Goal: Task Accomplishment & Management: Use online tool/utility

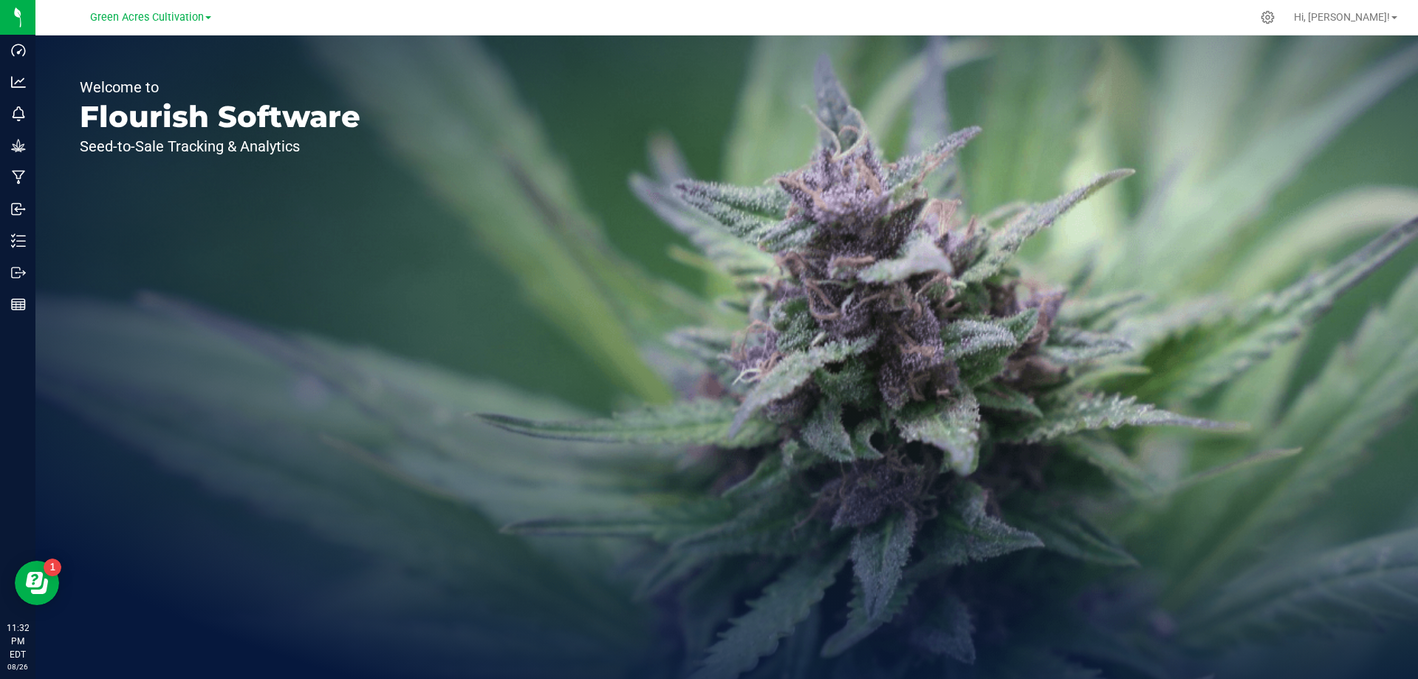
click at [199, 24] on div "Green Acres Cultivation" at bounding box center [150, 17] width 121 height 18
click at [193, 19] on span "Green Acres Cultivation" at bounding box center [147, 17] width 114 height 13
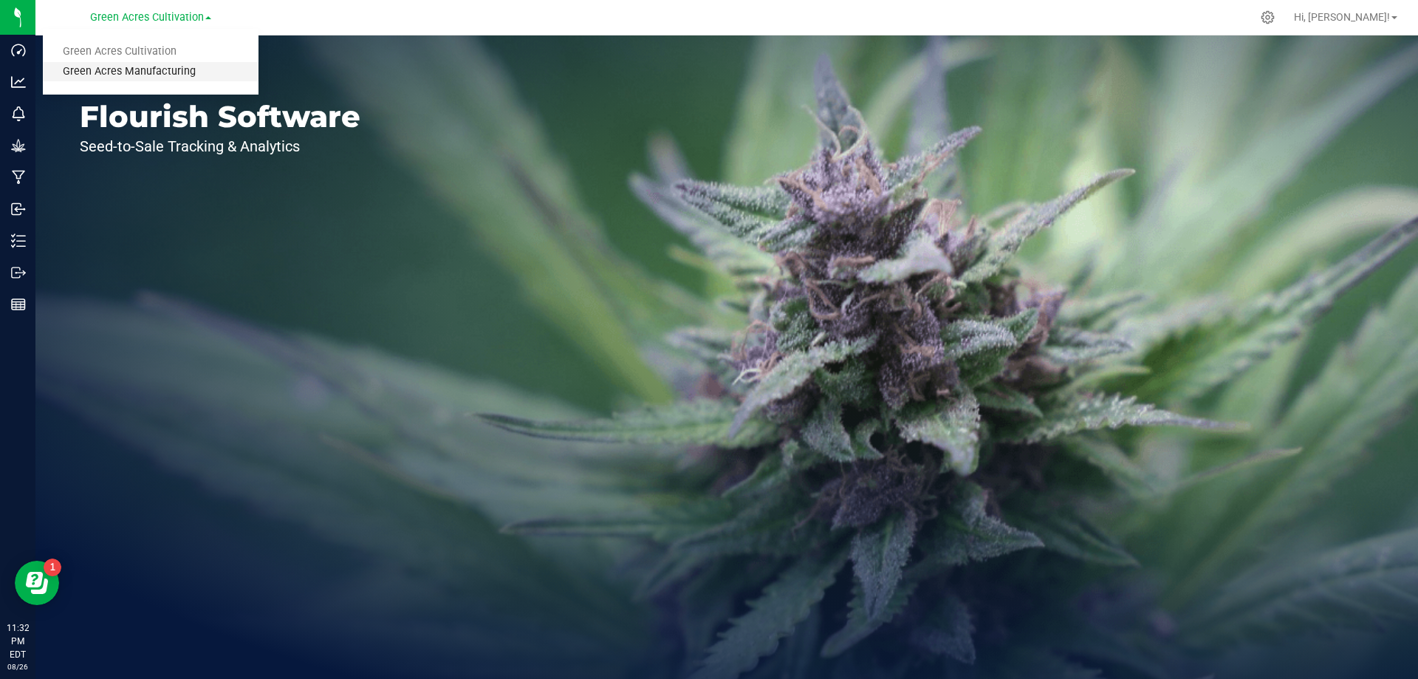
click at [160, 68] on link "Green Acres Manufacturing" at bounding box center [151, 72] width 216 height 20
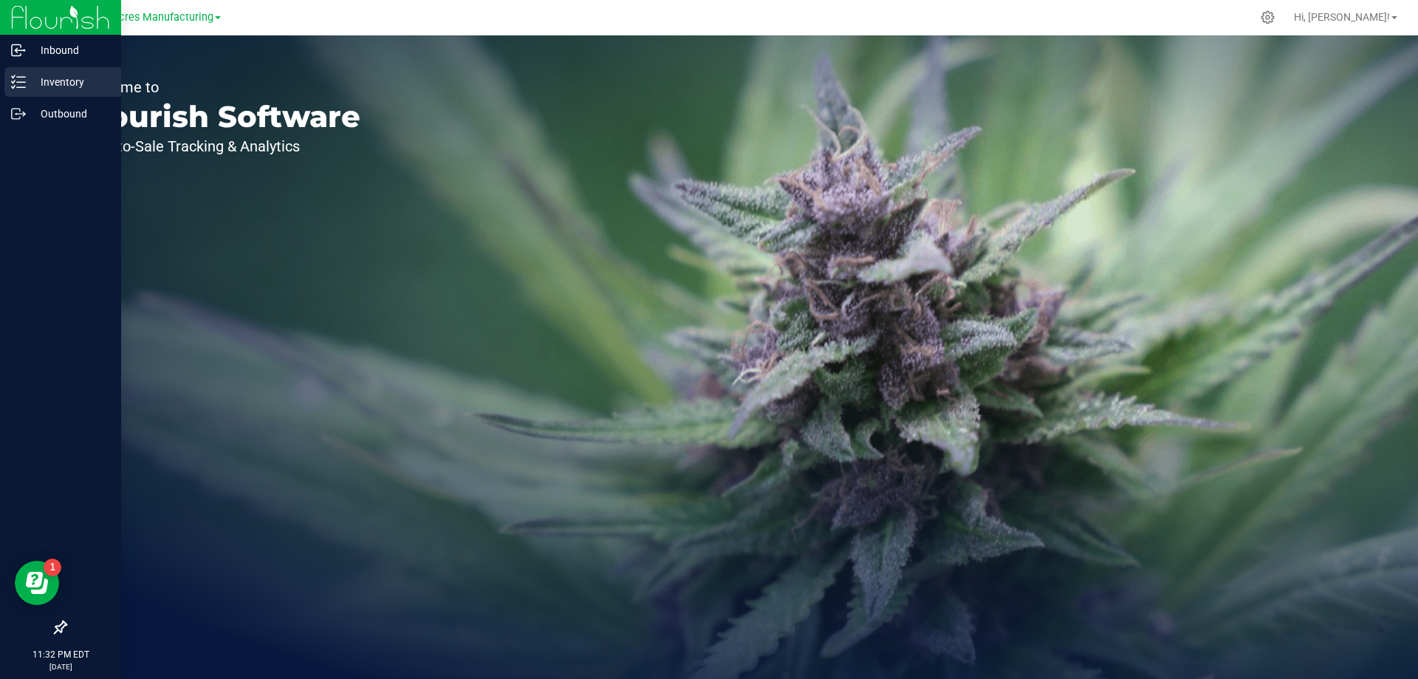
click at [21, 77] on line at bounding box center [21, 77] width 8 height 0
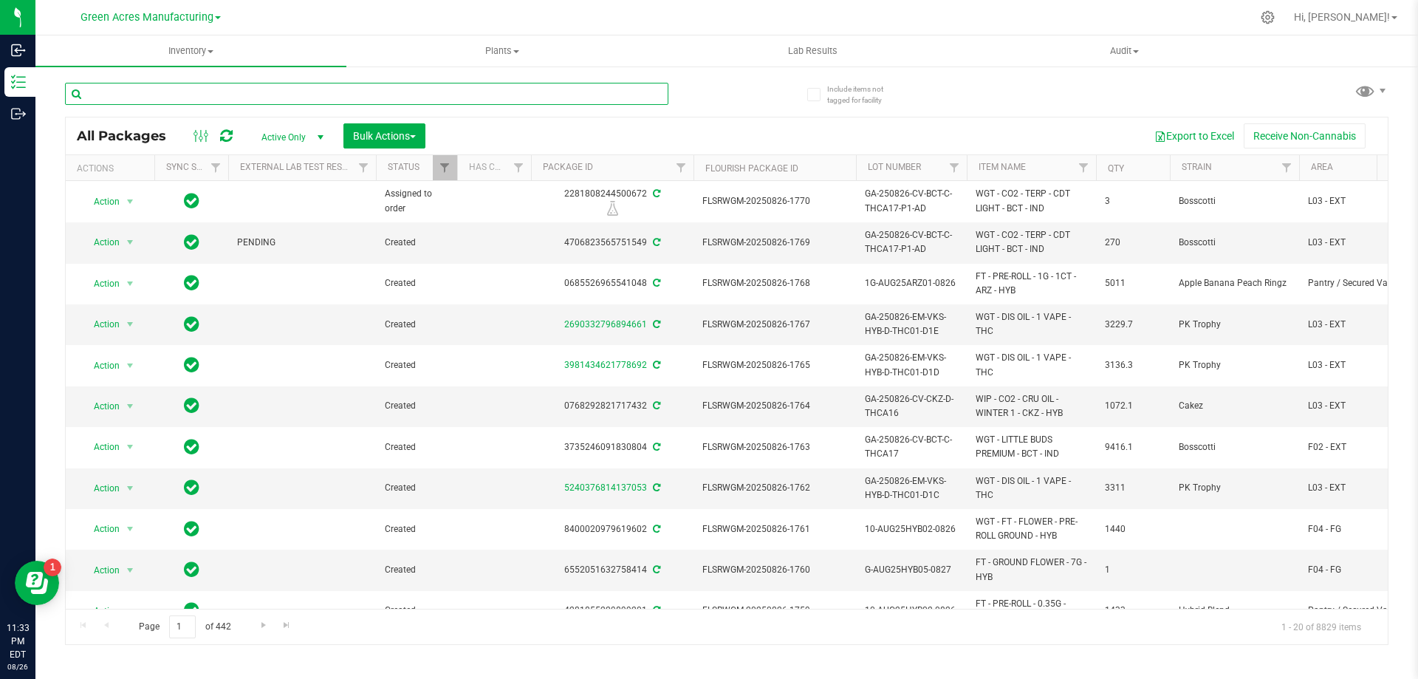
click at [131, 94] on input "text" at bounding box center [366, 94] width 603 height 22
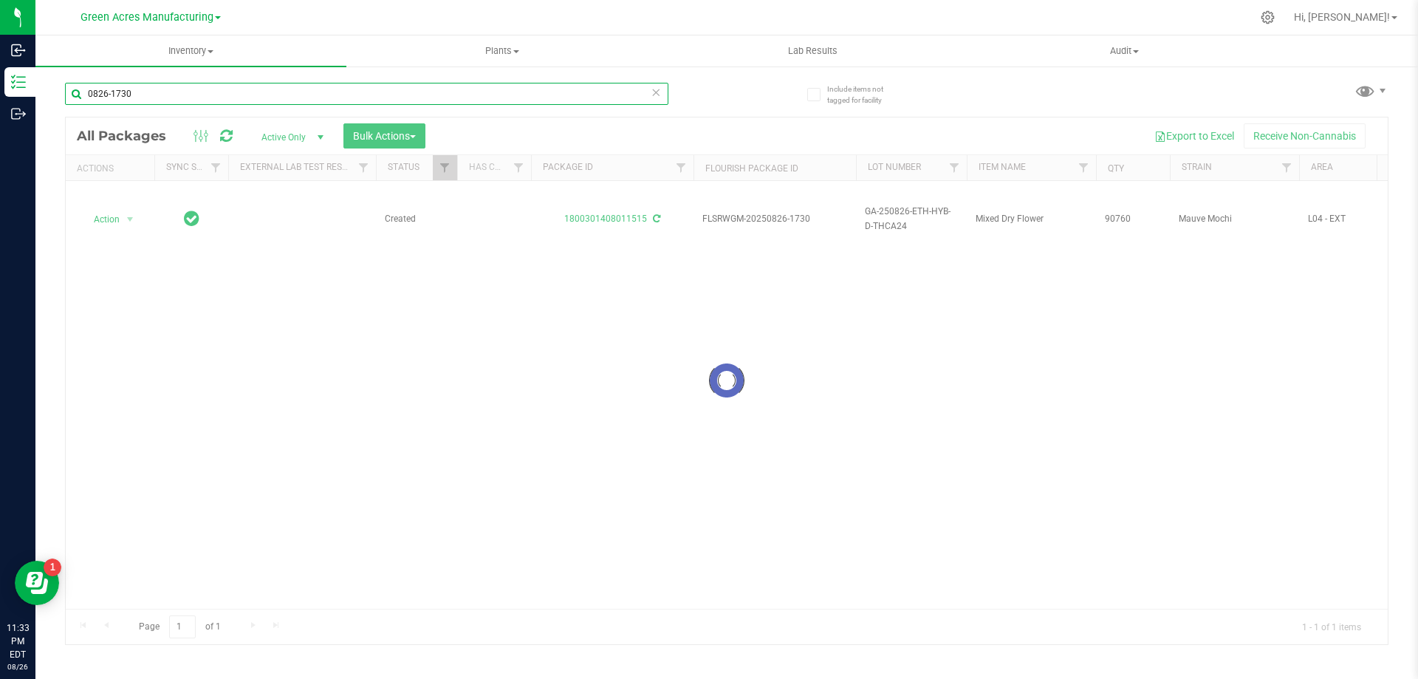
type input "0826-1730"
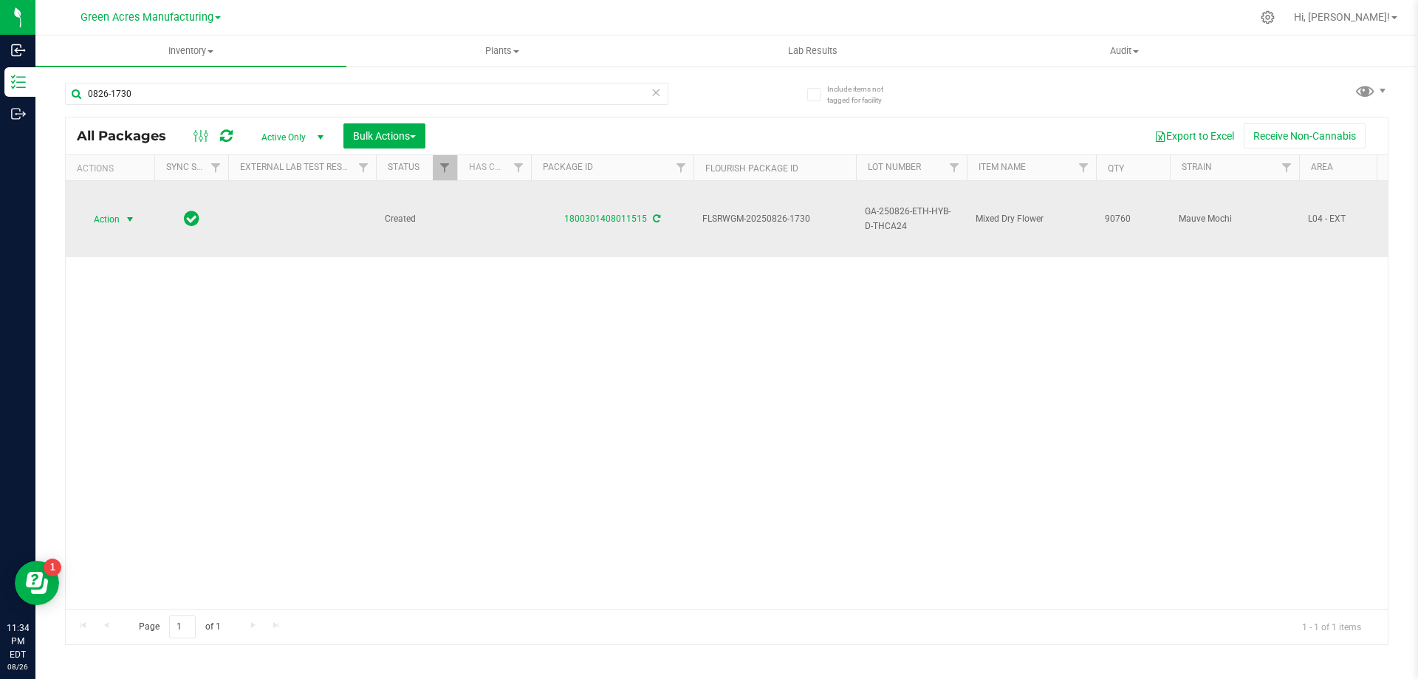
click at [132, 223] on span "select" at bounding box center [130, 219] width 12 height 12
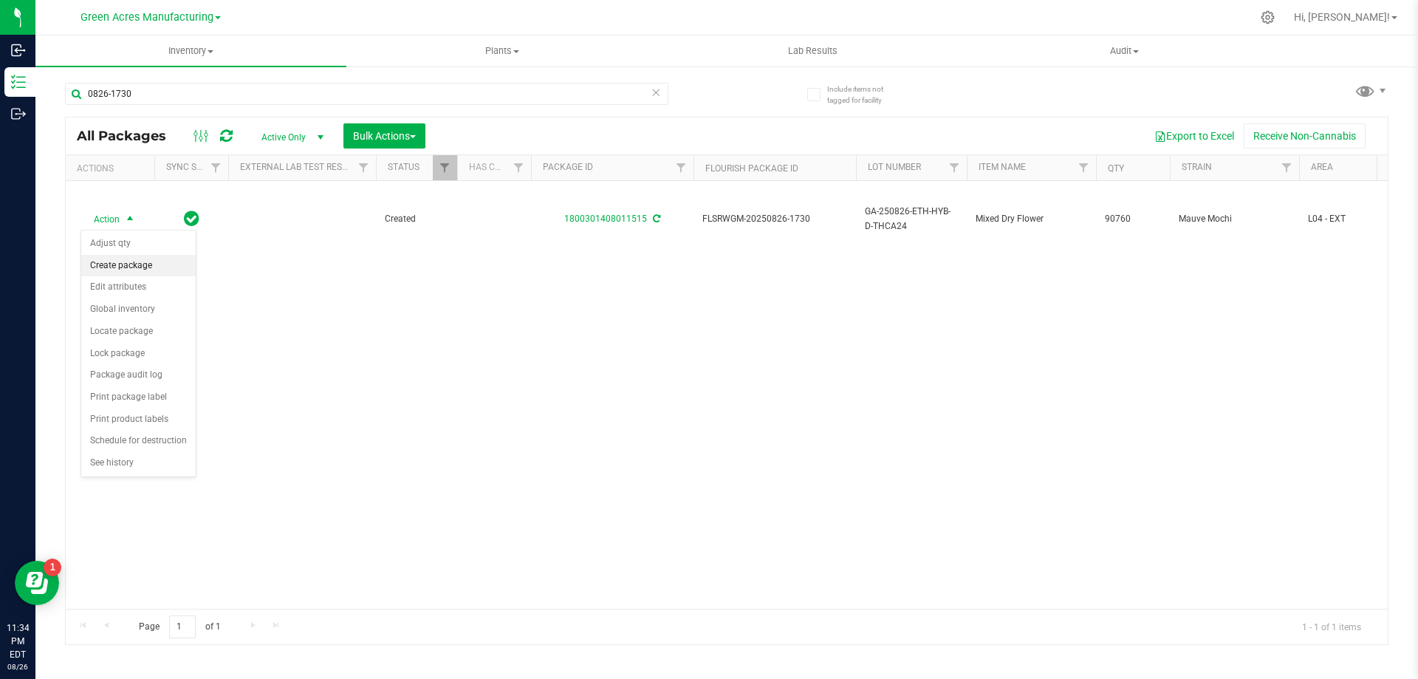
click at [140, 270] on li "Create package" at bounding box center [138, 266] width 114 height 22
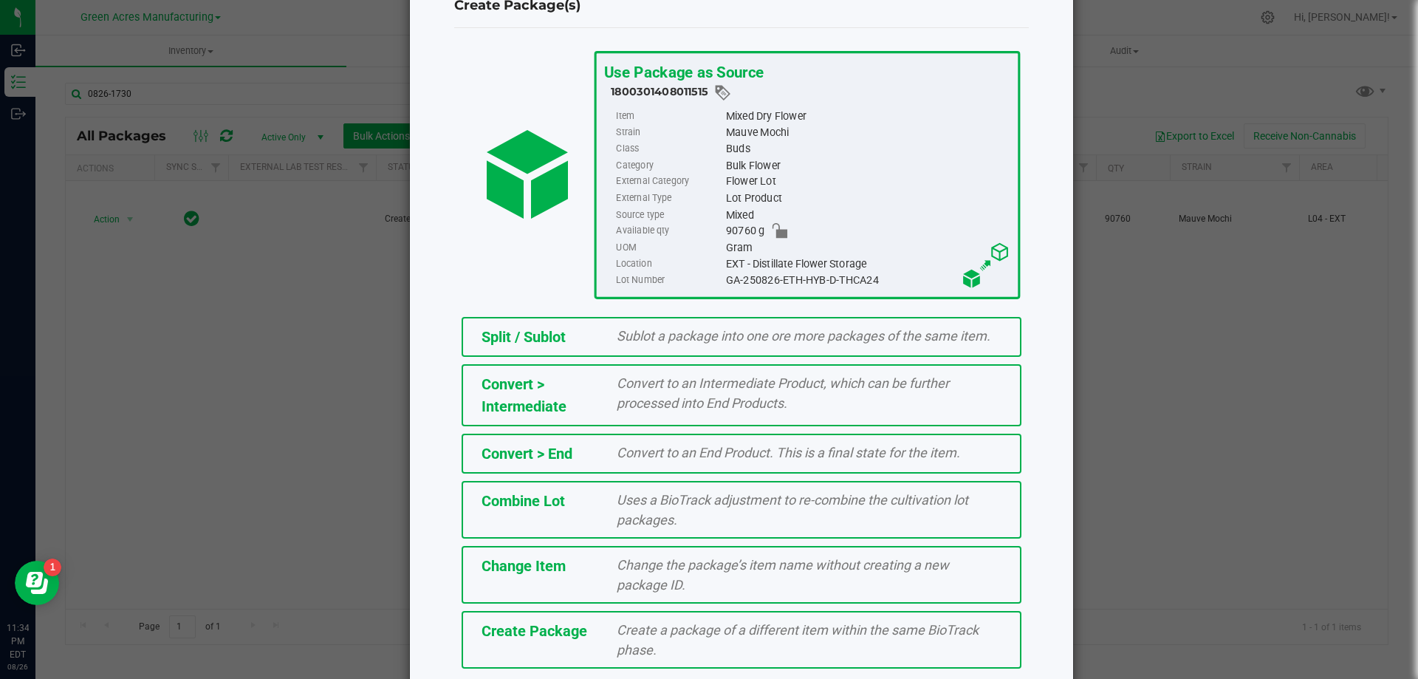
scroll to position [106, 0]
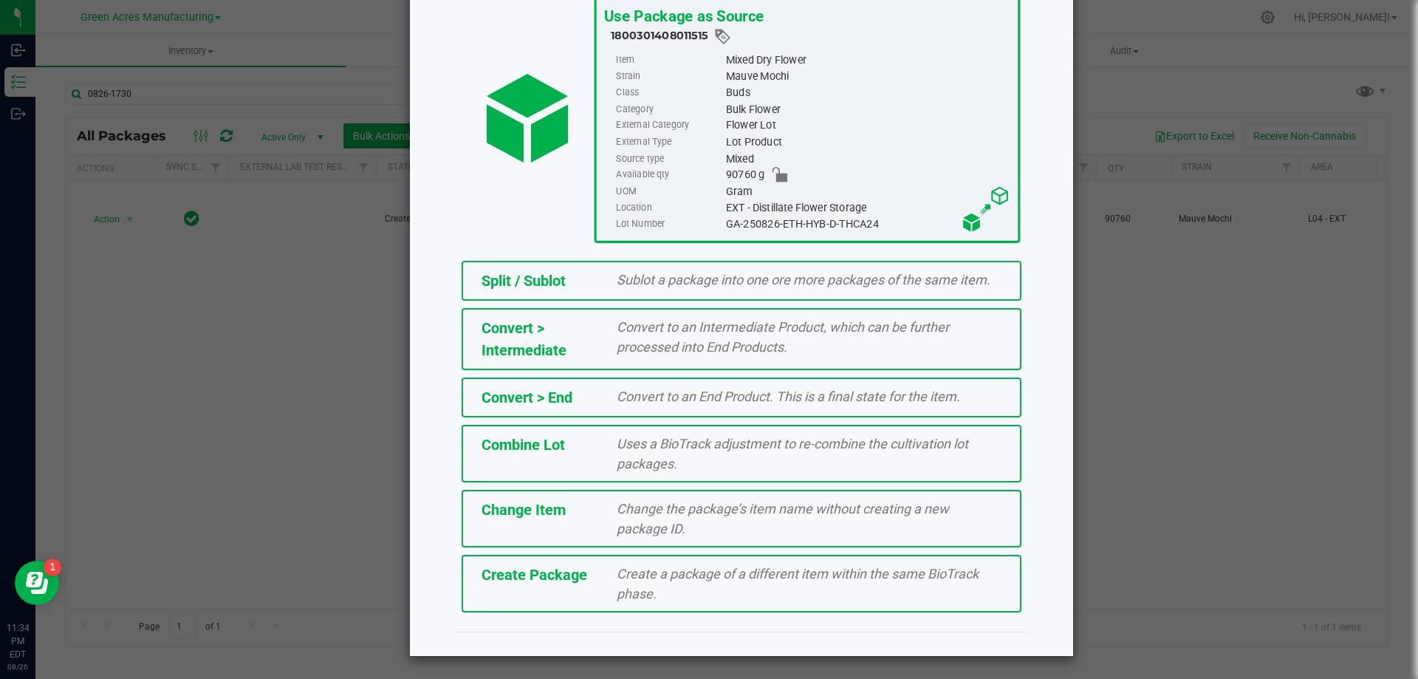
click at [680, 580] on span "Create a package of a different item within the same BioTrack phase." at bounding box center [798, 583] width 362 height 35
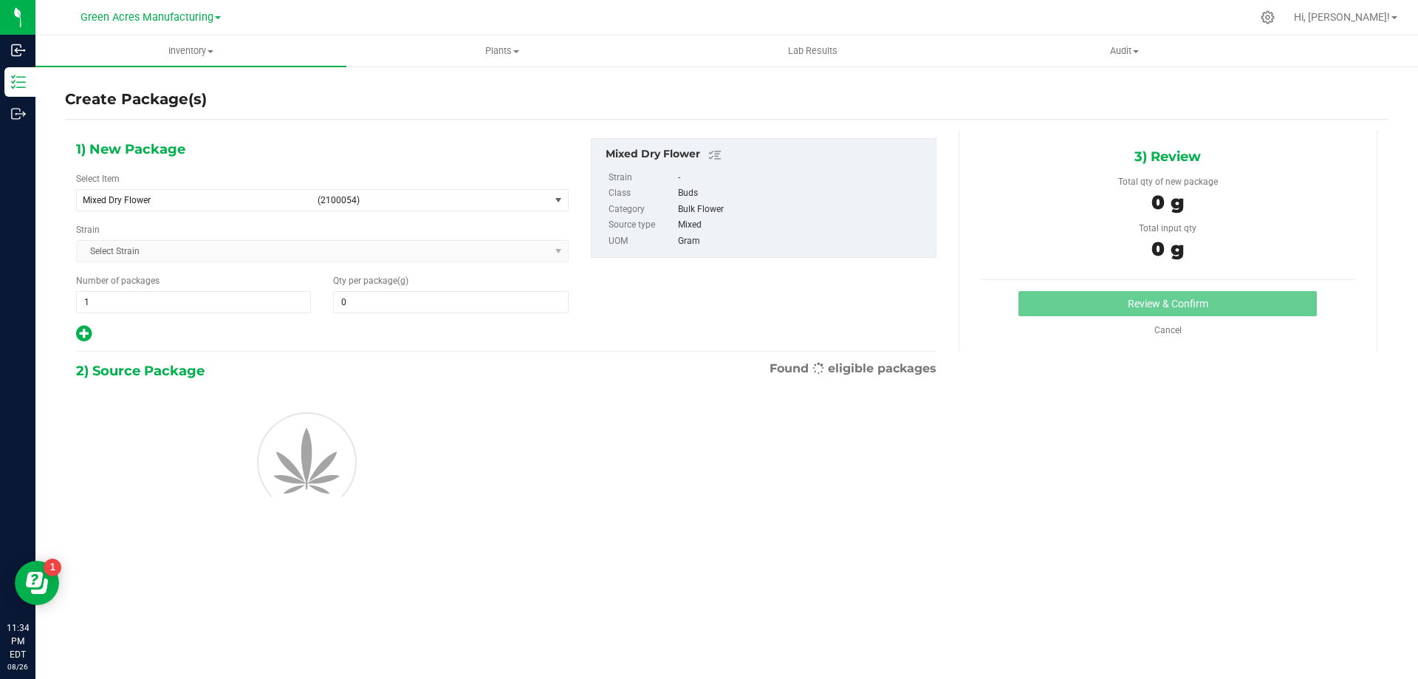
type input "0.0000"
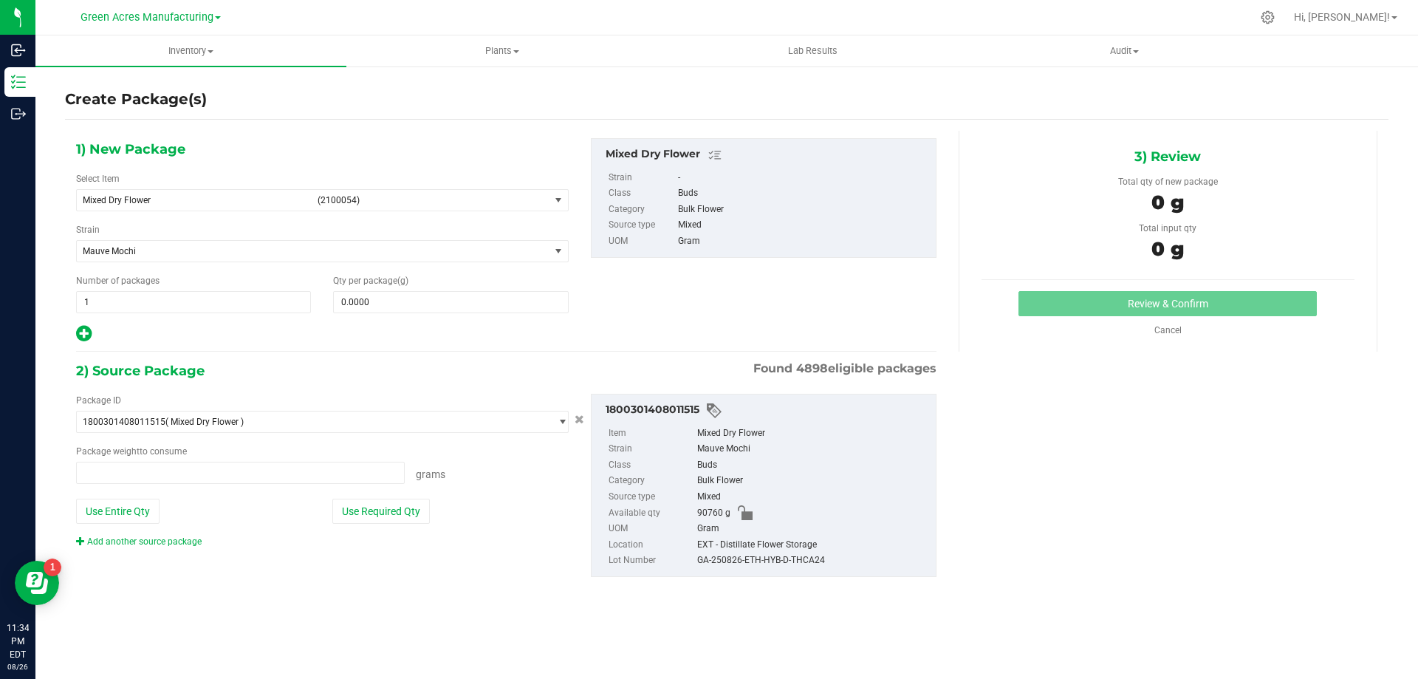
type input "0.0000 g"
click at [553, 200] on span "select" at bounding box center [558, 200] width 12 height 12
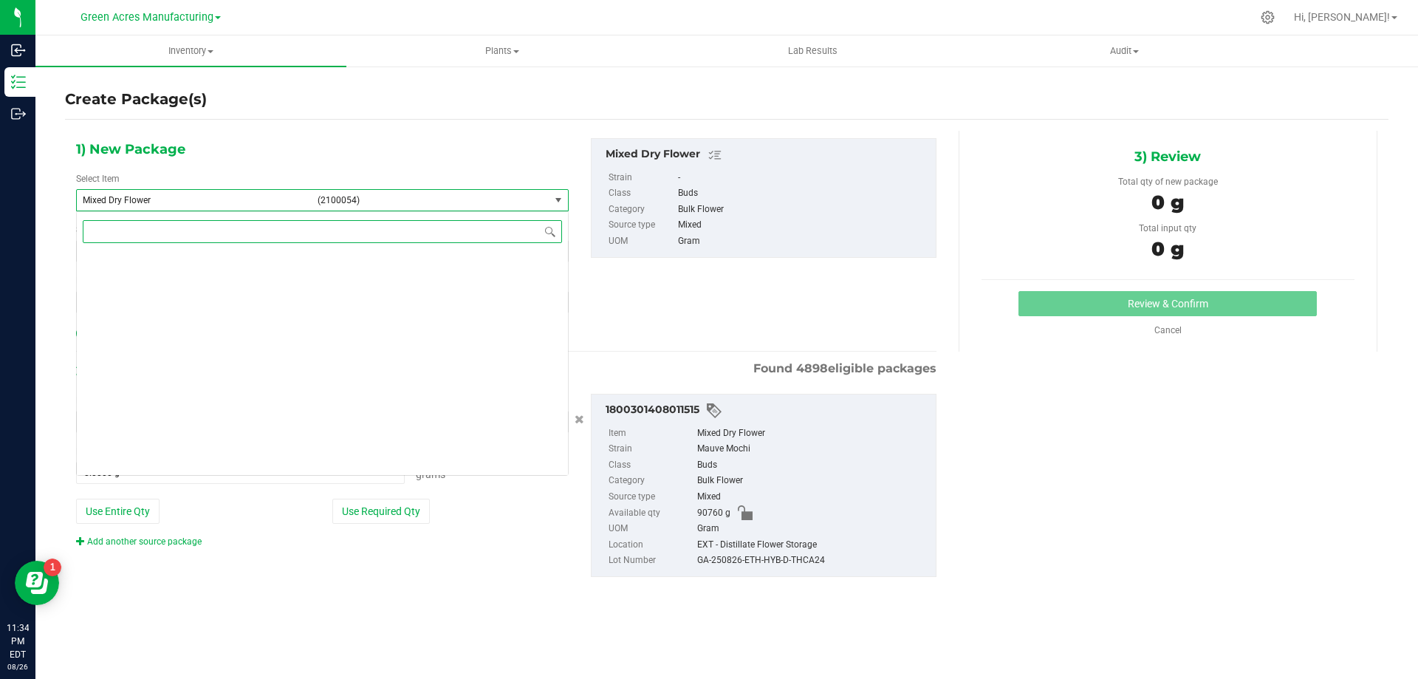
scroll to position [152860, 0]
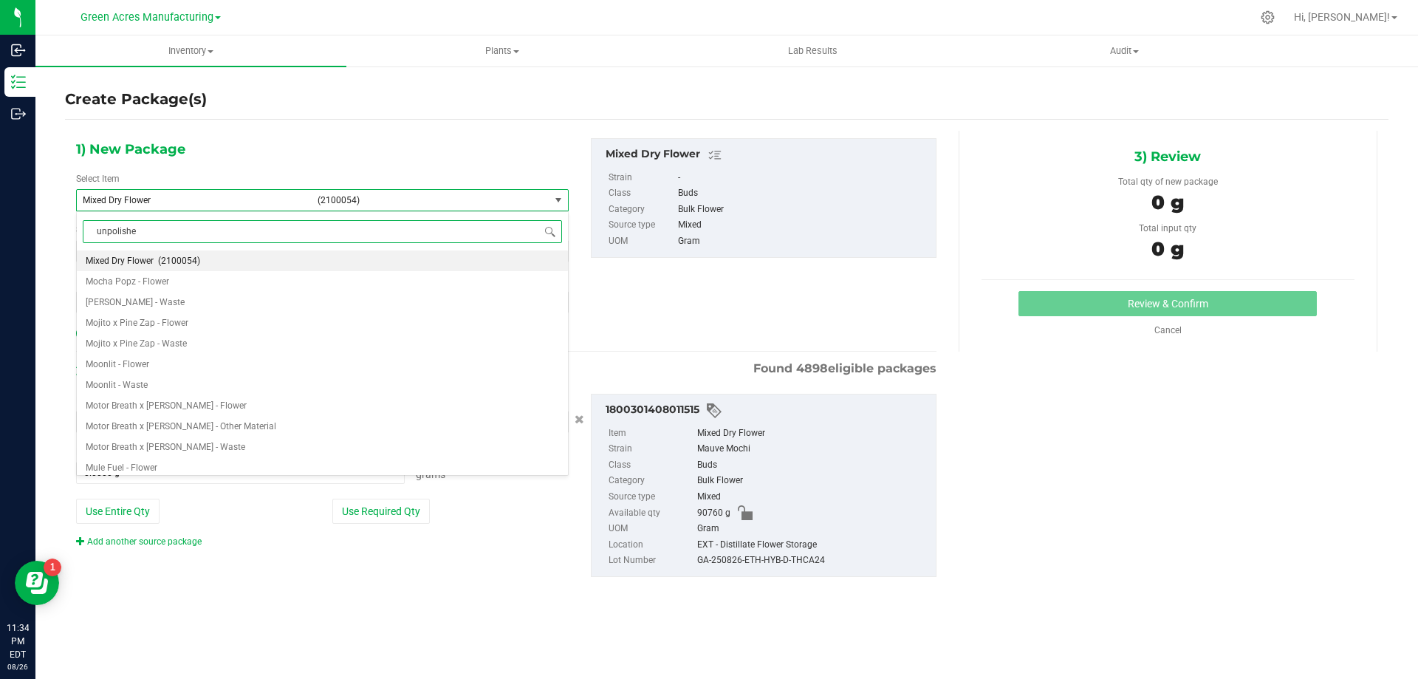
type input "unpolished"
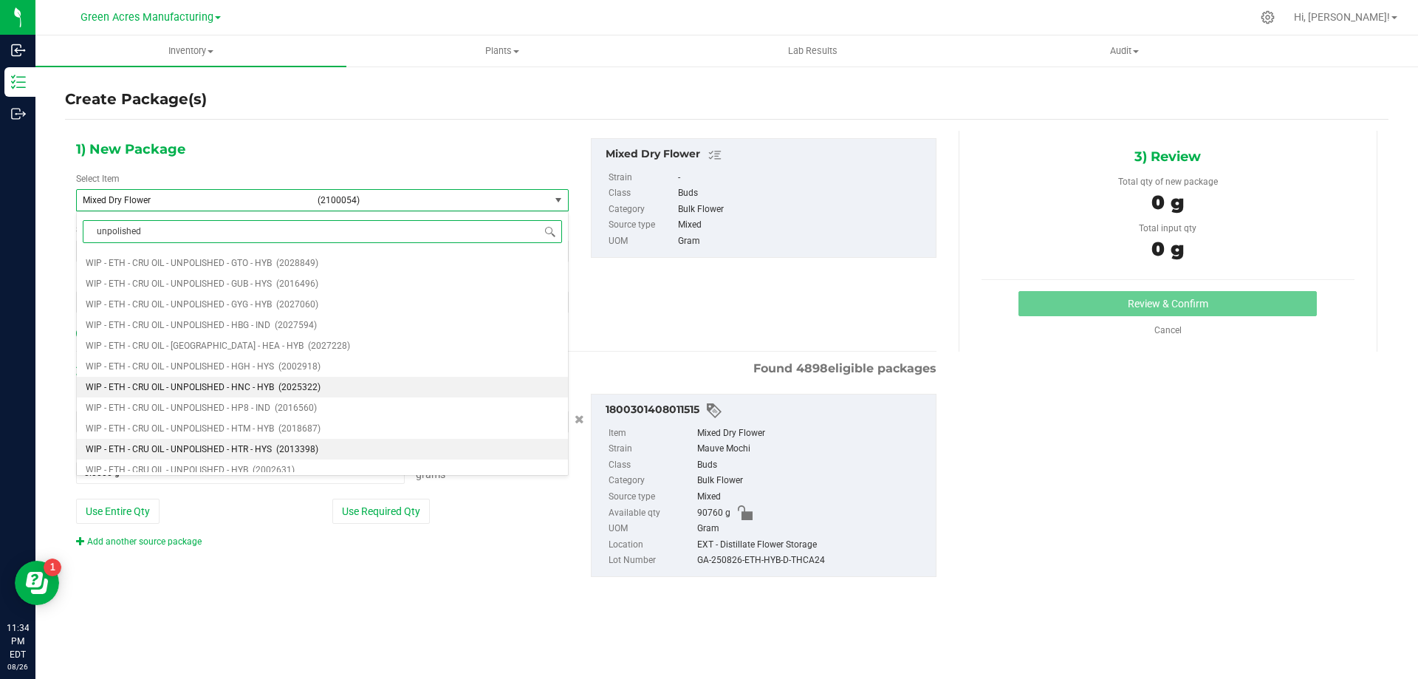
scroll to position [6425, 0]
click at [127, 456] on span "WIP - ETH - CRU OIL - UNPOLISHED - HYB" at bounding box center [167, 453] width 162 height 10
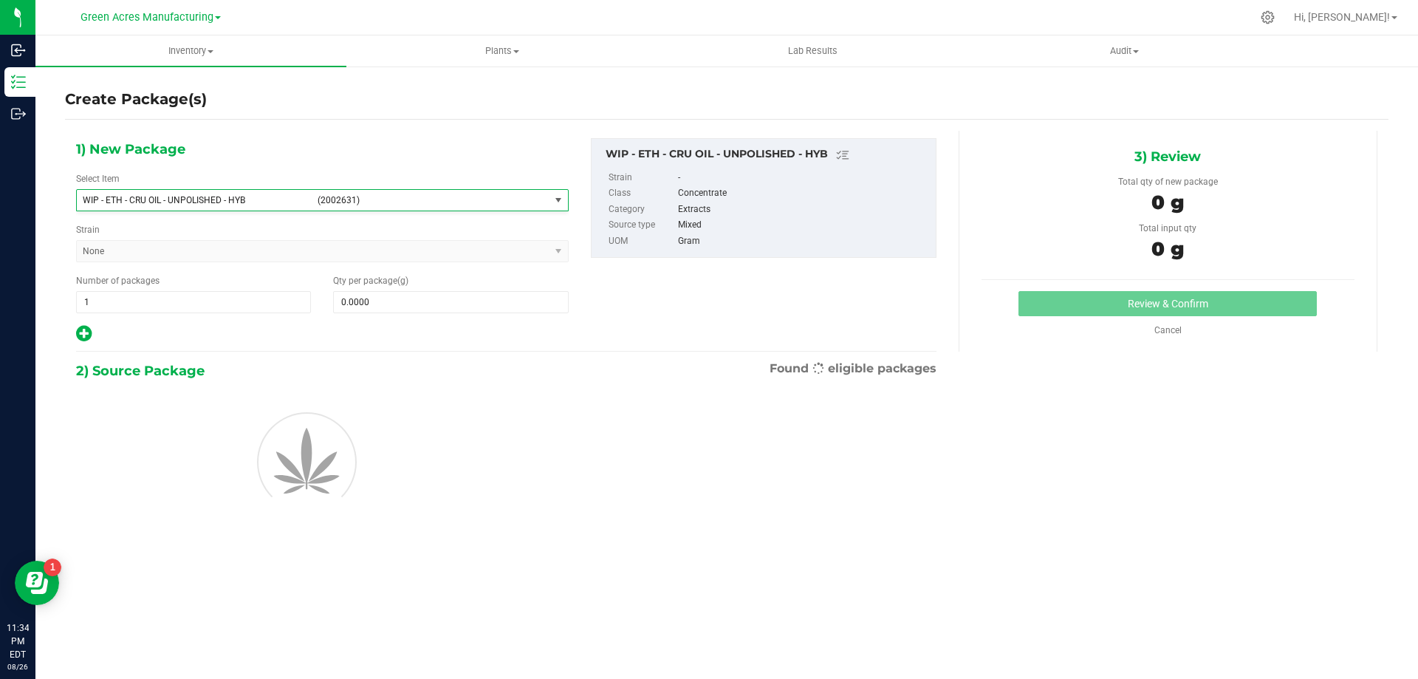
type input "0.0000"
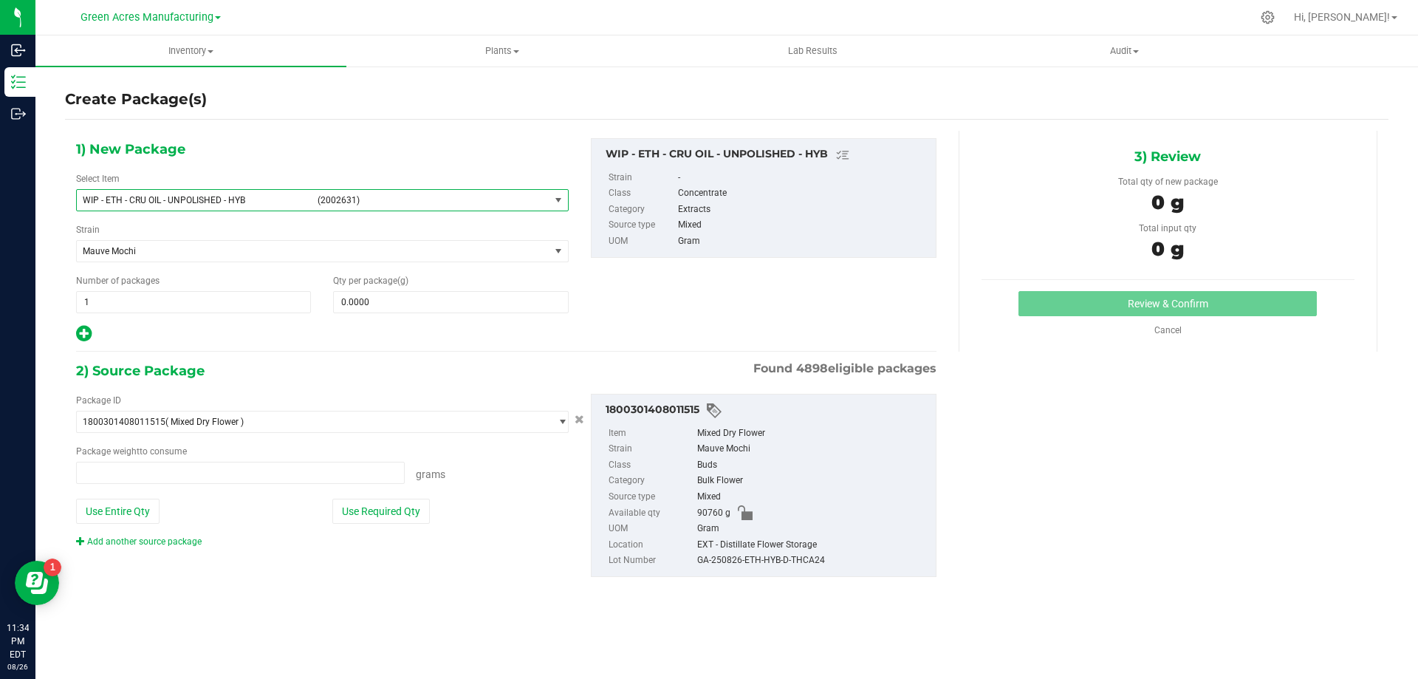
type input "0.0000 g"
click at [423, 300] on span at bounding box center [450, 302] width 235 height 22
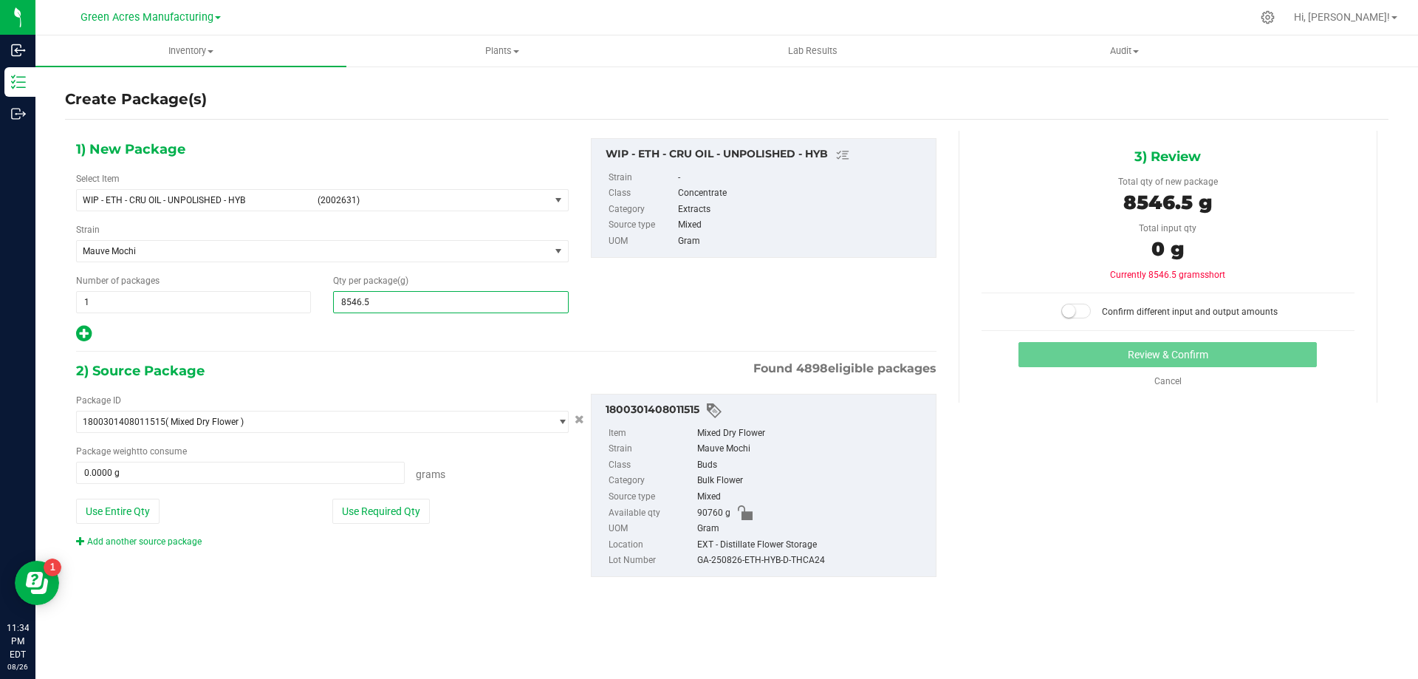
type input "8546.51"
type input "8,546.5100"
click at [103, 513] on button "Use Entire Qty" at bounding box center [117, 511] width 83 height 25
type input "90760.0000 g"
click at [1080, 309] on span at bounding box center [1076, 311] width 30 height 15
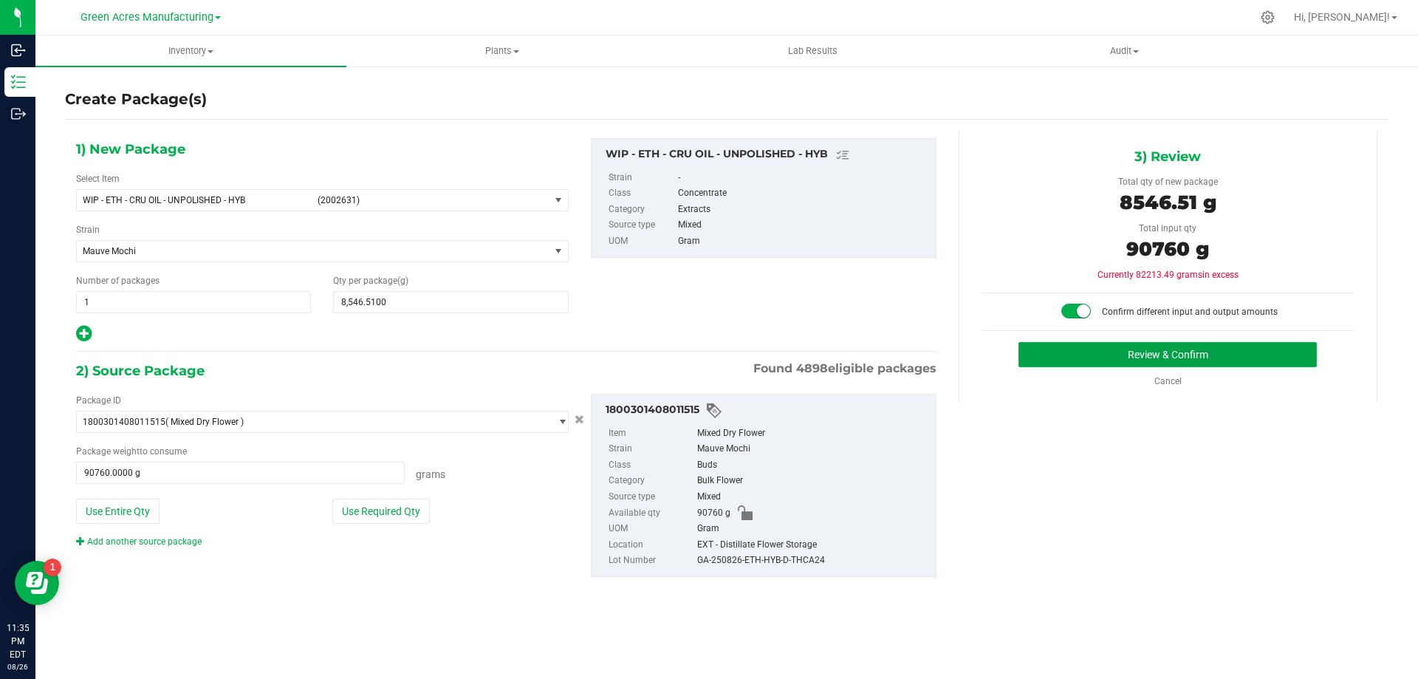
click at [1097, 364] on button "Review & Confirm" at bounding box center [1167, 354] width 298 height 25
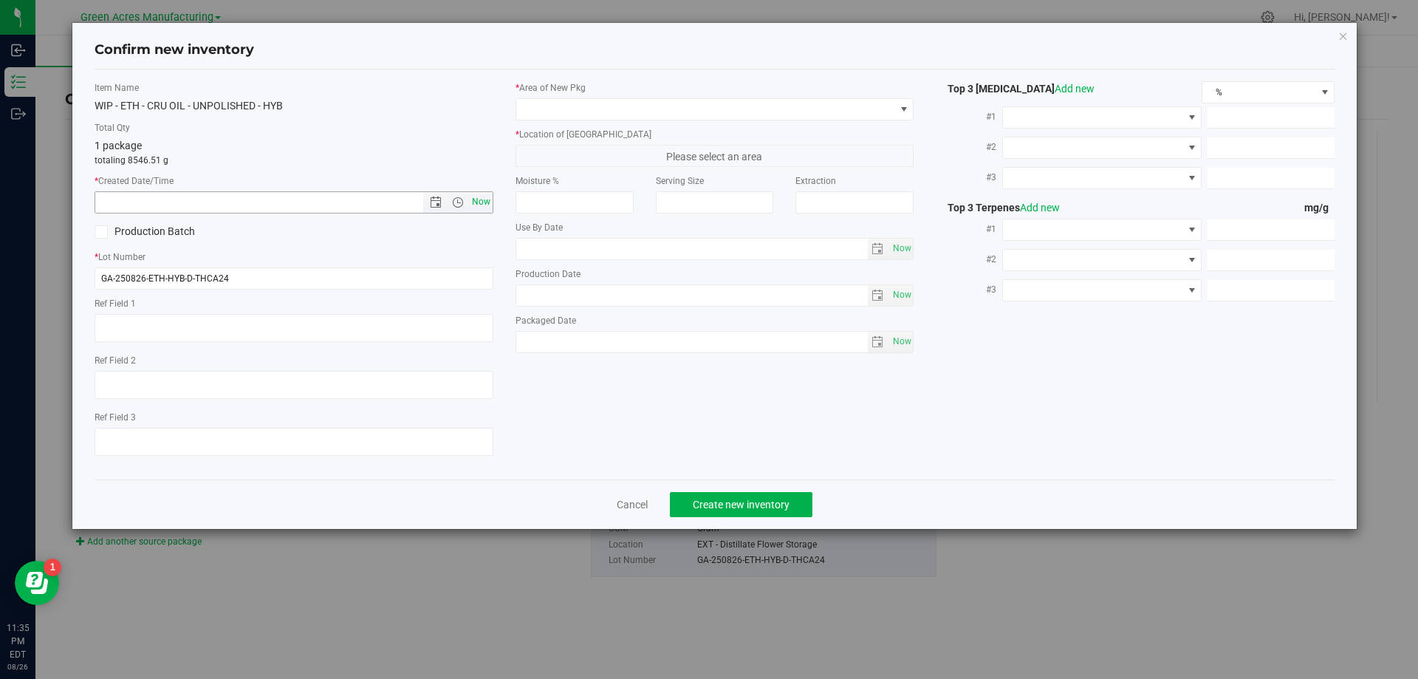
click at [484, 206] on span "Now" at bounding box center [480, 201] width 25 height 21
type input "[DATE] 11:35 PM"
click at [902, 108] on span at bounding box center [904, 109] width 12 height 12
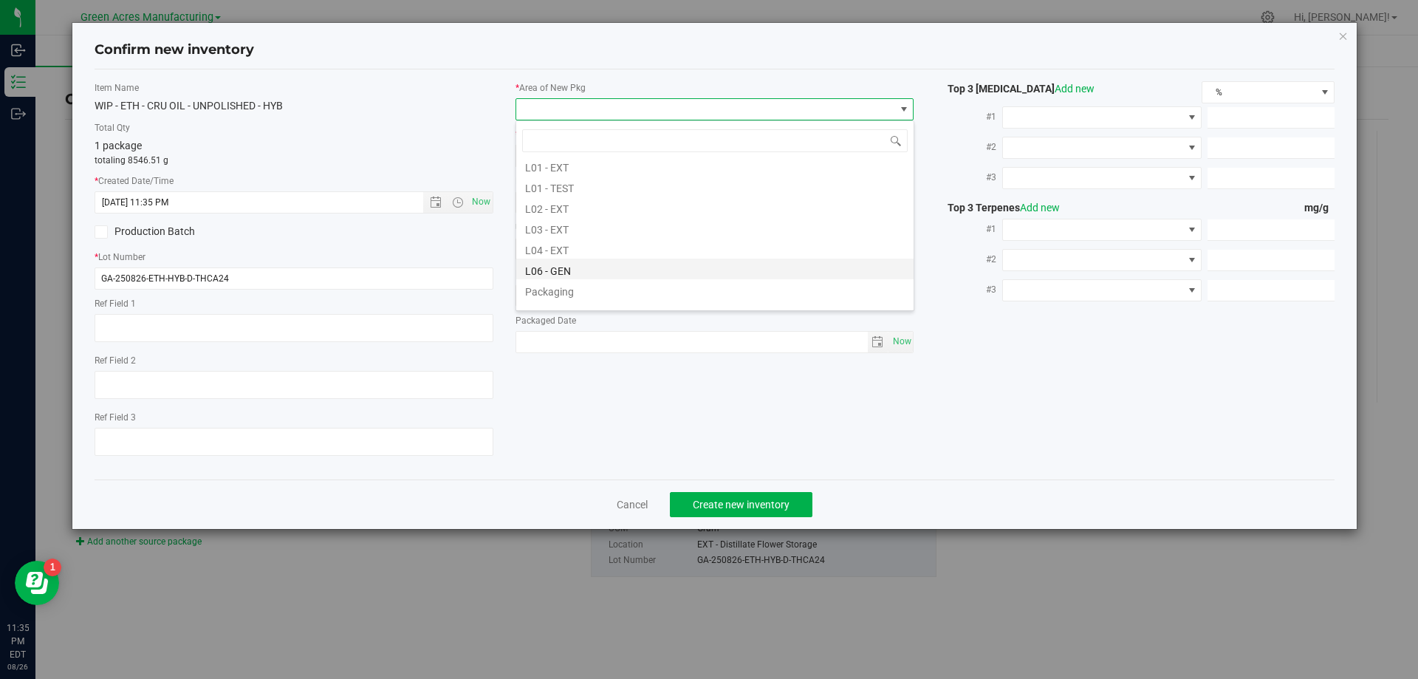
scroll to position [295, 0]
click at [572, 226] on li "L04 - EXT" at bounding box center [714, 226] width 397 height 21
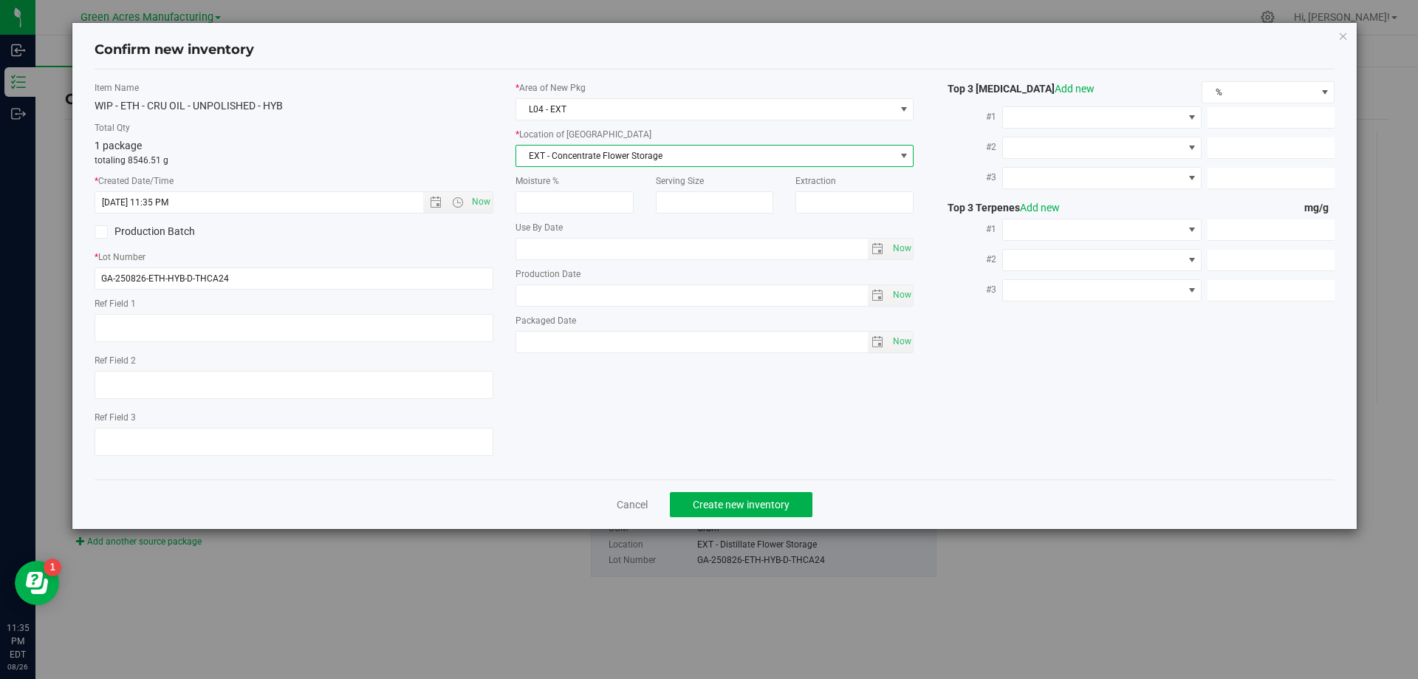
click at [609, 161] on span "EXT - Concentrate Flower Storage" at bounding box center [705, 155] width 379 height 21
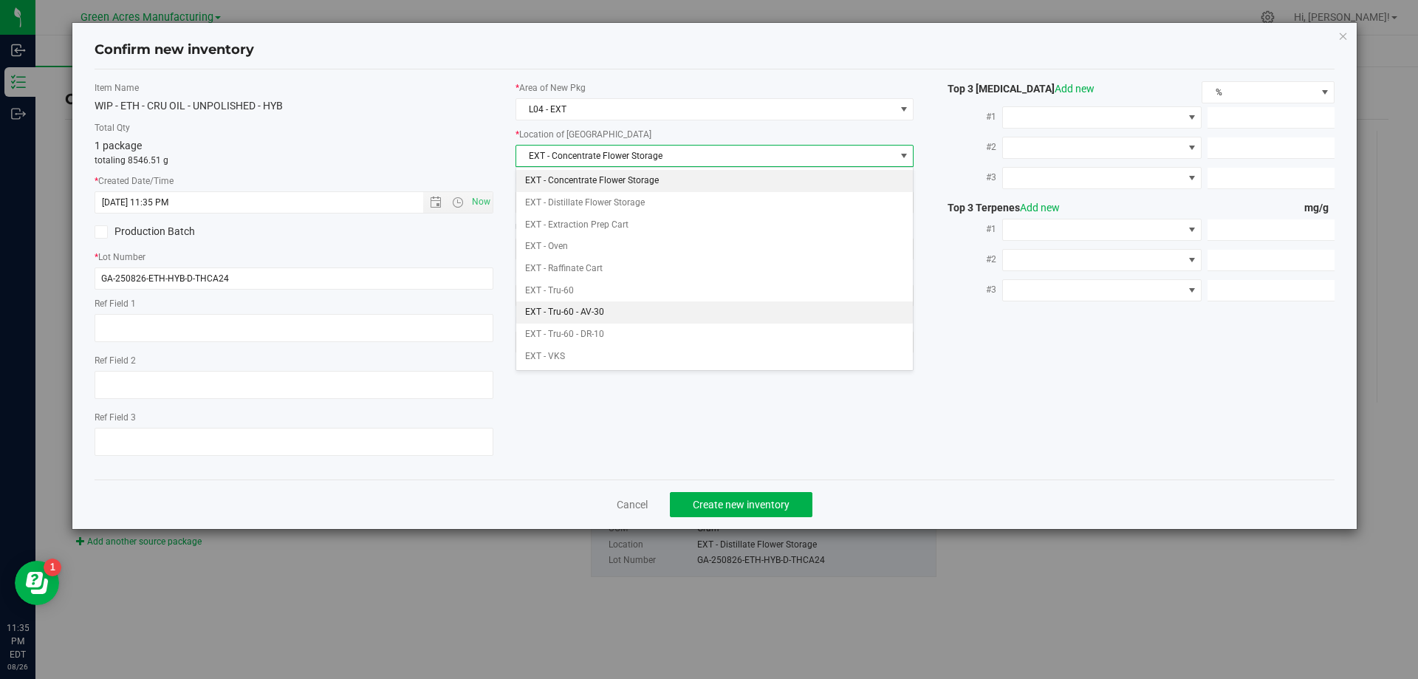
click at [622, 310] on li "EXT - Tru-60 - AV-30" at bounding box center [714, 312] width 397 height 22
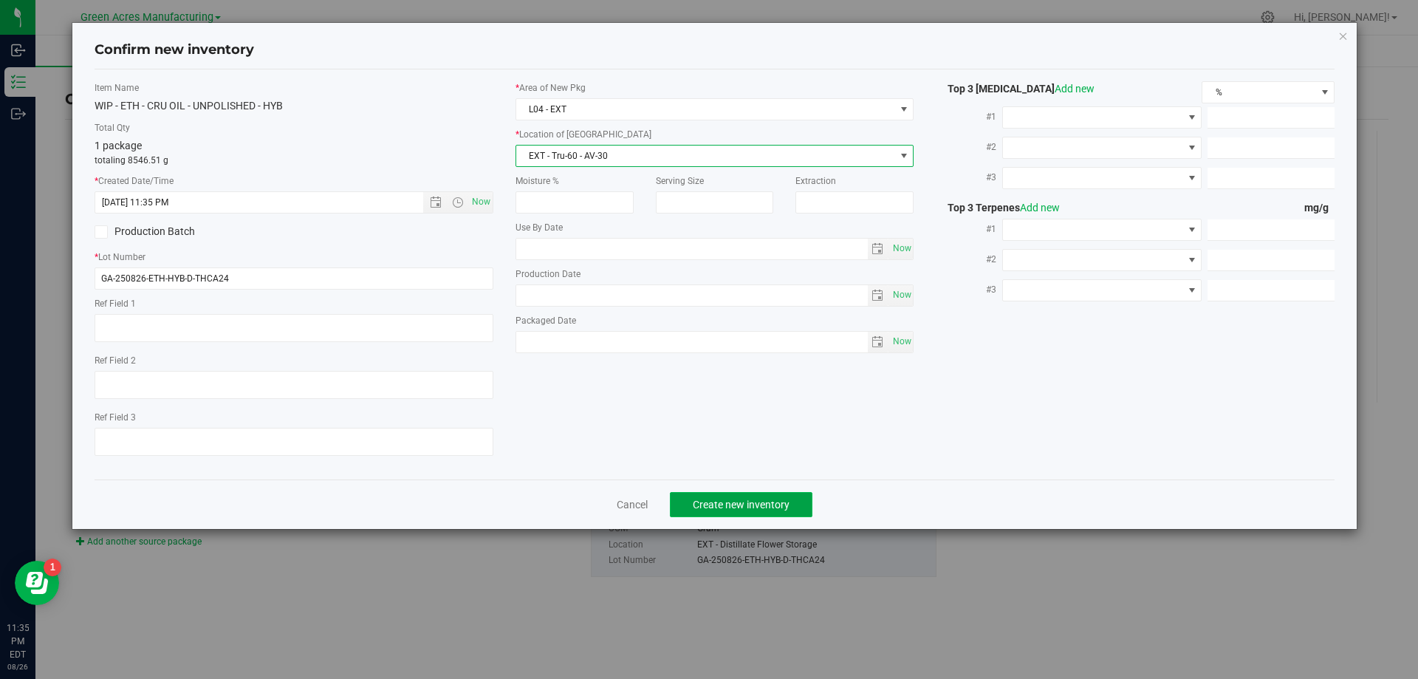
click at [743, 510] on button "Create new inventory" at bounding box center [741, 504] width 143 height 25
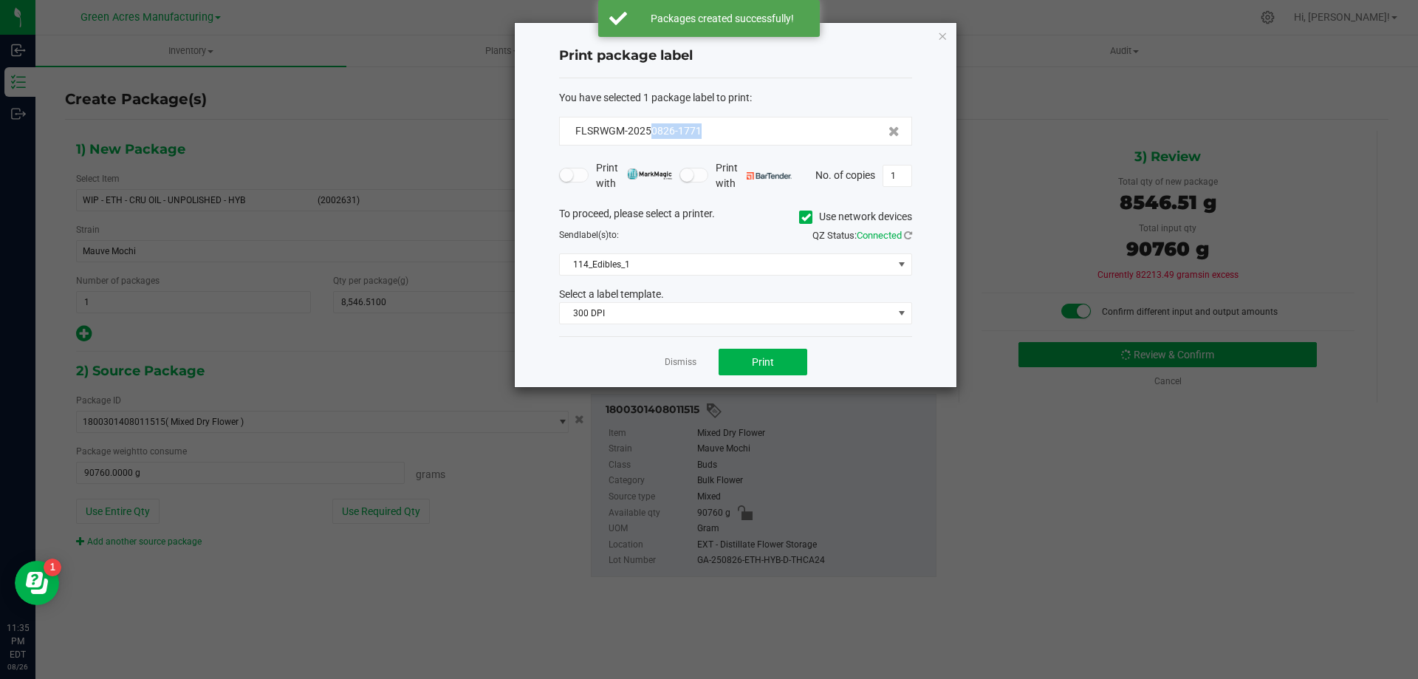
drag, startPoint x: 704, startPoint y: 130, endPoint x: 650, endPoint y: 139, distance: 54.6
click at [650, 139] on div "FLSRWGM-20250826-1771" at bounding box center [735, 131] width 353 height 29
copy span "0826-1771"
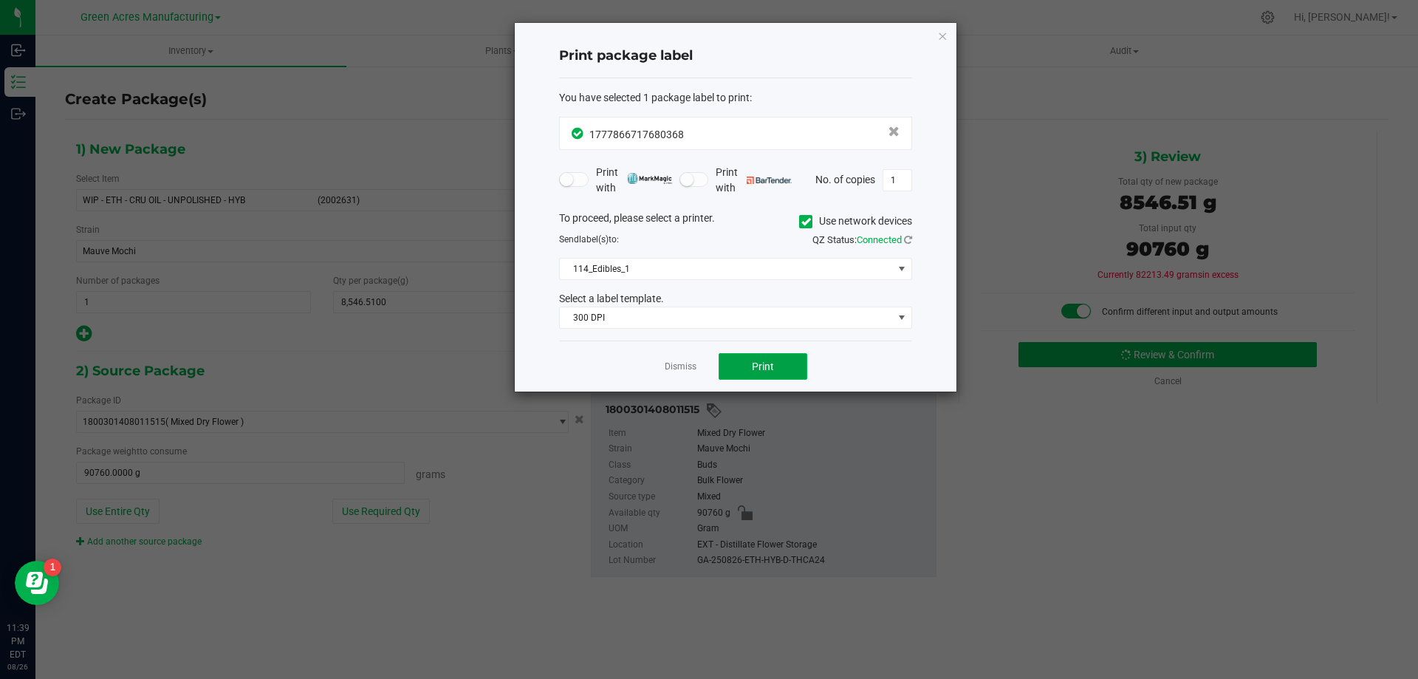
click at [771, 361] on span "Print" at bounding box center [763, 366] width 22 height 12
click at [764, 371] on span "Print" at bounding box center [763, 366] width 22 height 12
click at [762, 369] on span "Print" at bounding box center [763, 366] width 22 height 12
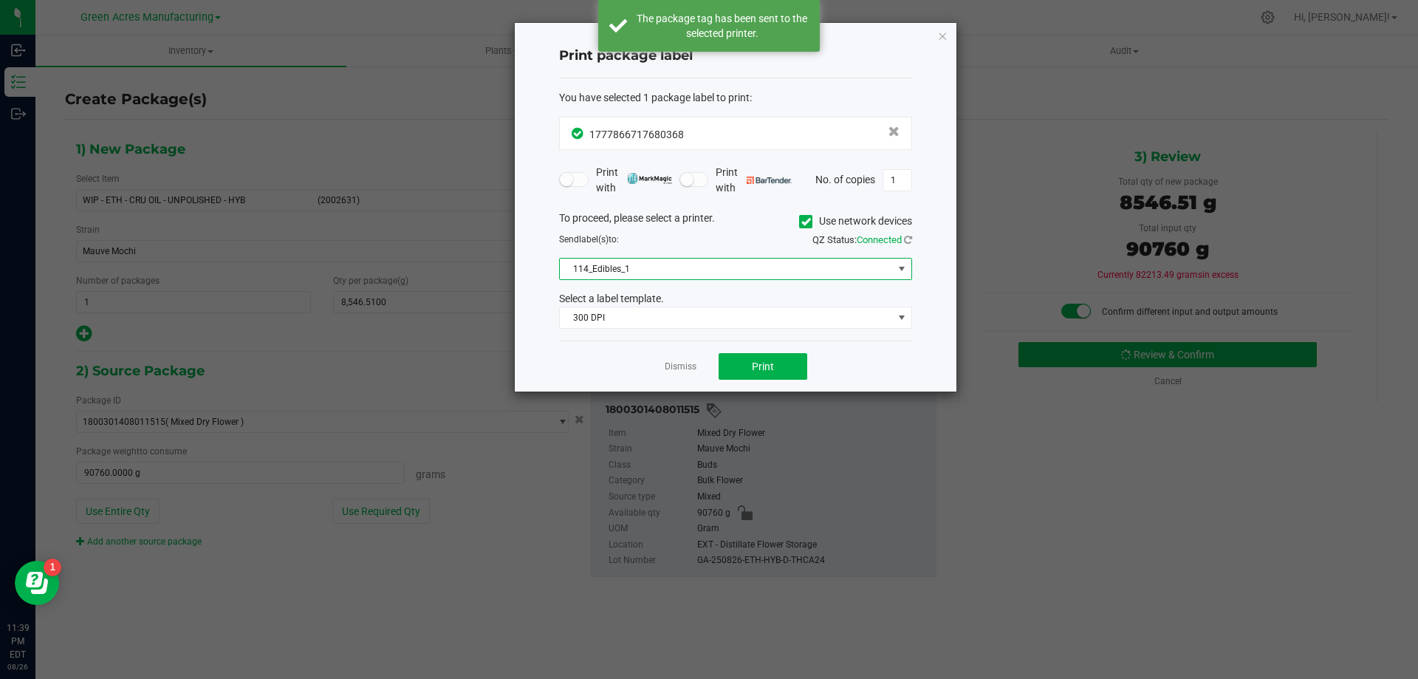
click at [763, 262] on span "114_Edibles_1" at bounding box center [726, 268] width 333 height 21
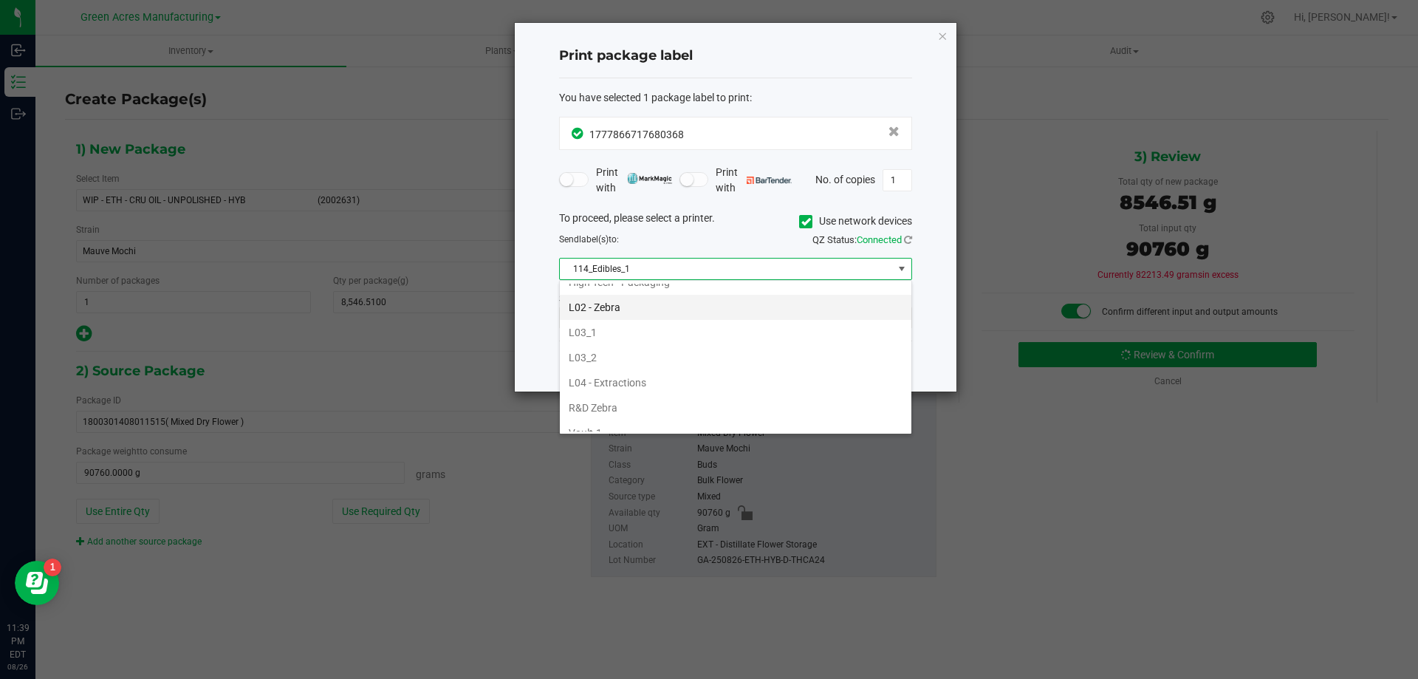
scroll to position [517, 0]
click at [606, 328] on li "L03_2" at bounding box center [736, 331] width 352 height 25
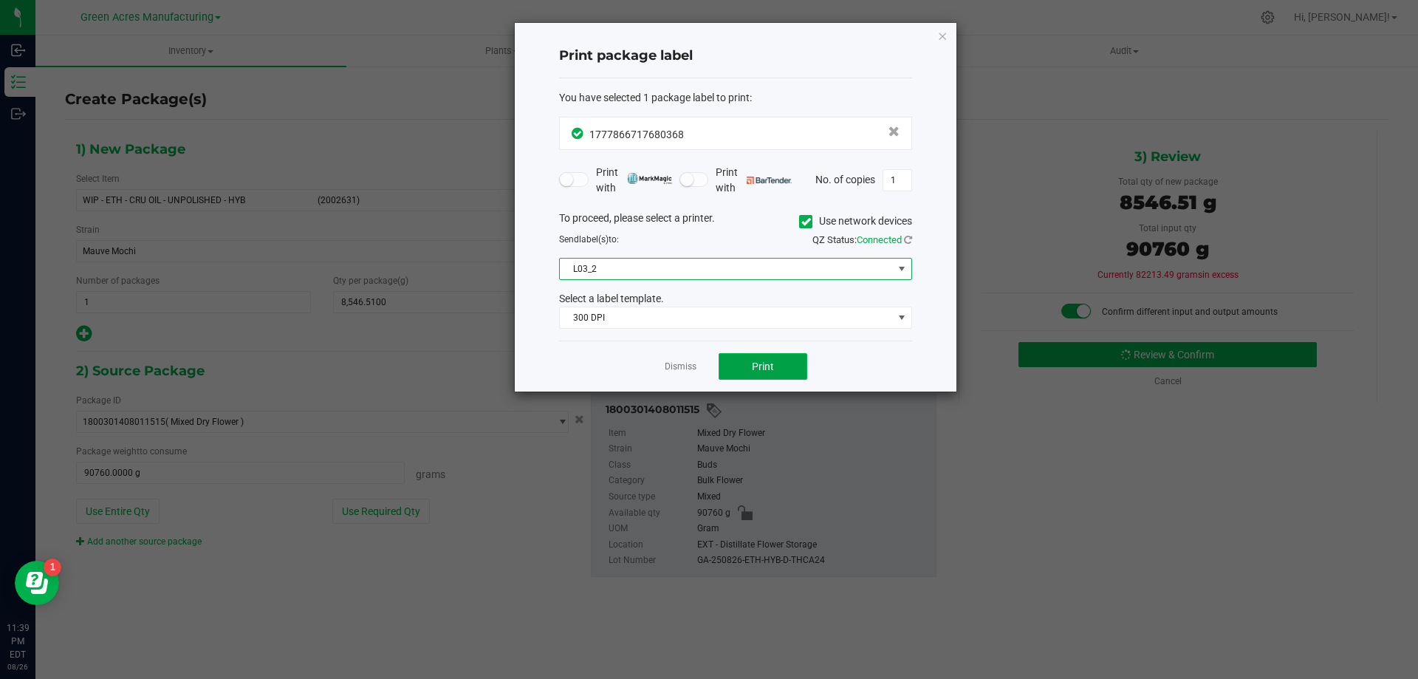
click at [773, 367] on span "Print" at bounding box center [763, 366] width 22 height 12
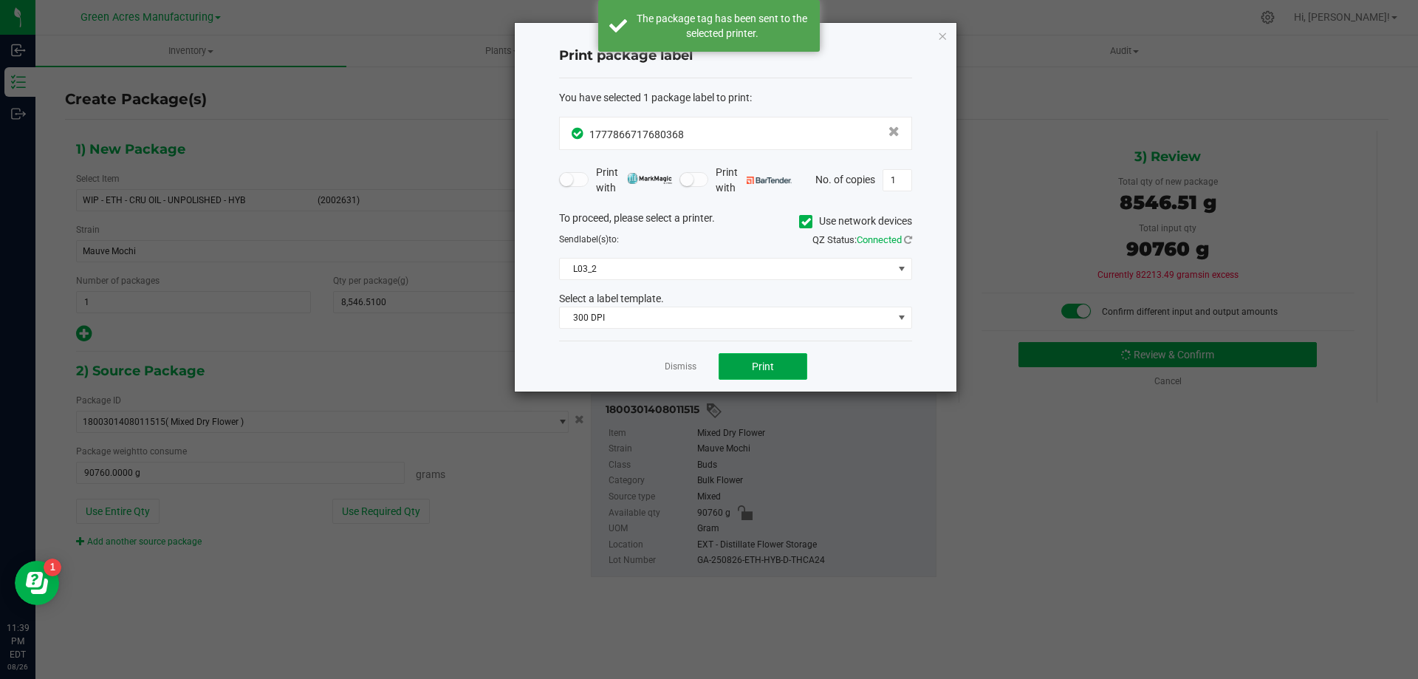
click at [777, 367] on button "Print" at bounding box center [763, 366] width 89 height 27
click at [793, 366] on button "Print" at bounding box center [763, 366] width 89 height 27
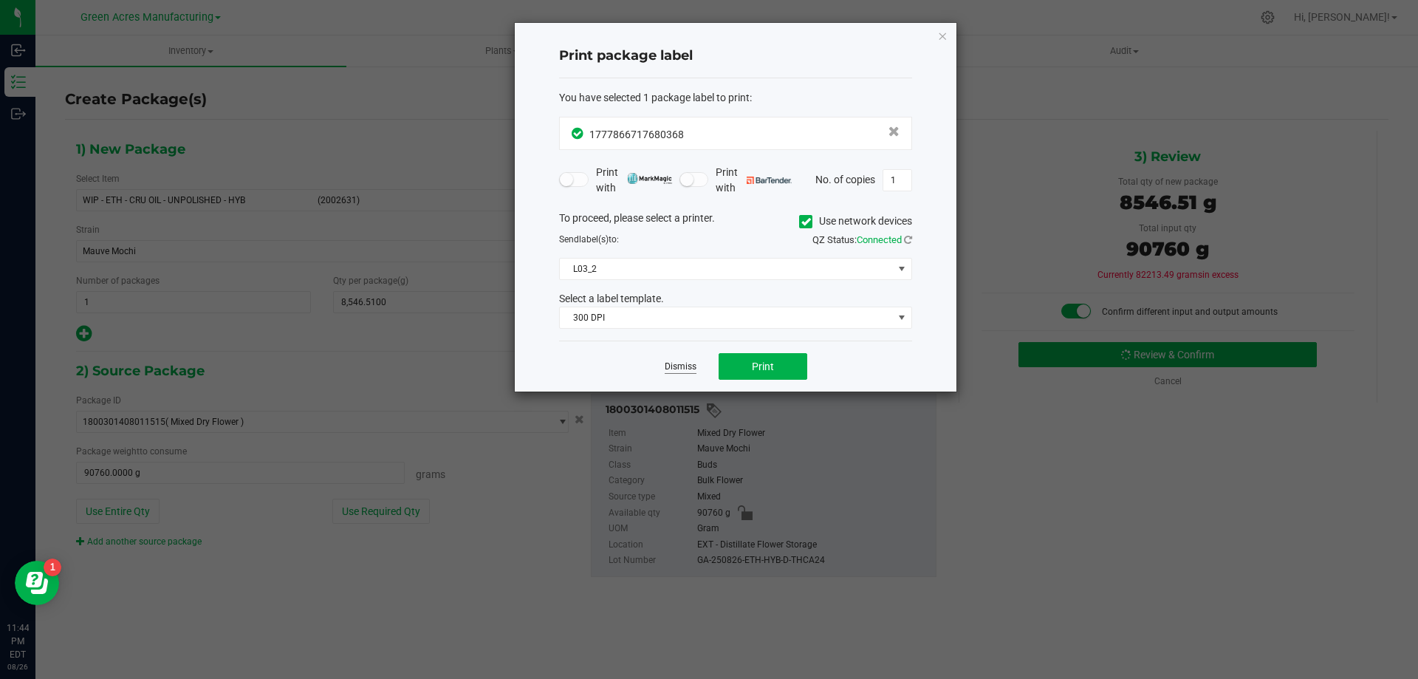
click at [674, 370] on link "Dismiss" at bounding box center [681, 366] width 32 height 13
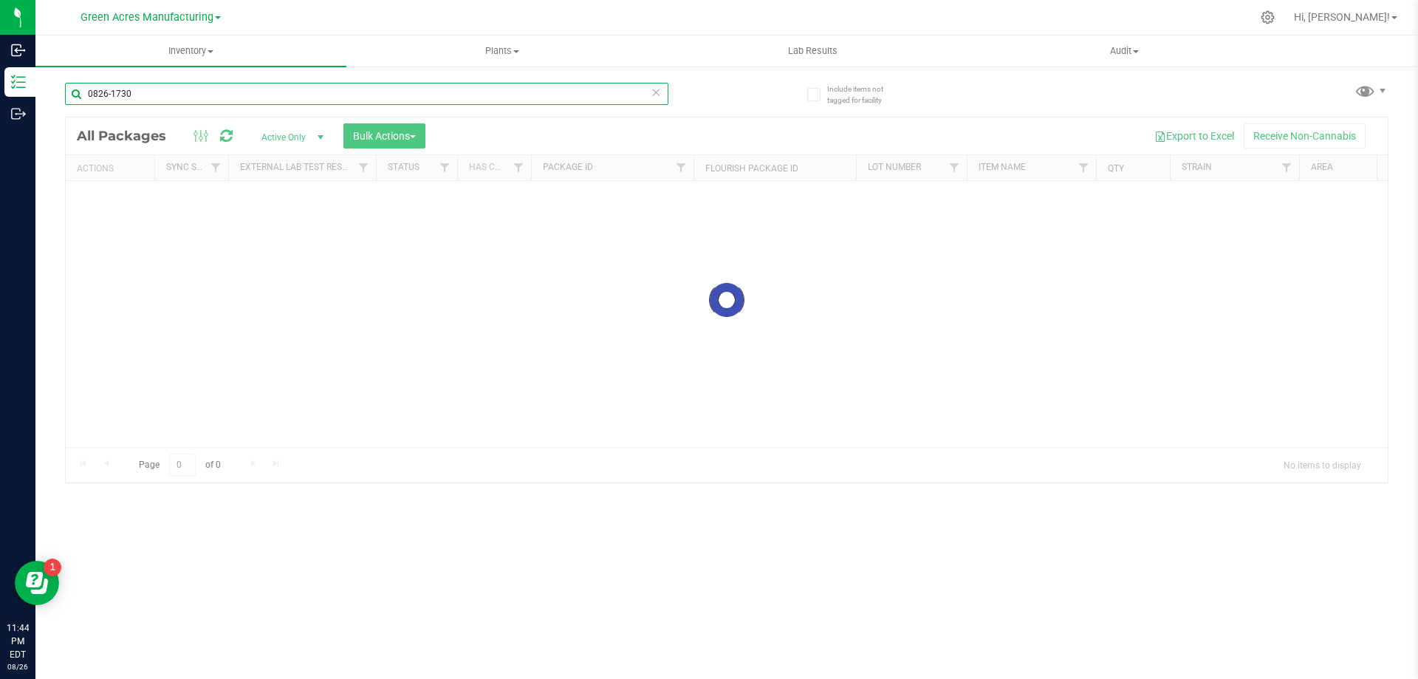
click at [166, 89] on input "0826-1730" at bounding box center [366, 94] width 603 height 22
type input "0826-1771"
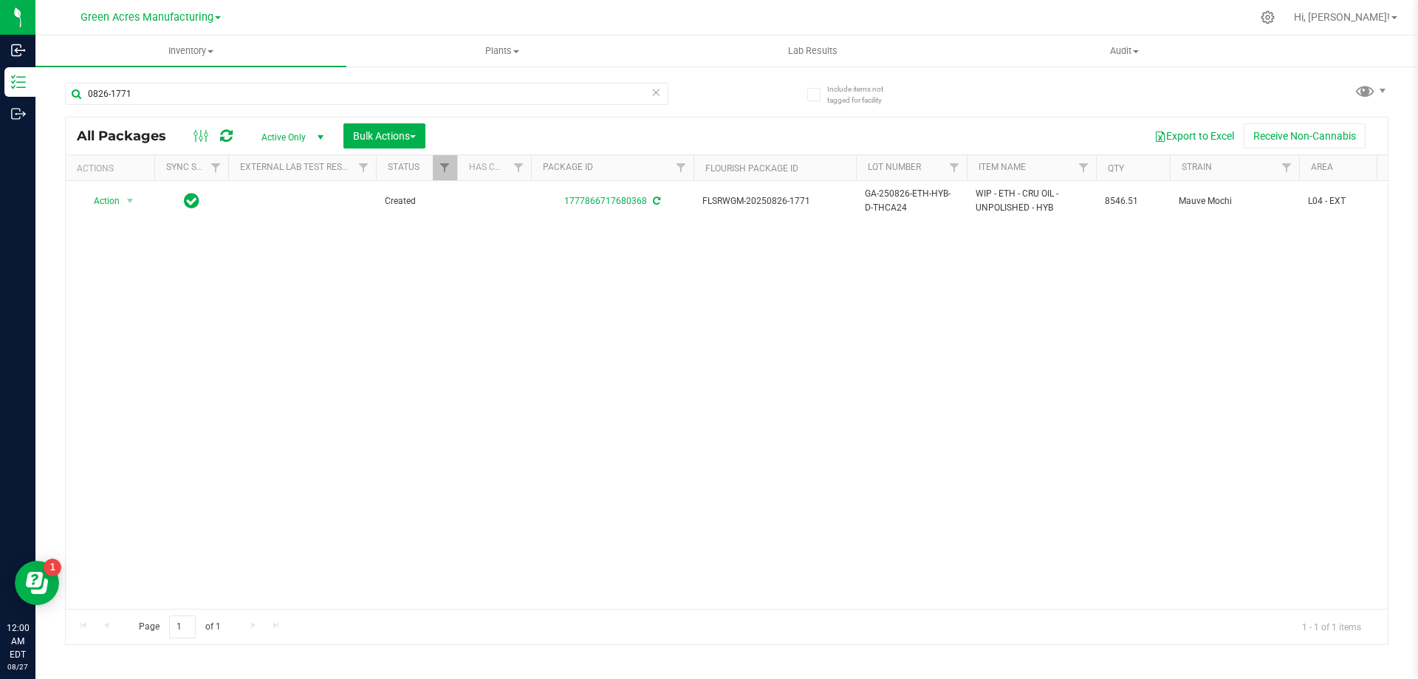
click at [1066, 271] on div "Action Action Adjust qty Create package Edit attributes Global inventory Locate…" at bounding box center [727, 395] width 1322 height 428
click at [1286, 165] on span "Filter" at bounding box center [1287, 168] width 12 height 12
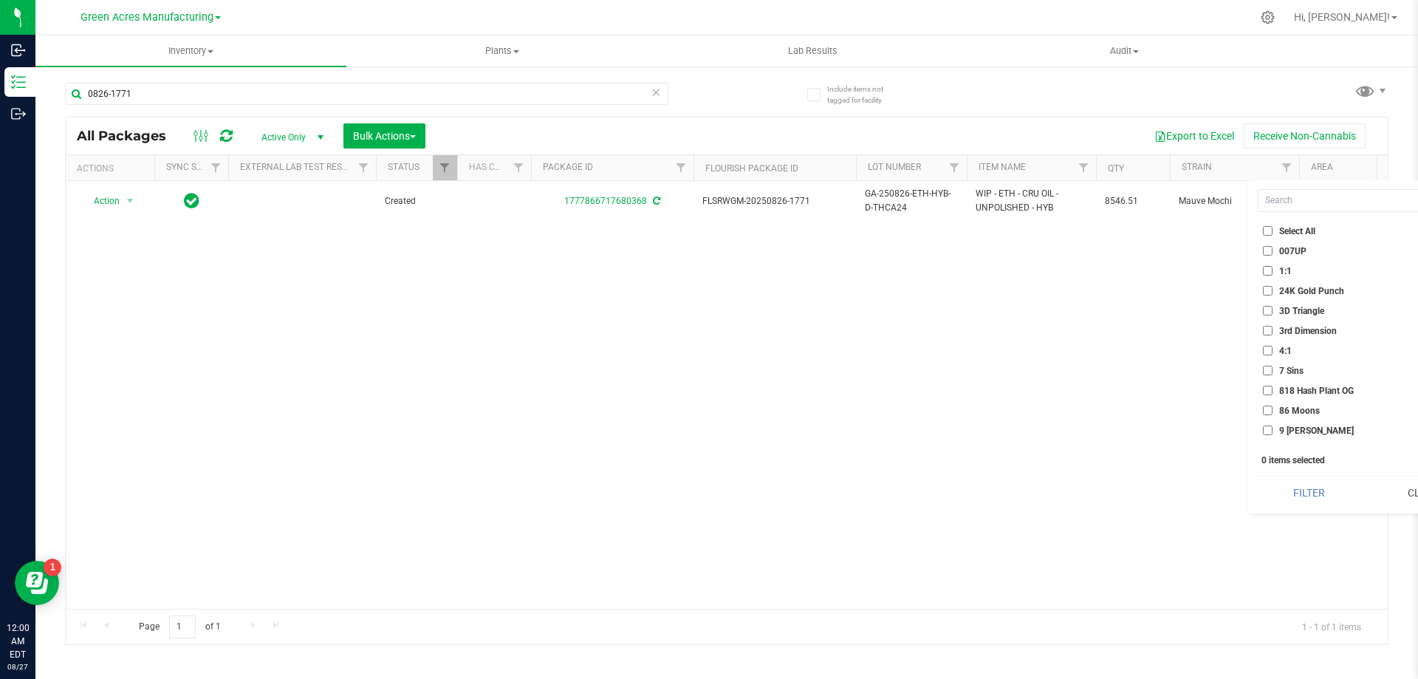
click at [1146, 301] on div "Action Action Adjust qty Create package Edit attributes Global inventory Locate…" at bounding box center [727, 395] width 1322 height 428
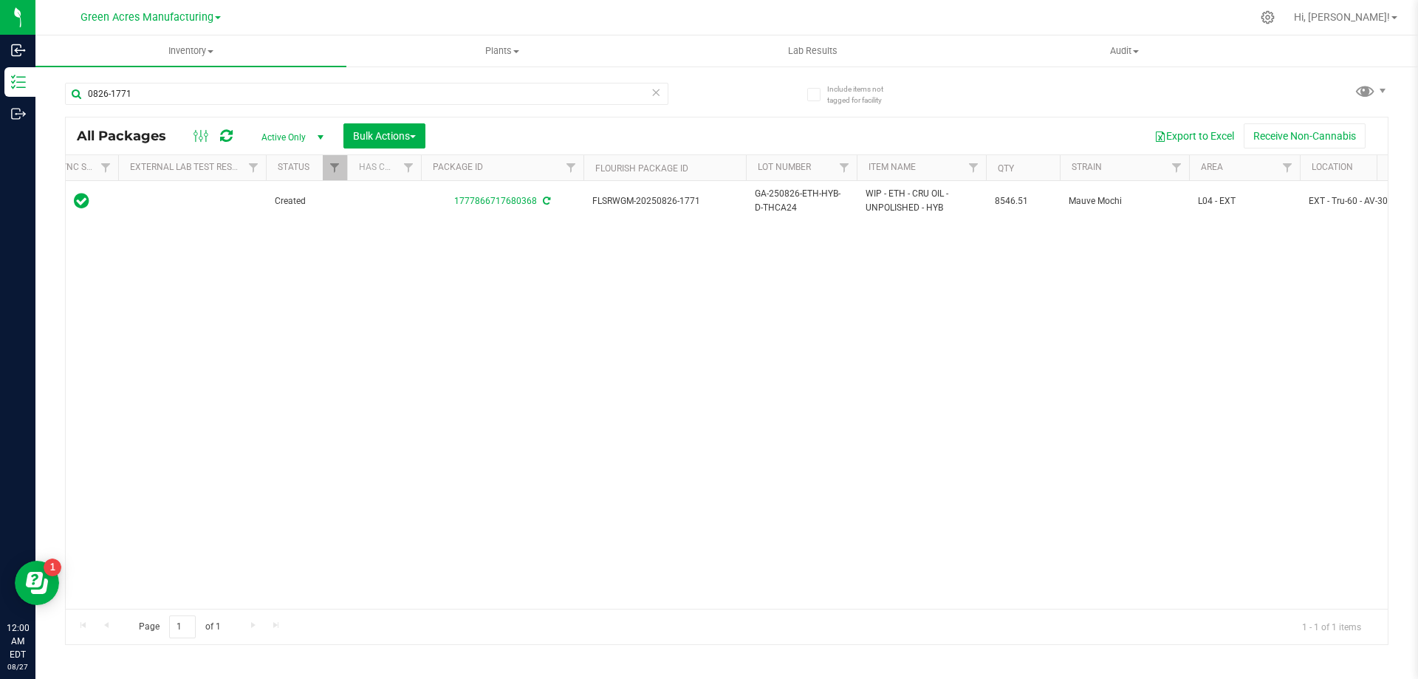
scroll to position [0, 118]
click at [1286, 172] on link "Filter" at bounding box center [1279, 167] width 24 height 25
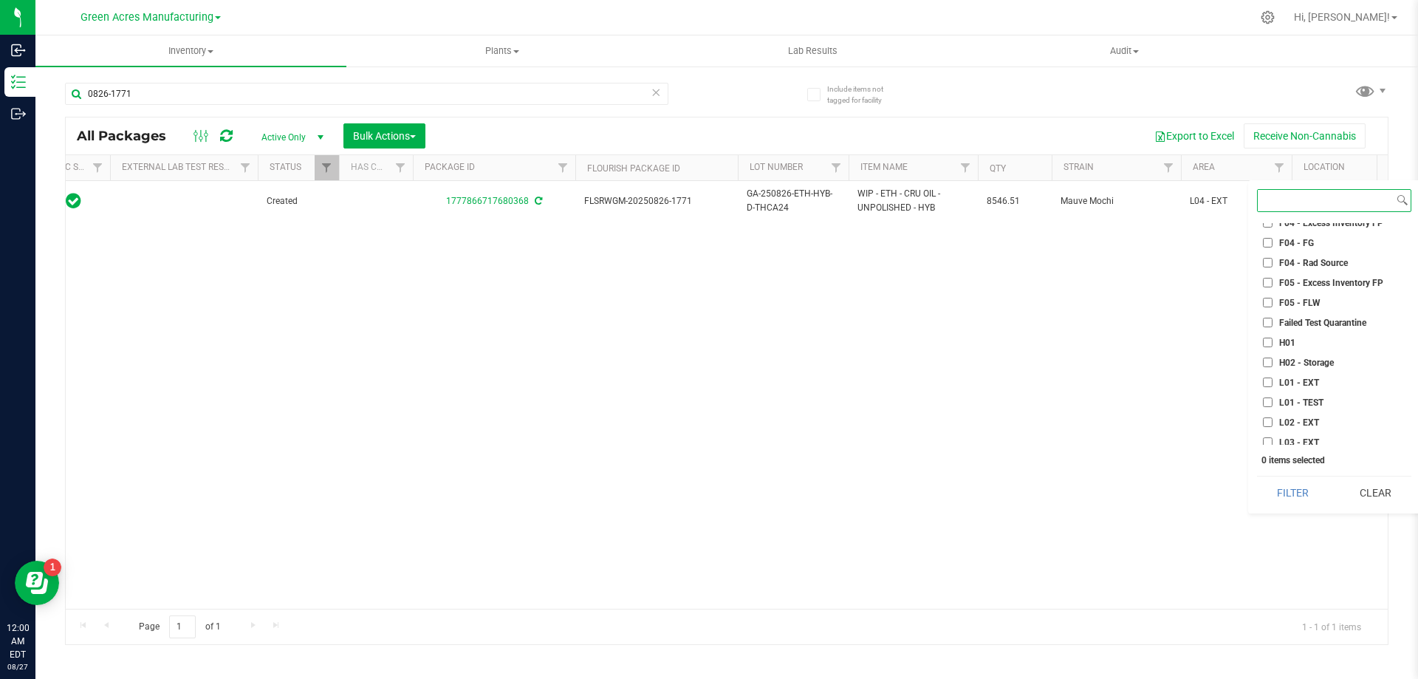
scroll to position [222, 0]
click at [1270, 388] on input "L04 - EXT" at bounding box center [1268, 388] width 10 height 10
checkbox input "true"
click at [1271, 306] on input "L01 - EXT" at bounding box center [1268, 309] width 10 height 10
checkbox input "true"
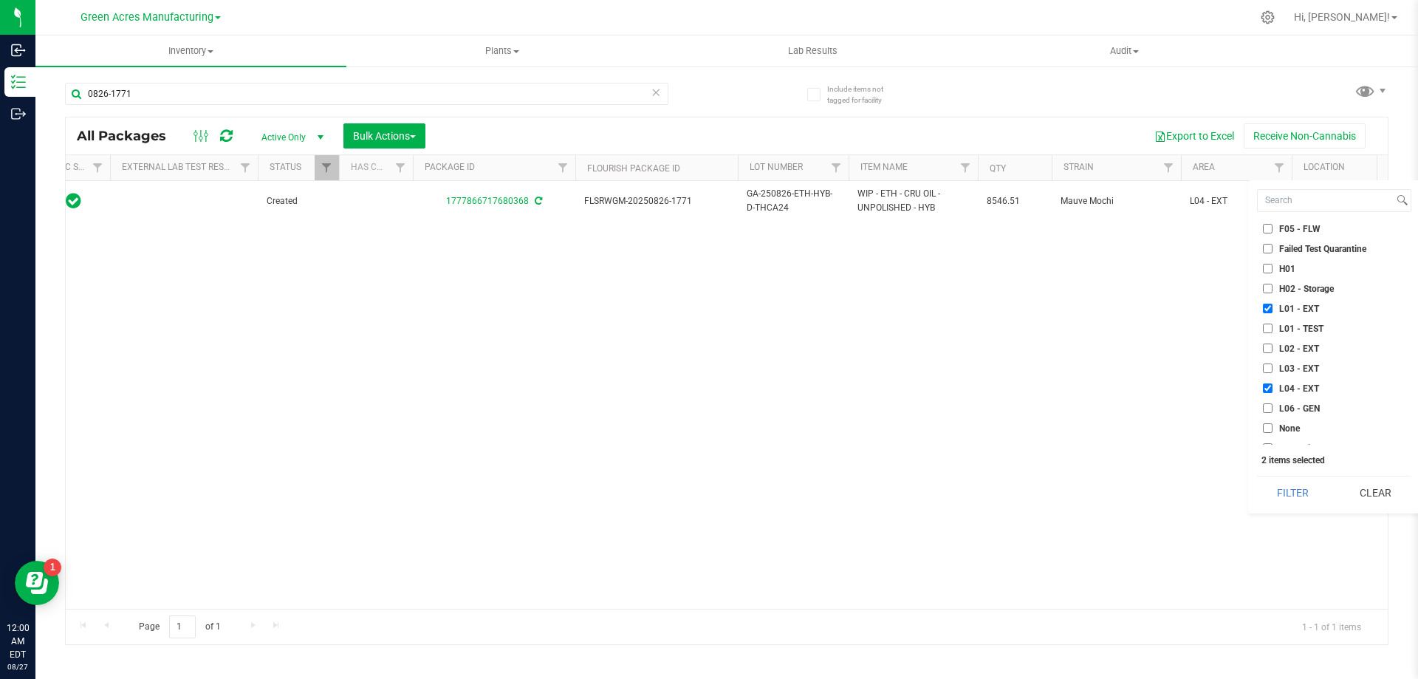
click at [1268, 387] on input "L04 - EXT" at bounding box center [1268, 388] width 10 height 10
checkbox input "false"
click at [1285, 497] on button "Filter" at bounding box center [1293, 492] width 72 height 32
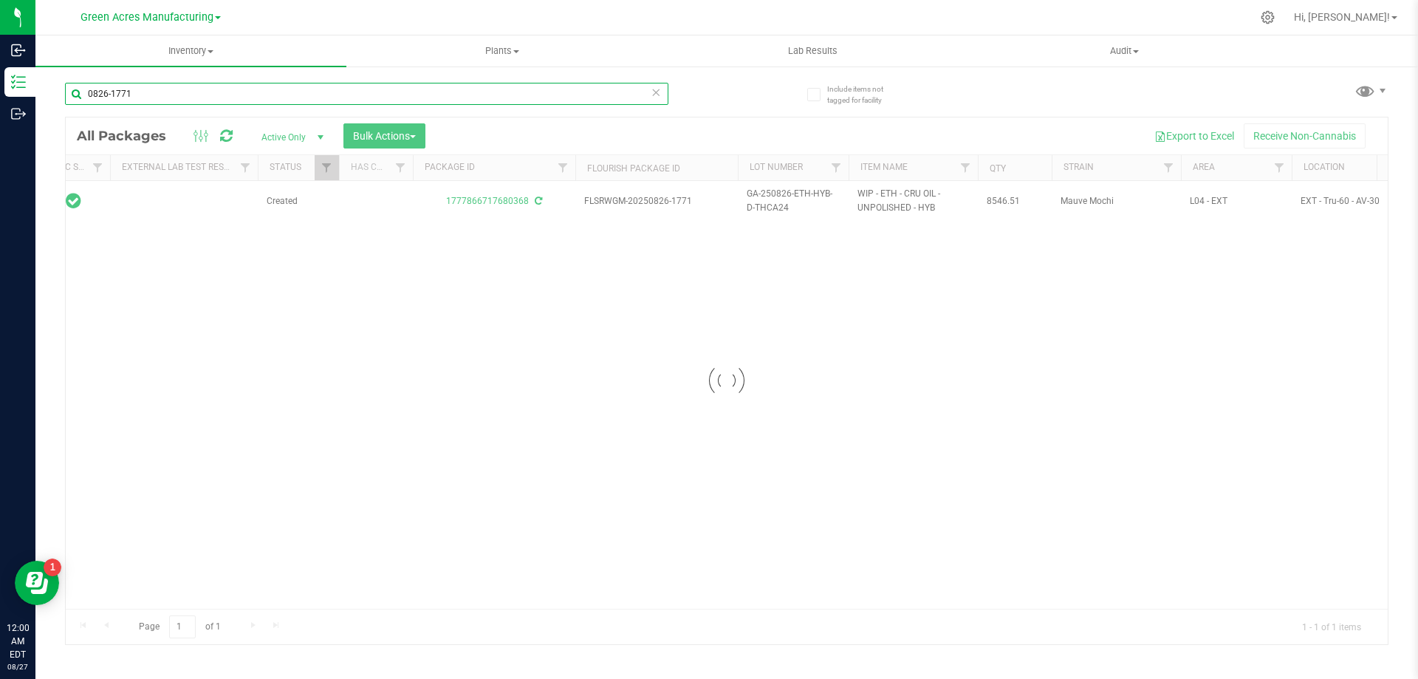
drag, startPoint x: 149, startPoint y: 95, endPoint x: 44, endPoint y: 95, distance: 105.6
click at [44, 95] on div "Include items not tagged for facility 0826-1771 Loading... All Packages Active …" at bounding box center [726, 290] width 1383 height 451
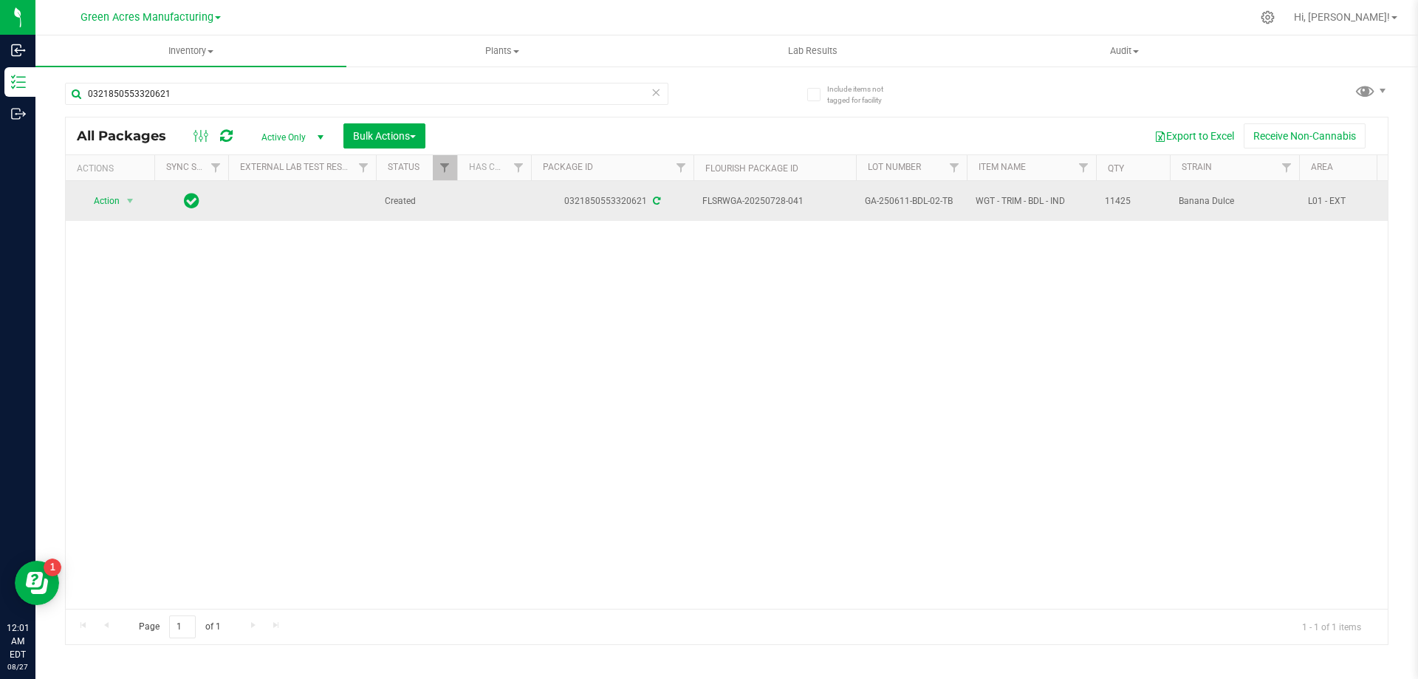
drag, startPoint x: 810, startPoint y: 205, endPoint x: 765, endPoint y: 206, distance: 45.1
click at [765, 206] on span "FLSRWGA-20250728-041" at bounding box center [774, 201] width 145 height 14
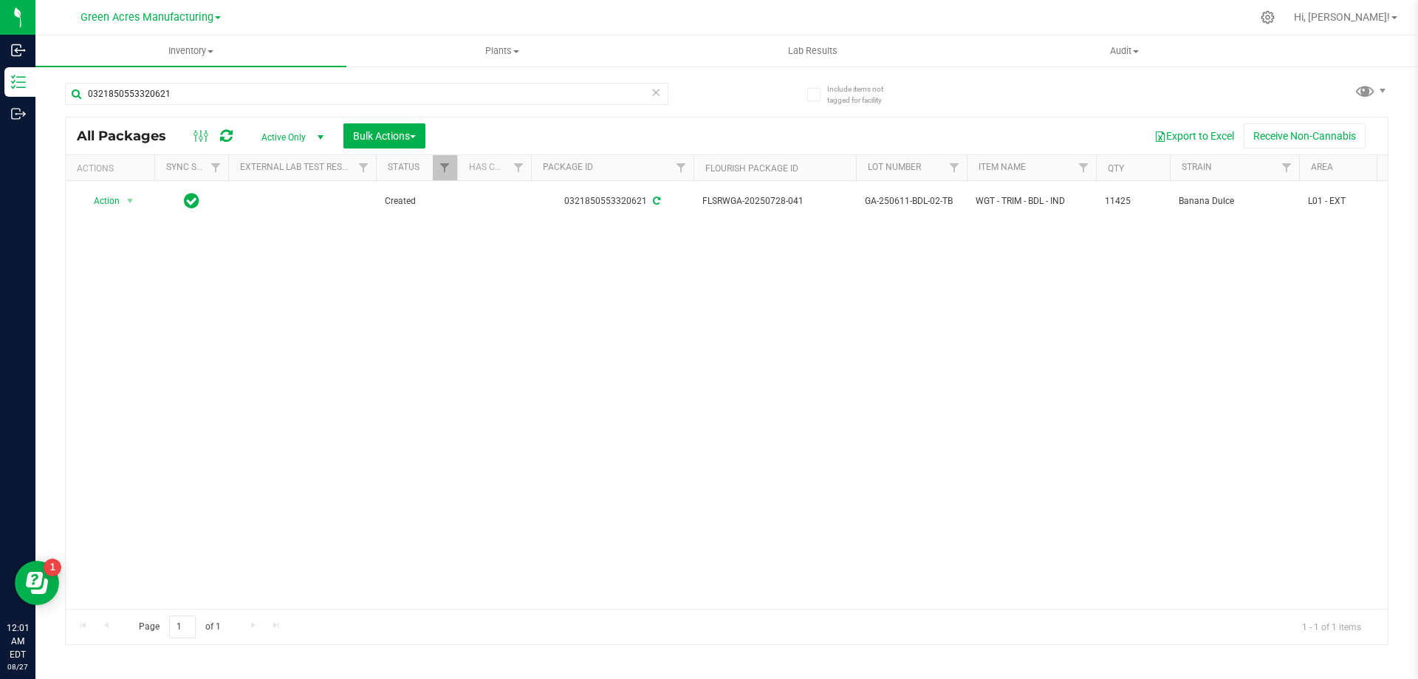
copy span "0728-041"
drag, startPoint x: 953, startPoint y: 203, endPoint x: 851, endPoint y: 253, distance: 113.3
copy tr "GA-250611-BDL-02-TB"
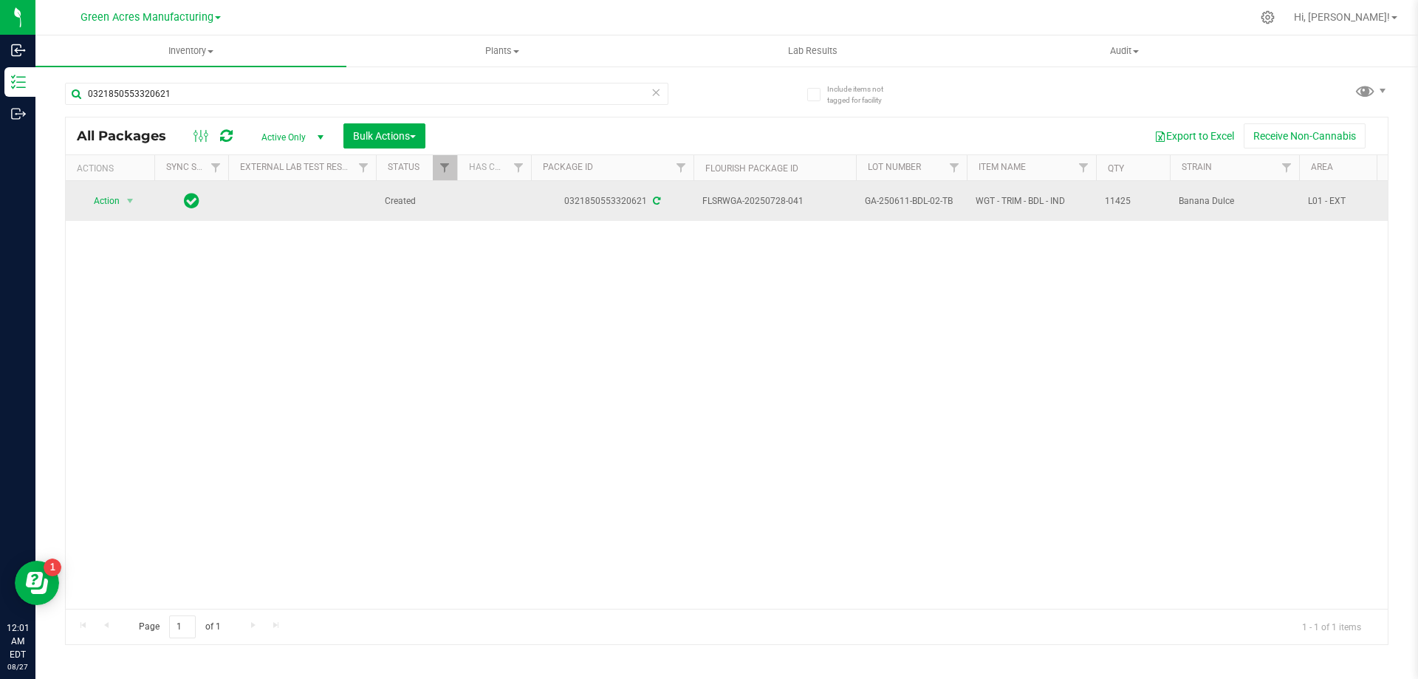
drag, startPoint x: 1134, startPoint y: 202, endPoint x: 1101, endPoint y: 209, distance: 34.0
click at [1101, 209] on td "11425" at bounding box center [1133, 201] width 74 height 40
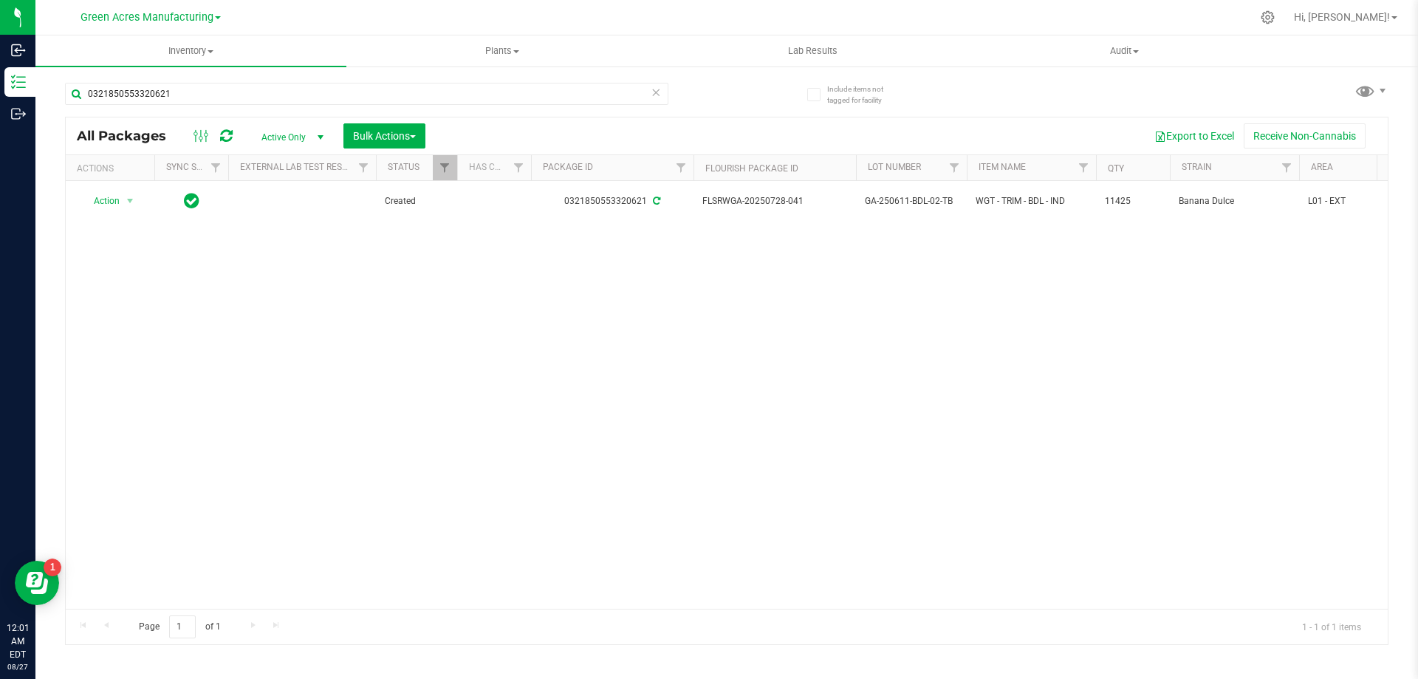
copy span "11425"
click at [645, 297] on div "Action Action Adjust qty Create package Edit attributes Global inventory Locate…" at bounding box center [727, 395] width 1322 height 428
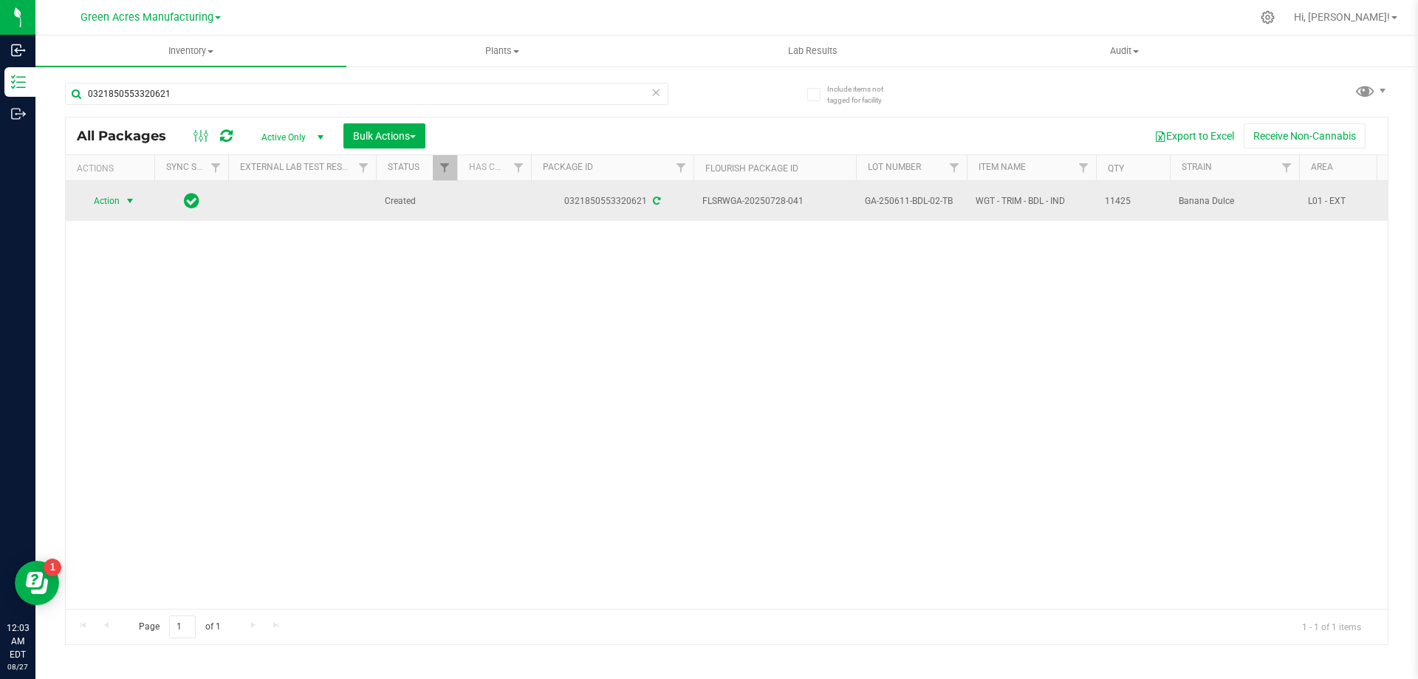
click at [137, 203] on span "select" at bounding box center [130, 201] width 18 height 21
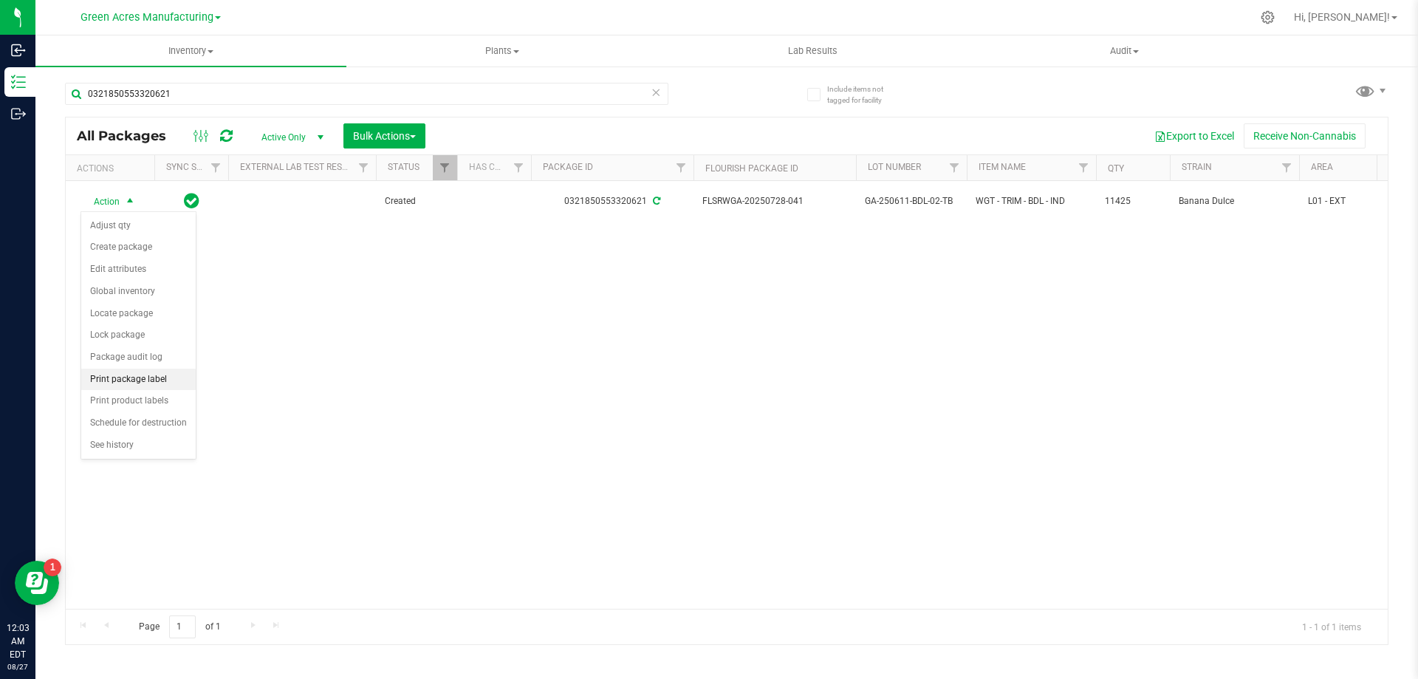
click at [174, 377] on li "Print package label" at bounding box center [138, 380] width 114 height 22
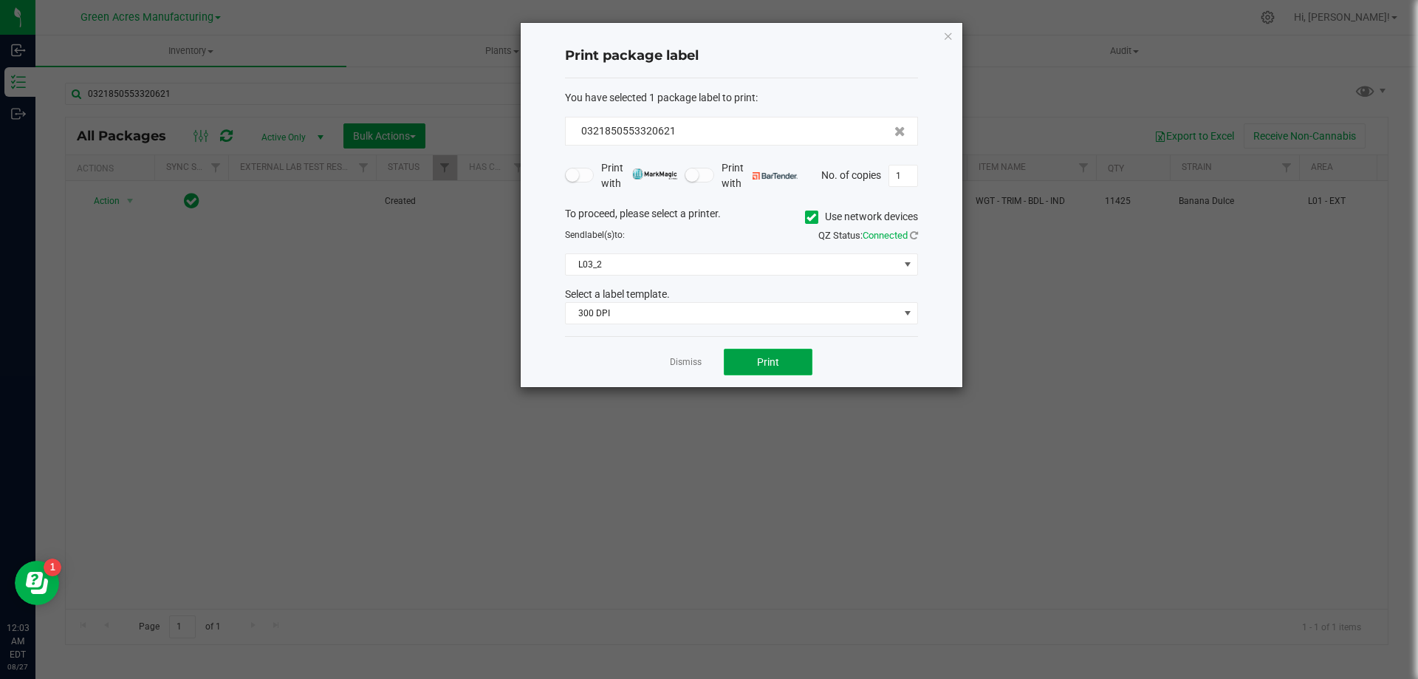
click at [790, 360] on button "Print" at bounding box center [768, 362] width 89 height 27
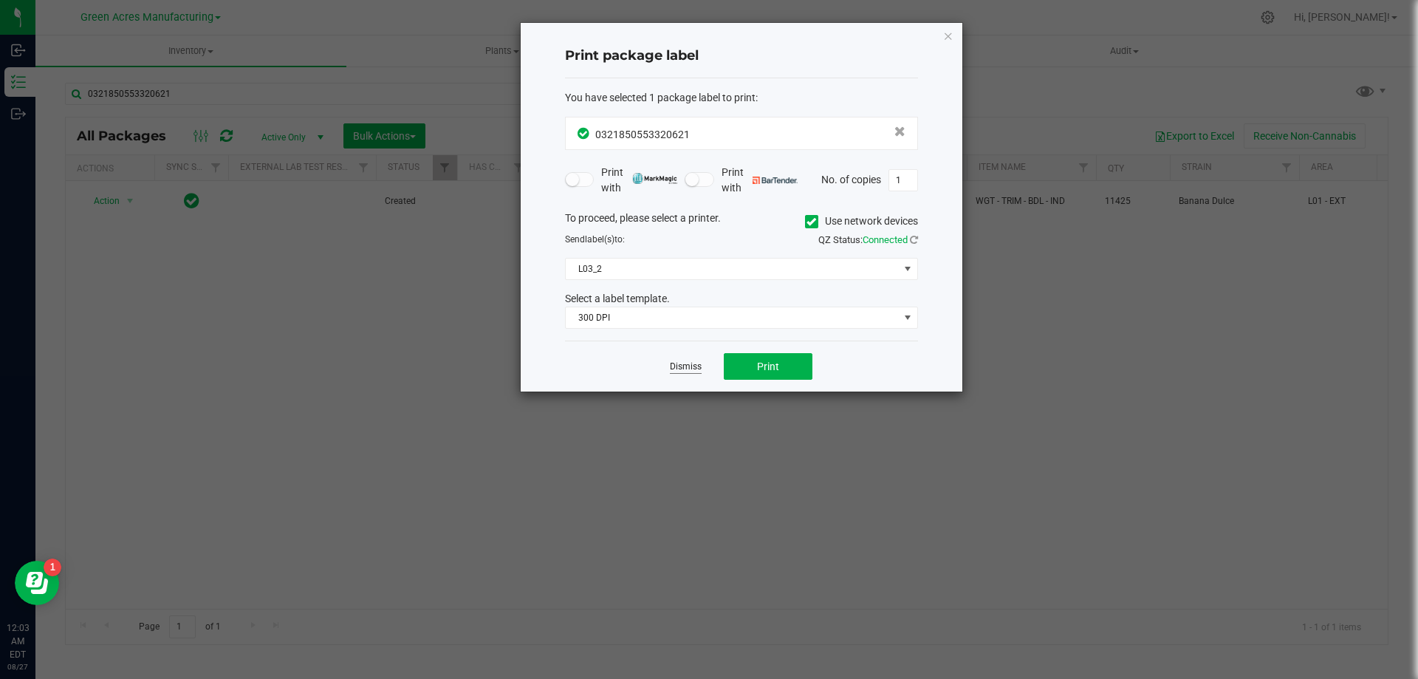
click at [685, 366] on link "Dismiss" at bounding box center [686, 366] width 32 height 13
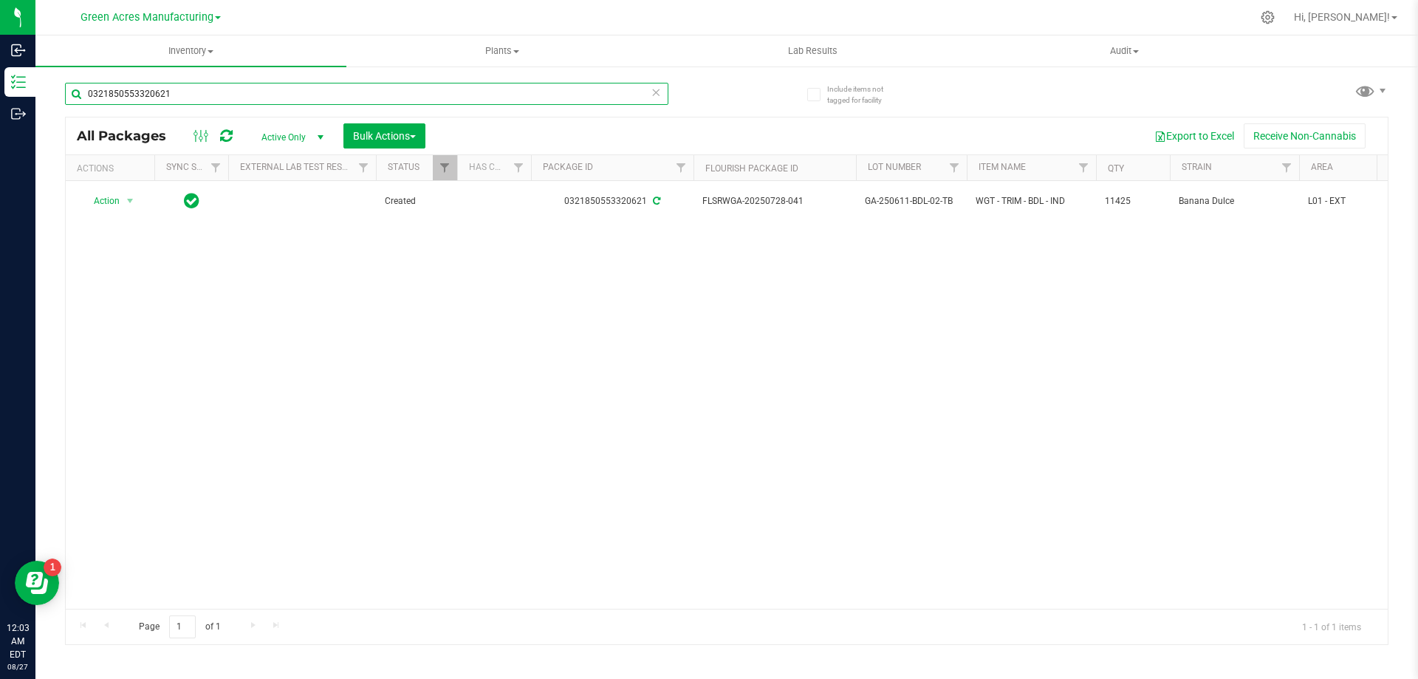
drag, startPoint x: 191, startPoint y: 96, endPoint x: 64, endPoint y: 98, distance: 127.8
click at [64, 98] on div "Include items not tagged for facility 0321850553320621 All Packages Active Only…" at bounding box center [726, 290] width 1383 height 451
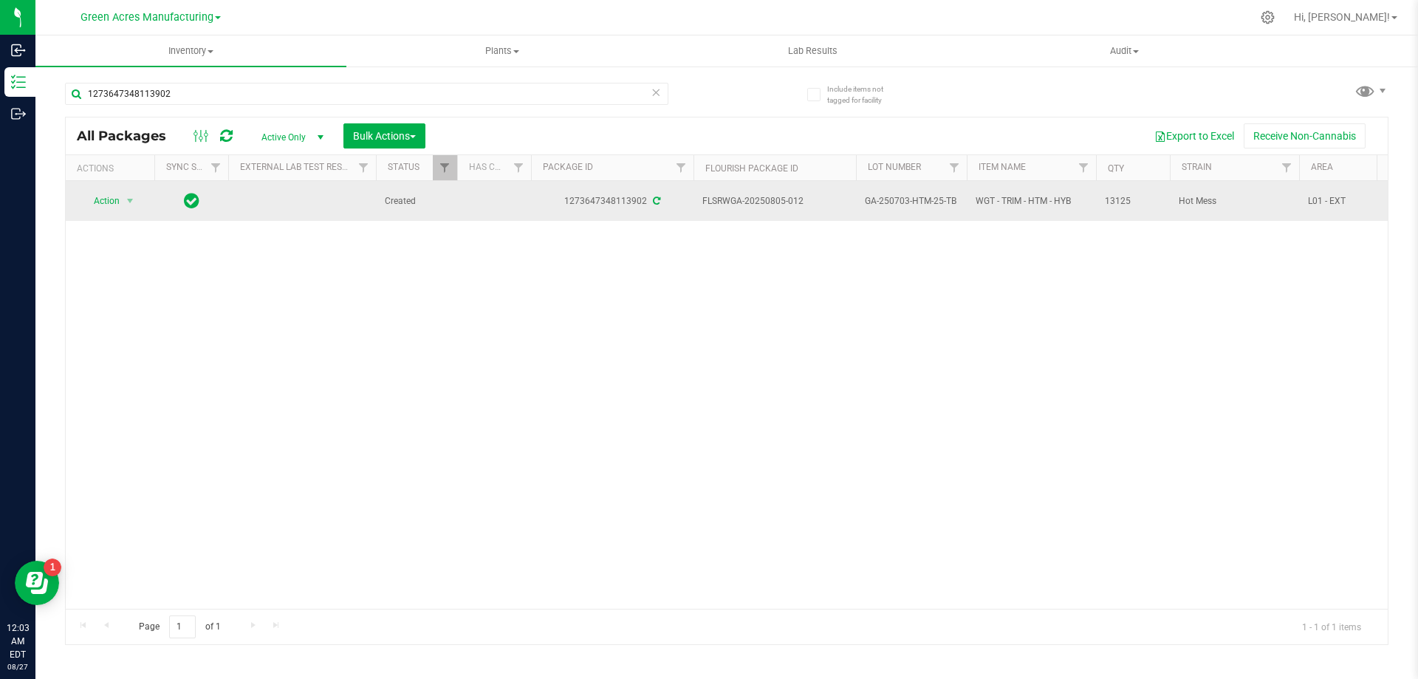
drag, startPoint x: 806, startPoint y: 202, endPoint x: 764, endPoint y: 204, distance: 41.4
click at [764, 204] on span "FLSRWGA-20250805-012" at bounding box center [774, 201] width 145 height 14
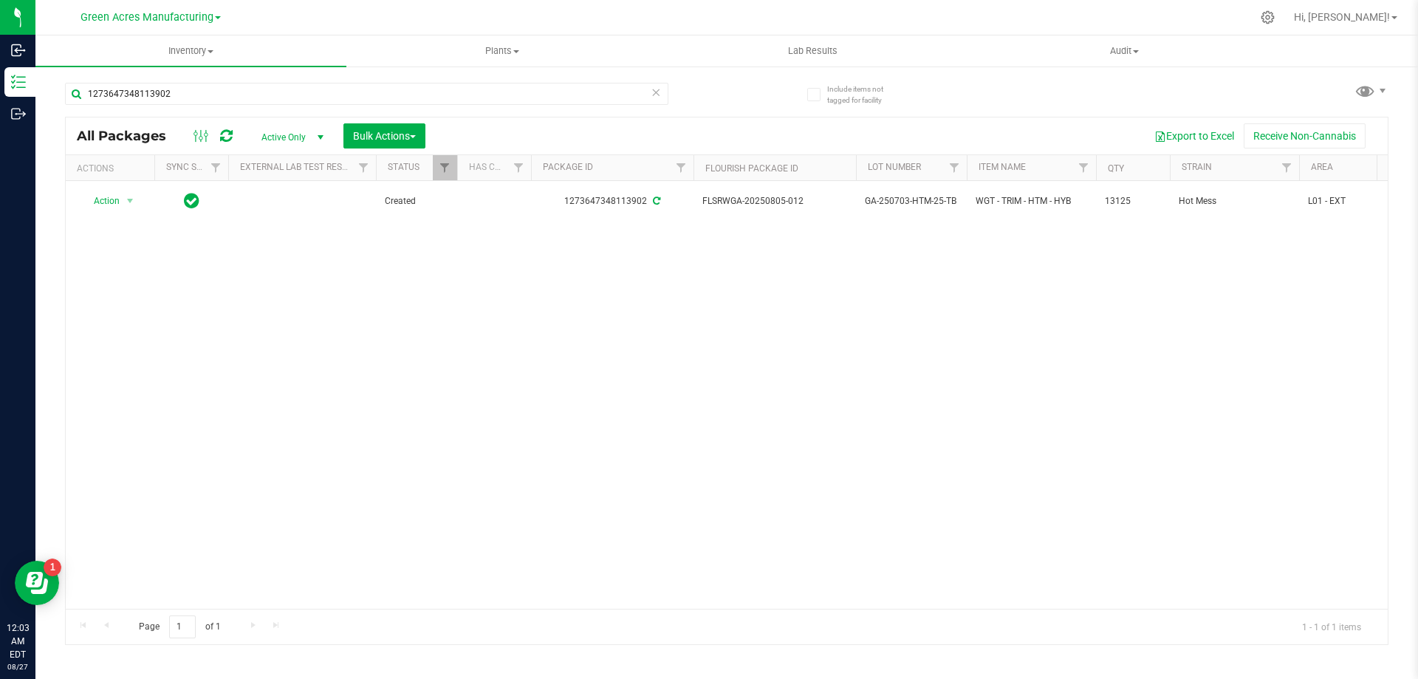
copy span "0805-012"
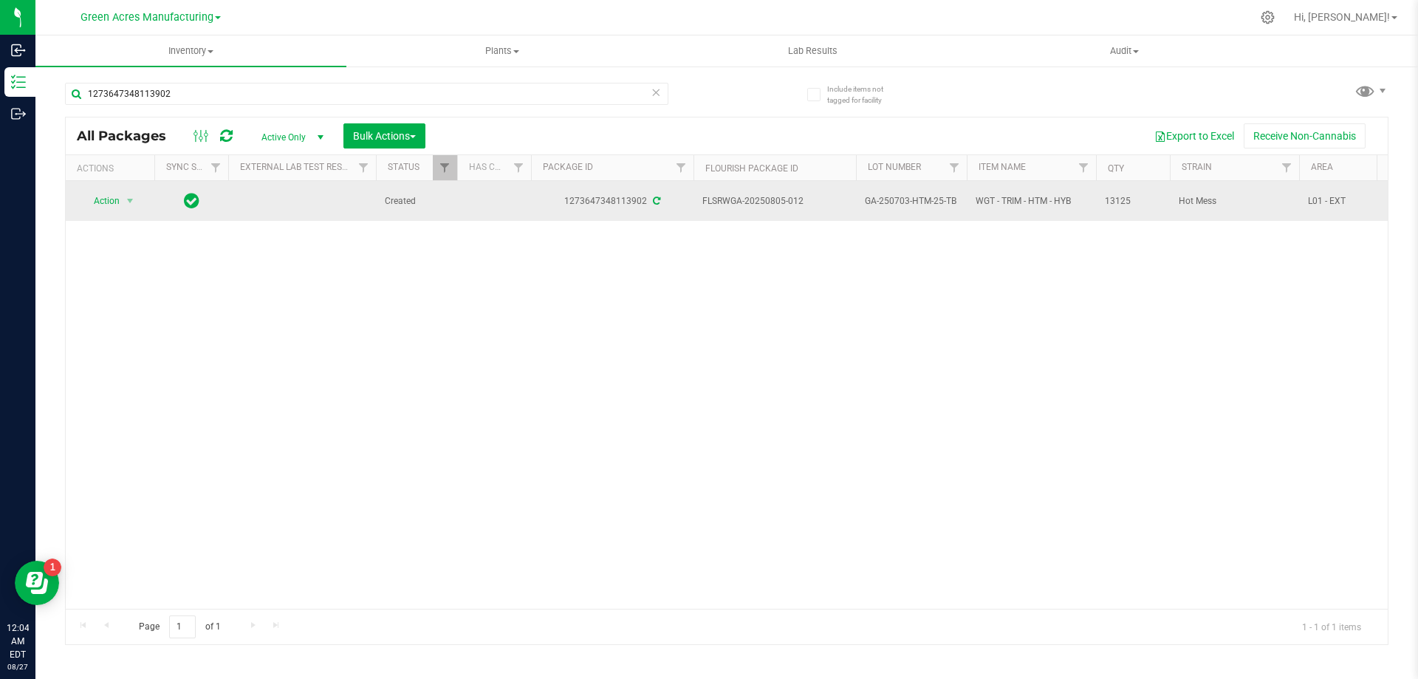
drag, startPoint x: 954, startPoint y: 198, endPoint x: 861, endPoint y: 211, distance: 94.0
click at [861, 211] on td "GA-250703-HTM-25-TB" at bounding box center [911, 201] width 111 height 40
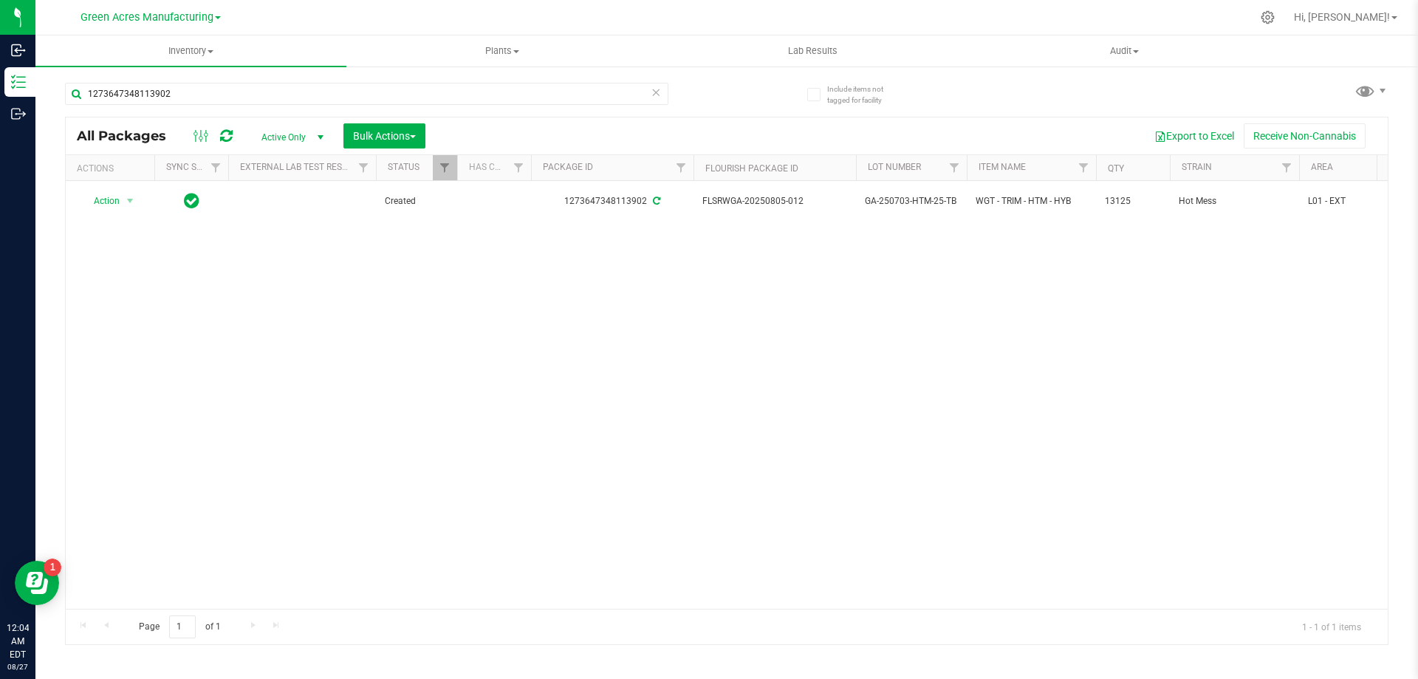
copy span "GA-250703-HTM-25-TB"
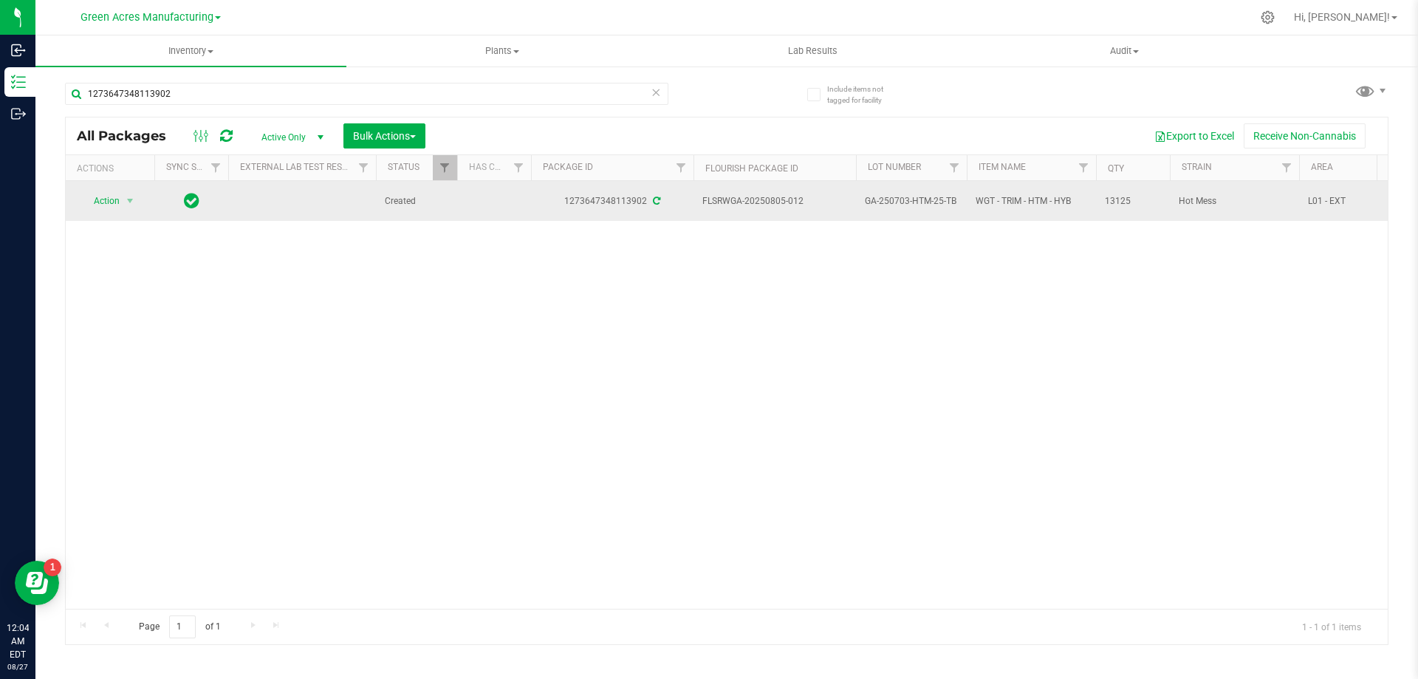
drag, startPoint x: 1137, startPoint y: 199, endPoint x: 1087, endPoint y: 213, distance: 51.4
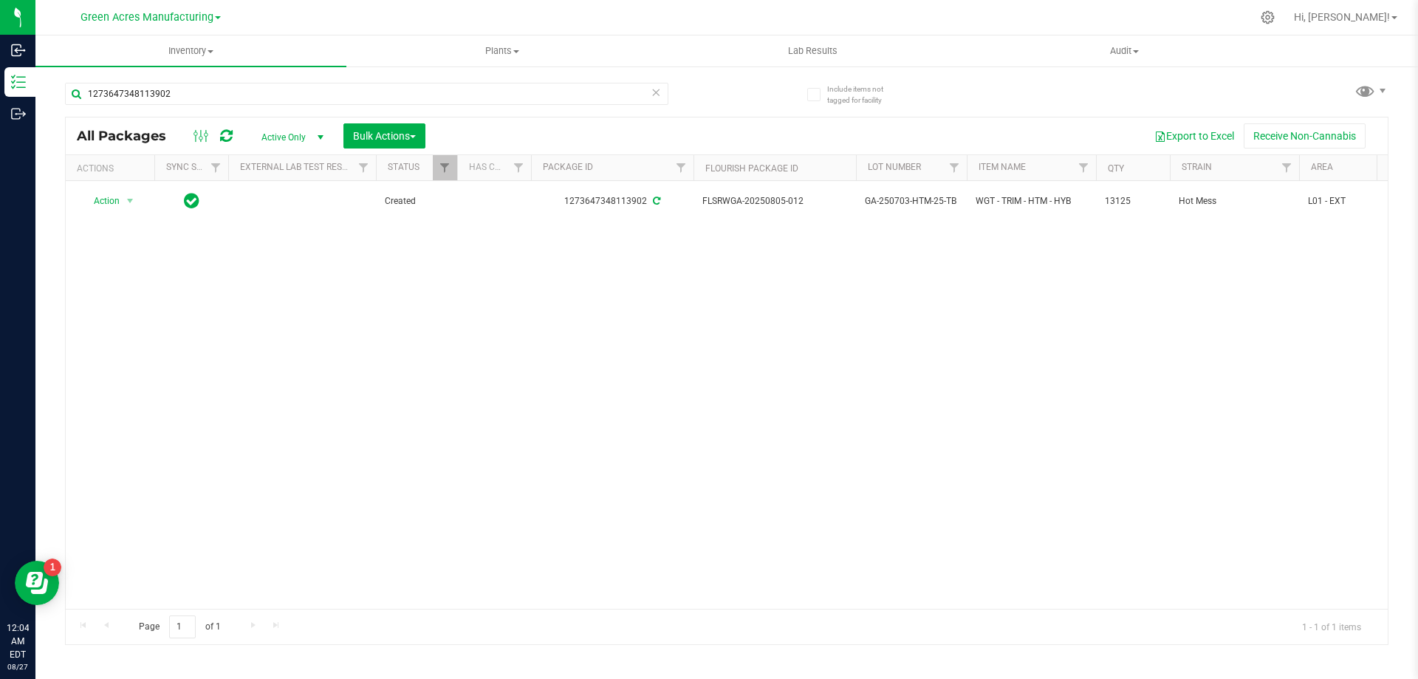
copy tr "13125"
click at [757, 278] on div "Action Action Adjust qty Create package Edit attributes Global inventory Locate…" at bounding box center [727, 395] width 1322 height 428
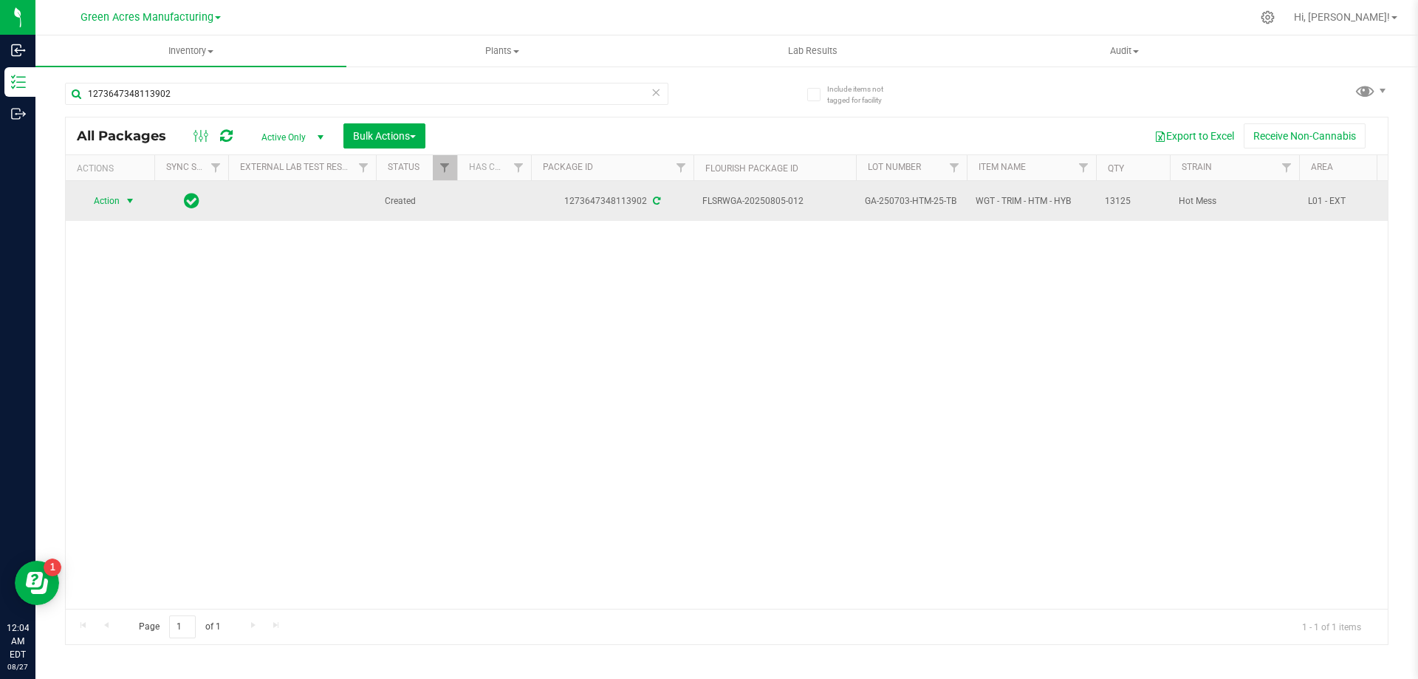
click at [130, 203] on span "select" at bounding box center [130, 201] width 12 height 12
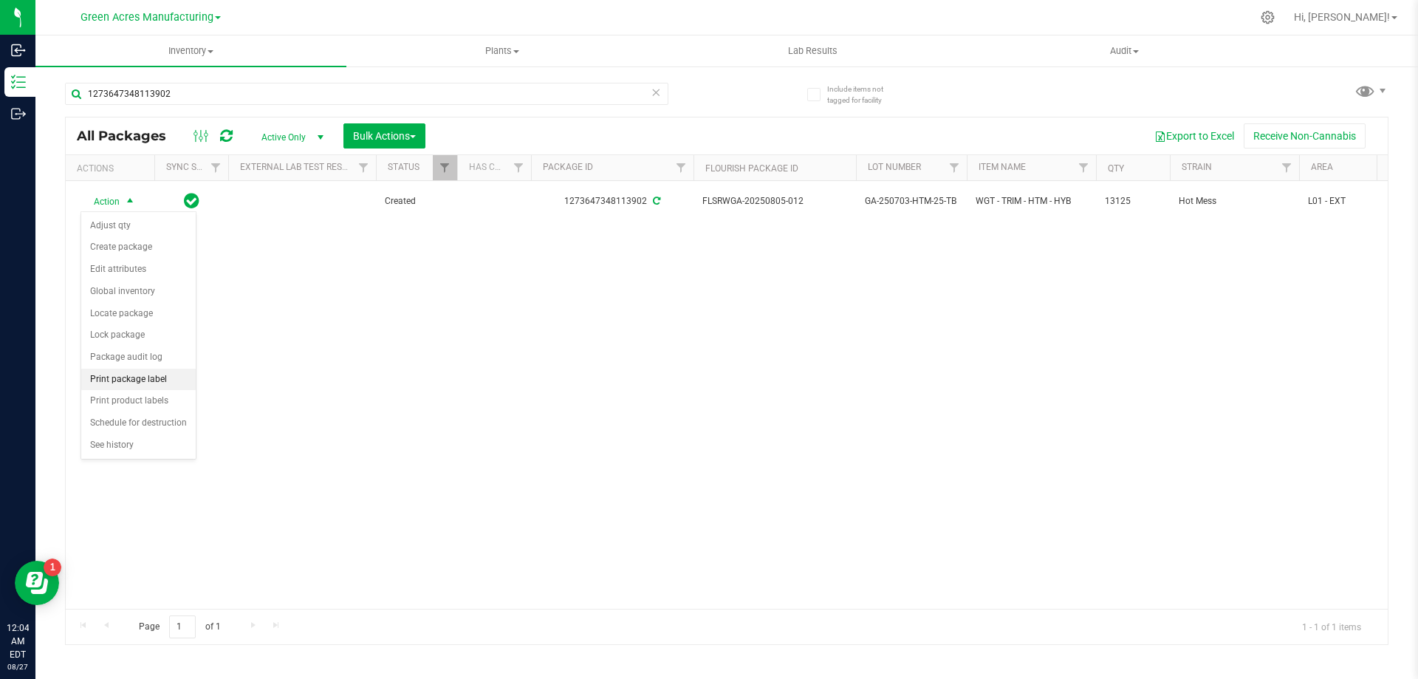
click at [172, 380] on li "Print package label" at bounding box center [138, 380] width 114 height 22
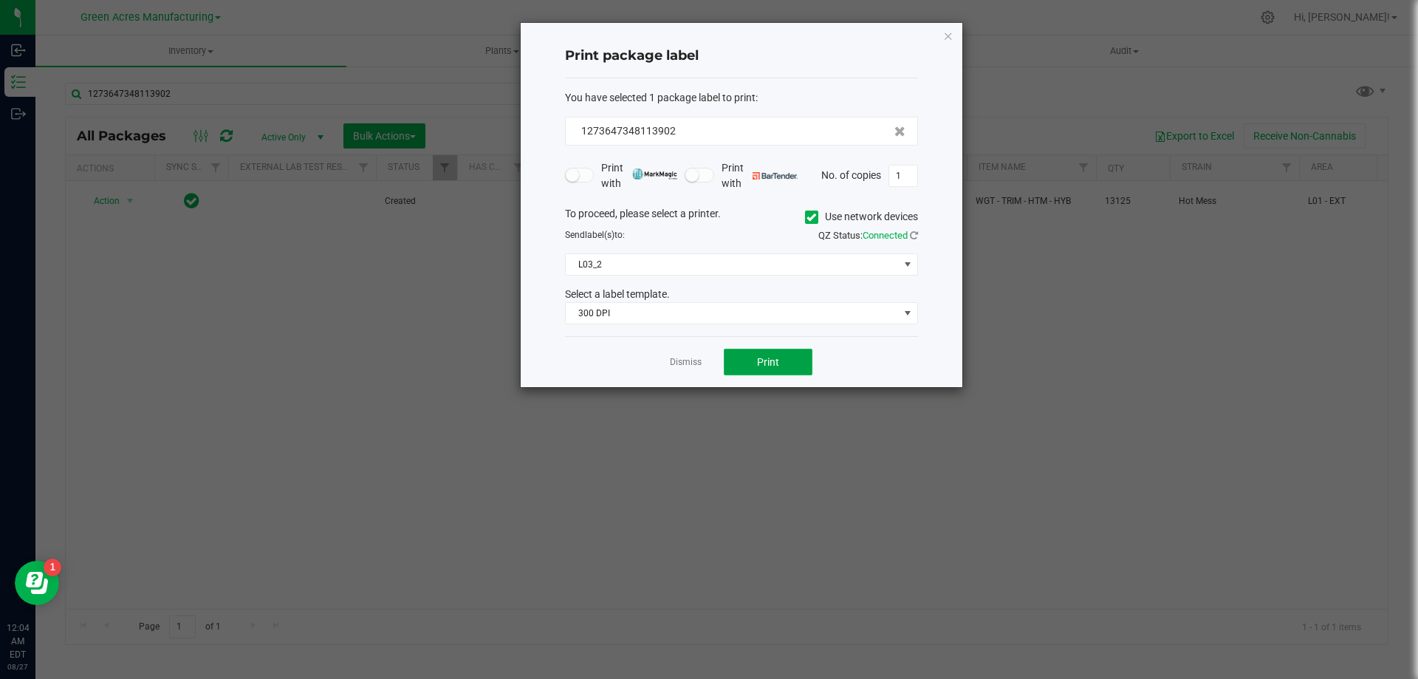
click at [788, 362] on button "Print" at bounding box center [768, 362] width 89 height 27
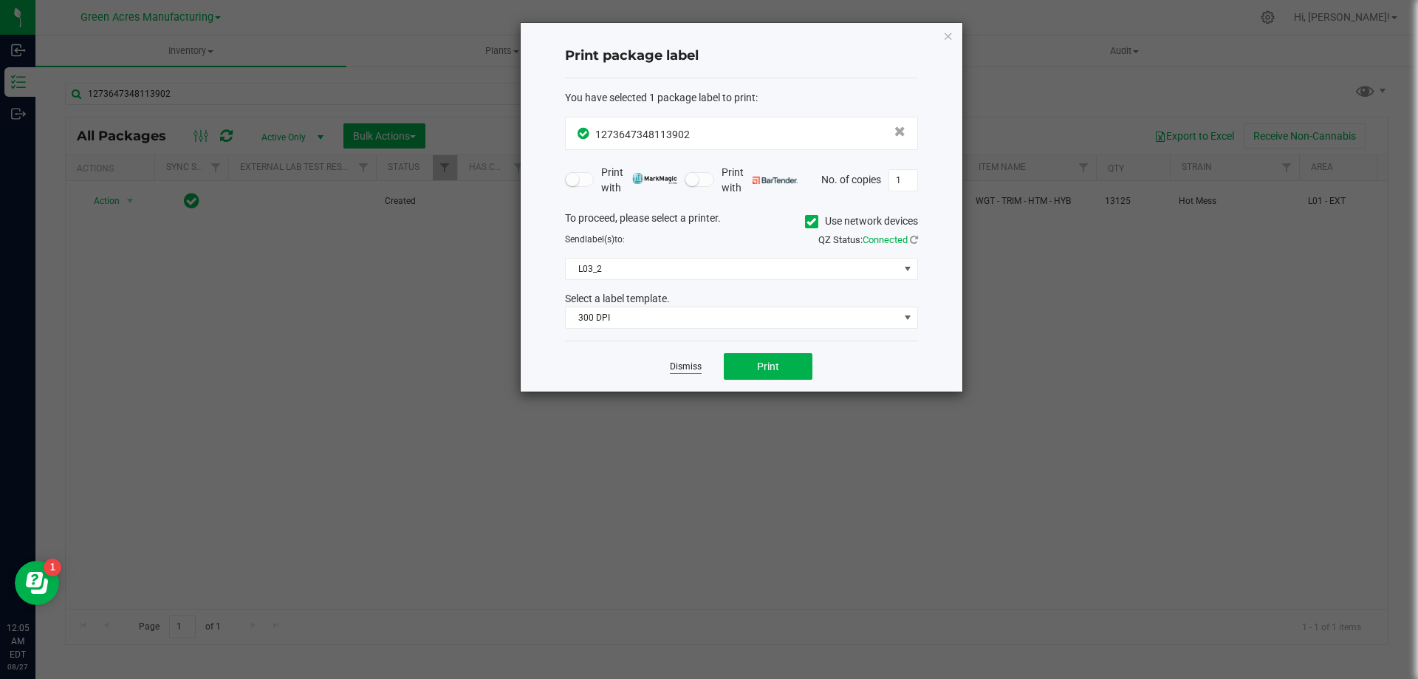
click at [696, 367] on link "Dismiss" at bounding box center [686, 366] width 32 height 13
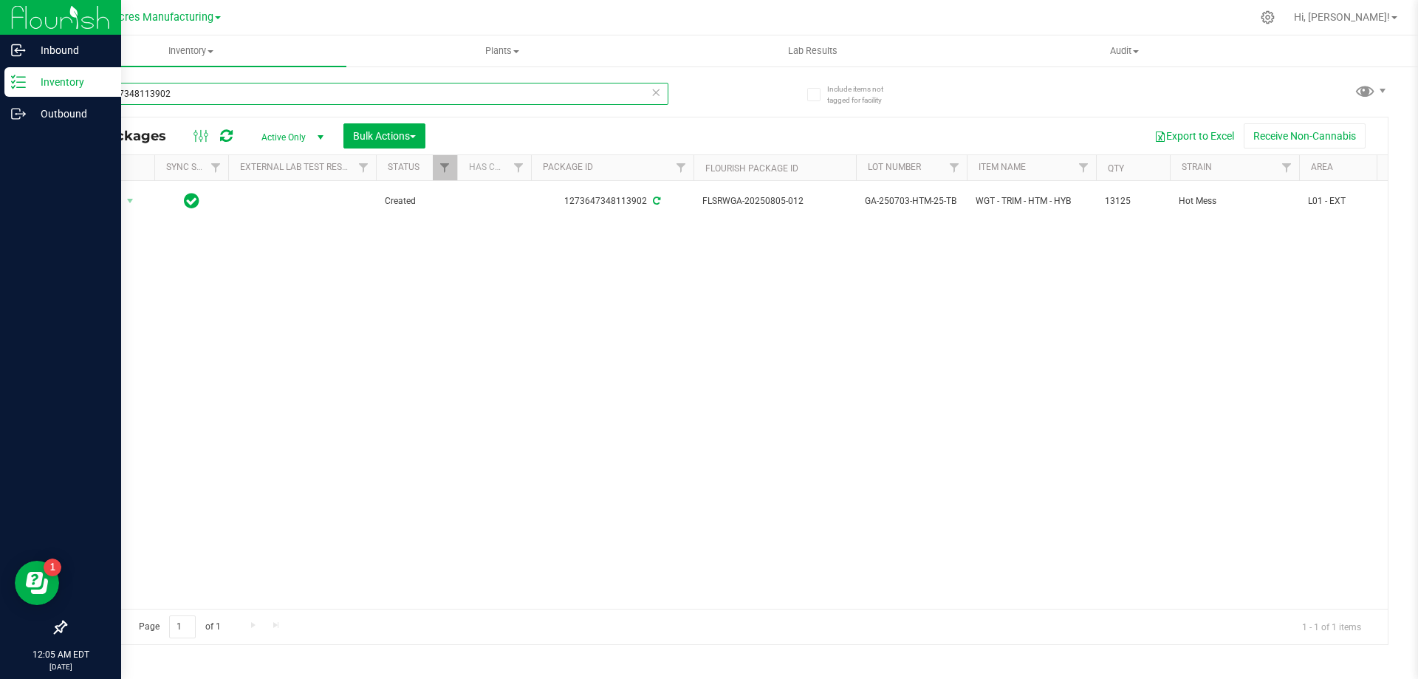
drag, startPoint x: 196, startPoint y: 90, endPoint x: 0, endPoint y: 93, distance: 196.5
click at [0, 94] on div "Inbound Inventory Outbound 12:05 AM EDT [DATE] 08/27 Green Acres Manufacturing …" at bounding box center [709, 339] width 1418 height 679
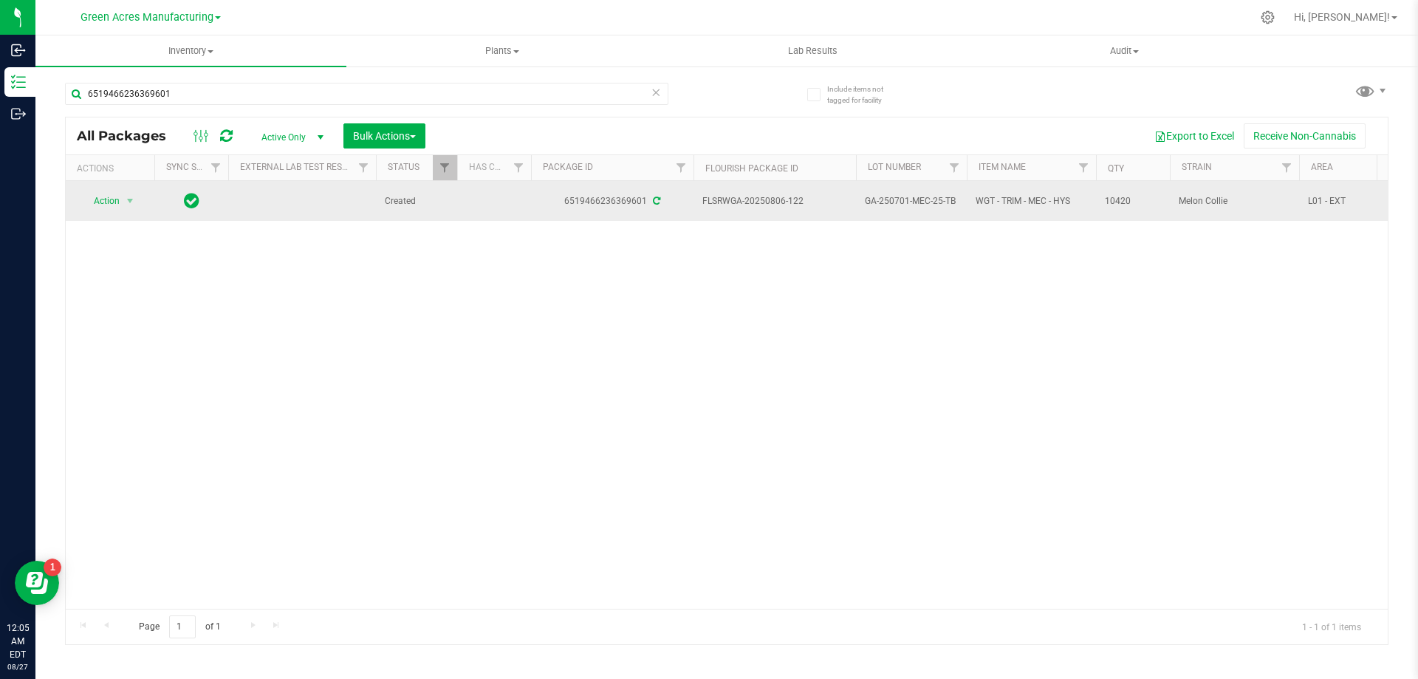
drag, startPoint x: 809, startPoint y: 202, endPoint x: 770, endPoint y: 208, distance: 40.3
click at [770, 208] on span "FLSRWGA-20250806-122" at bounding box center [774, 201] width 145 height 14
drag, startPoint x: 792, startPoint y: 246, endPoint x: 815, endPoint y: 208, distance: 44.1
click at [792, 243] on div "Action Action Adjust qty Create package Edit attributes Global inventory Locate…" at bounding box center [727, 395] width 1322 height 428
drag, startPoint x: 813, startPoint y: 202, endPoint x: 766, endPoint y: 205, distance: 47.4
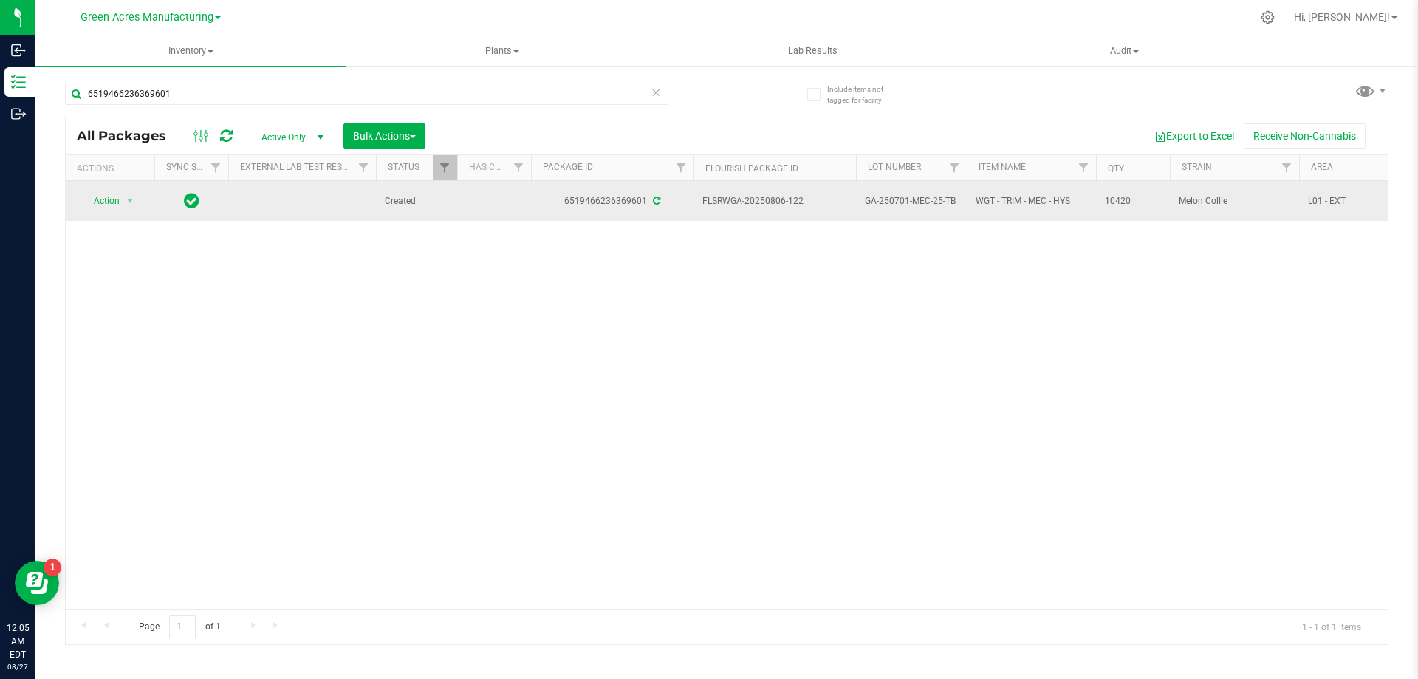
click at [766, 205] on span "FLSRWGA-20250806-122" at bounding box center [774, 201] width 145 height 14
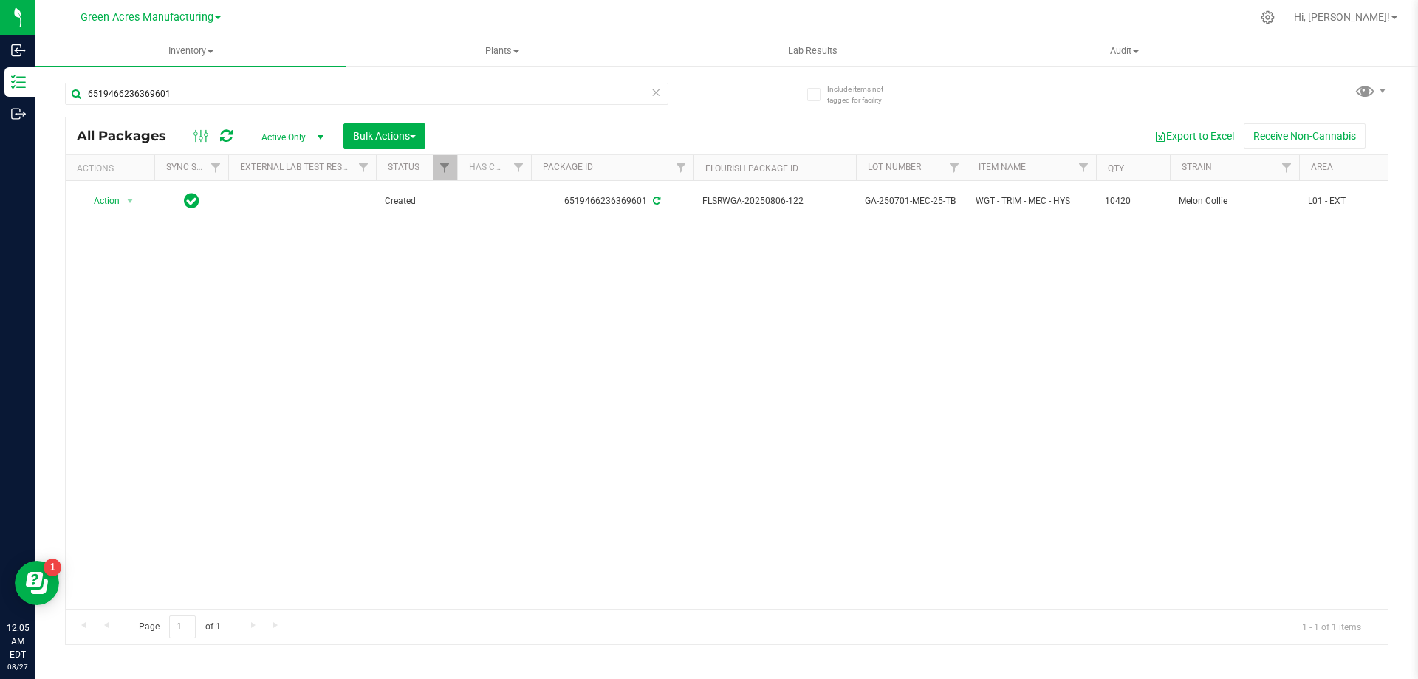
copy span "0806-122"
drag, startPoint x: 955, startPoint y: 202, endPoint x: 847, endPoint y: 367, distance: 196.9
click at [856, 200] on td "GA-250701-MEC-25-TB" at bounding box center [911, 201] width 111 height 40
copy span "GA-250701-MEC-25-TB"
drag, startPoint x: 1136, startPoint y: 204, endPoint x: 1095, endPoint y: 267, distance: 74.8
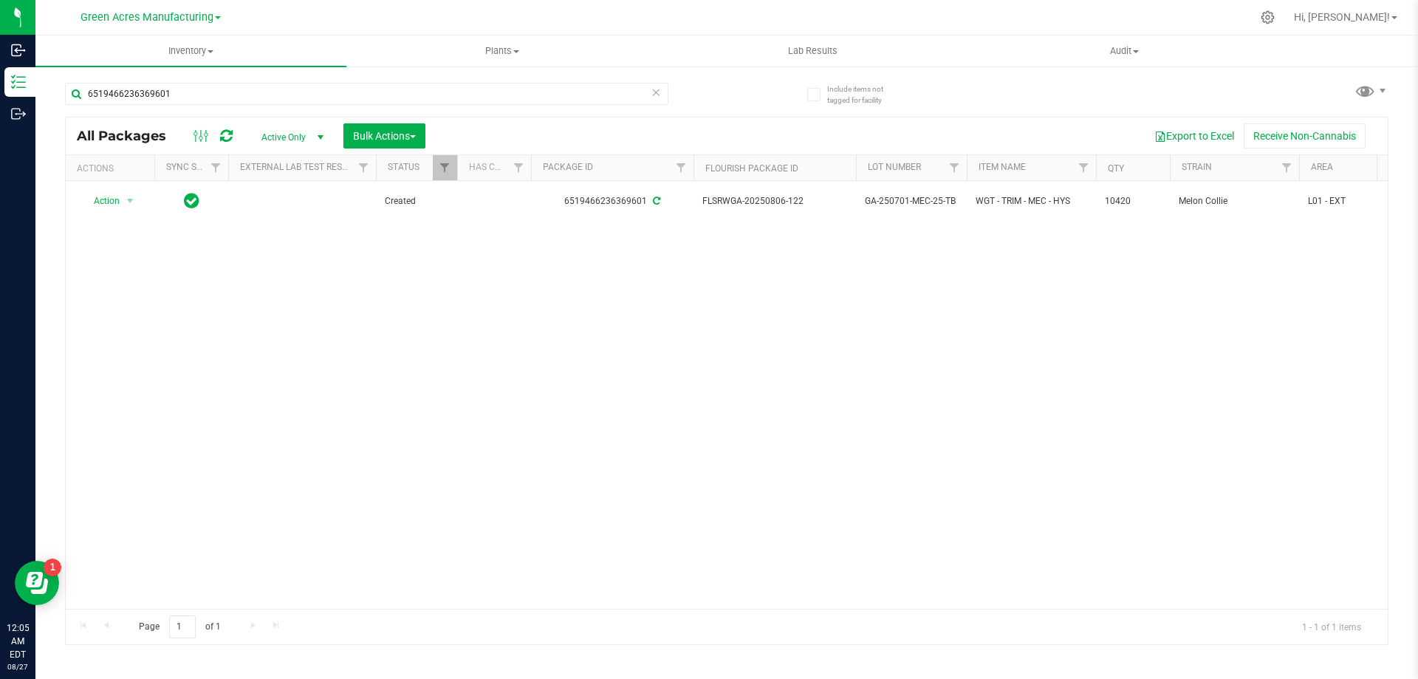
click at [1097, 205] on td "10420" at bounding box center [1133, 201] width 74 height 40
copy span "10420"
click at [837, 373] on div "Action Action Adjust qty Create package Edit attributes Global inventory Locate…" at bounding box center [727, 395] width 1322 height 428
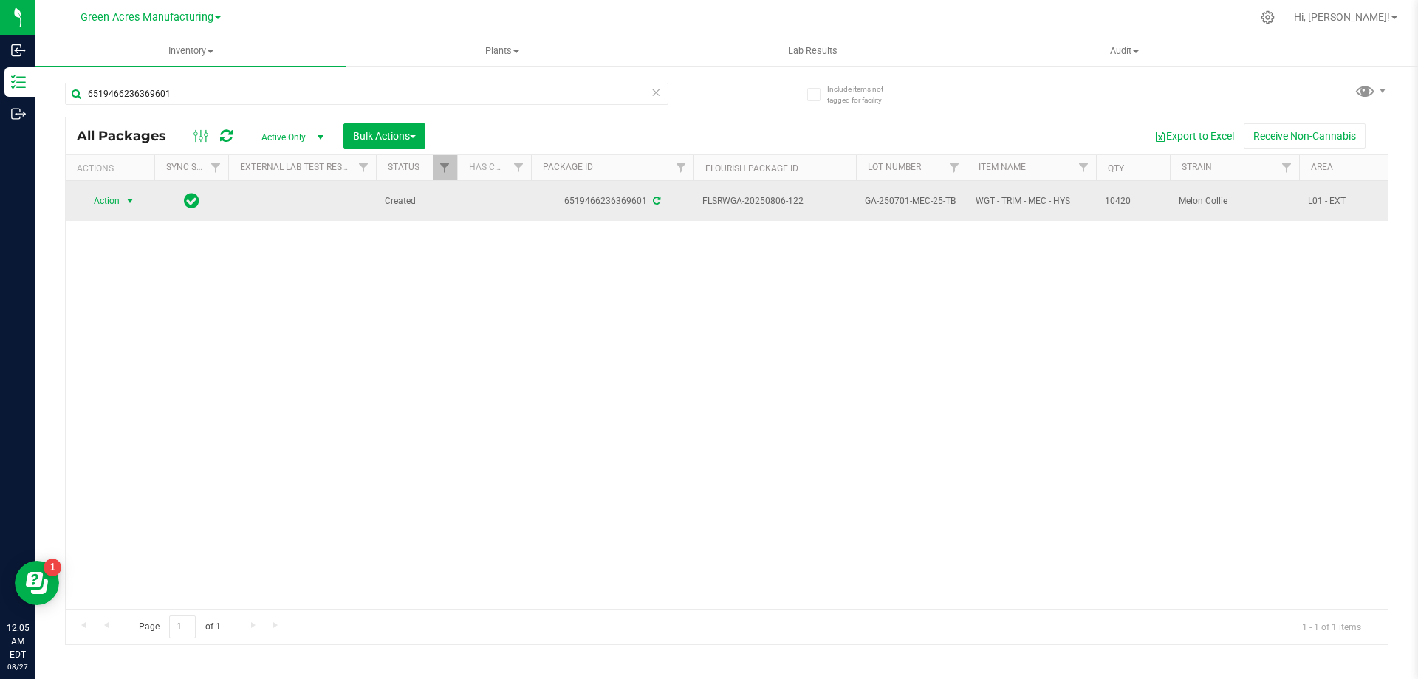
click at [137, 202] on span "select" at bounding box center [130, 201] width 18 height 21
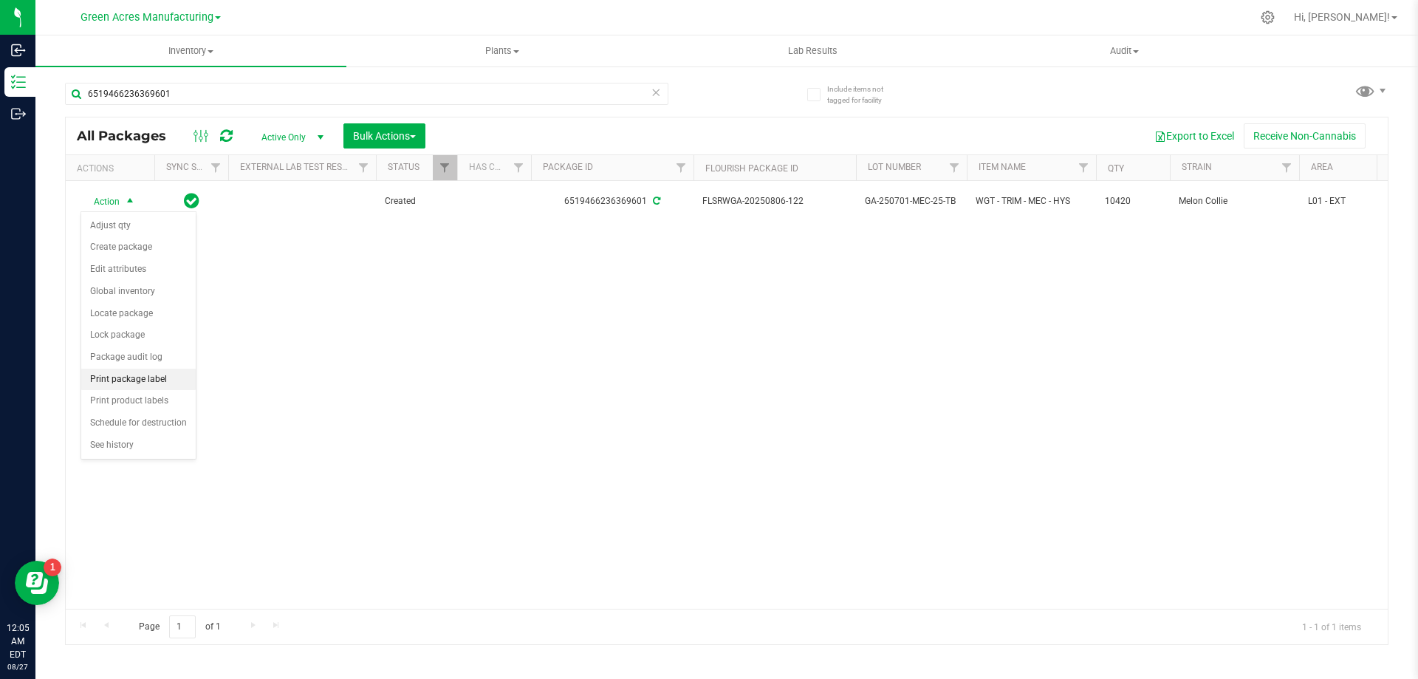
click at [149, 380] on li "Print package label" at bounding box center [138, 380] width 114 height 22
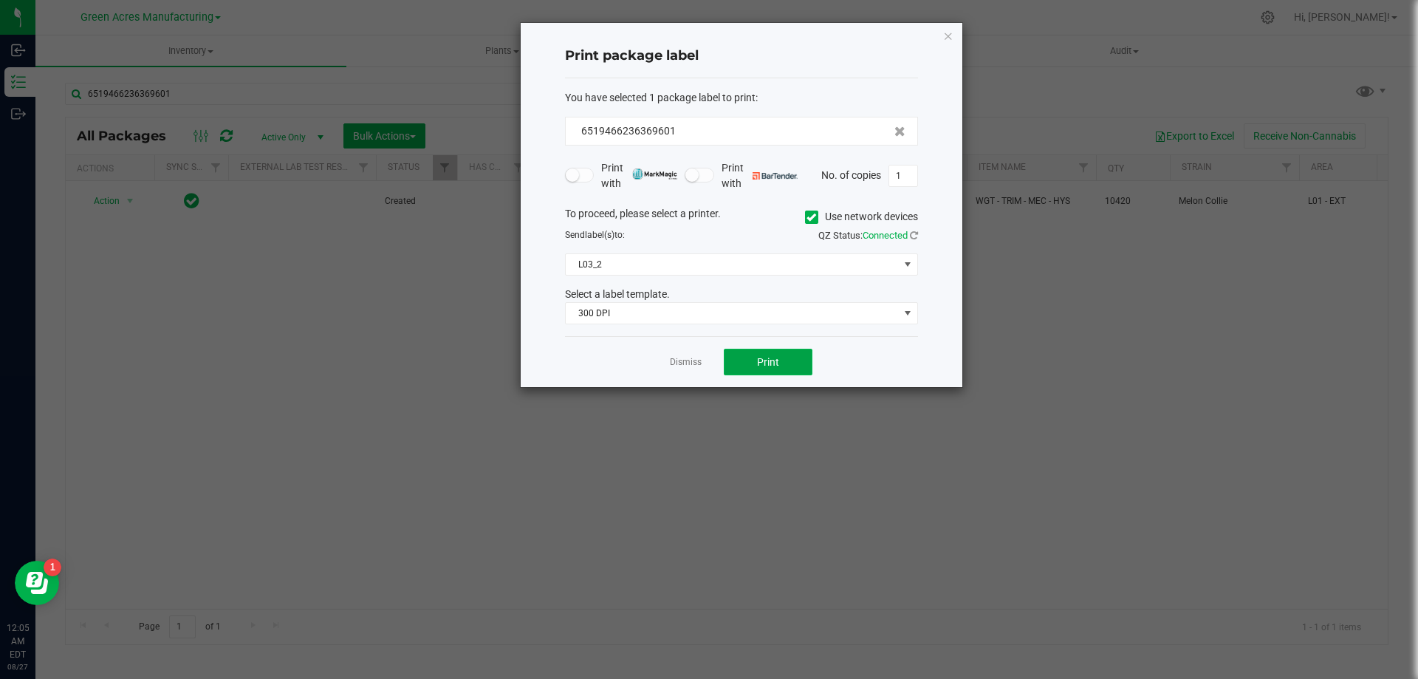
click at [784, 357] on button "Print" at bounding box center [768, 362] width 89 height 27
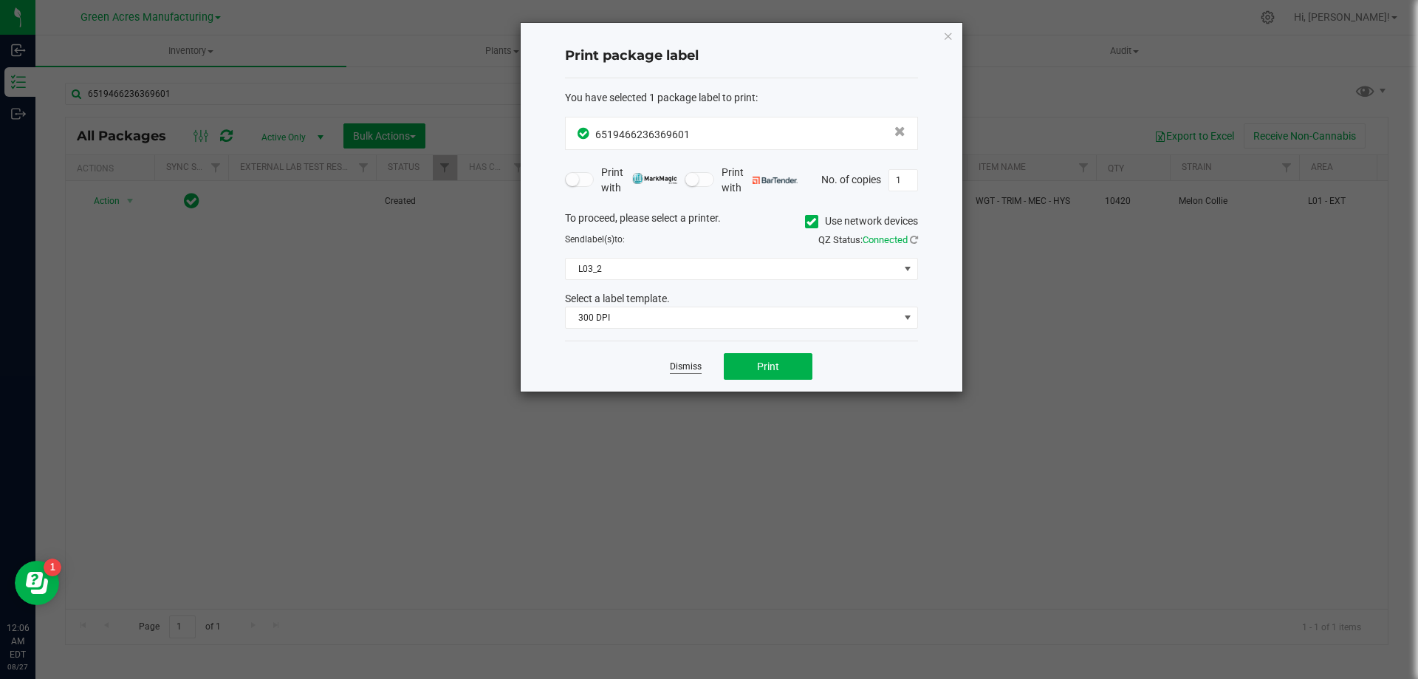
click at [674, 369] on link "Dismiss" at bounding box center [686, 366] width 32 height 13
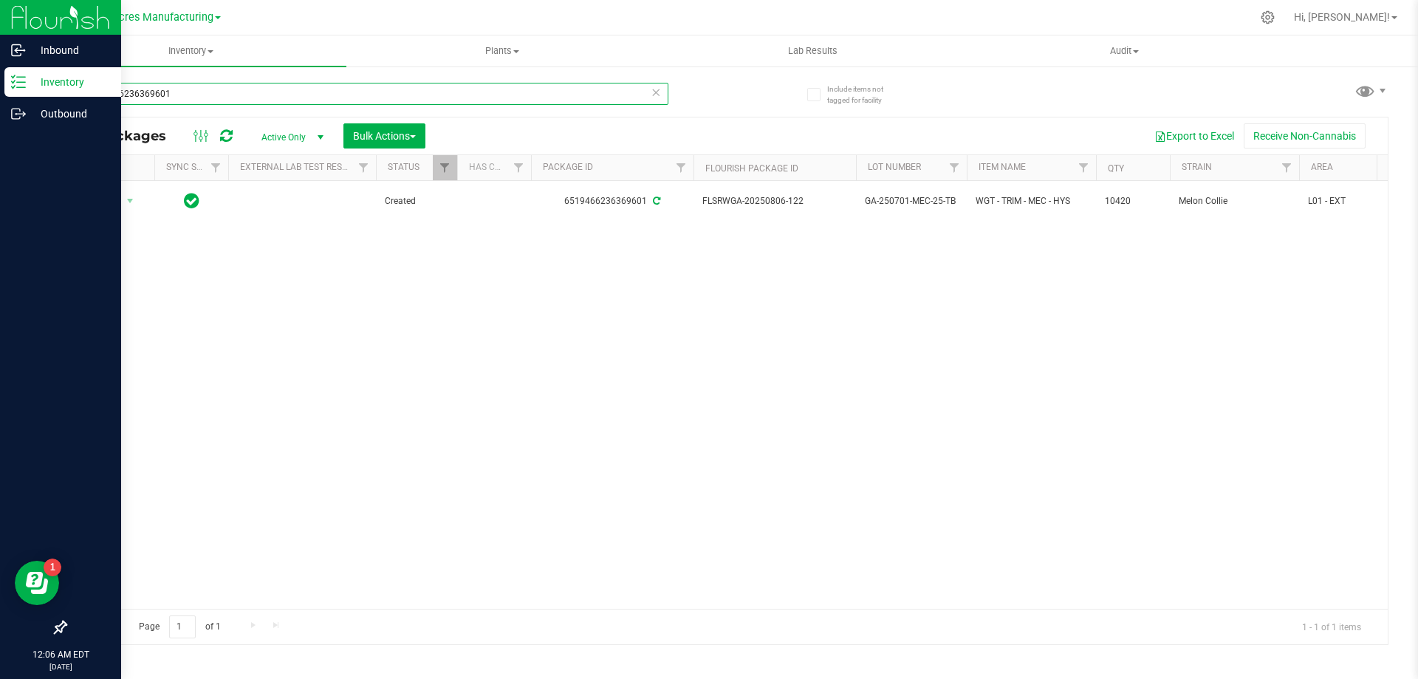
drag, startPoint x: 213, startPoint y: 89, endPoint x: 18, endPoint y: 92, distance: 195.0
click at [18, 92] on div "Inbound Inventory Outbound 12:06 AM EDT [DATE] 08/27 Green Acres Manufacturing …" at bounding box center [709, 339] width 1418 height 679
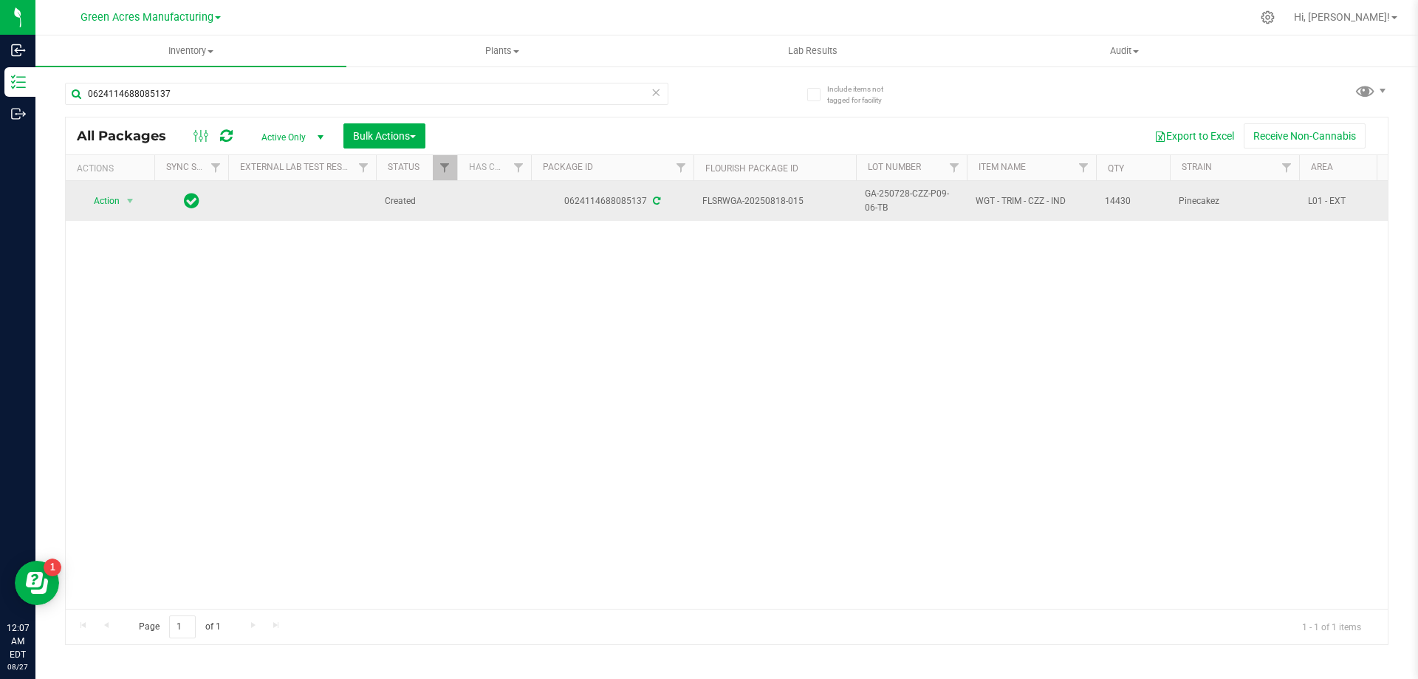
drag, startPoint x: 814, startPoint y: 202, endPoint x: 764, endPoint y: 205, distance: 50.3
click at [764, 205] on span "FLSRWGA-20250818-015" at bounding box center [774, 201] width 145 height 14
drag, startPoint x: 896, startPoint y: 212, endPoint x: 854, endPoint y: 194, distance: 45.7
drag, startPoint x: 1137, startPoint y: 202, endPoint x: 1073, endPoint y: 203, distance: 64.3
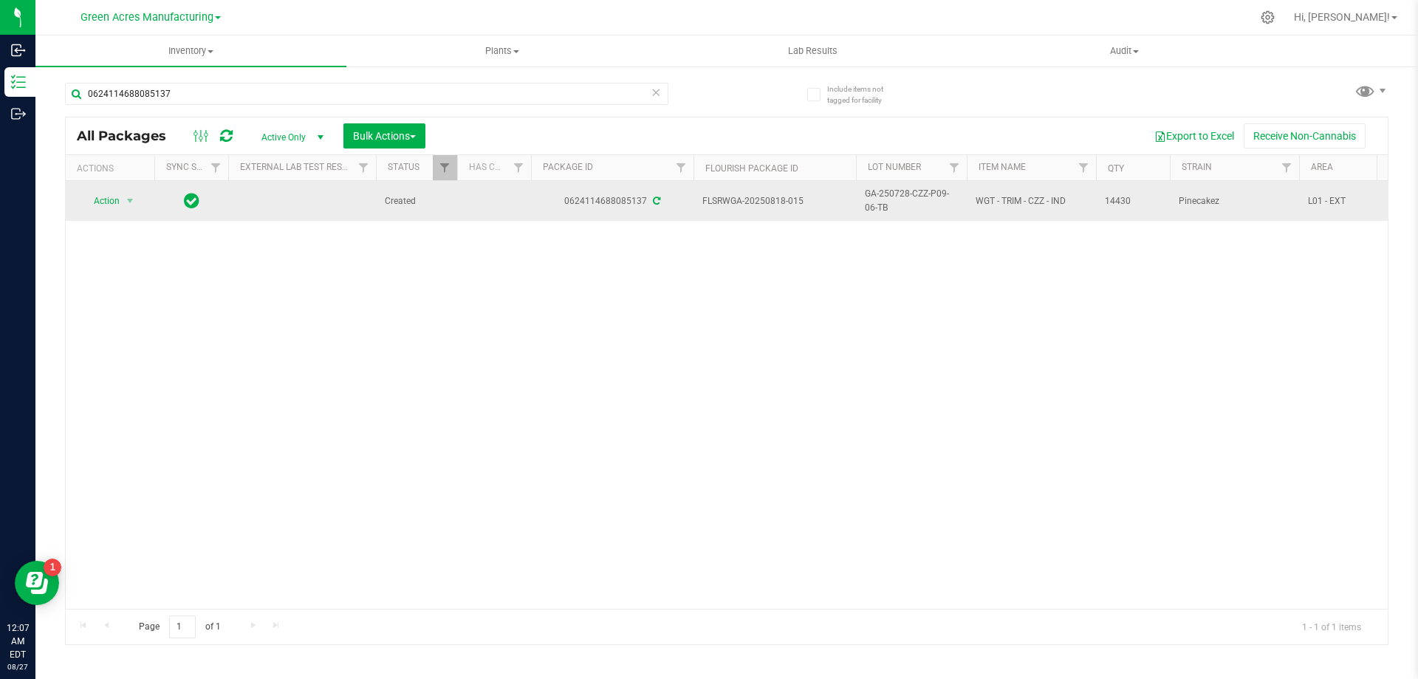
click at [126, 196] on span "select" at bounding box center [130, 201] width 12 height 12
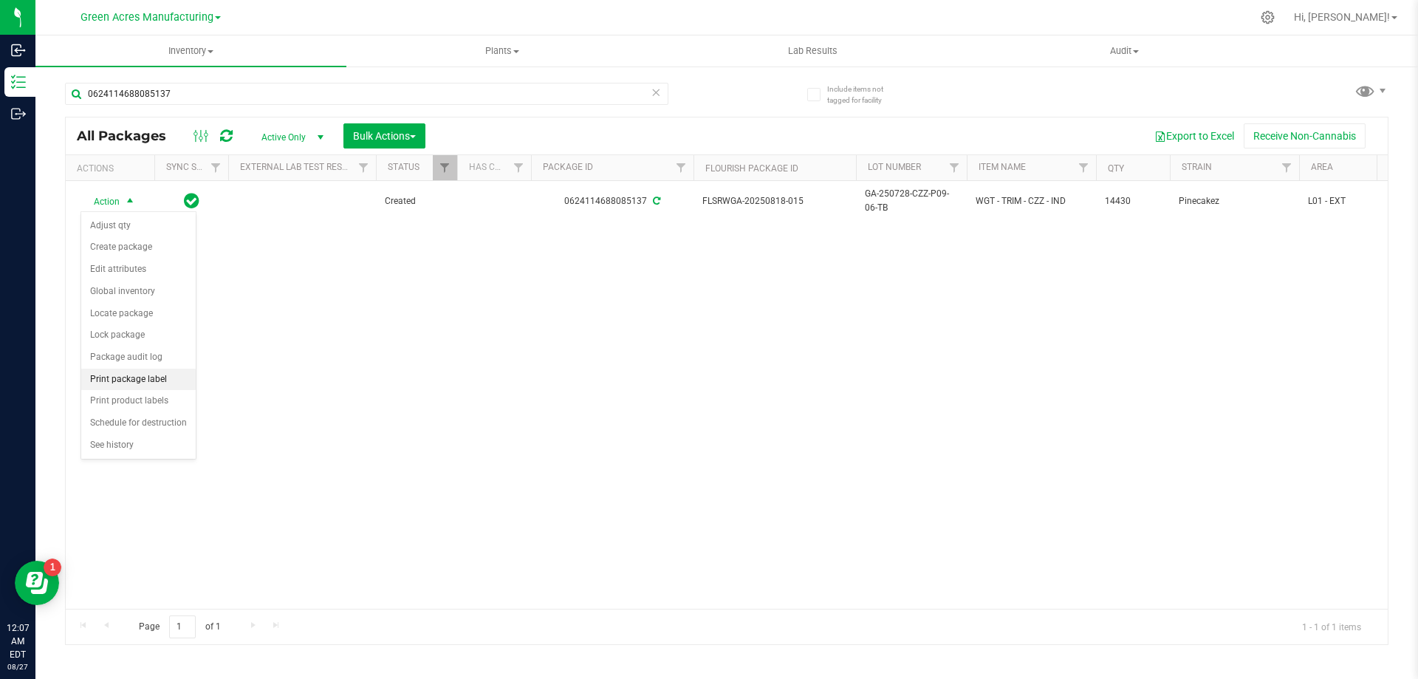
click at [141, 373] on li "Print package label" at bounding box center [138, 380] width 114 height 22
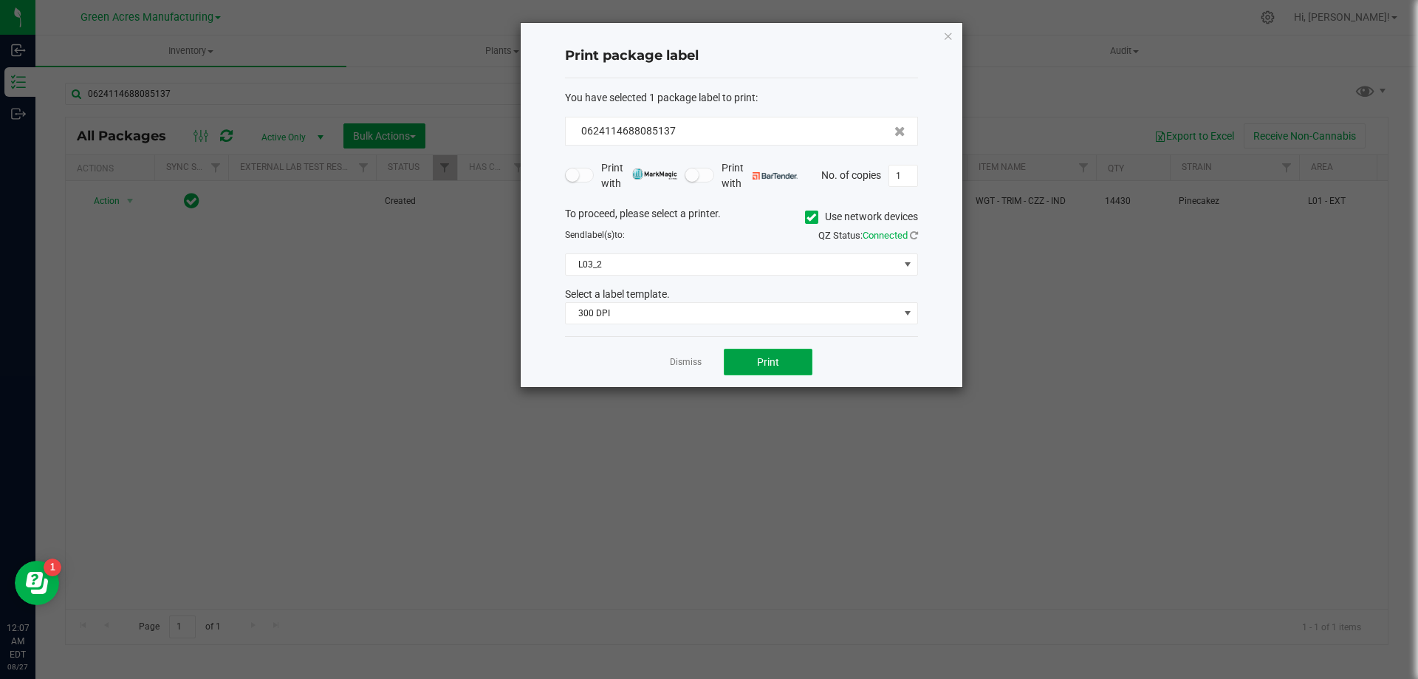
click at [764, 365] on span "Print" at bounding box center [768, 362] width 22 height 12
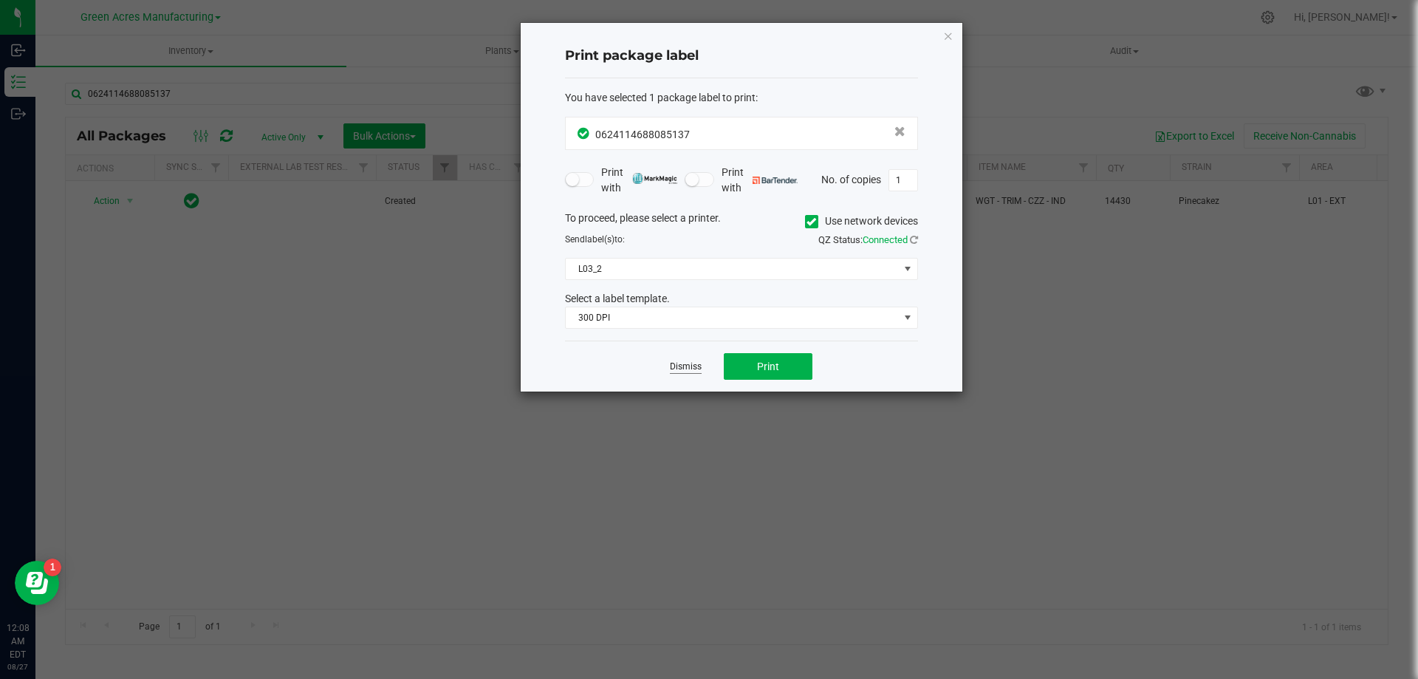
click at [682, 366] on link "Dismiss" at bounding box center [686, 366] width 32 height 13
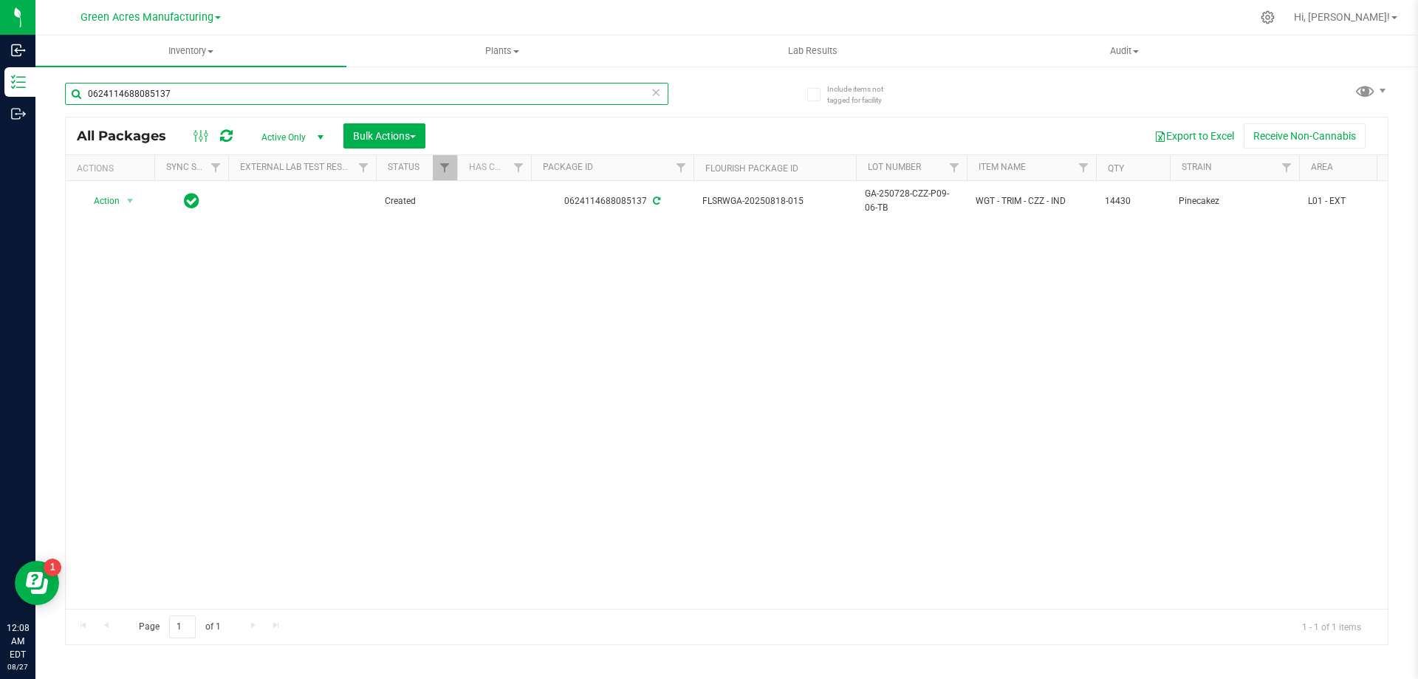
drag, startPoint x: 213, startPoint y: 94, endPoint x: 108, endPoint y: 316, distance: 245.8
click at [43, 93] on div "Include items not tagged for facility 0624114688085137 All Packages Active Only…" at bounding box center [726, 290] width 1383 height 451
click at [897, 279] on div "Action Action Adjust qty Create package Edit attributes Global inventory Locate…" at bounding box center [727, 395] width 1322 height 428
drag, startPoint x: 815, startPoint y: 199, endPoint x: 778, endPoint y: 259, distance: 70.5
click at [765, 208] on span "FLSRWGA-20250814-047" at bounding box center [774, 201] width 145 height 14
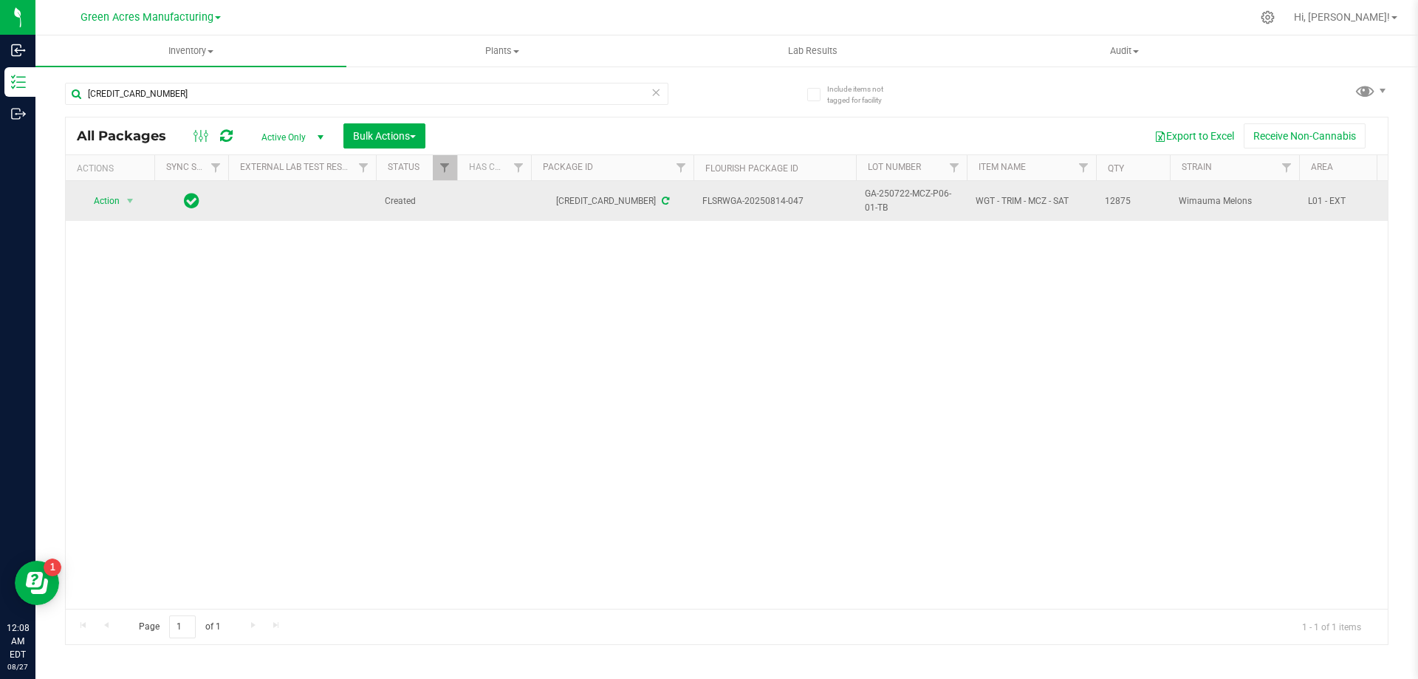
drag, startPoint x: 893, startPoint y: 207, endPoint x: 844, endPoint y: 196, distance: 49.8
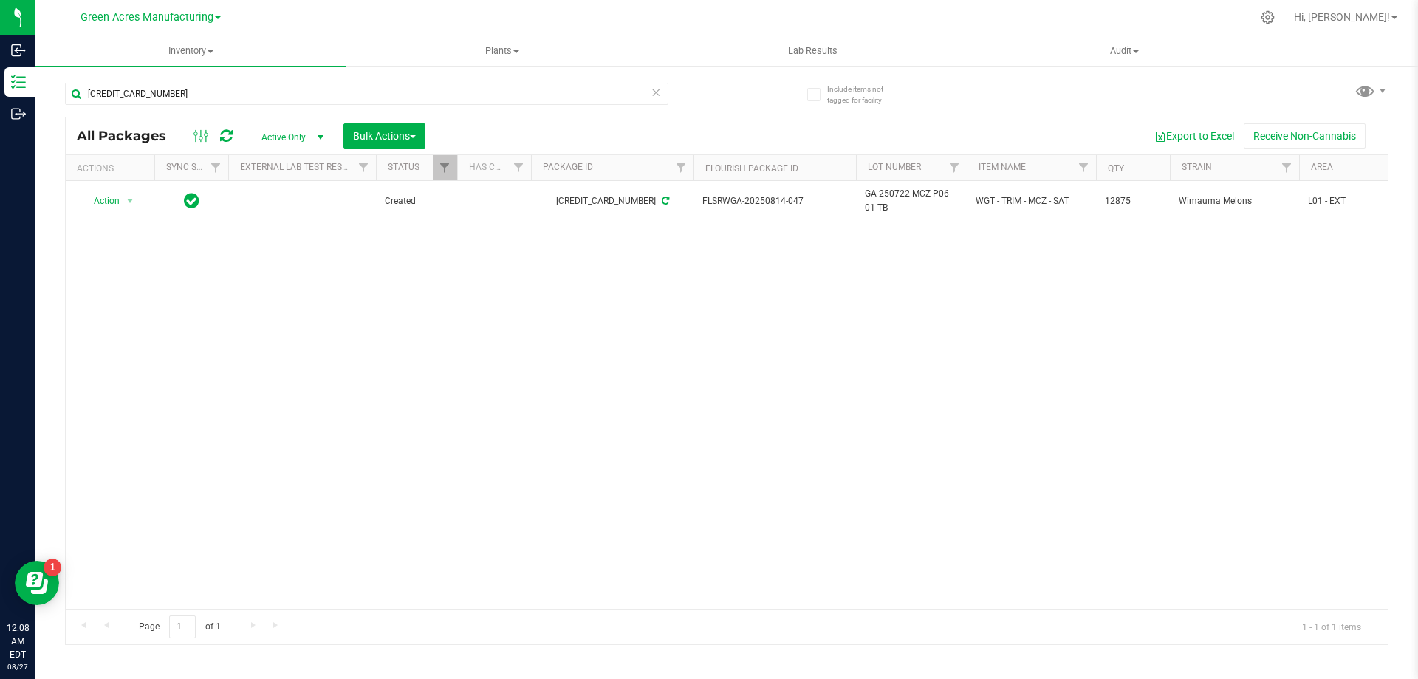
drag, startPoint x: 1131, startPoint y: 202, endPoint x: 1097, endPoint y: 291, distance: 94.7
click at [1100, 205] on td "12875" at bounding box center [1133, 201] width 74 height 40
click at [350, 284] on div "Action Action Adjust qty Create package Edit attributes Global inventory Locate…" at bounding box center [727, 395] width 1322 height 428
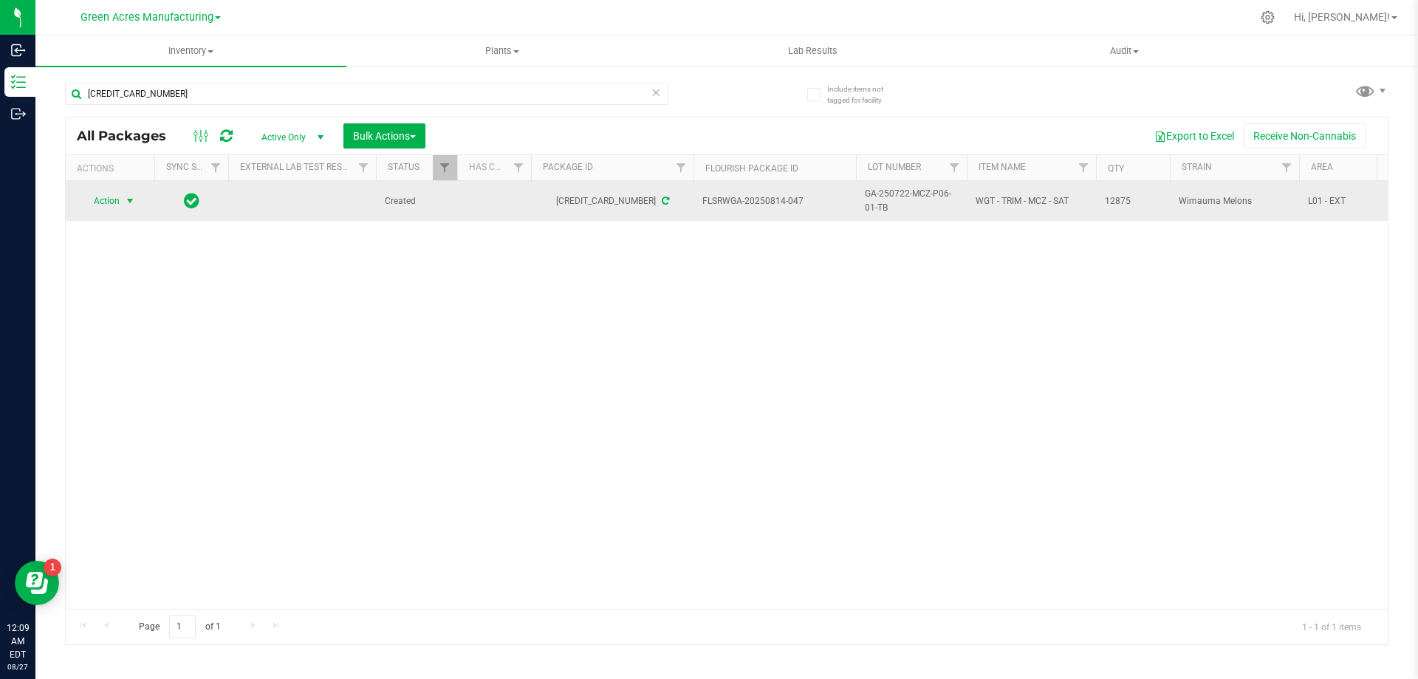
click at [128, 199] on span "select" at bounding box center [130, 201] width 12 height 12
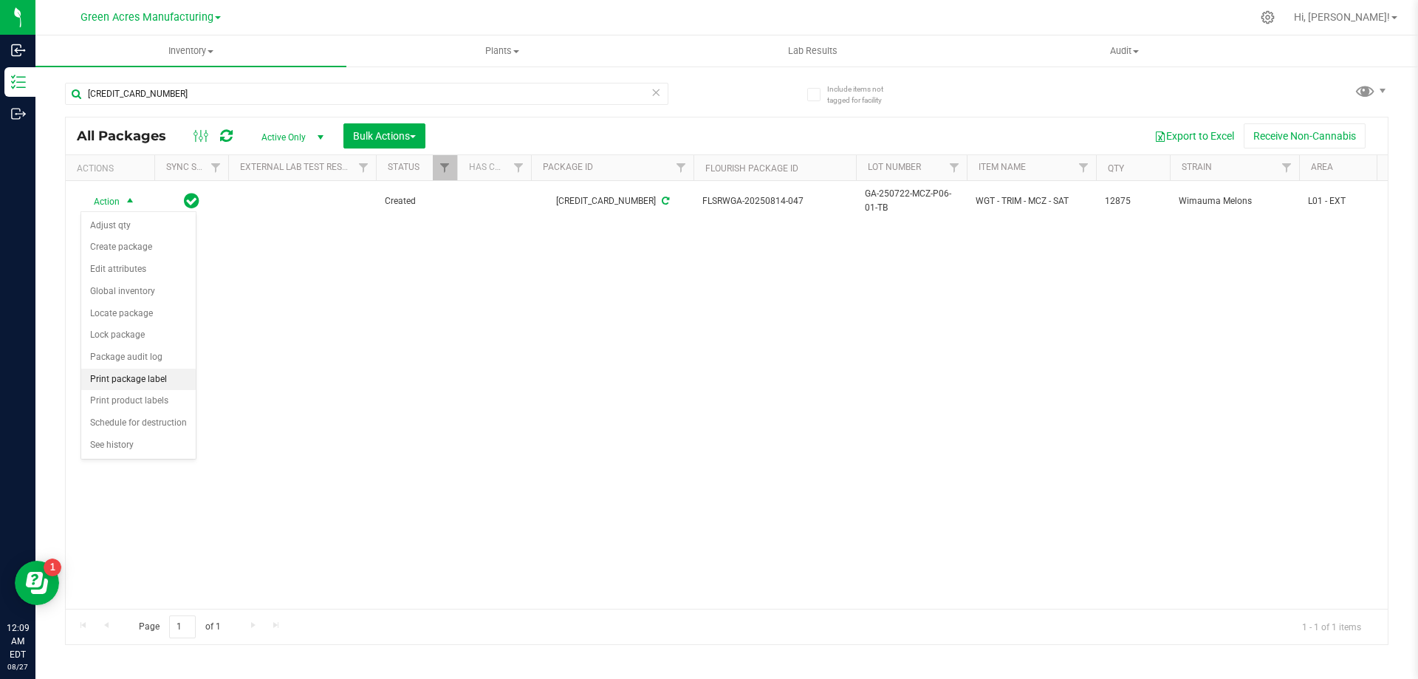
click at [164, 375] on li "Print package label" at bounding box center [138, 380] width 114 height 22
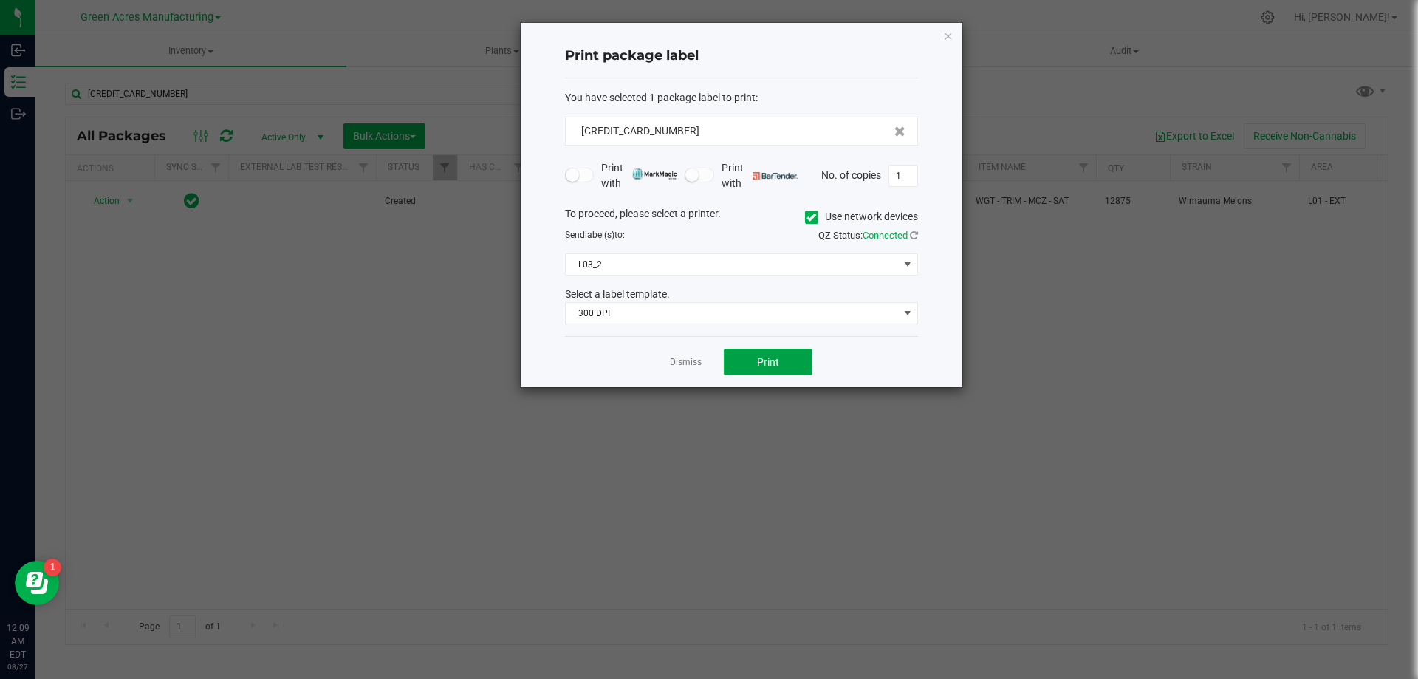
click at [781, 358] on button "Print" at bounding box center [768, 362] width 89 height 27
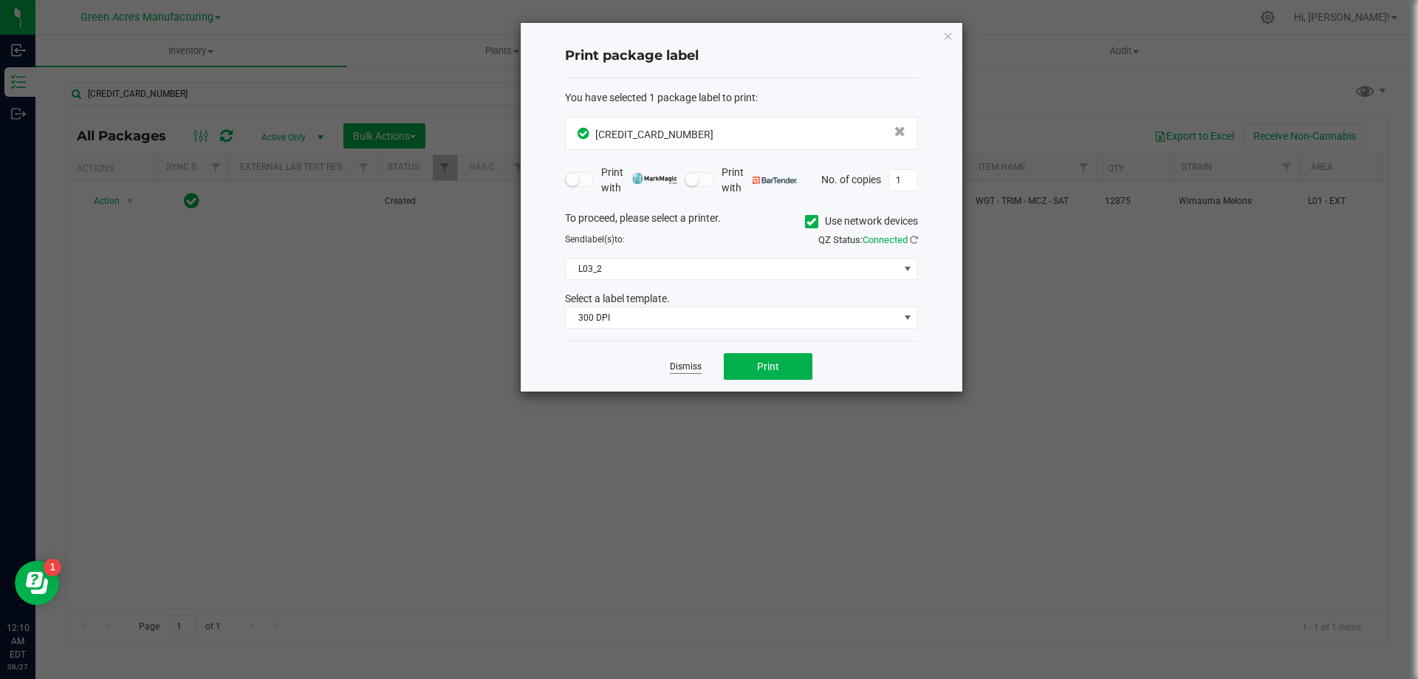
click at [691, 364] on link "Dismiss" at bounding box center [686, 366] width 32 height 13
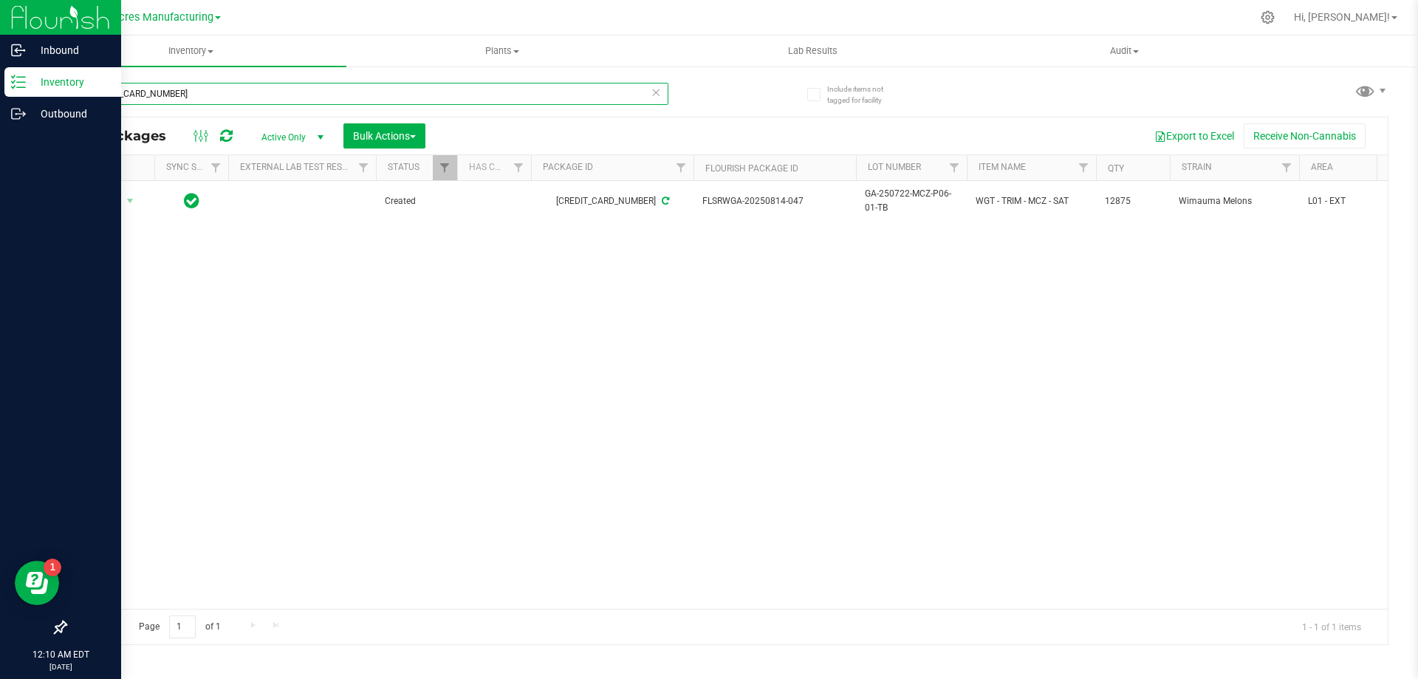
drag, startPoint x: 179, startPoint y: 92, endPoint x: 13, endPoint y: 97, distance: 167.0
click at [15, 97] on div "Inbound Inventory Outbound 12:10 AM EDT [DATE] 08/27 Green Acres Manufacturing …" at bounding box center [709, 339] width 1418 height 679
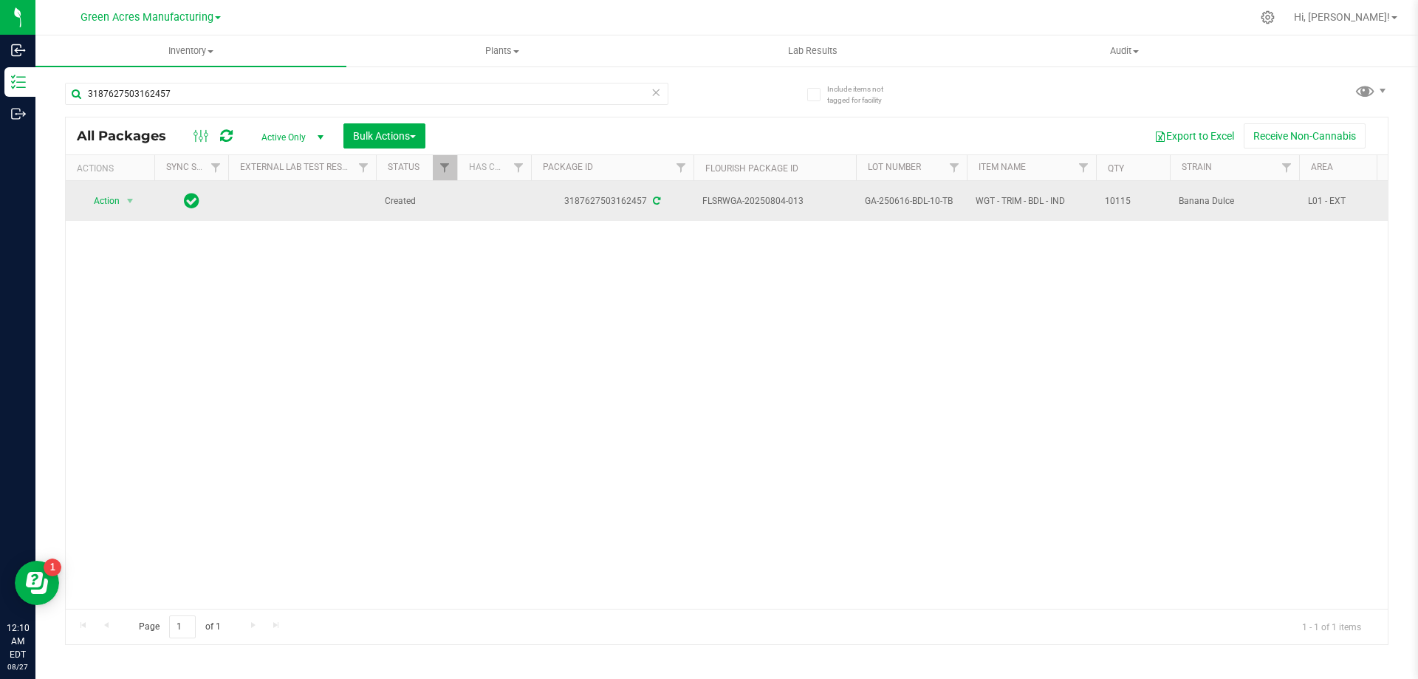
drag, startPoint x: 800, startPoint y: 204, endPoint x: 766, endPoint y: 208, distance: 34.2
click at [766, 208] on span "FLSRWGA-20250804-013" at bounding box center [774, 201] width 145 height 14
drag, startPoint x: 937, startPoint y: 202, endPoint x: 866, endPoint y: 206, distance: 71.0
click at [866, 206] on td "GA-250616-BDL-10-TB" at bounding box center [911, 201] width 111 height 40
drag, startPoint x: 1138, startPoint y: 200, endPoint x: 1095, endPoint y: 203, distance: 42.9
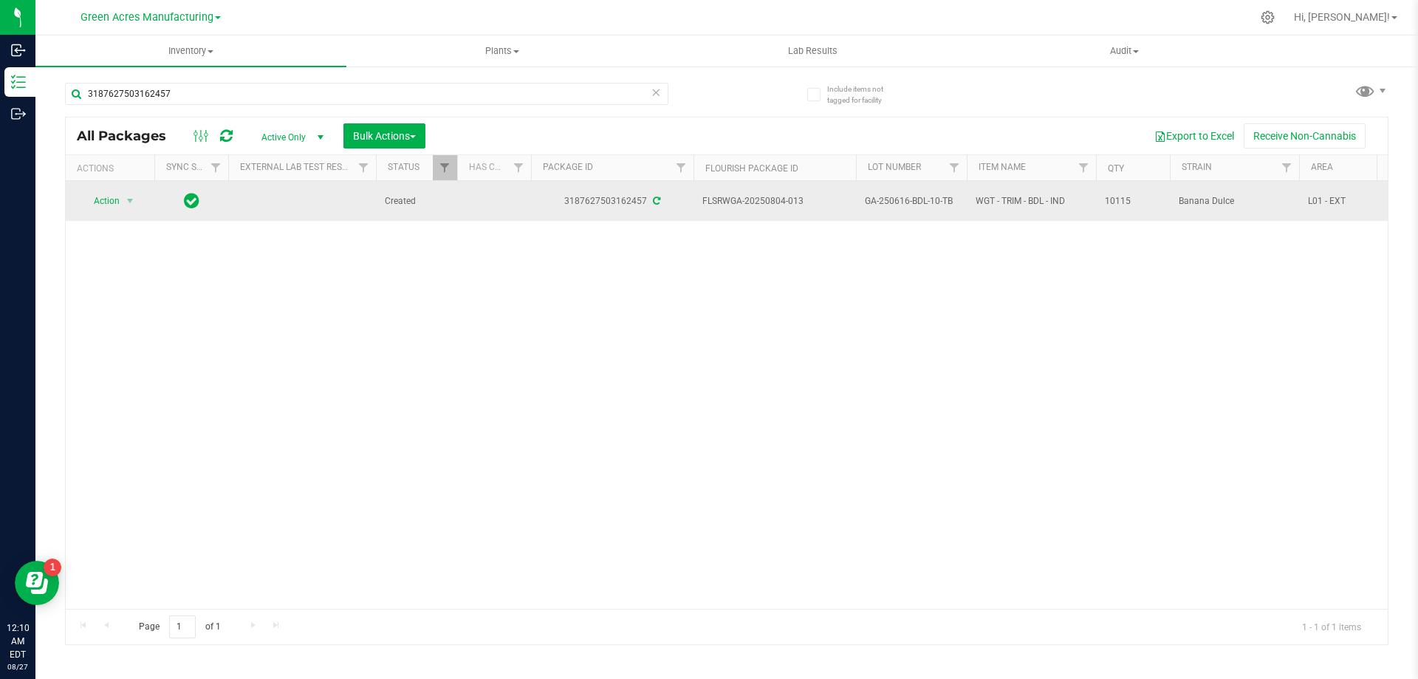
click at [1098, 202] on td "10115" at bounding box center [1133, 201] width 74 height 40
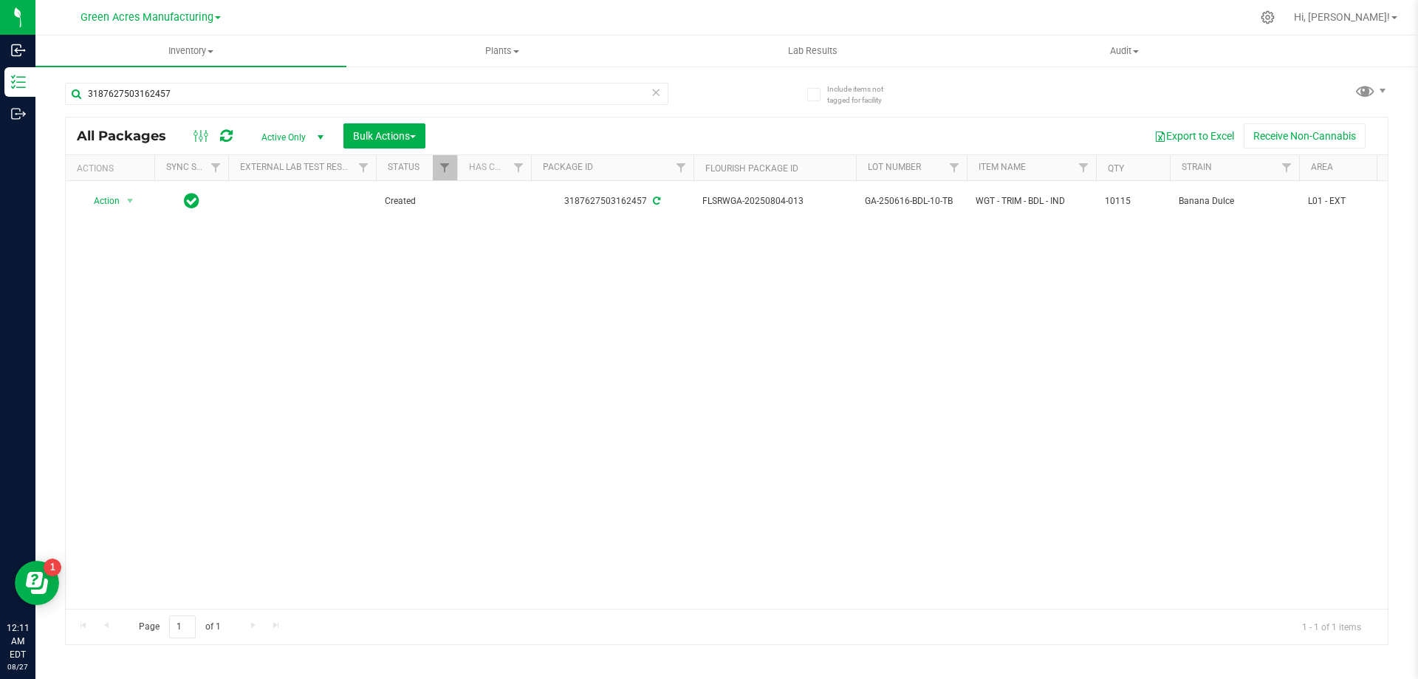
click at [802, 485] on div "Action Action Adjust qty Create package Edit attributes Global inventory Locate…" at bounding box center [727, 395] width 1322 height 428
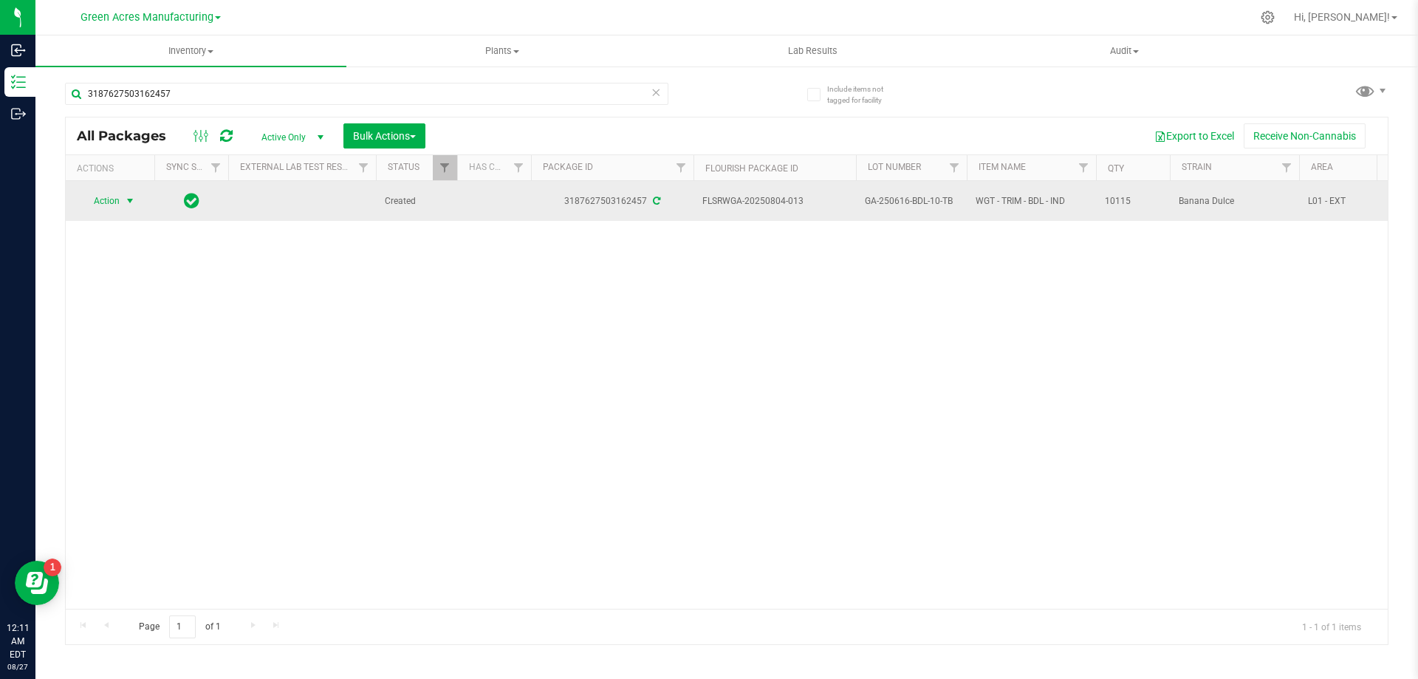
click at [131, 205] on span "select" at bounding box center [130, 201] width 12 height 12
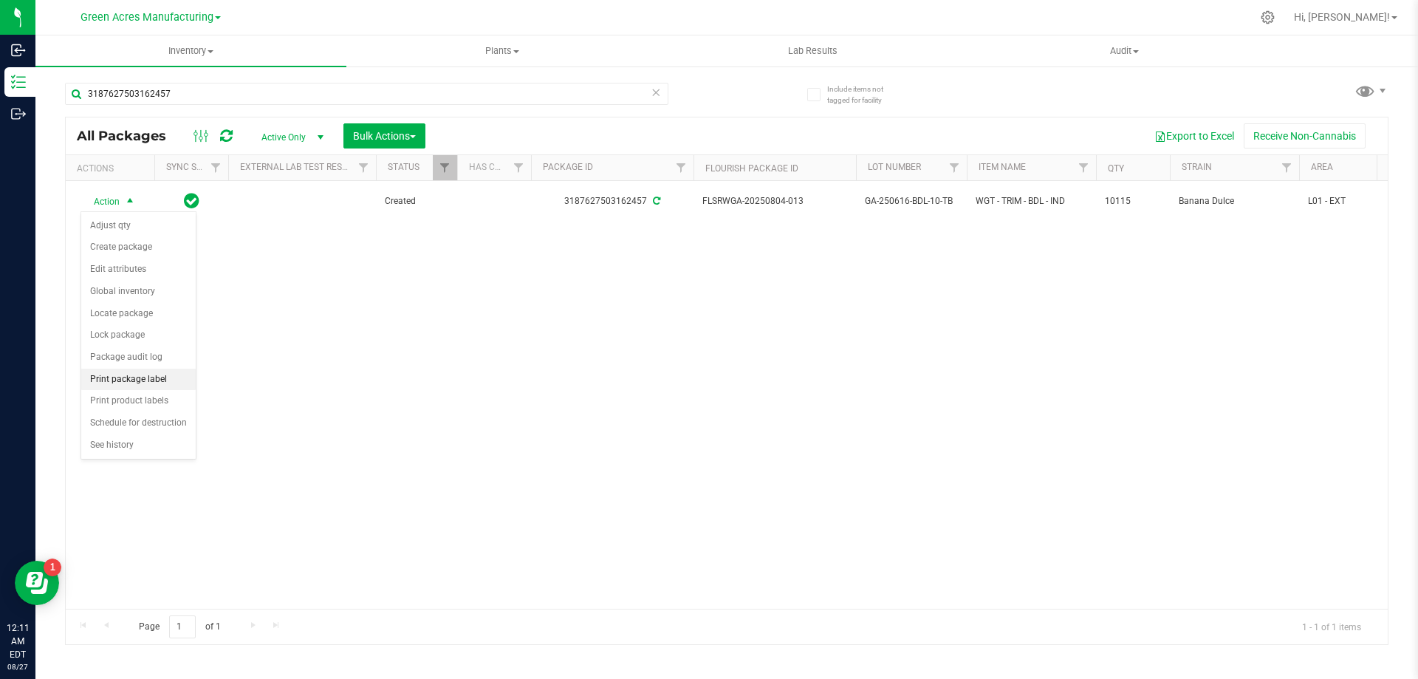
click at [176, 381] on li "Print package label" at bounding box center [138, 380] width 114 height 22
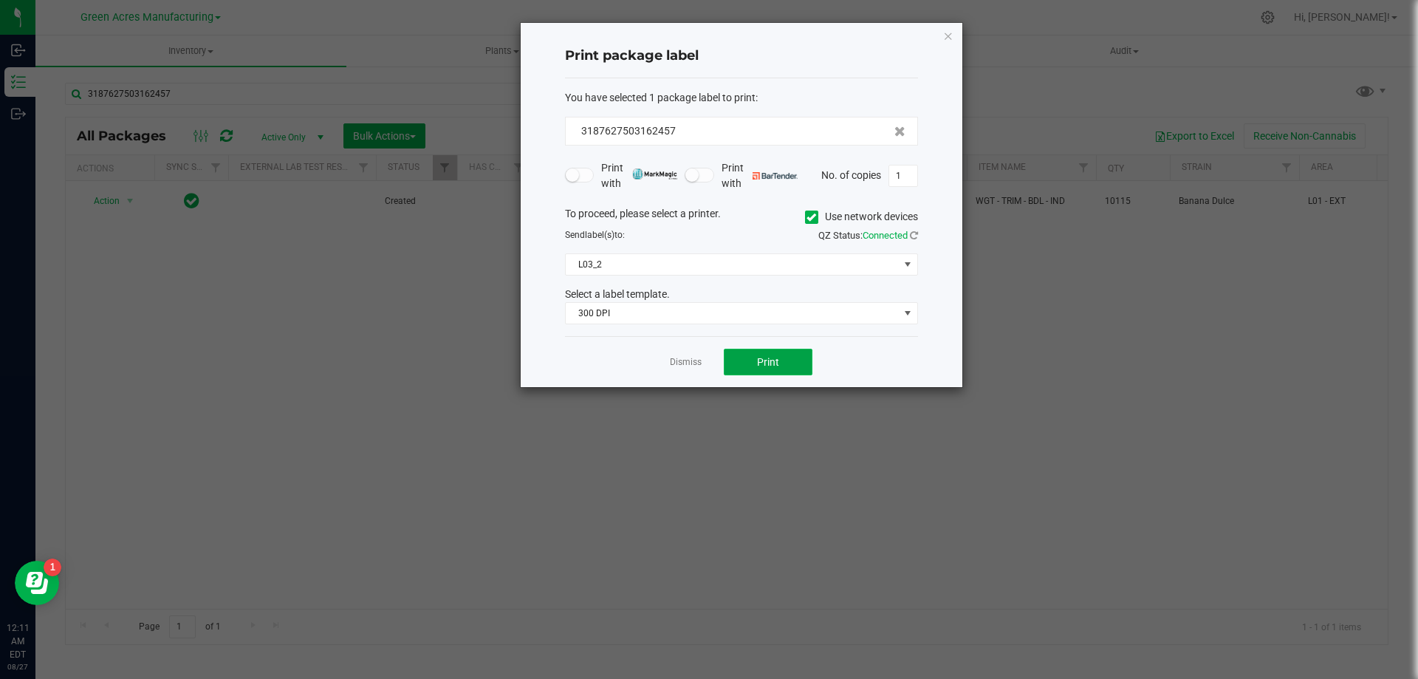
click at [749, 363] on button "Print" at bounding box center [768, 362] width 89 height 27
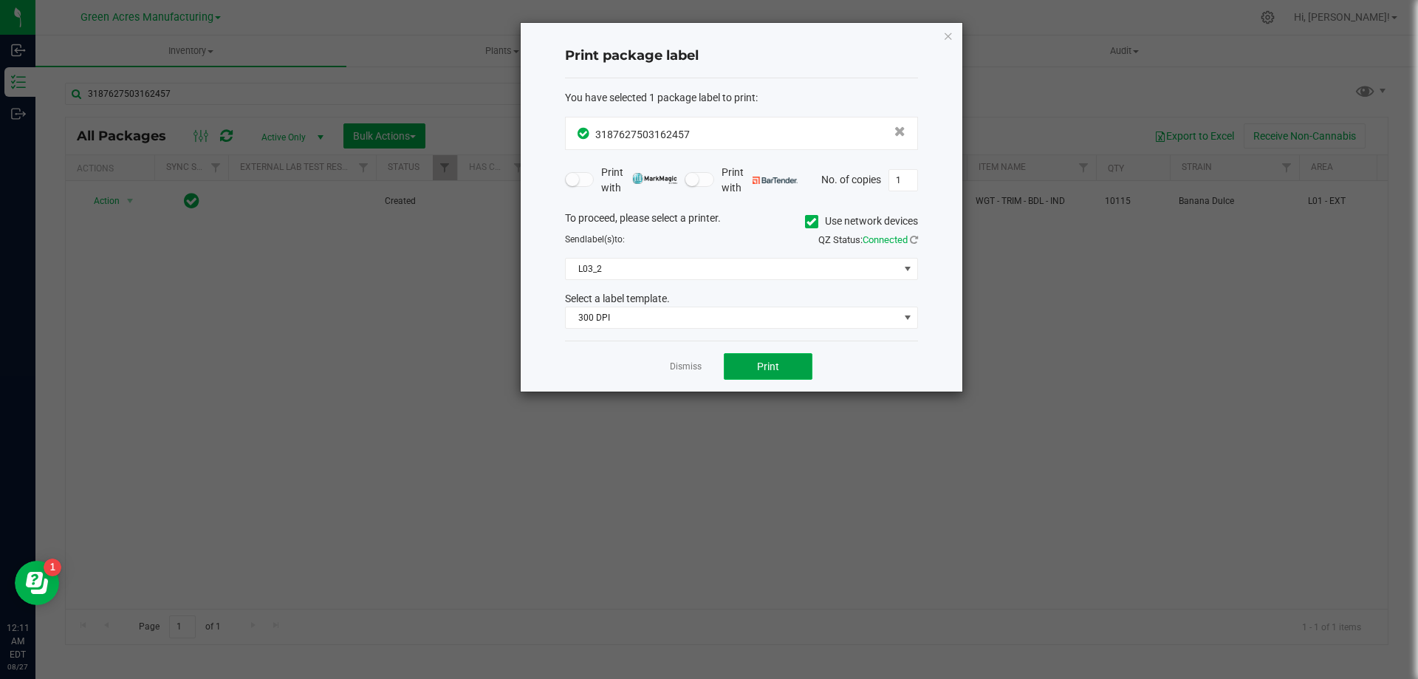
click at [799, 359] on button "Print" at bounding box center [768, 366] width 89 height 27
click at [692, 359] on app-cancel-button "Dismiss" at bounding box center [686, 367] width 32 height 16
click at [690, 367] on link "Dismiss" at bounding box center [686, 366] width 32 height 13
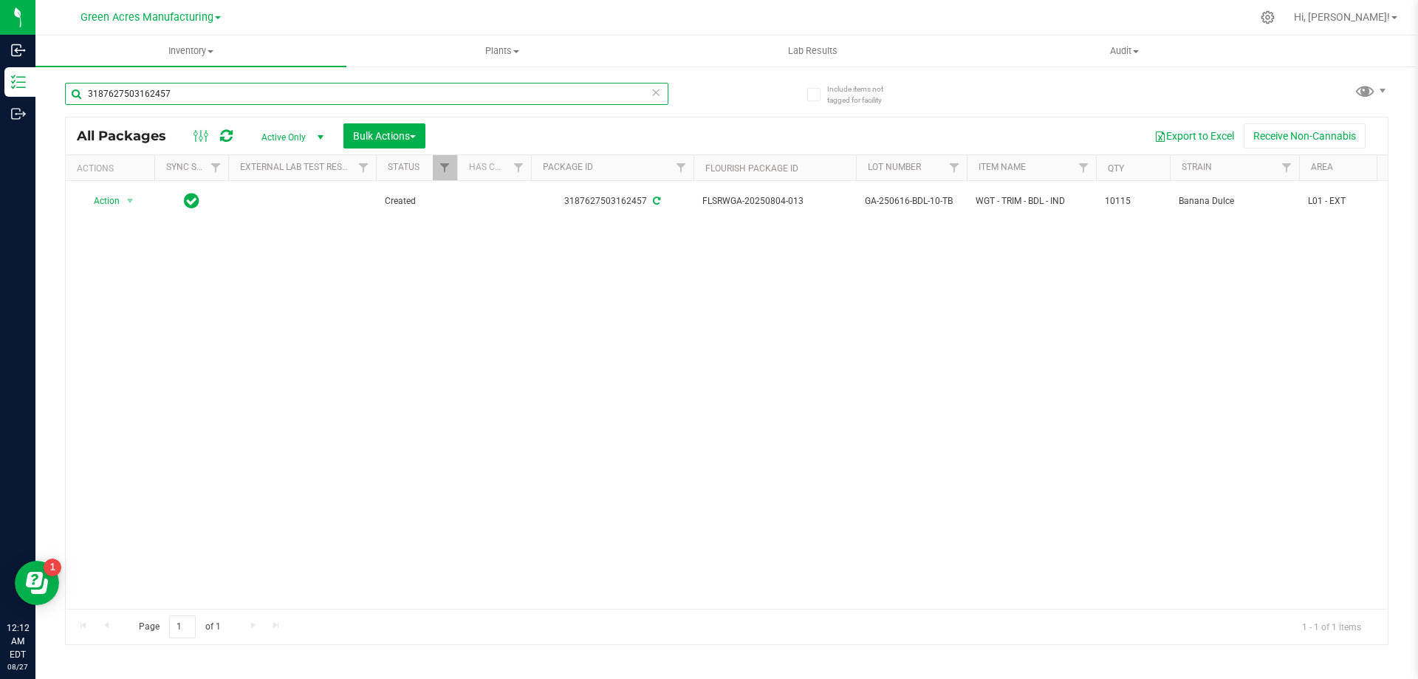
drag, startPoint x: 206, startPoint y: 92, endPoint x: 51, endPoint y: 91, distance: 155.1
click at [51, 91] on div "Include items not tagged for facility 3187627503162457 All Packages Active Only…" at bounding box center [726, 290] width 1383 height 451
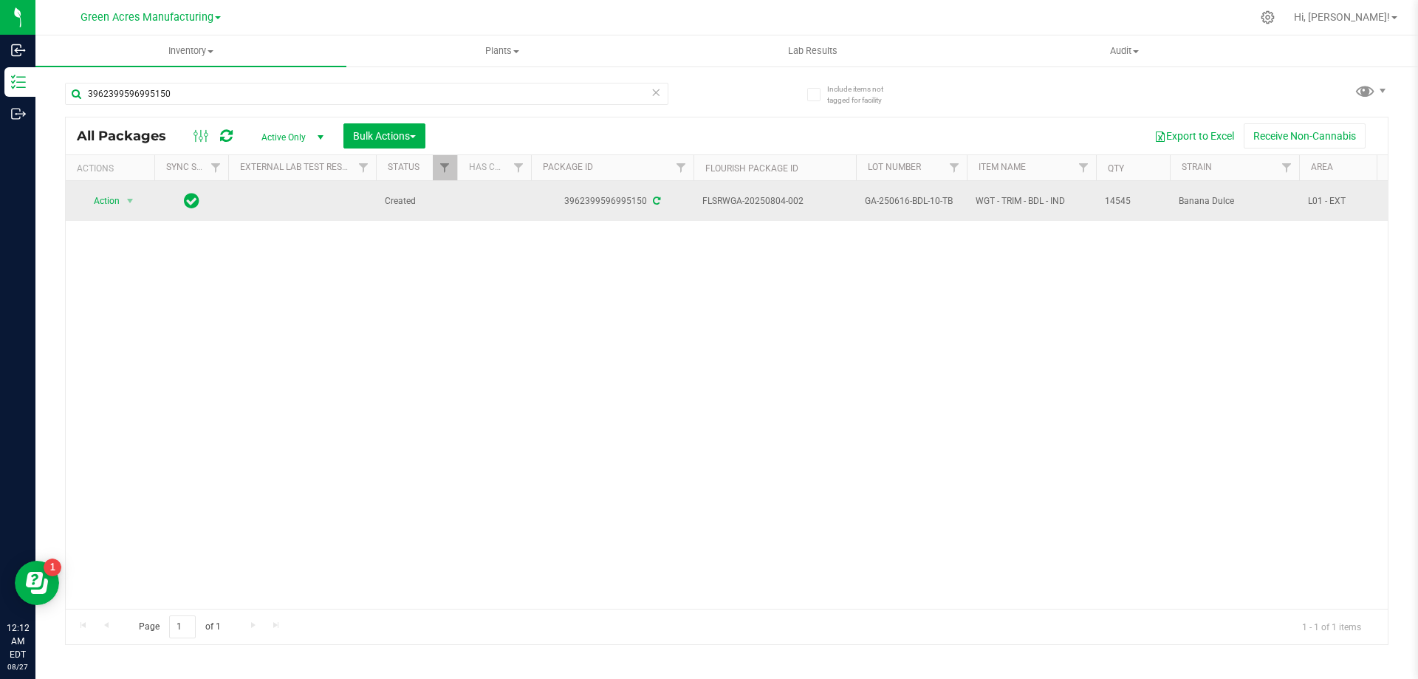
drag, startPoint x: 787, startPoint y: 207, endPoint x: 767, endPoint y: 207, distance: 19.9
click at [767, 207] on span "FLSRWGA-20250804-002" at bounding box center [774, 201] width 145 height 14
drag, startPoint x: 956, startPoint y: 202, endPoint x: 853, endPoint y: 205, distance: 103.4
drag, startPoint x: 1140, startPoint y: 207, endPoint x: 1092, endPoint y: 209, distance: 48.1
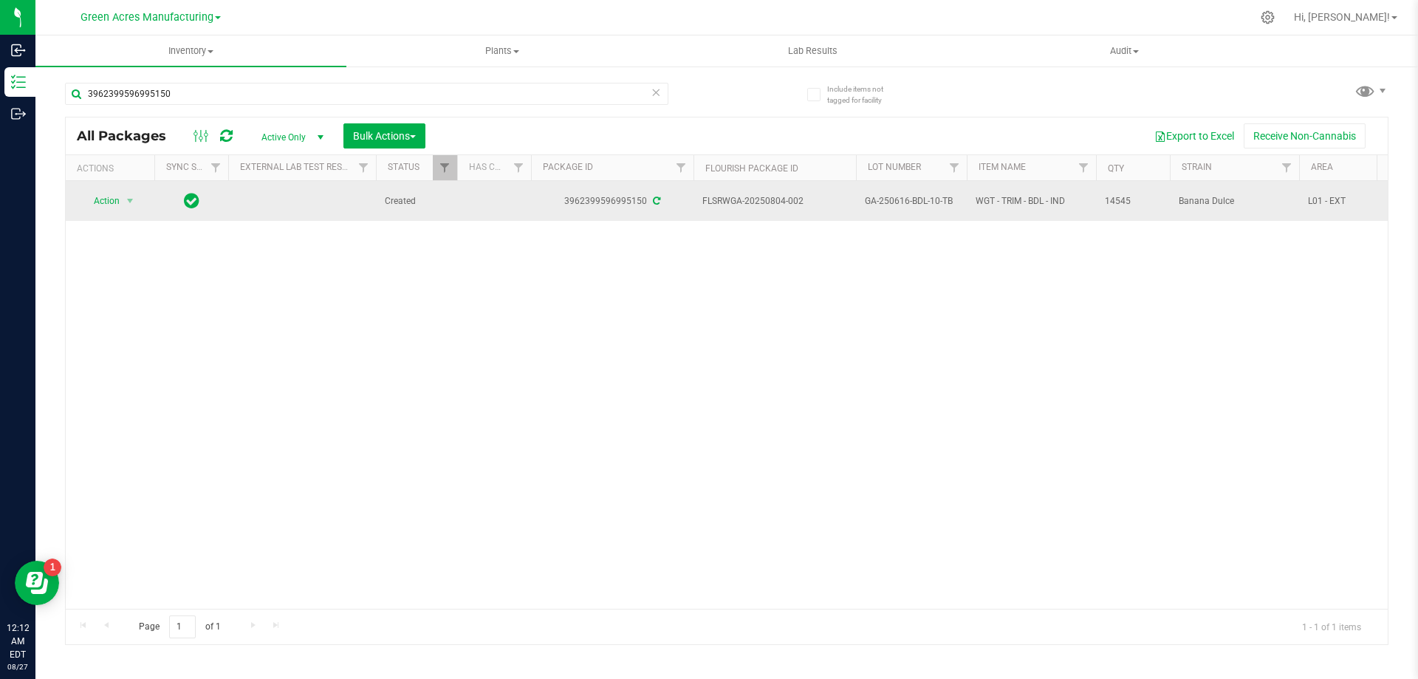
click at [1098, 202] on td "14545" at bounding box center [1133, 201] width 74 height 40
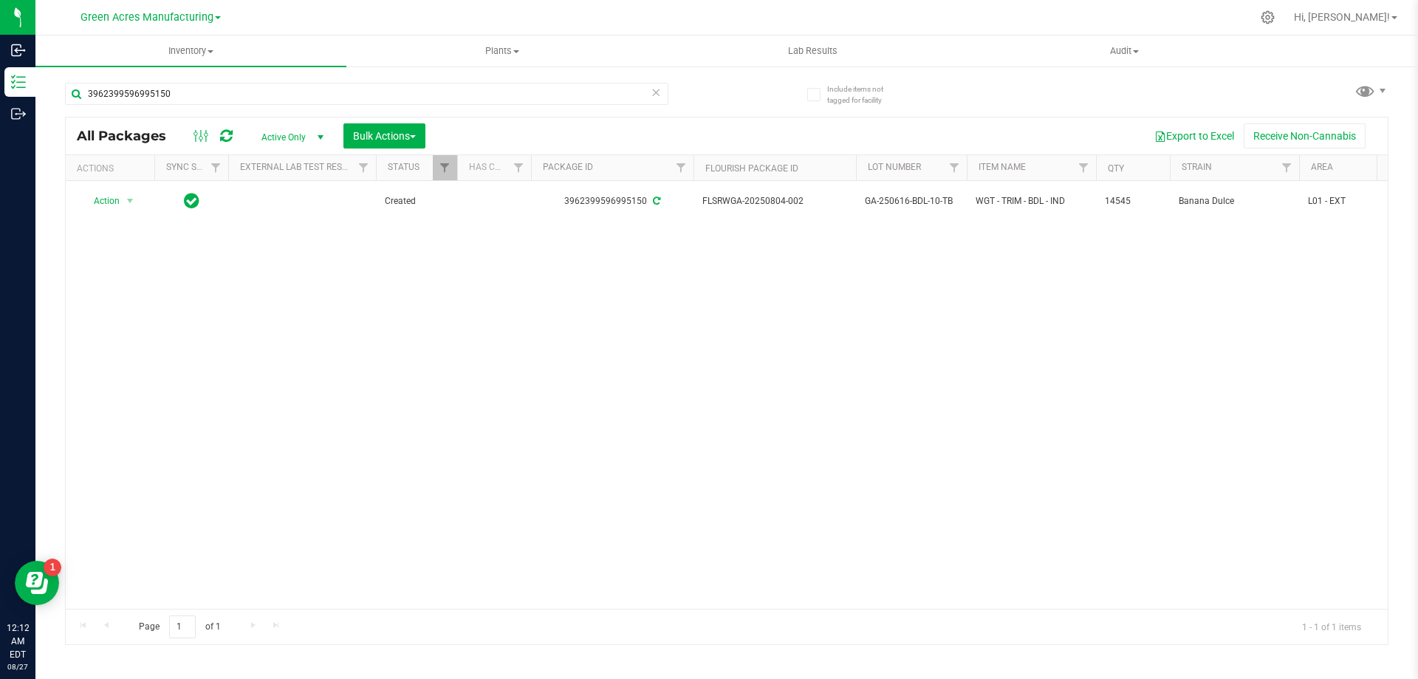
click at [871, 478] on div "Action Action Adjust qty Create package Edit attributes Global inventory Locate…" at bounding box center [727, 395] width 1322 height 428
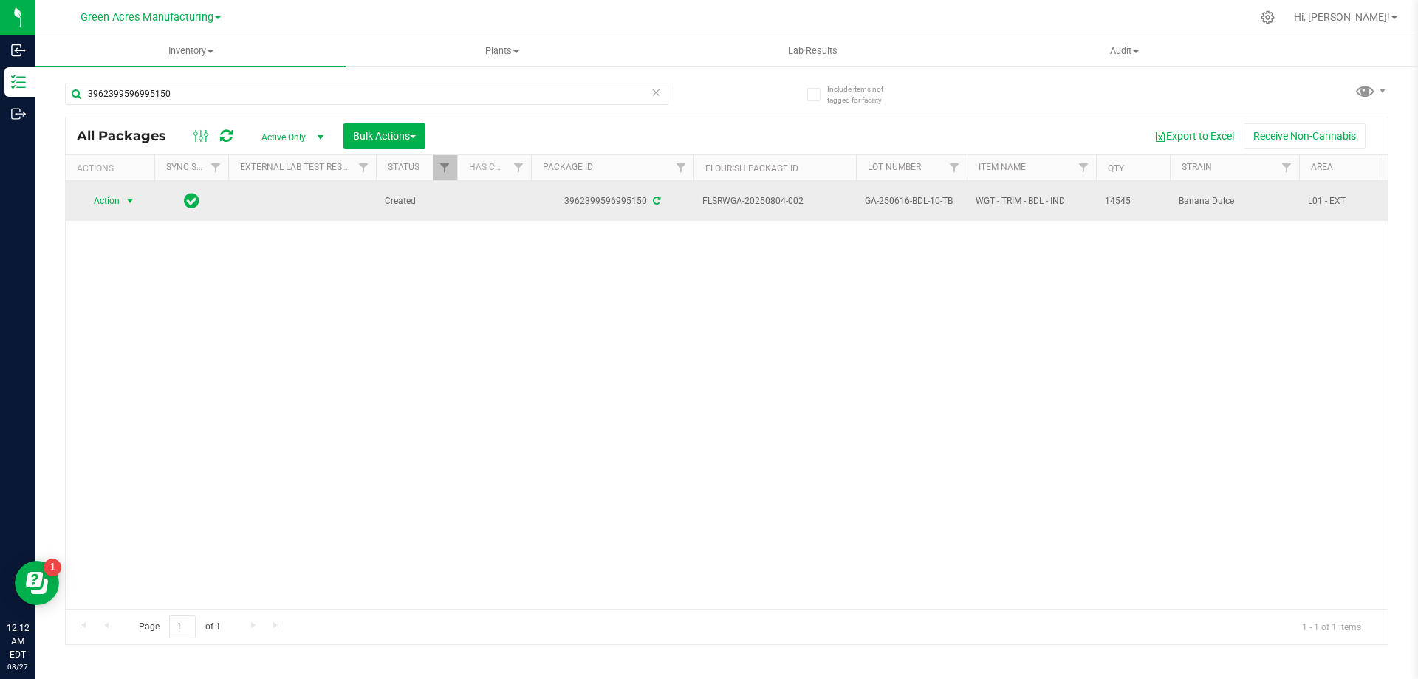
click at [134, 200] on span "select" at bounding box center [130, 201] width 12 height 12
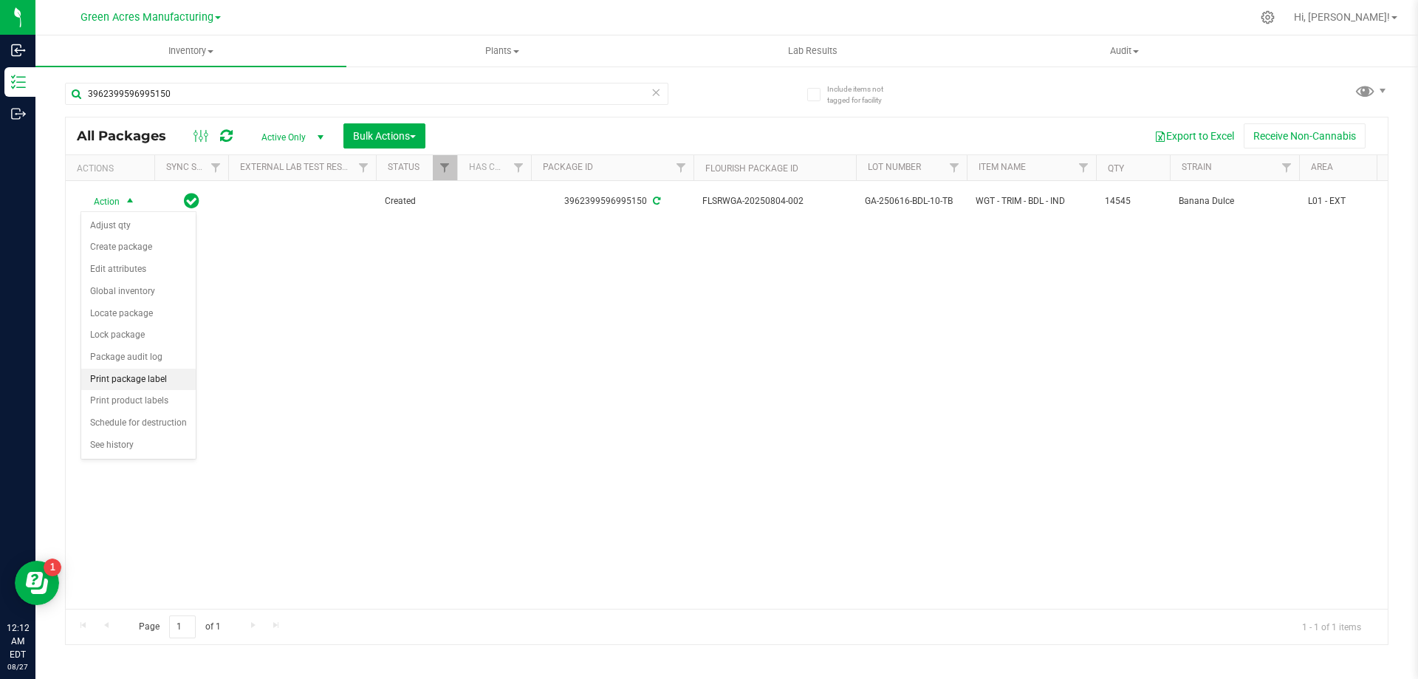
click at [140, 378] on li "Print package label" at bounding box center [138, 380] width 114 height 22
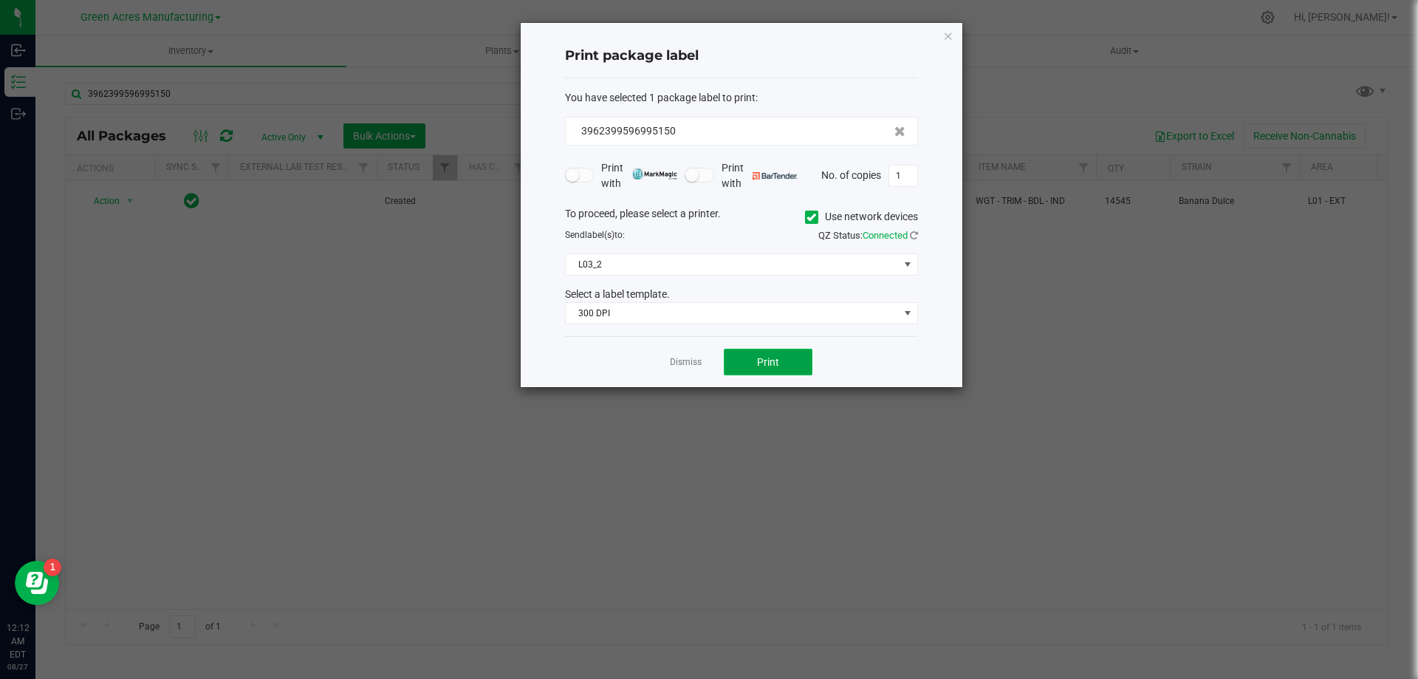
click at [759, 373] on button "Print" at bounding box center [768, 362] width 89 height 27
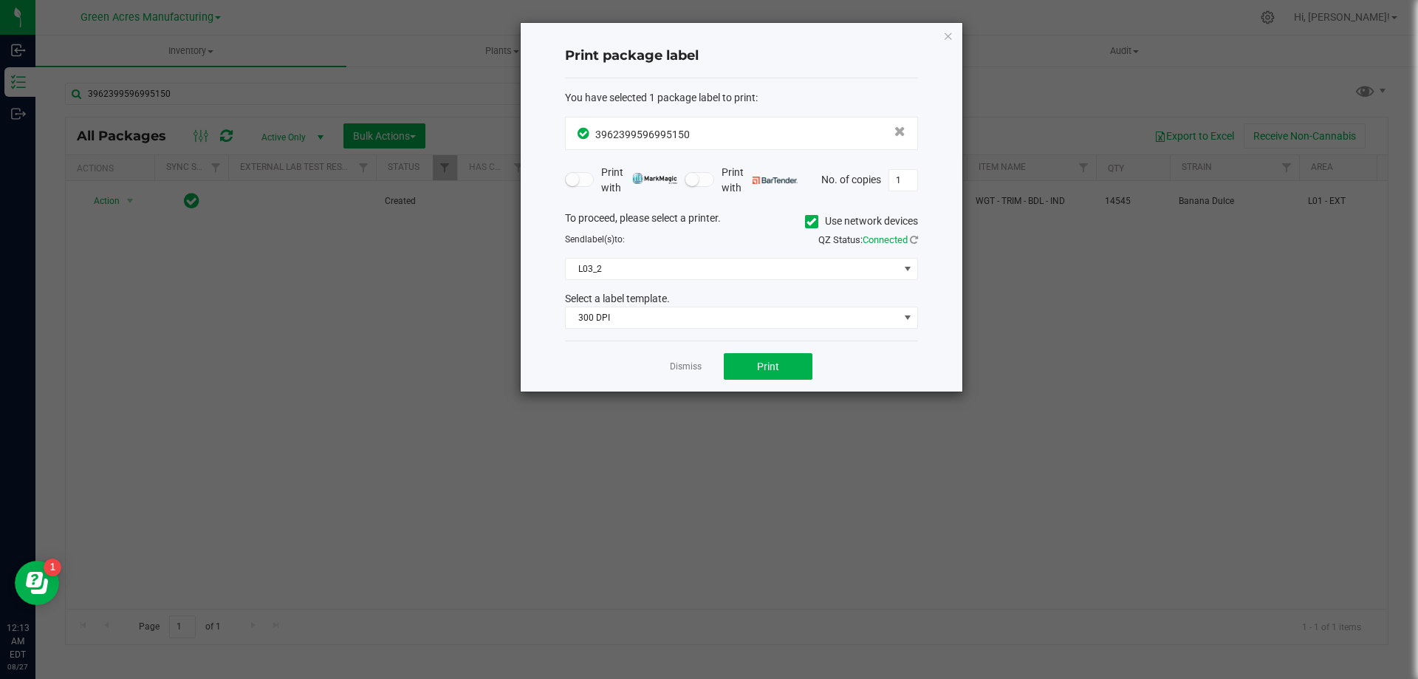
click at [675, 360] on app-cancel-button "Dismiss" at bounding box center [686, 367] width 32 height 16
click at [685, 371] on link "Dismiss" at bounding box center [686, 366] width 32 height 13
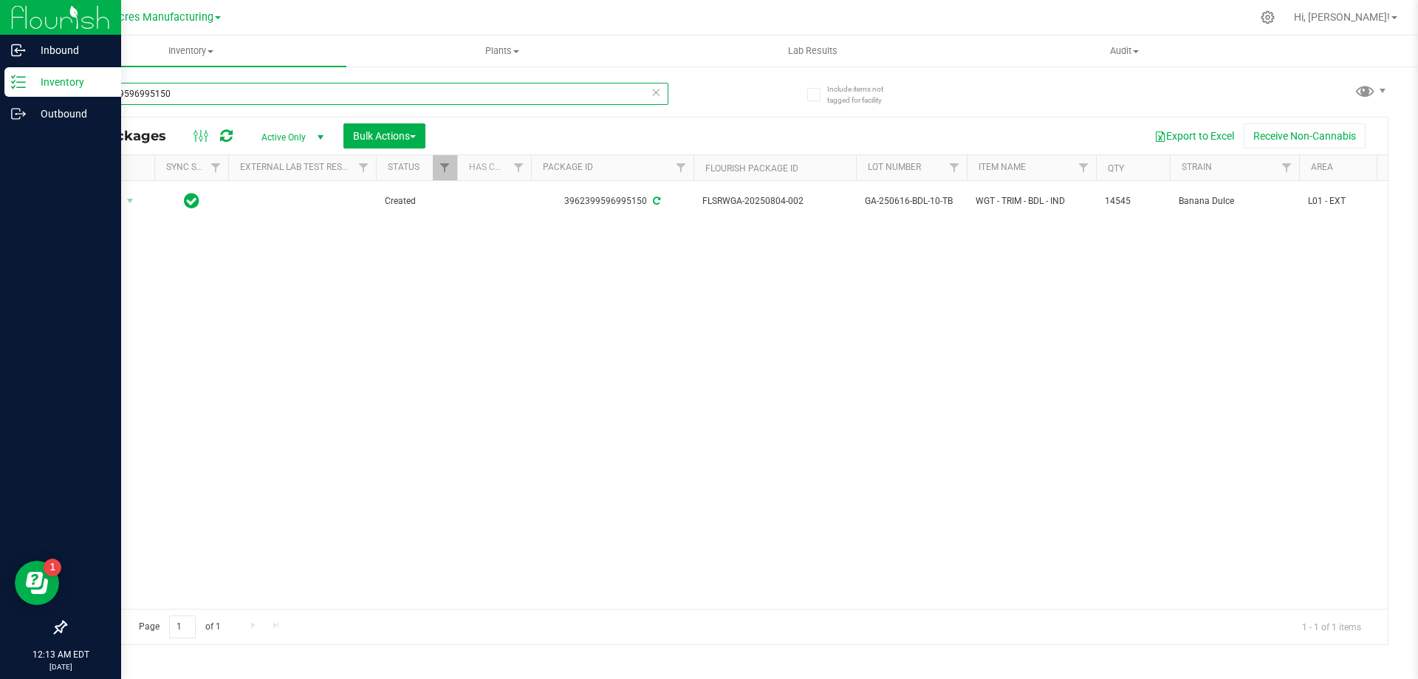
drag, startPoint x: 193, startPoint y: 95, endPoint x: 0, endPoint y: 84, distance: 193.8
click at [1, 84] on div "Inbound Inventory Outbound 12:13 AM EDT [DATE] 08/27 Green Acres Manufacturing …" at bounding box center [709, 339] width 1418 height 679
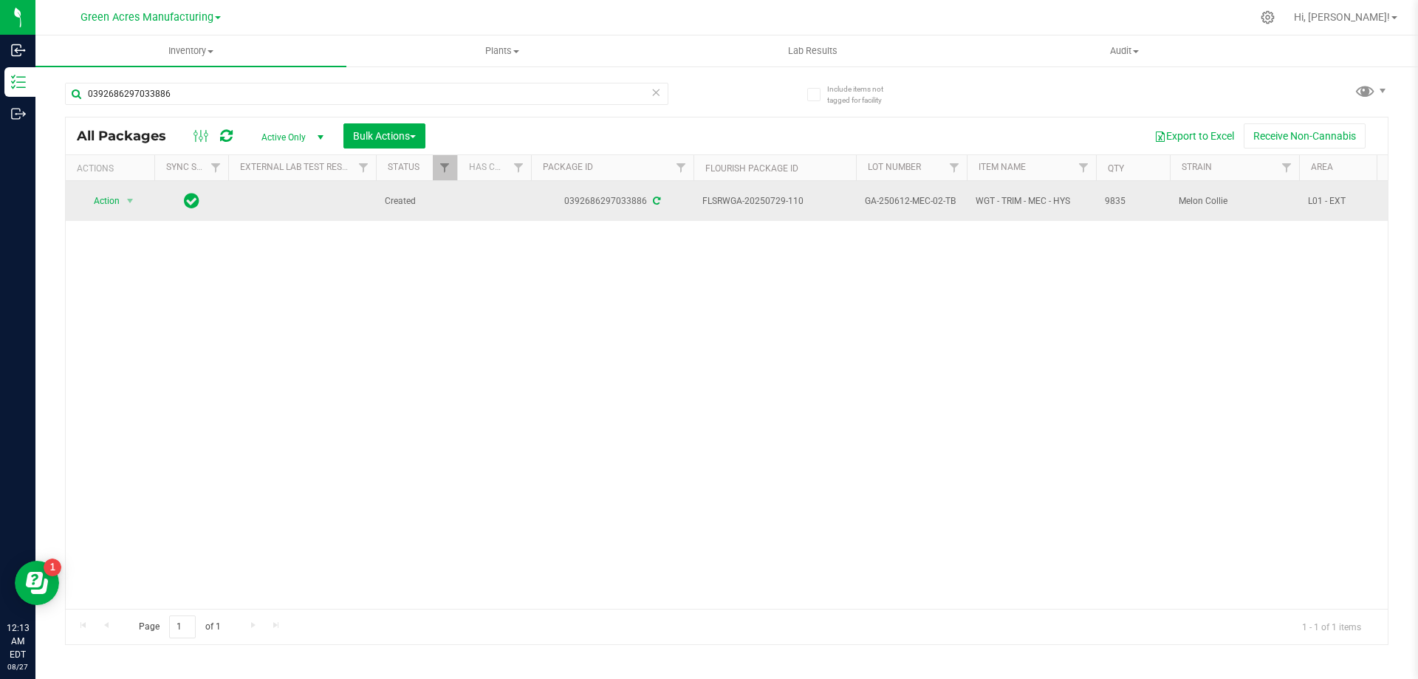
drag, startPoint x: 816, startPoint y: 202, endPoint x: 765, endPoint y: 202, distance: 51.0
click at [765, 202] on span "FLSRWGA-20250729-110" at bounding box center [774, 201] width 145 height 14
drag, startPoint x: 945, startPoint y: 201, endPoint x: 809, endPoint y: 196, distance: 136.0
drag, startPoint x: 1110, startPoint y: 201, endPoint x: 1068, endPoint y: 210, distance: 43.0
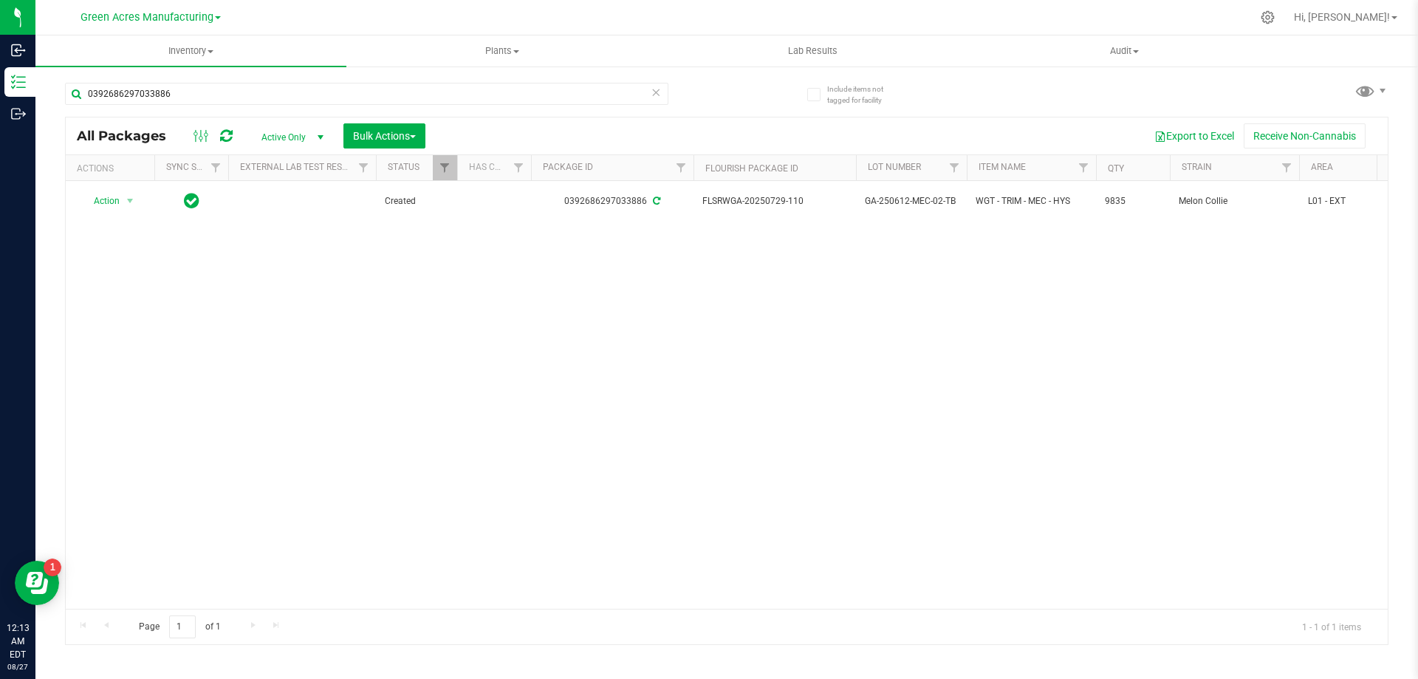
drag, startPoint x: 724, startPoint y: 351, endPoint x: 465, endPoint y: 291, distance: 266.0
click at [722, 351] on div "Action Action Adjust qty Create package Edit attributes Global inventory Locate…" at bounding box center [727, 395] width 1322 height 428
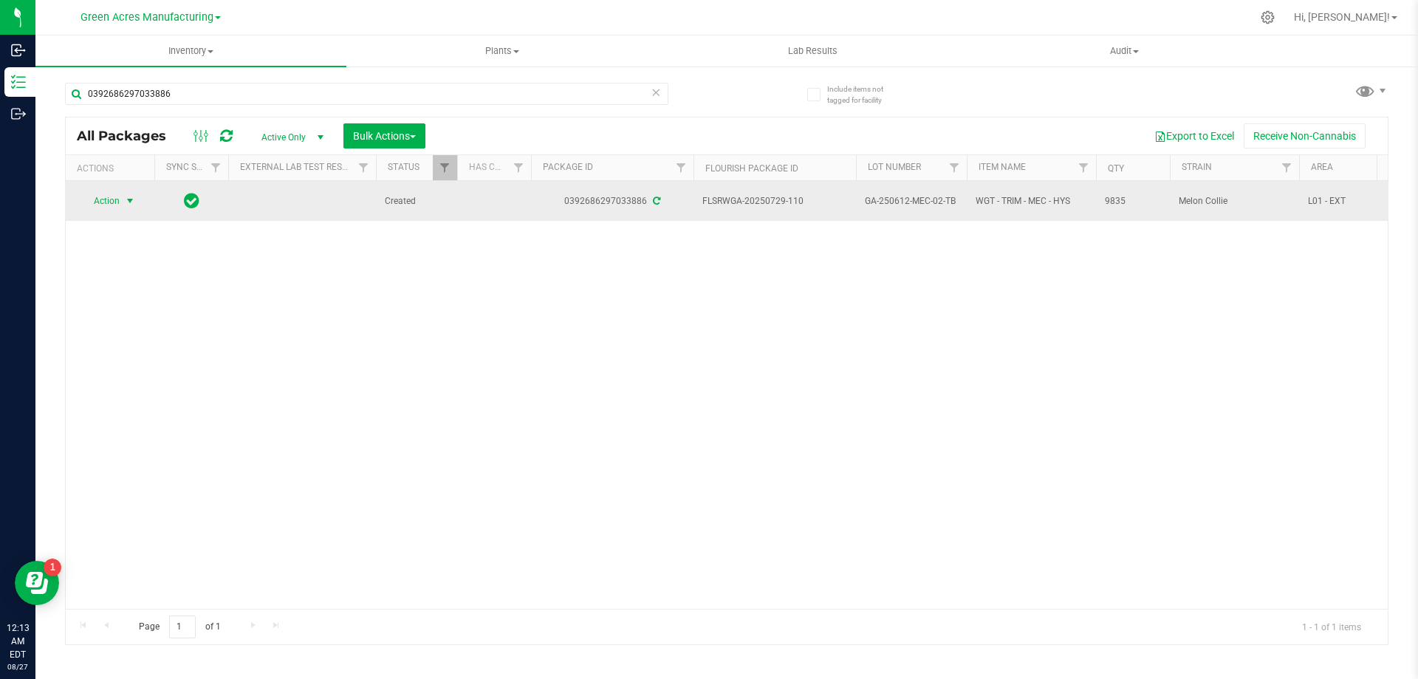
click at [135, 204] on span "select" at bounding box center [130, 201] width 12 height 12
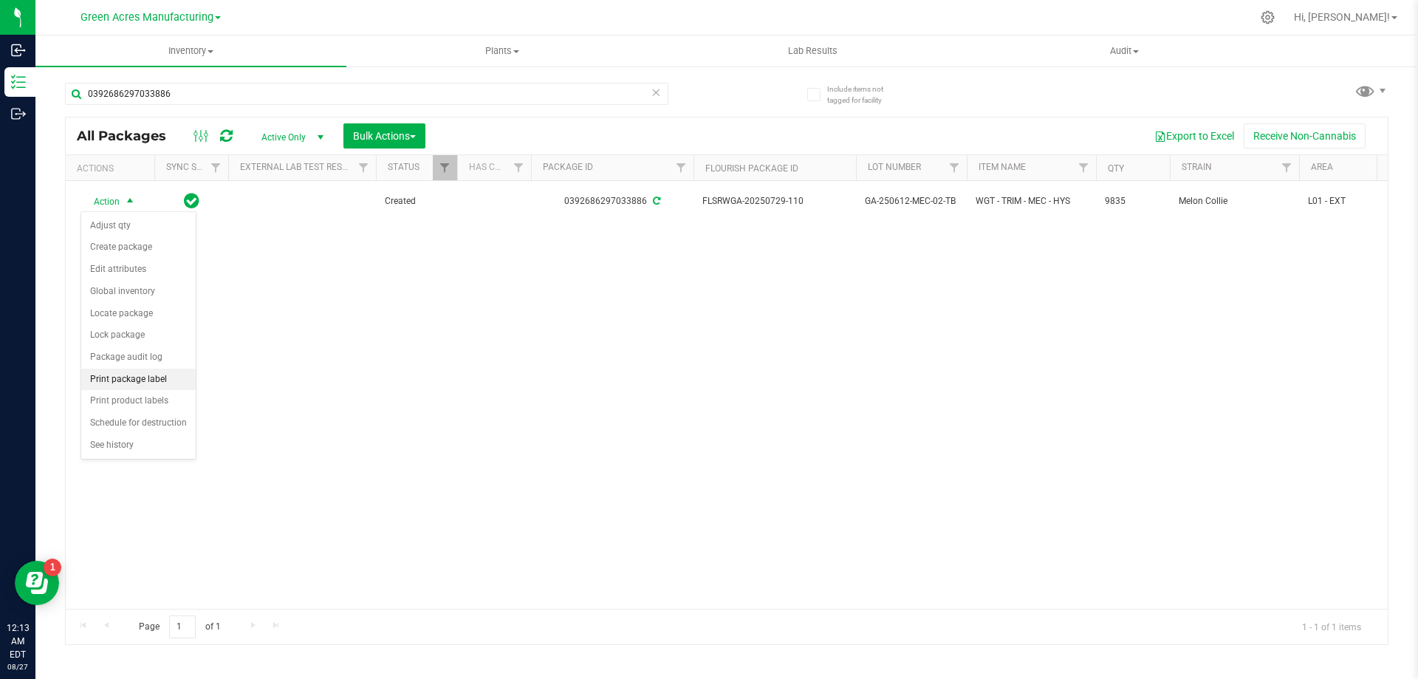
click at [172, 375] on li "Print package label" at bounding box center [138, 380] width 114 height 22
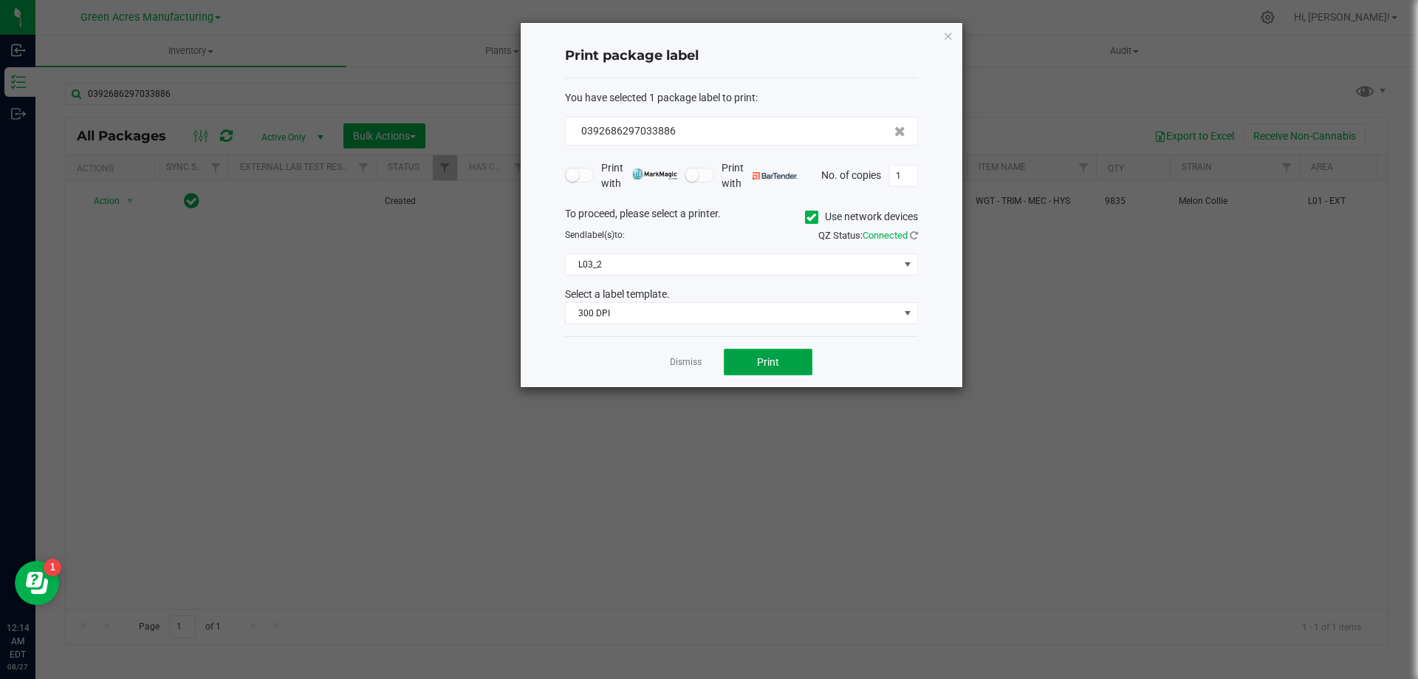
click at [768, 370] on button "Print" at bounding box center [768, 362] width 89 height 27
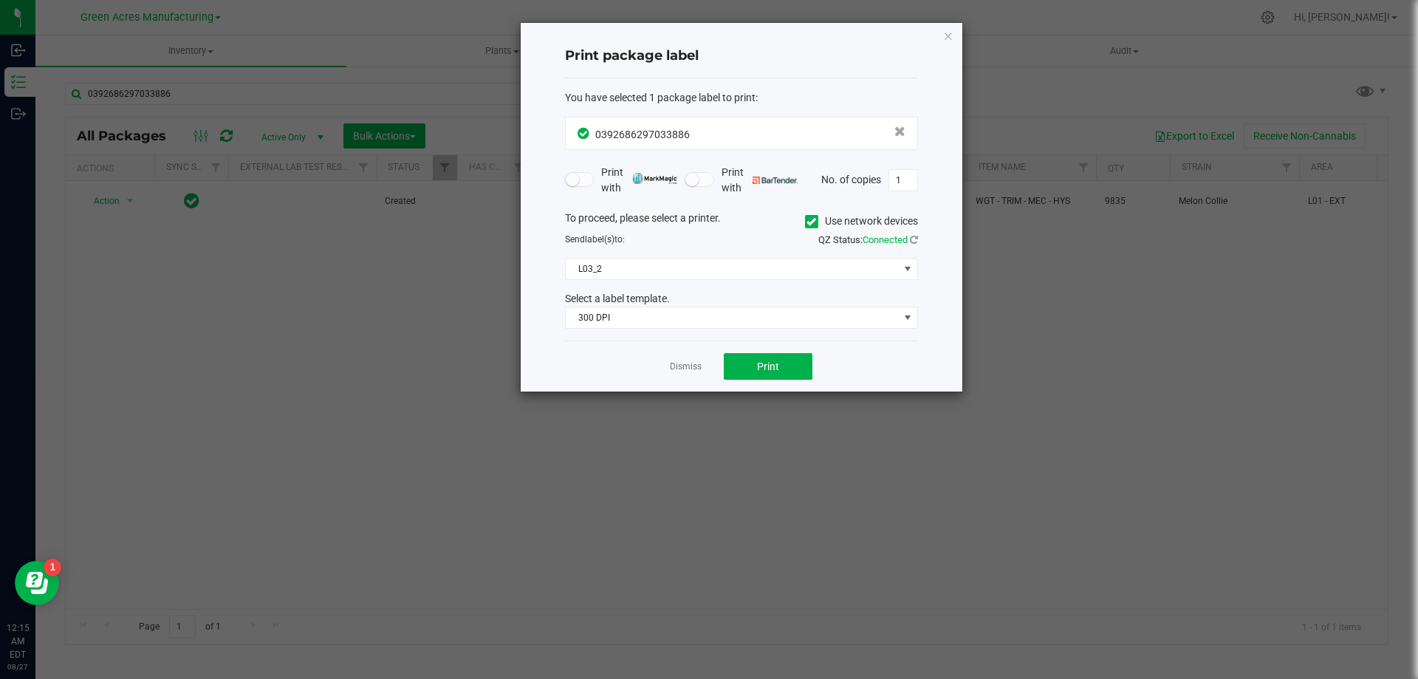
drag, startPoint x: 684, startPoint y: 366, endPoint x: 668, endPoint y: 357, distance: 18.2
click at [684, 365] on link "Dismiss" at bounding box center [686, 366] width 32 height 13
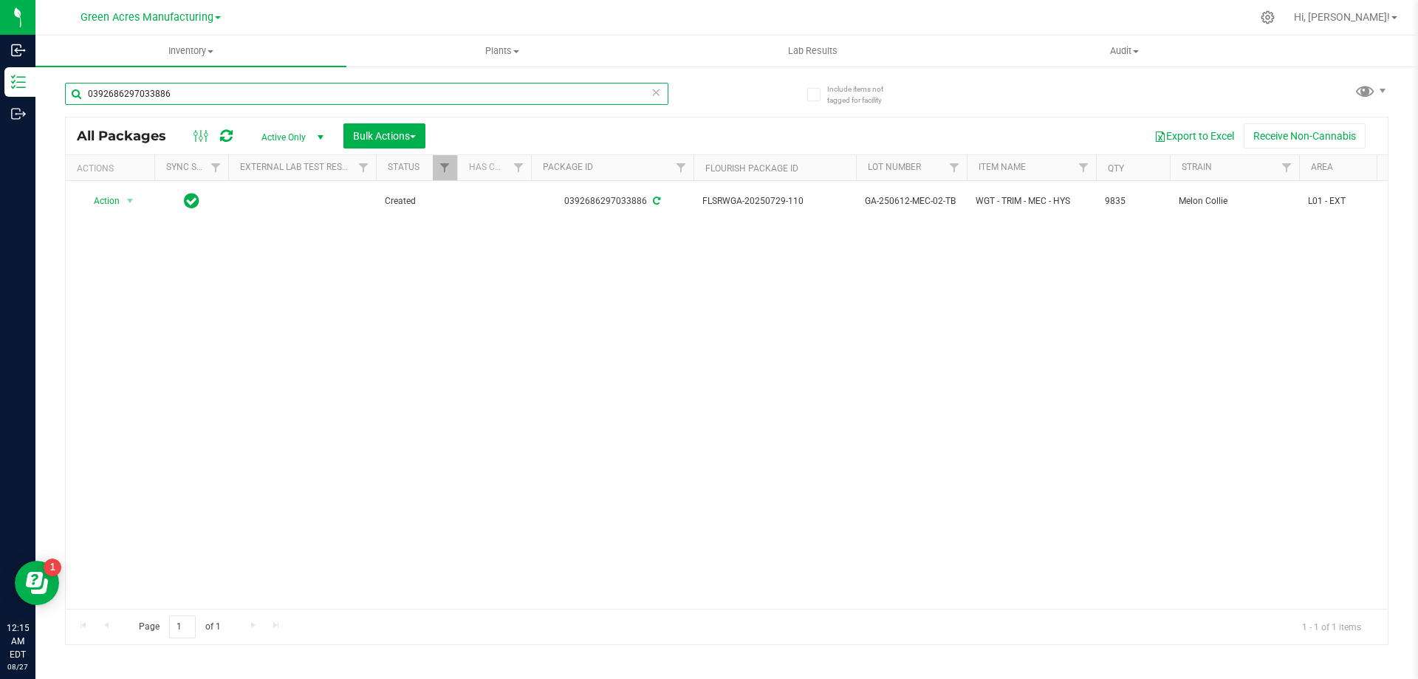
drag, startPoint x: 213, startPoint y: 92, endPoint x: 43, endPoint y: 119, distance: 172.7
click at [38, 108] on div "Include items not tagged for facility 0392686297033886 All Packages Active Only…" at bounding box center [726, 290] width 1383 height 451
type input "0321850553320621"
click at [535, 323] on div "Action Action Adjust qty Create package Edit attributes Global inventory Locate…" at bounding box center [727, 395] width 1322 height 428
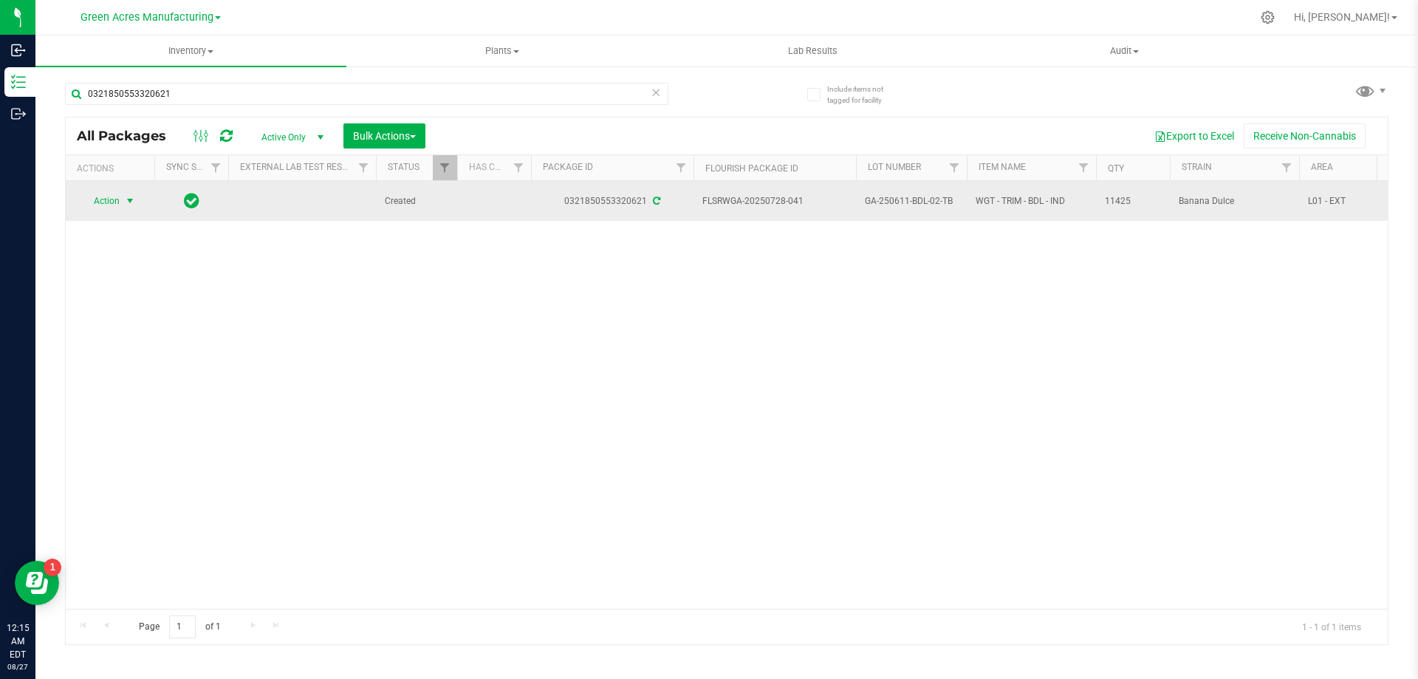
click at [131, 201] on span "select" at bounding box center [130, 201] width 12 height 12
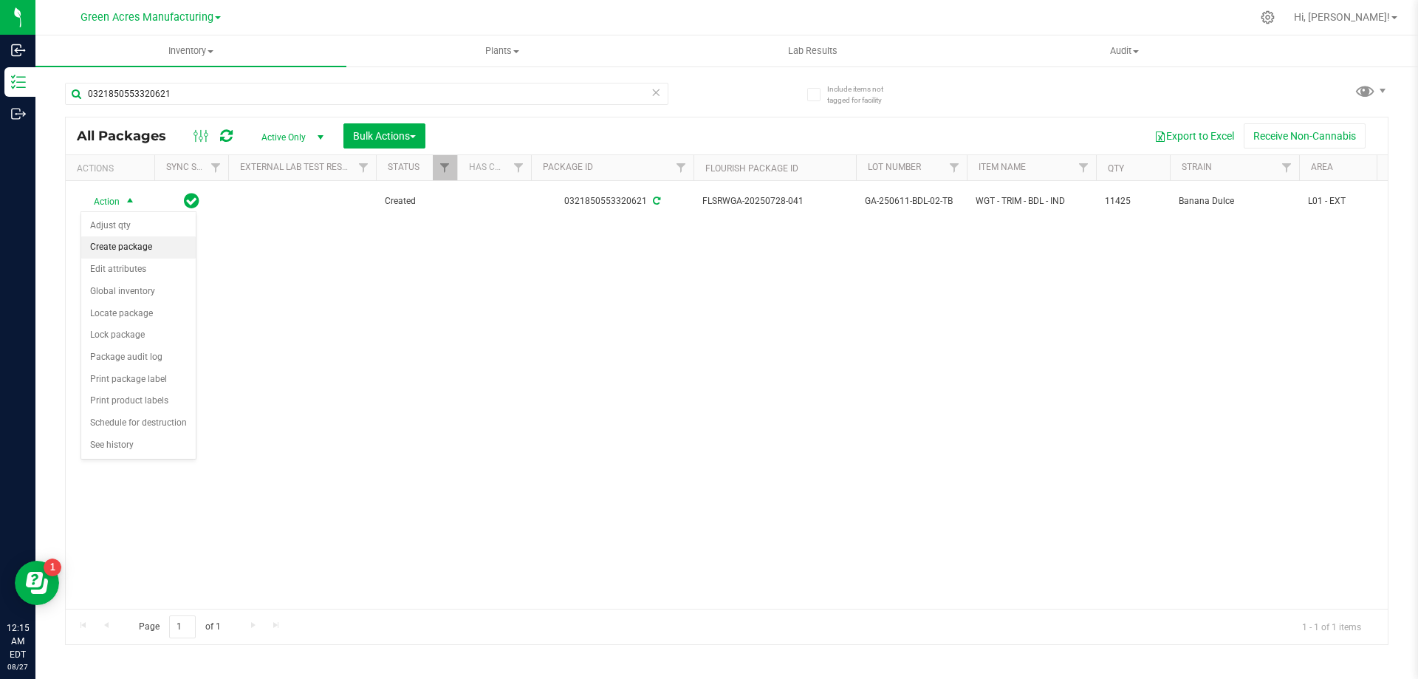
click at [132, 239] on li "Create package" at bounding box center [138, 247] width 114 height 22
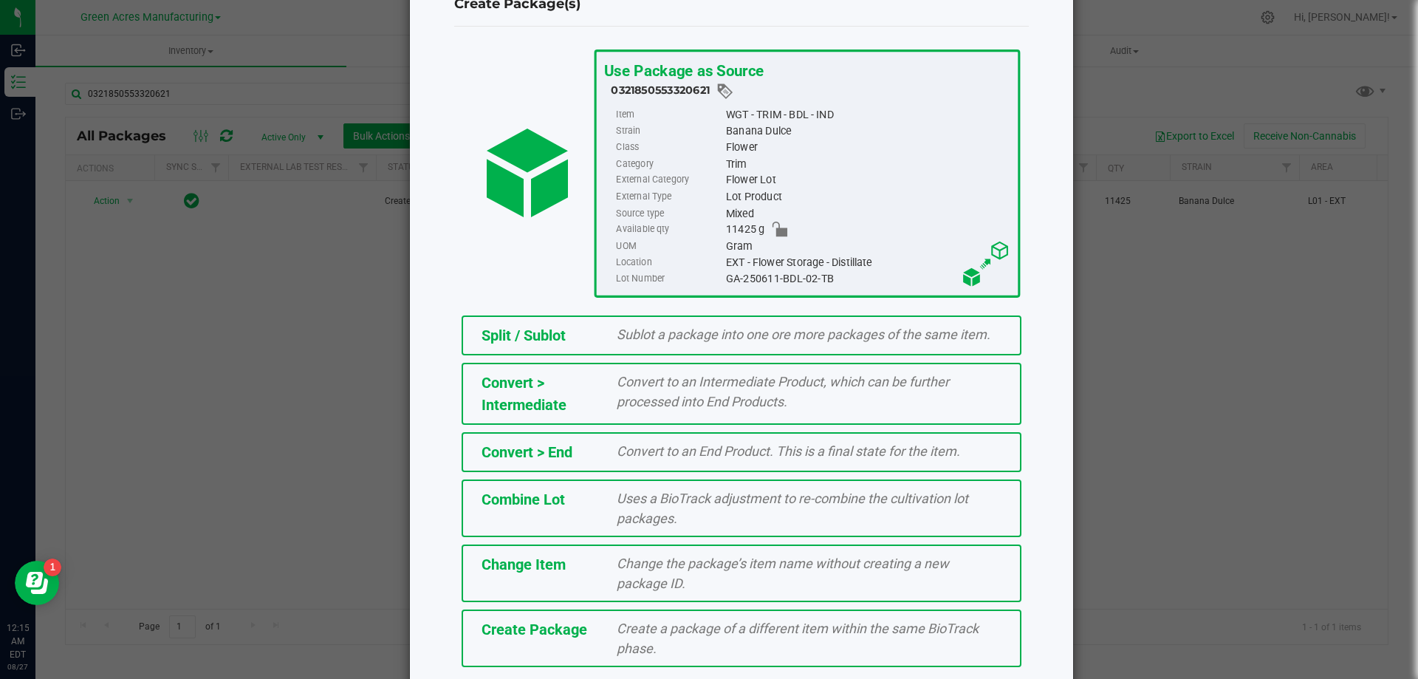
scroll to position [106, 0]
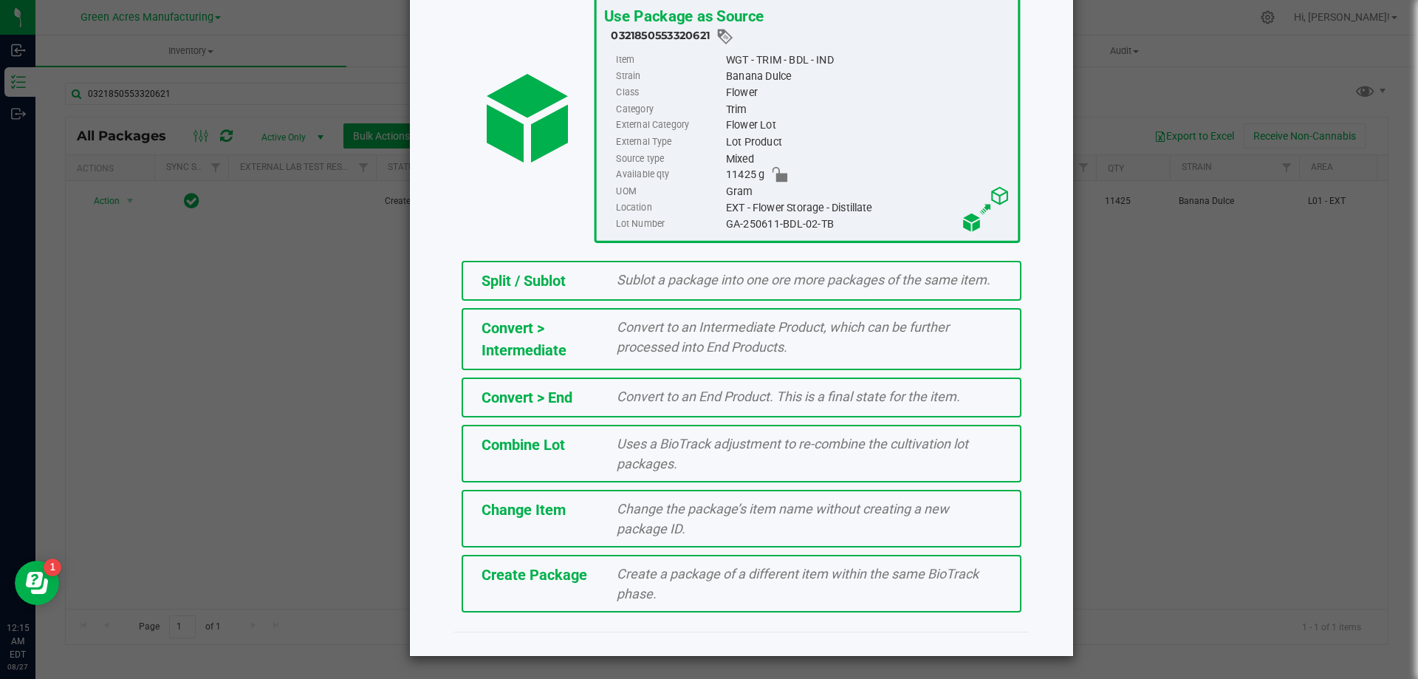
click at [592, 573] on div "Create Package" at bounding box center [538, 575] width 136 height 22
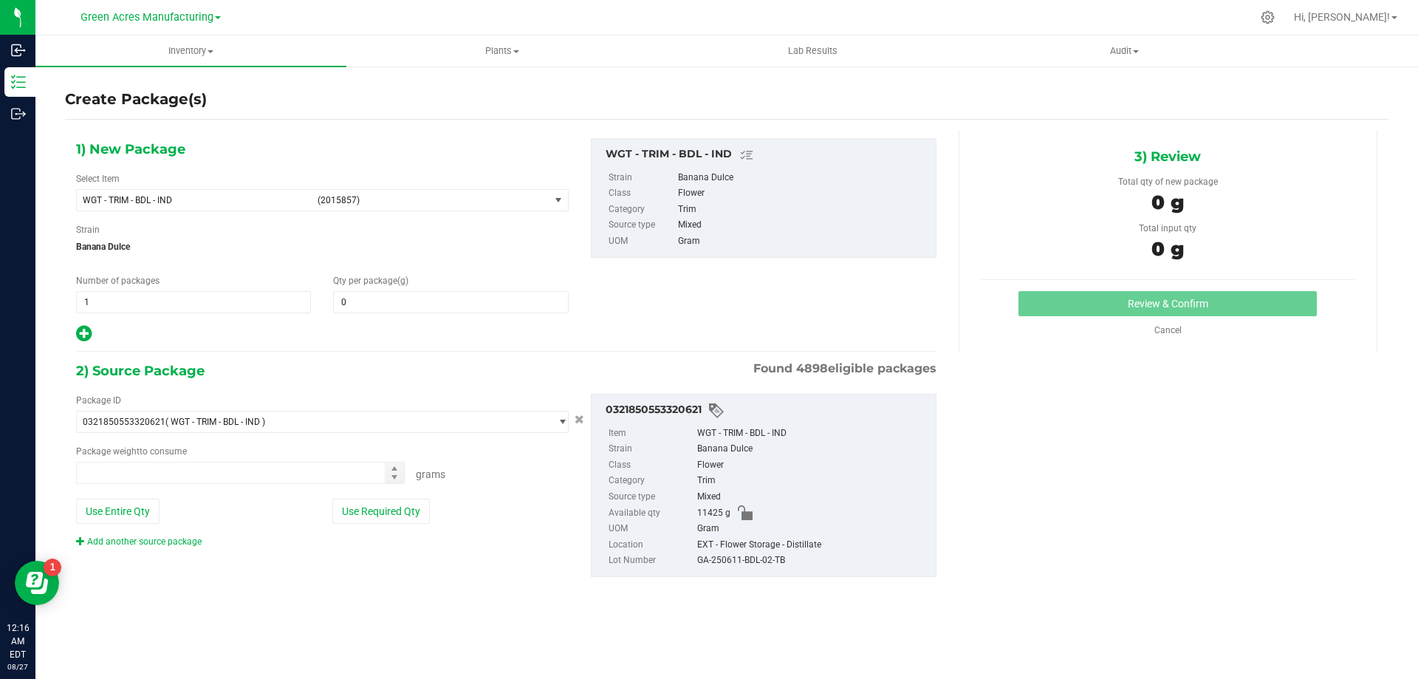
type input "0.0000"
type input "0.0000 g"
click at [351, 202] on span "(2015857)" at bounding box center [431, 200] width 226 height 10
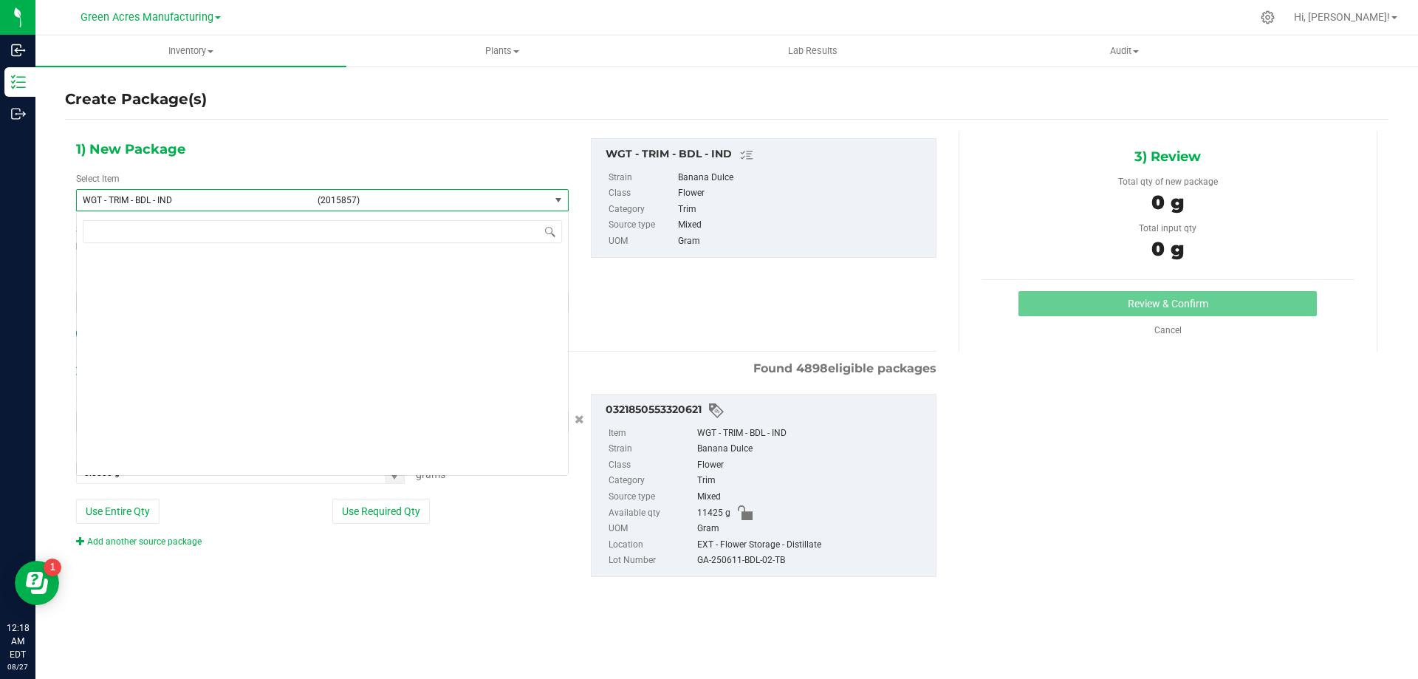
scroll to position [345280, 0]
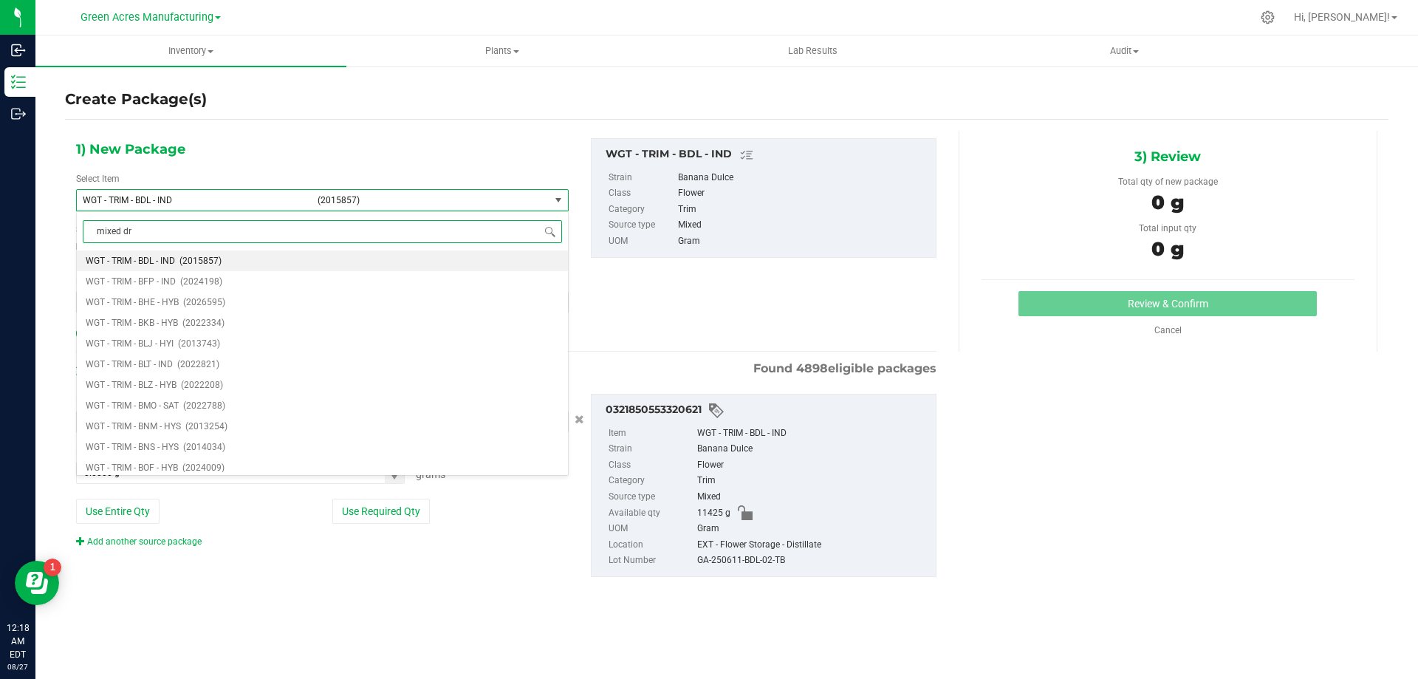
type input "mixed dry"
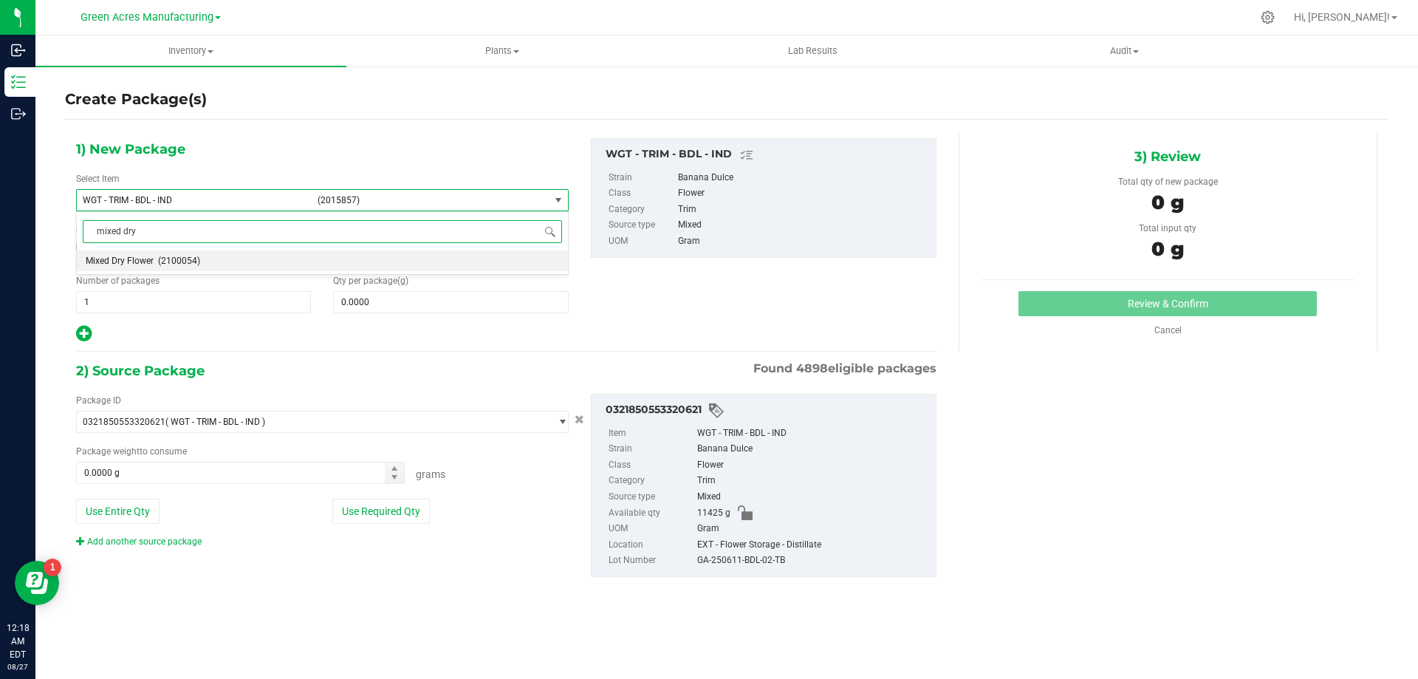
click at [162, 261] on span "(2100054)" at bounding box center [179, 261] width 42 height 10
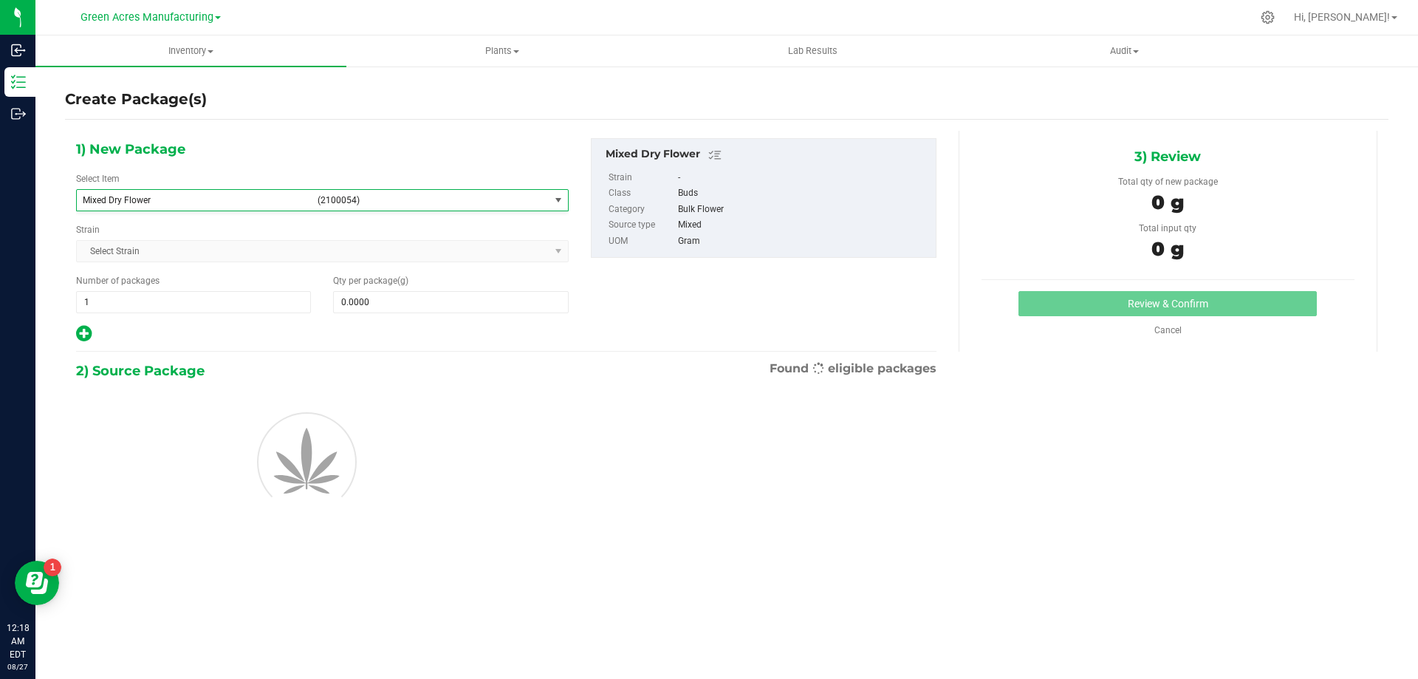
type input "0.0000"
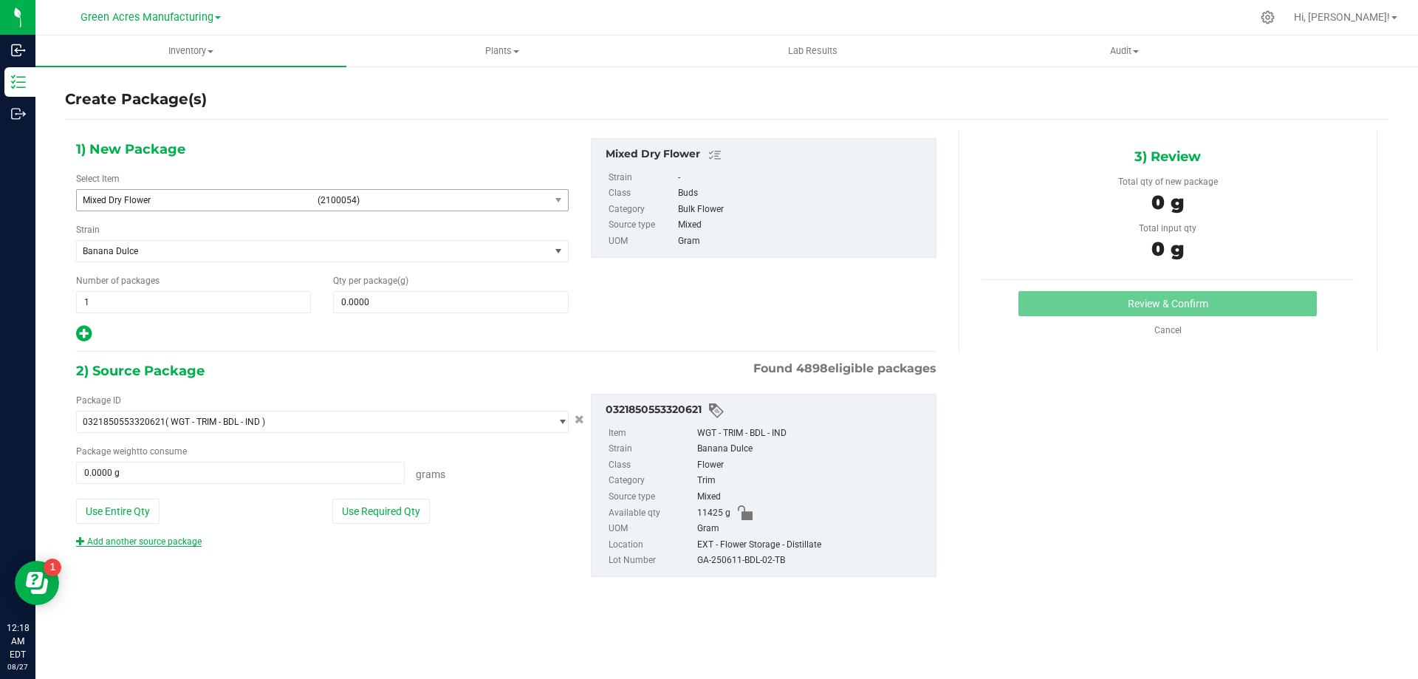
click at [191, 539] on link "Add another source package" at bounding box center [139, 541] width 126 height 10
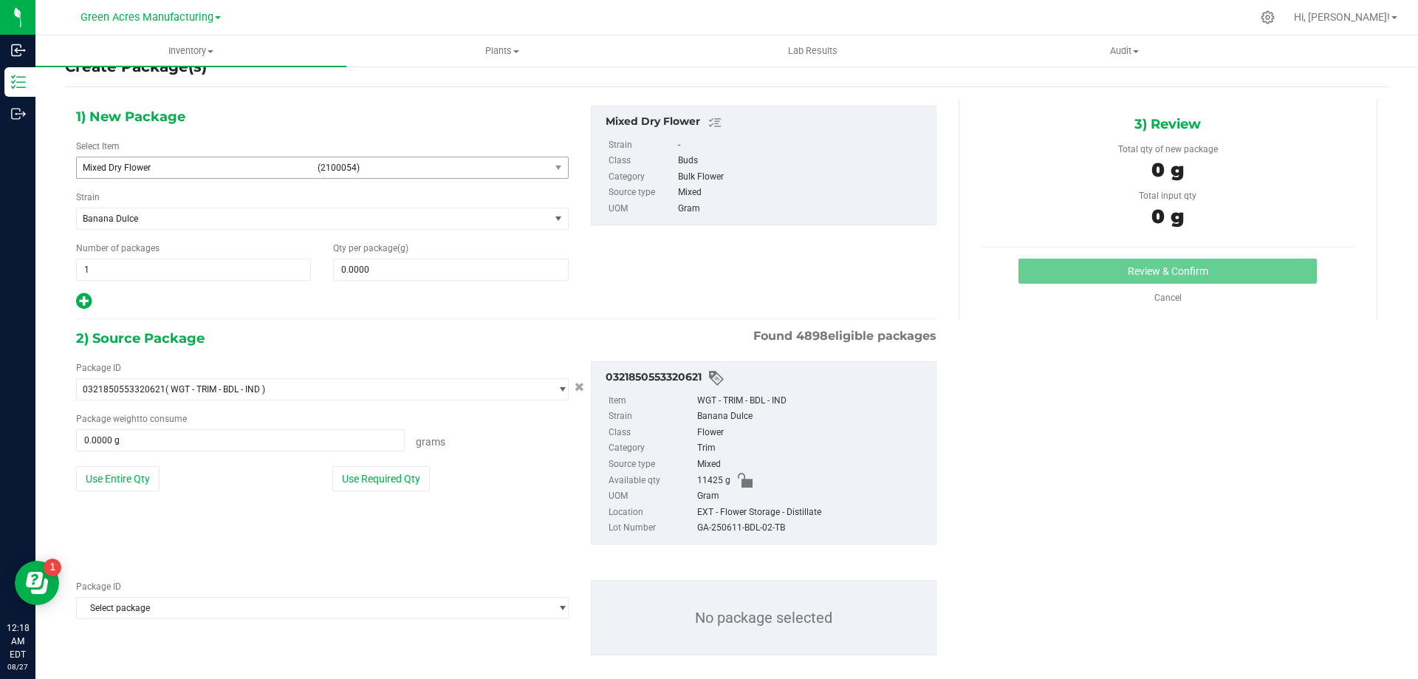
scroll to position [51, 0]
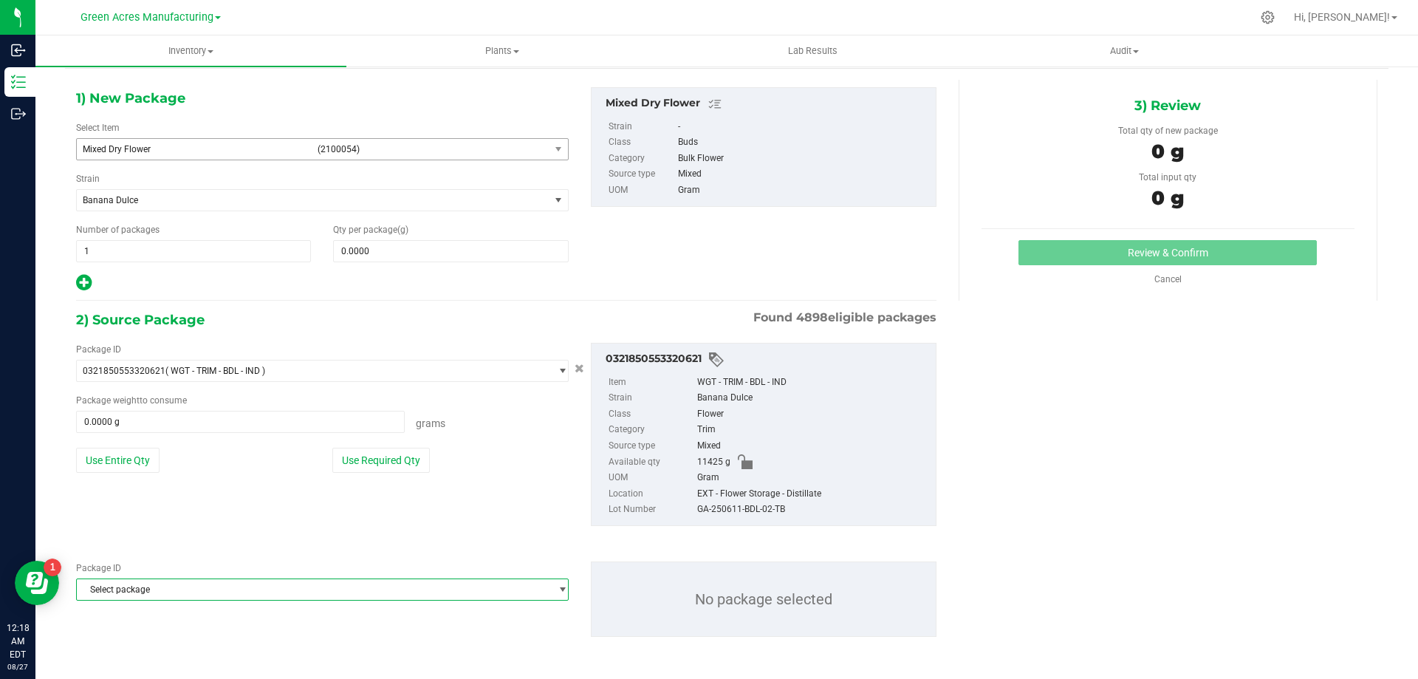
click at [219, 584] on span "Select package" at bounding box center [313, 589] width 473 height 21
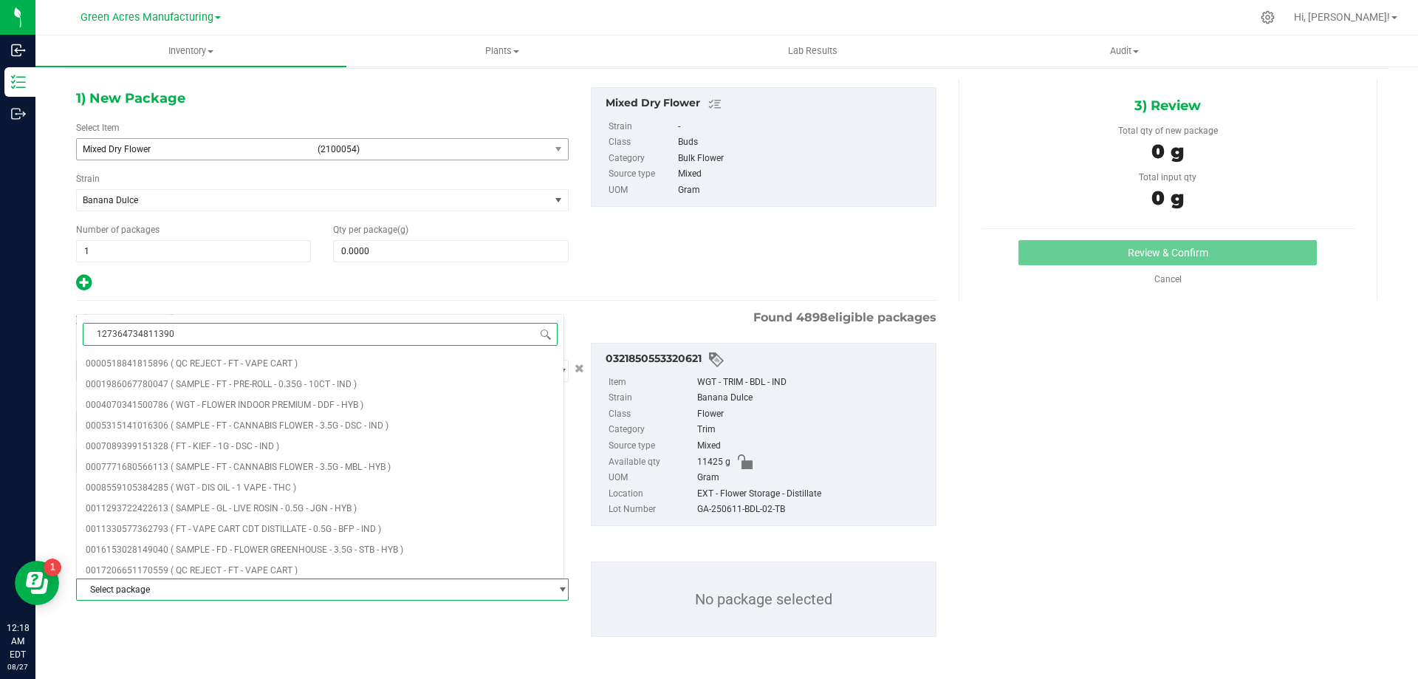
type input "1273647348113902"
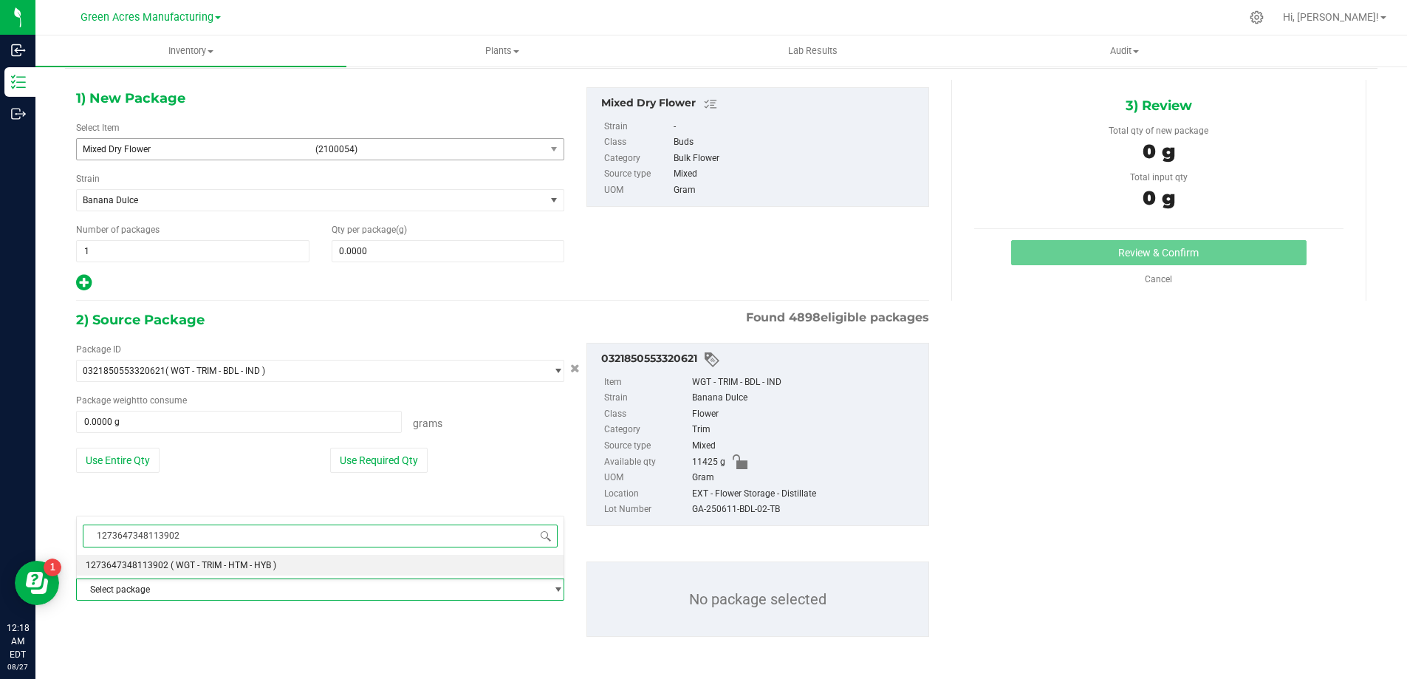
click at [224, 560] on span "( WGT - TRIM - HTM - HYB )" at bounding box center [224, 565] width 106 height 10
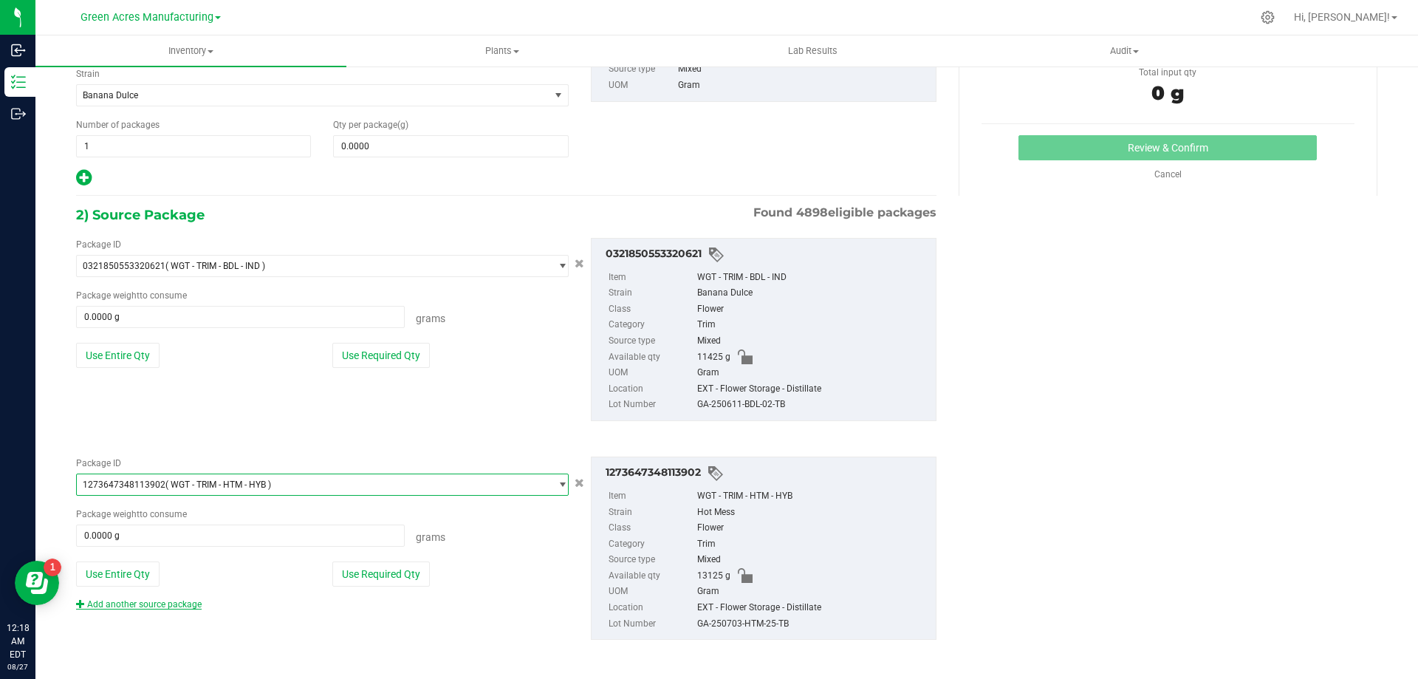
scroll to position [159, 0]
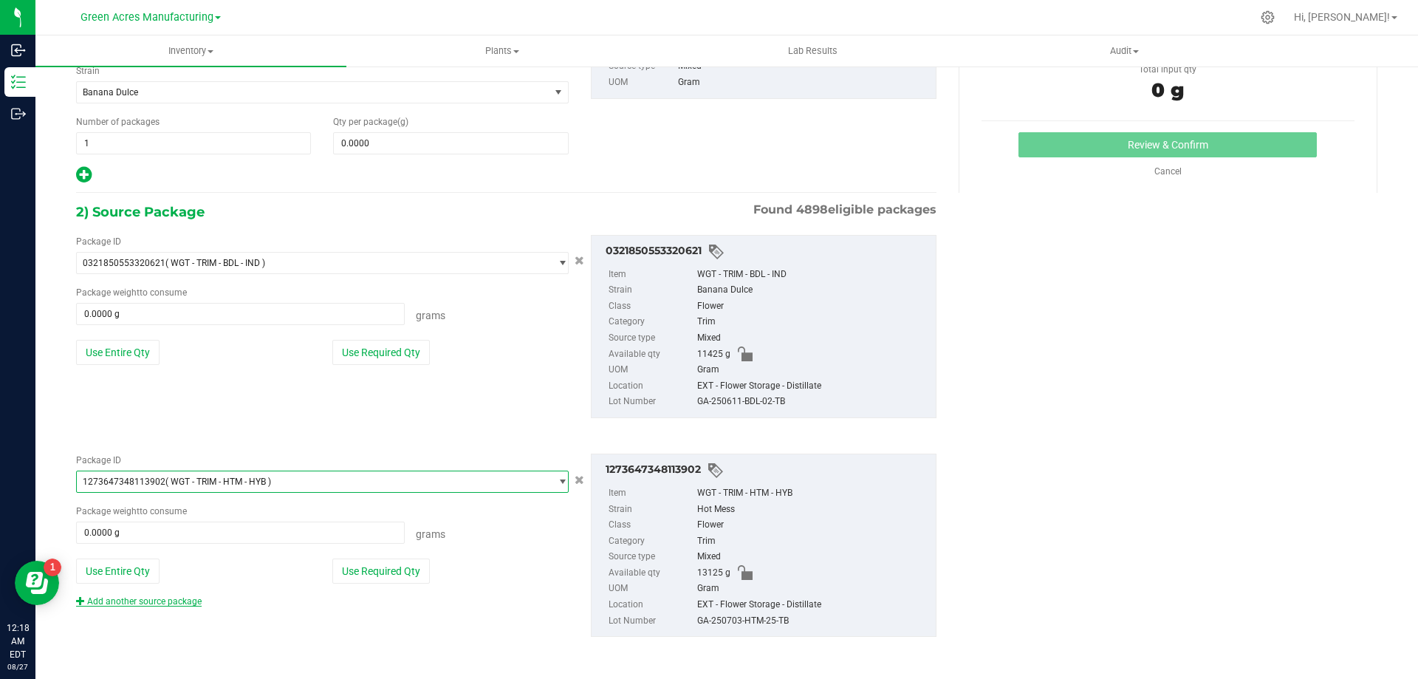
click at [196, 596] on link "Add another source package" at bounding box center [139, 601] width 126 height 10
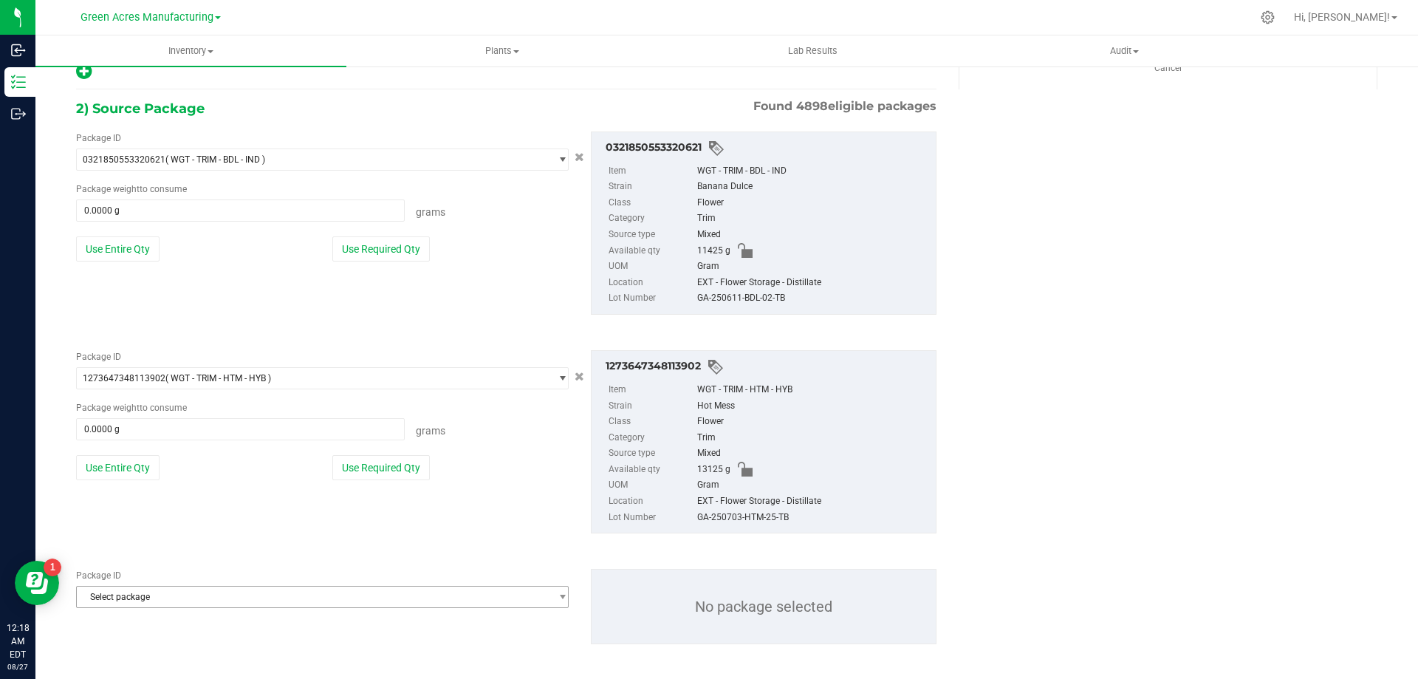
scroll to position [270, 0]
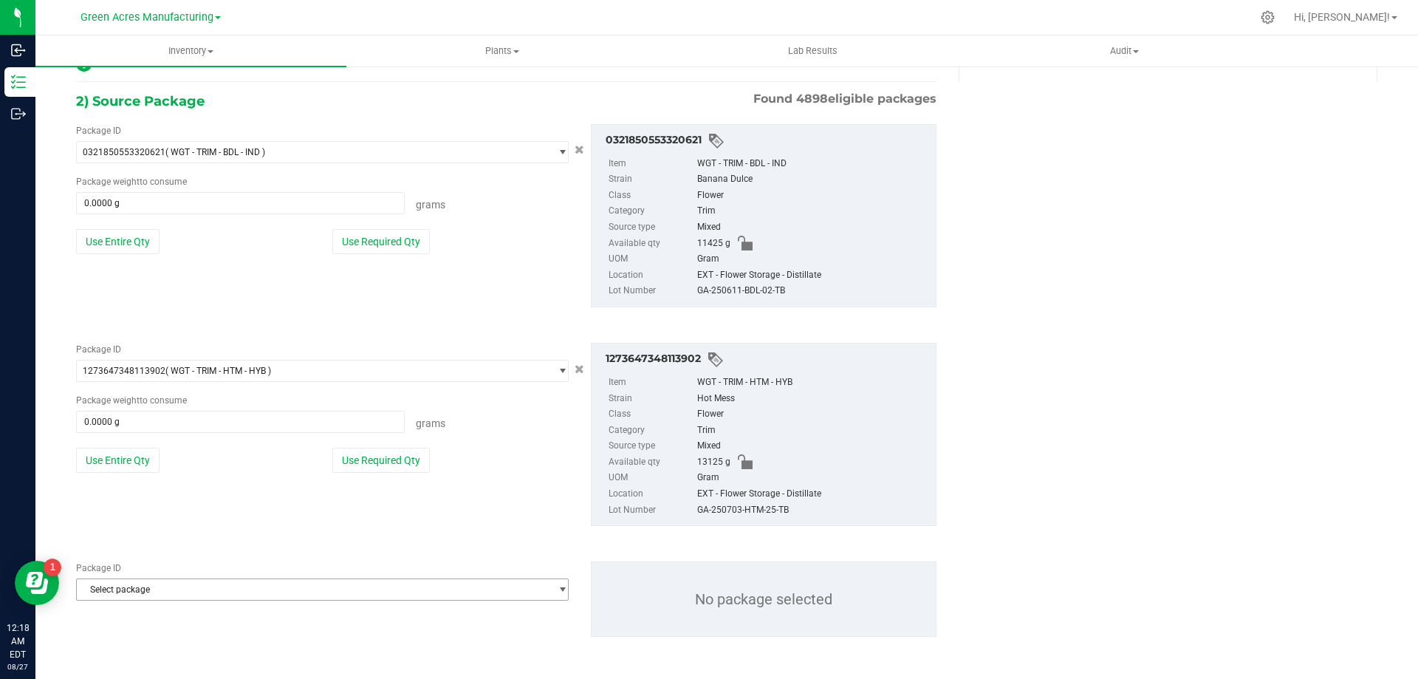
click at [235, 597] on span "Select package" at bounding box center [313, 589] width 473 height 21
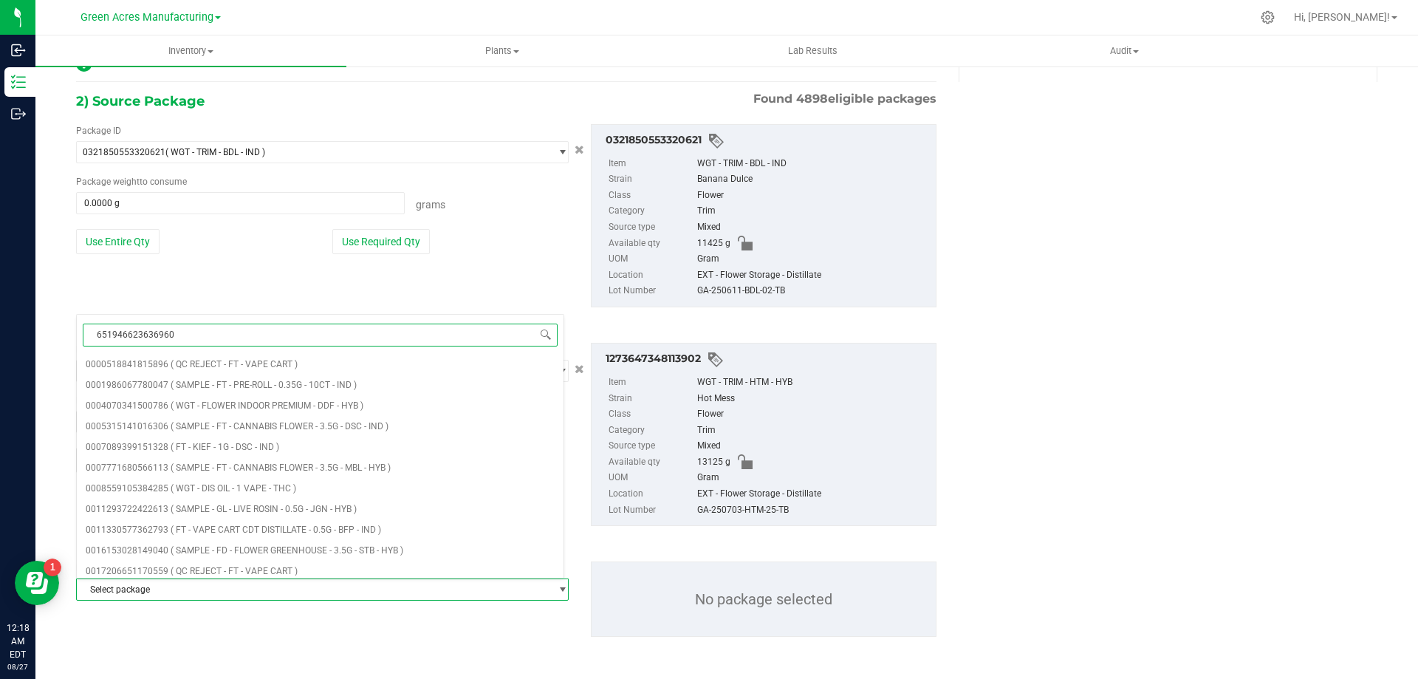
type input "6519466236369601"
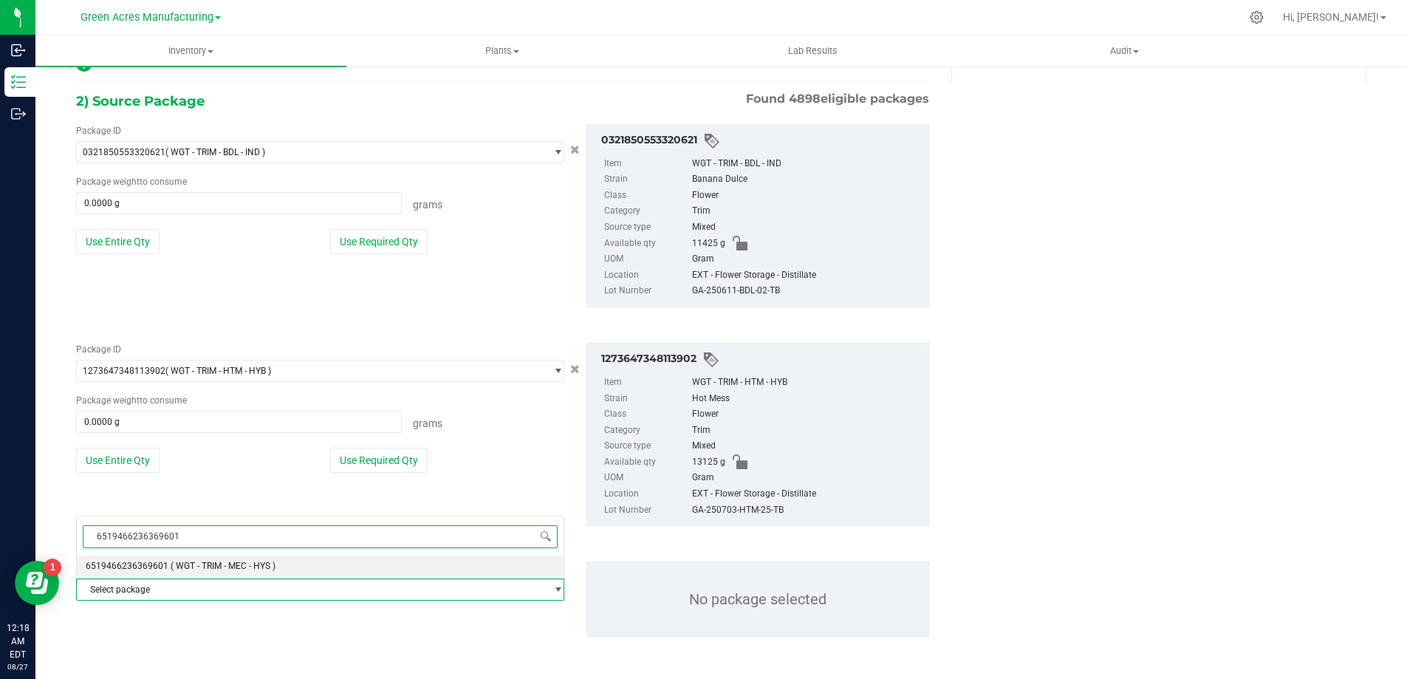
click at [254, 569] on span "( WGT - TRIM - MEC - HYS )" at bounding box center [223, 566] width 105 height 10
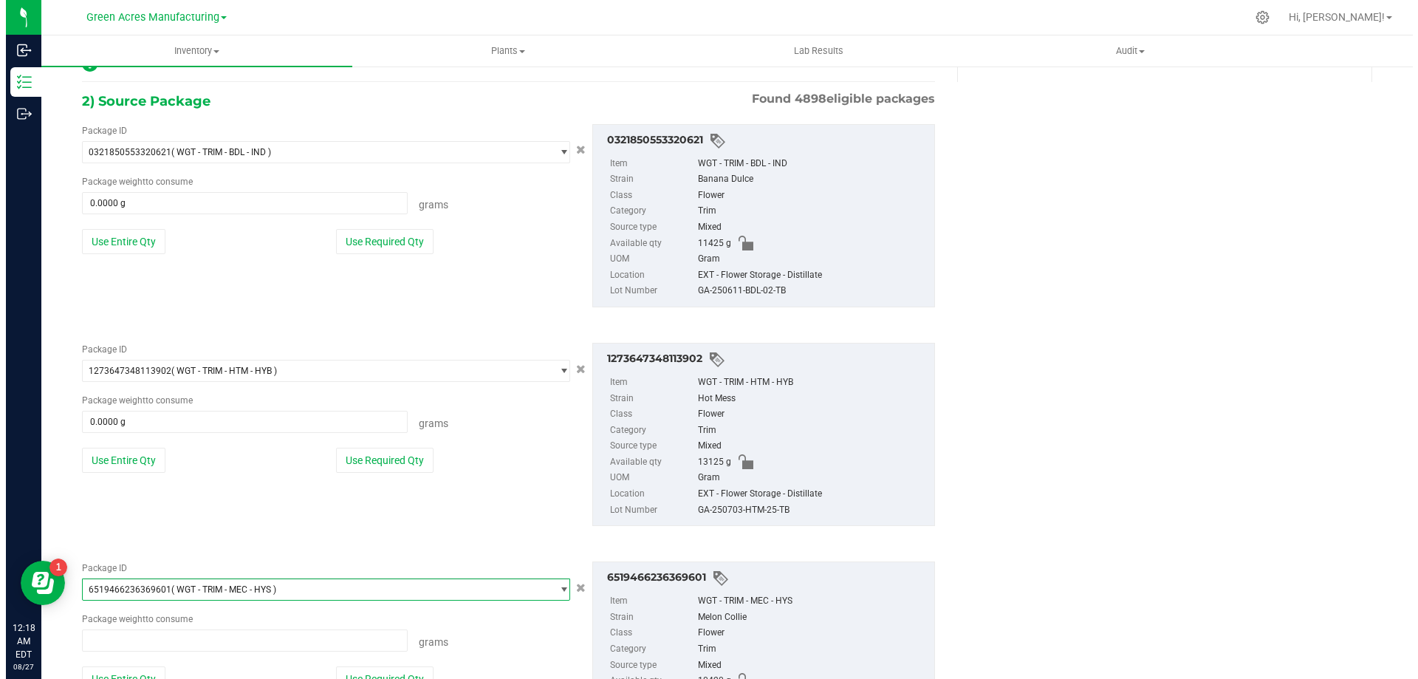
scroll to position [66980, 0]
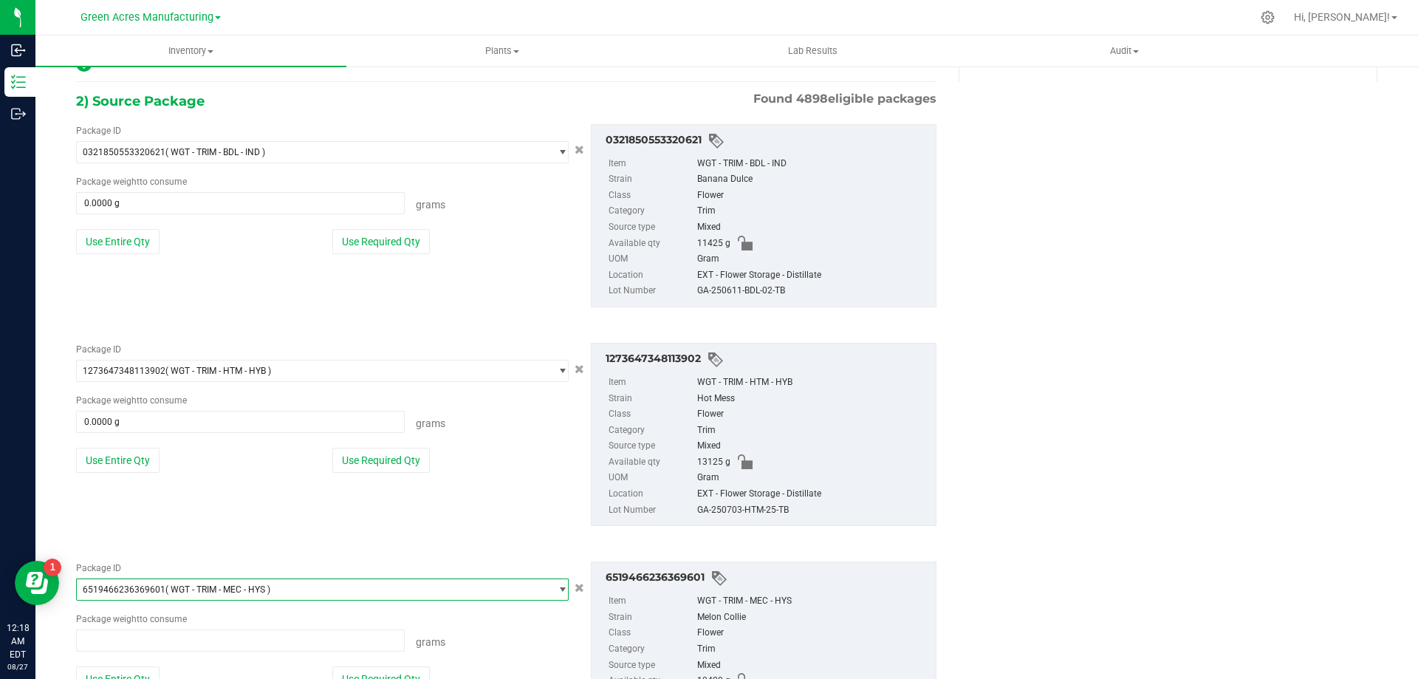
type input "0.0000 g"
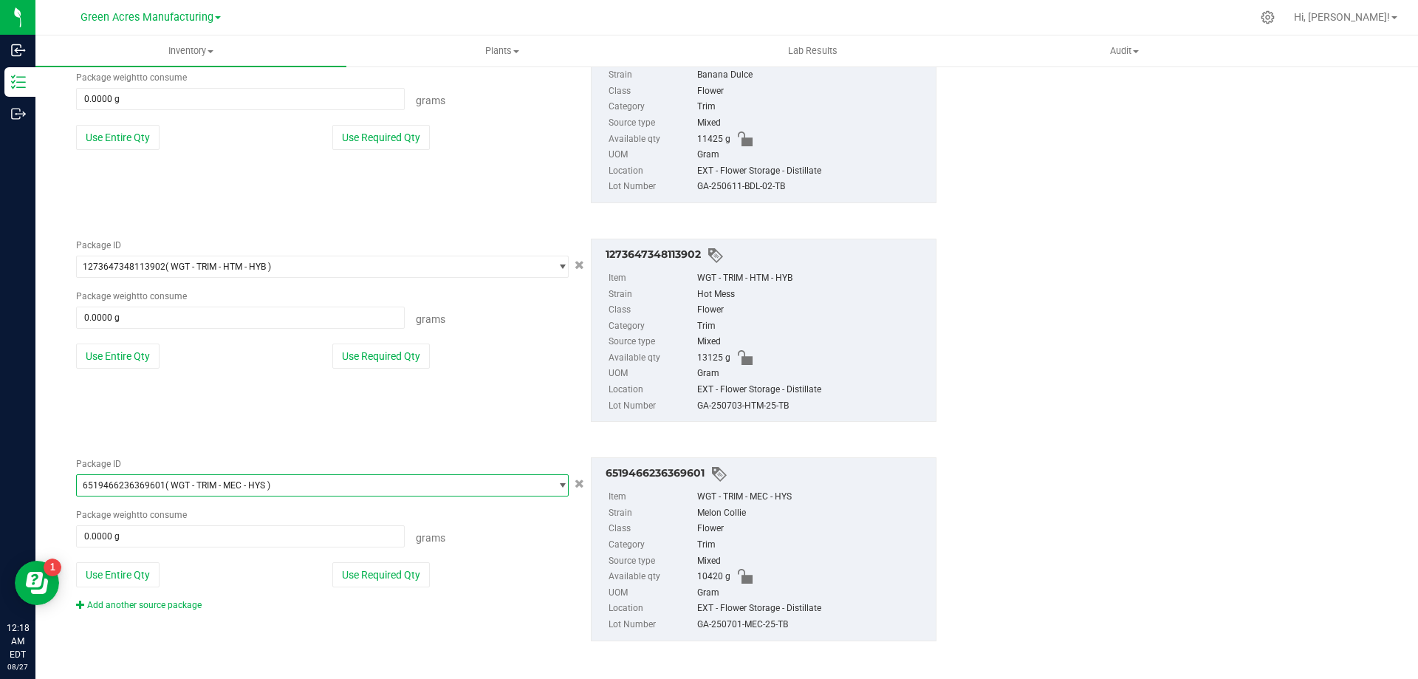
scroll to position [378, 0]
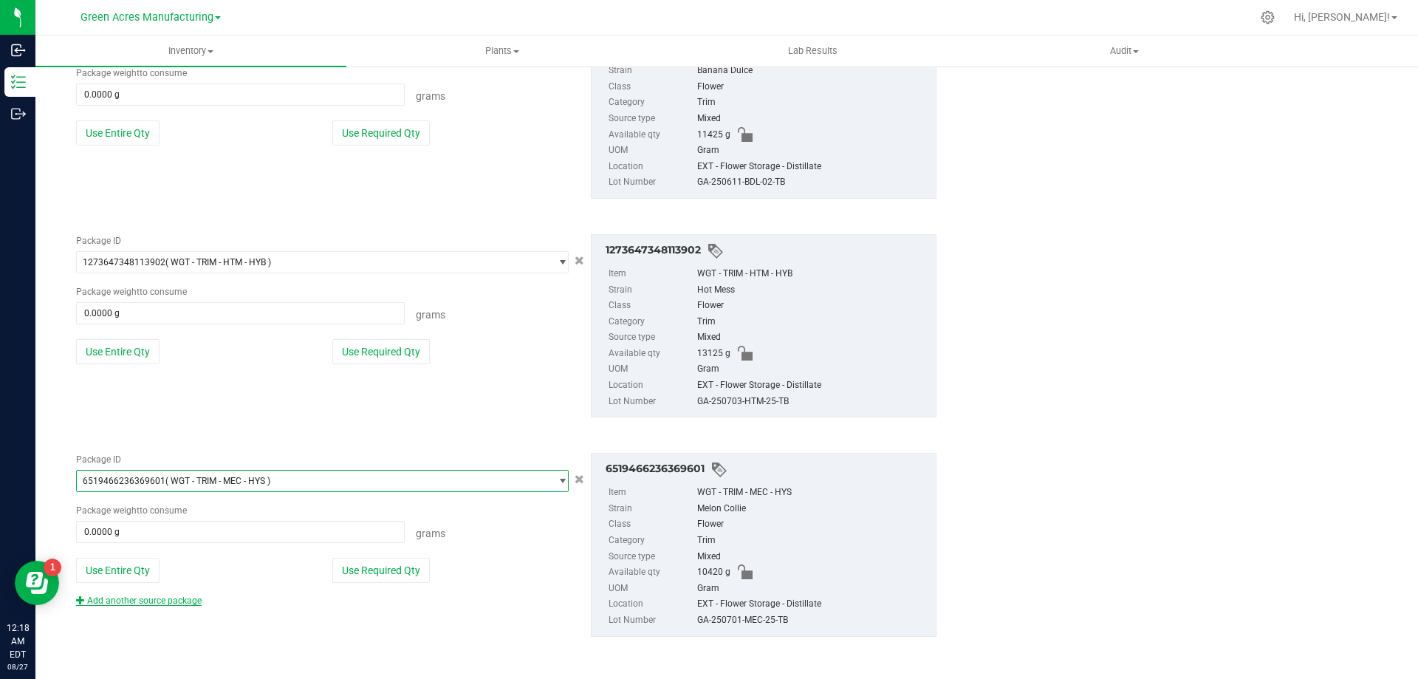
click at [192, 595] on link "Add another source package" at bounding box center [139, 600] width 126 height 10
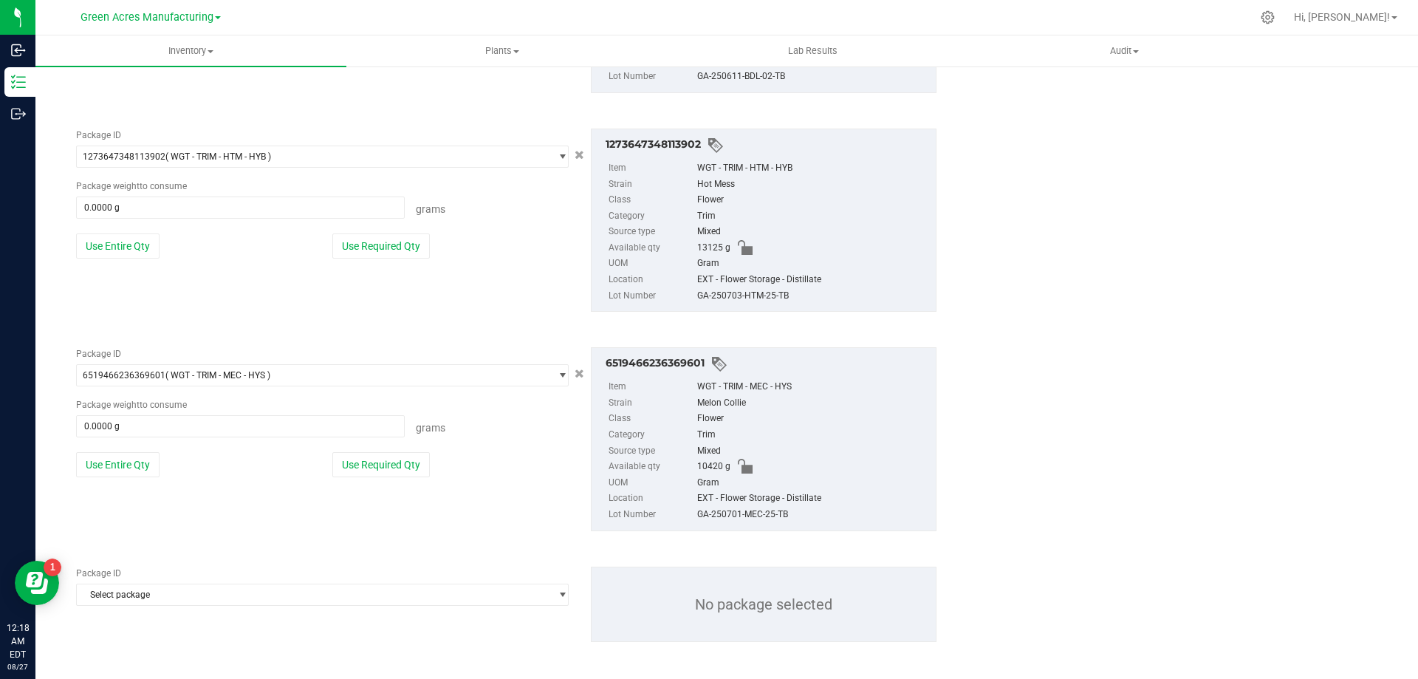
scroll to position [489, 0]
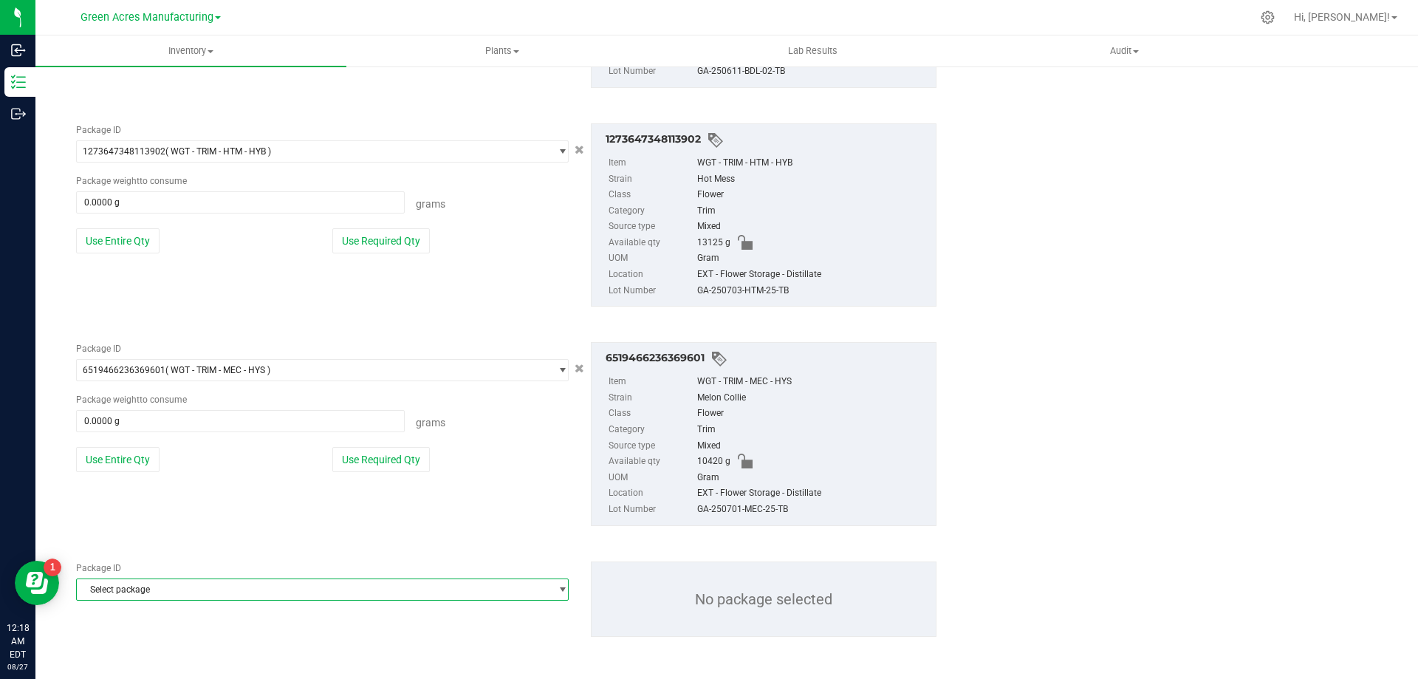
click at [255, 590] on span "Select package" at bounding box center [313, 589] width 473 height 21
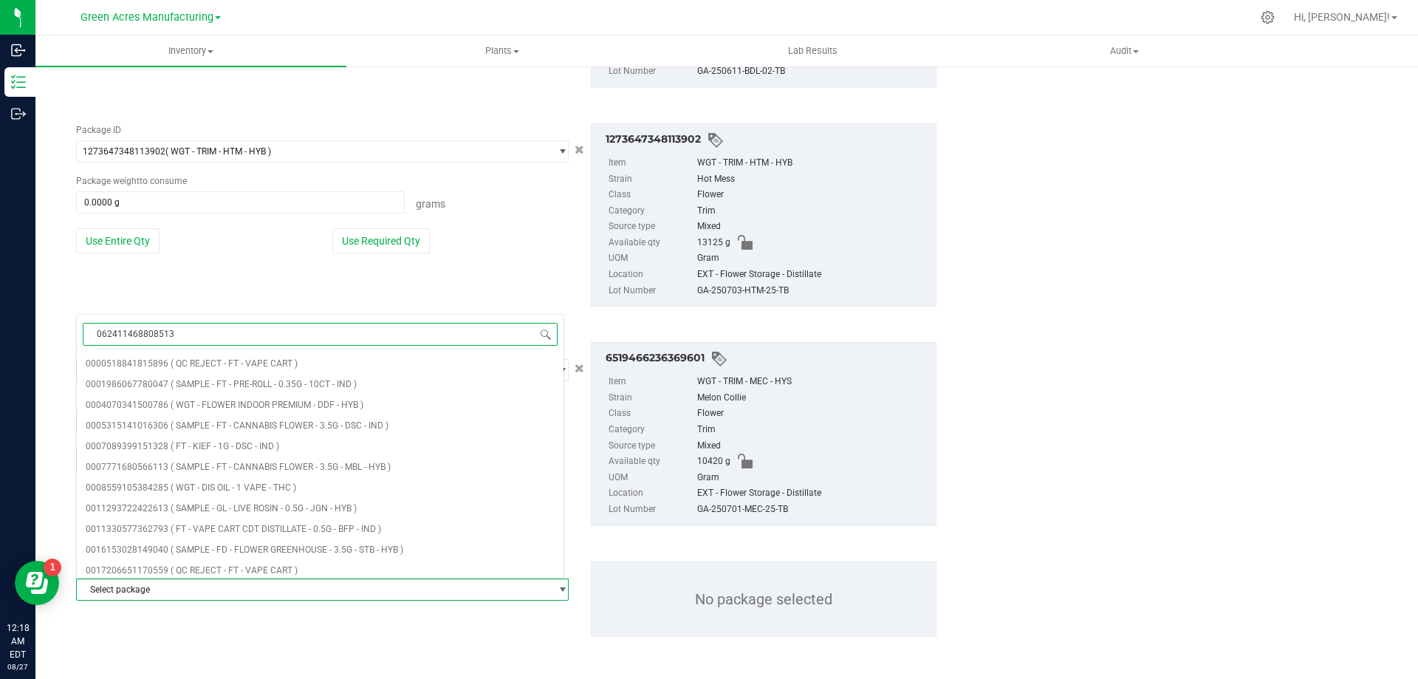
type input "0624114688085137"
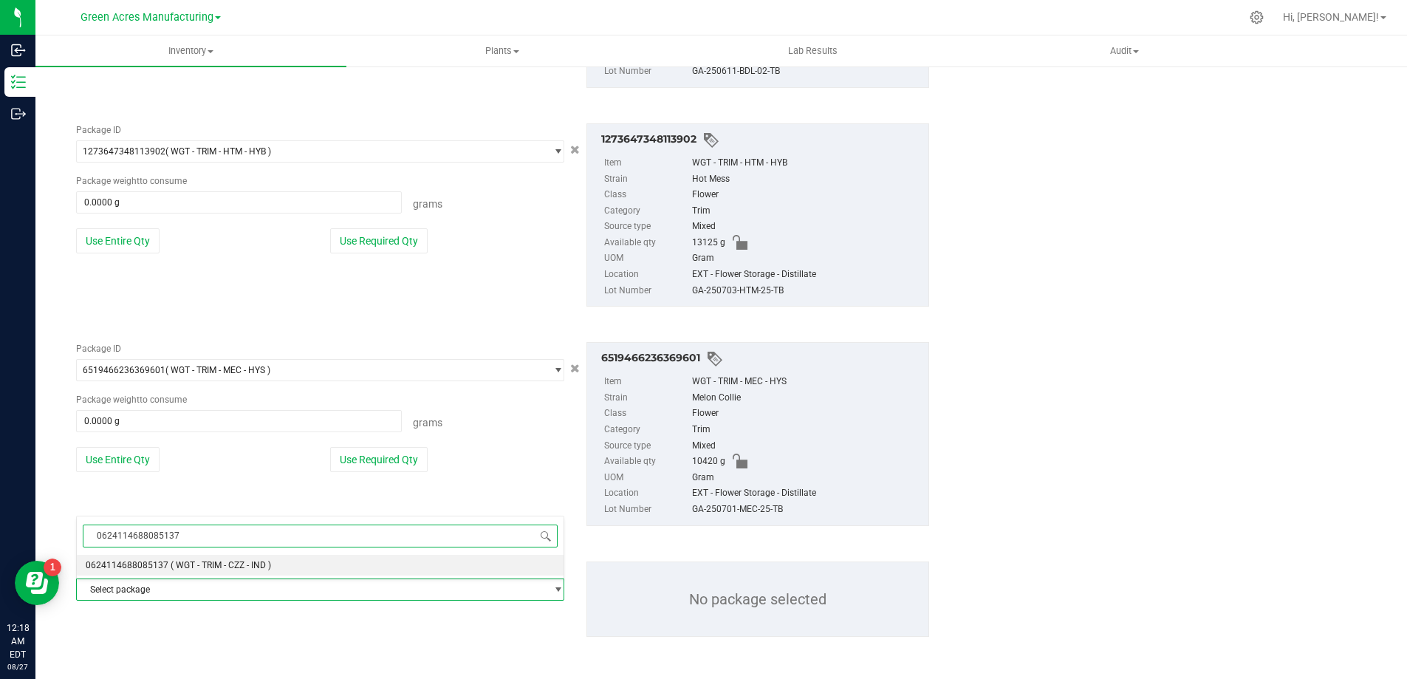
click at [268, 568] on span "( WGT - TRIM - CZZ - IND )" at bounding box center [221, 565] width 100 height 10
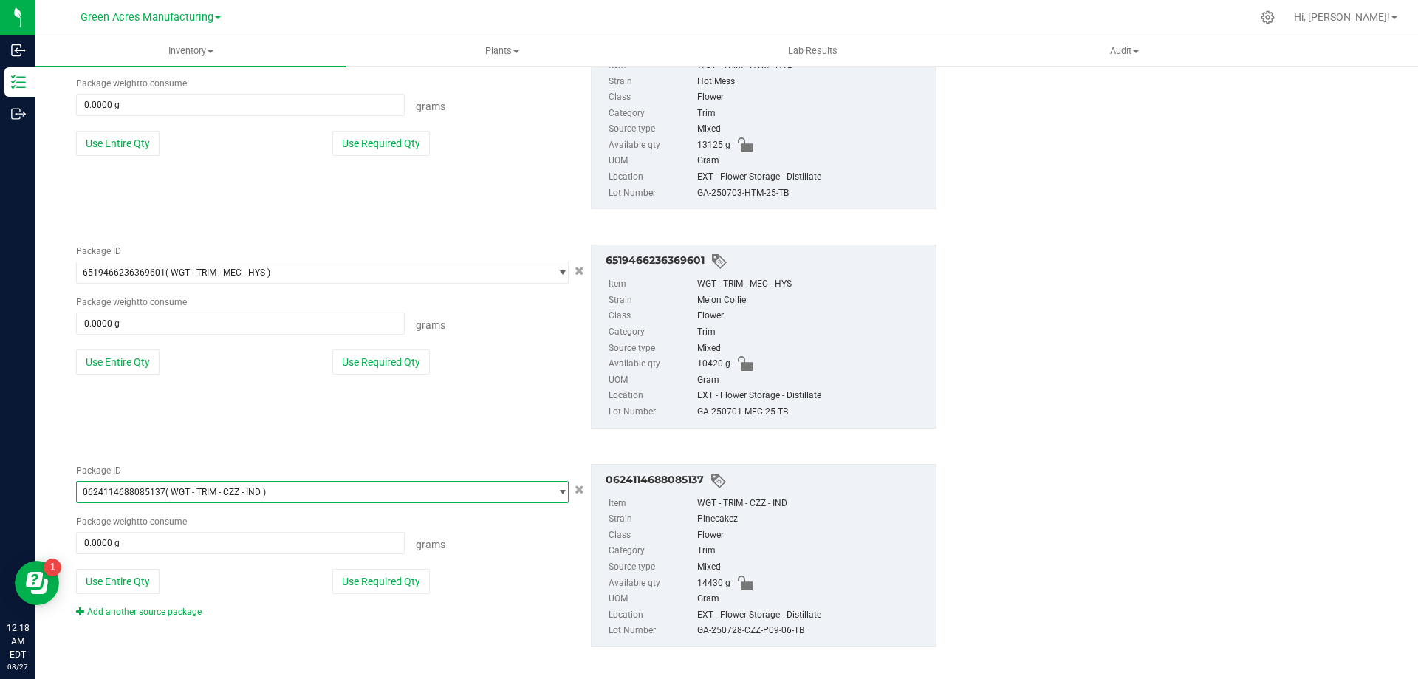
scroll to position [597, 0]
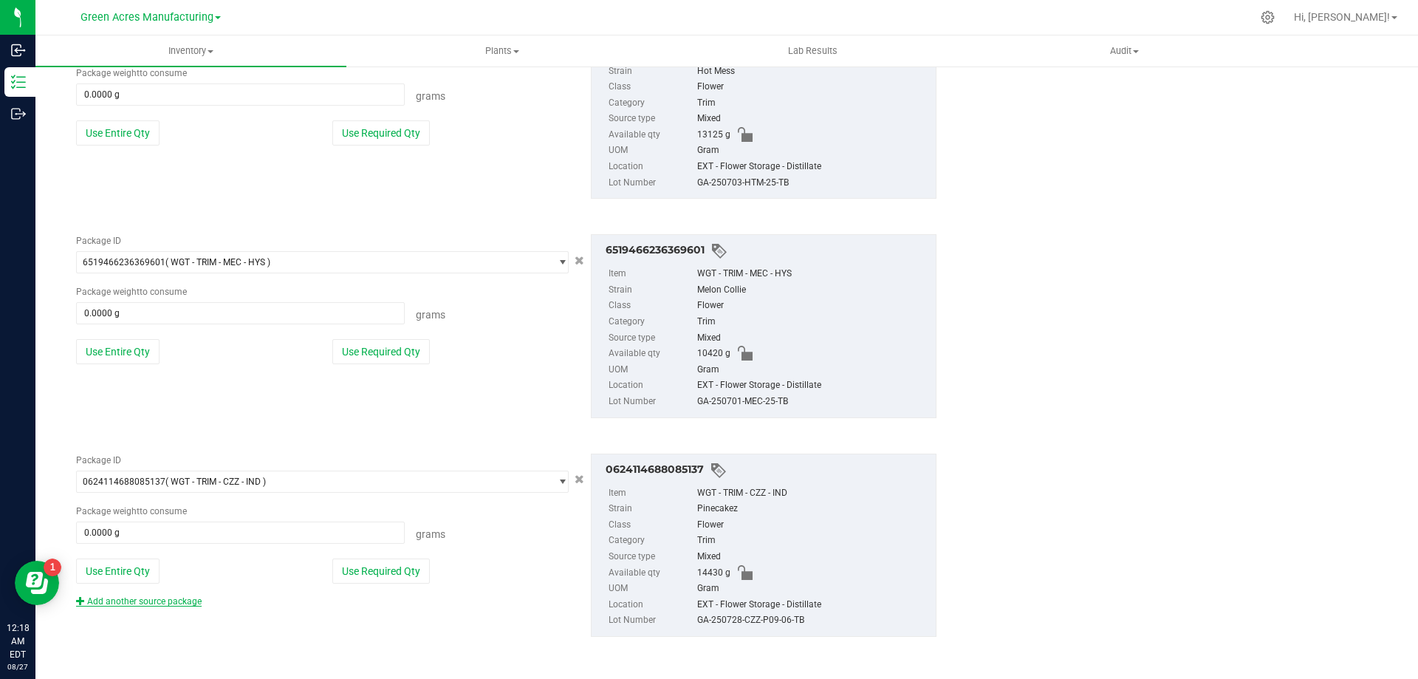
click at [188, 605] on link "Add another source package" at bounding box center [139, 601] width 126 height 10
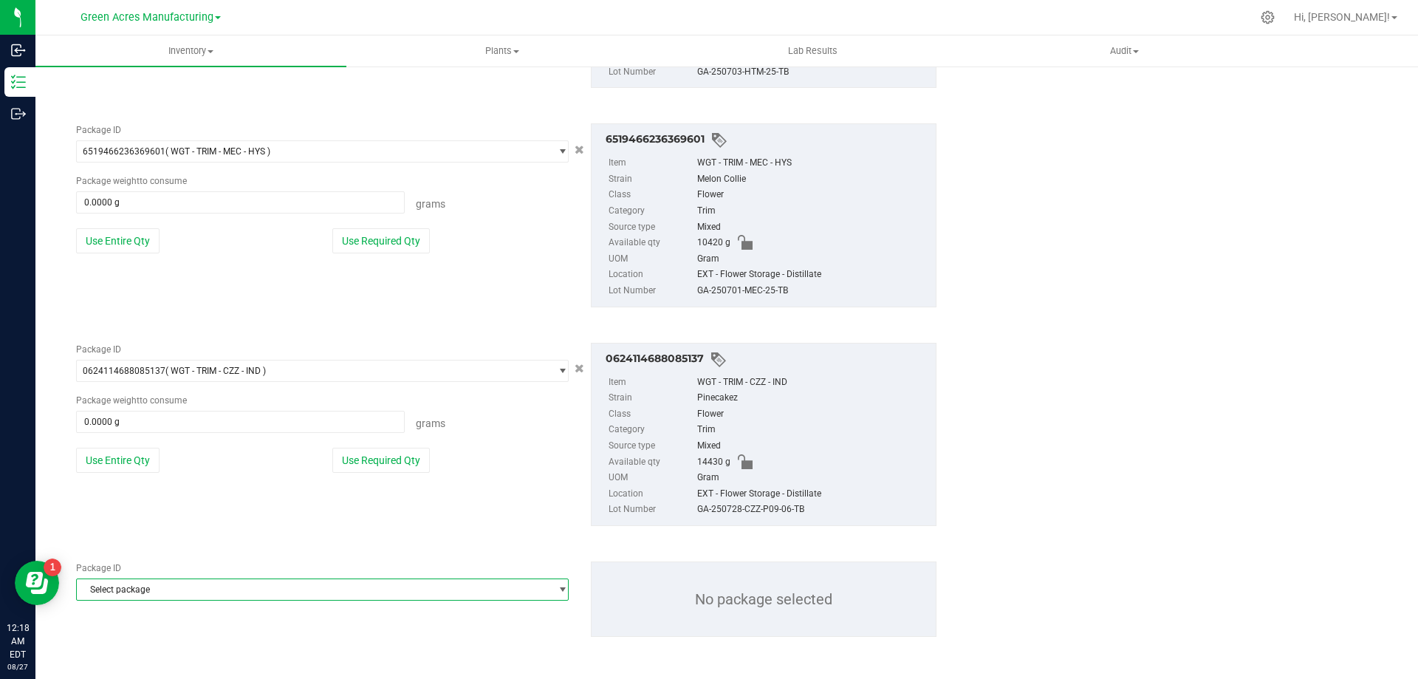
click at [243, 589] on span "Select package" at bounding box center [313, 589] width 473 height 21
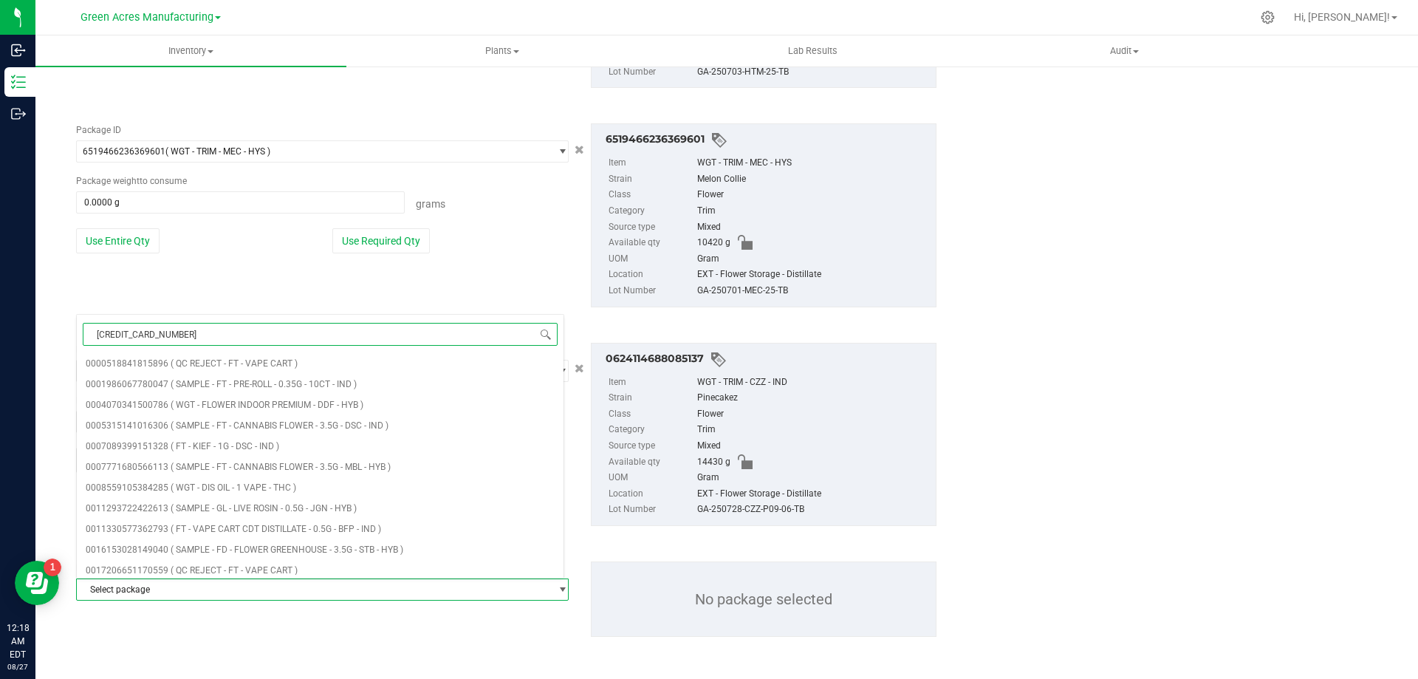
type input "[CREDIT_CARD_NUMBER]"
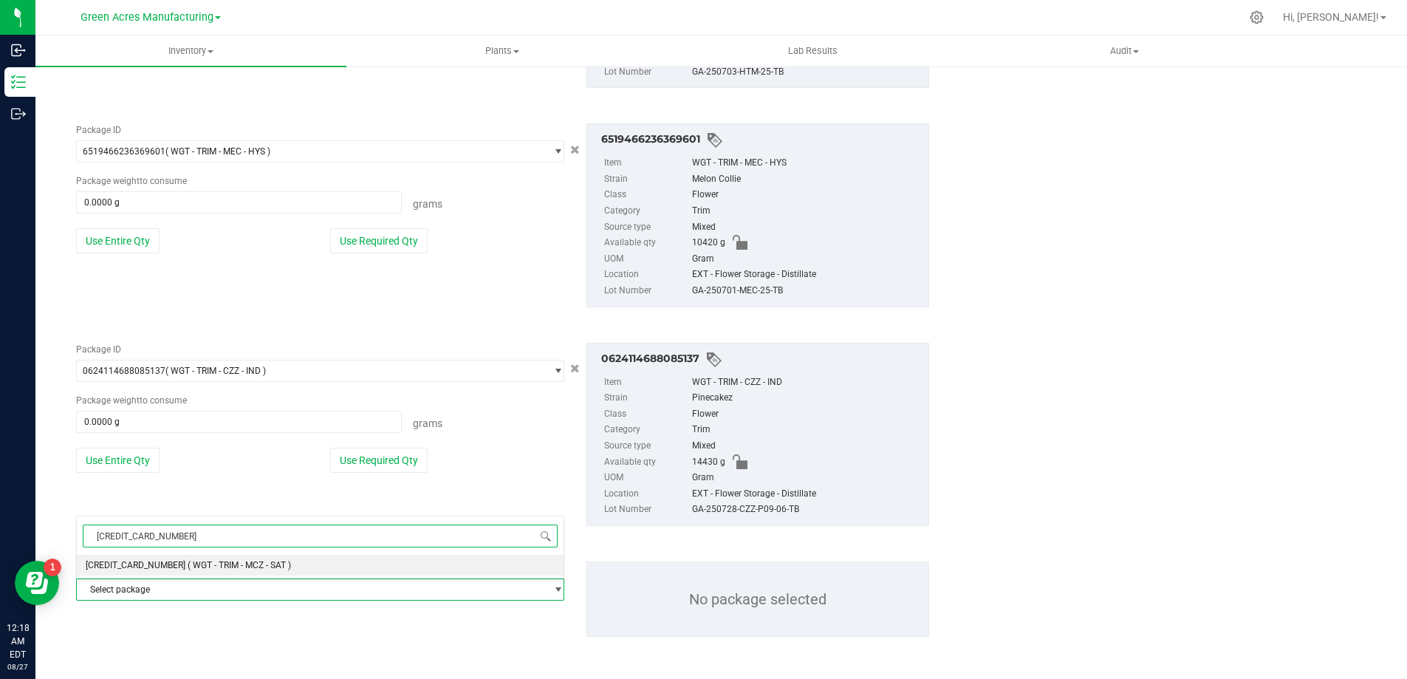
click at [253, 568] on span "( WGT - TRIM - MCZ - SAT )" at bounding box center [239, 565] width 103 height 10
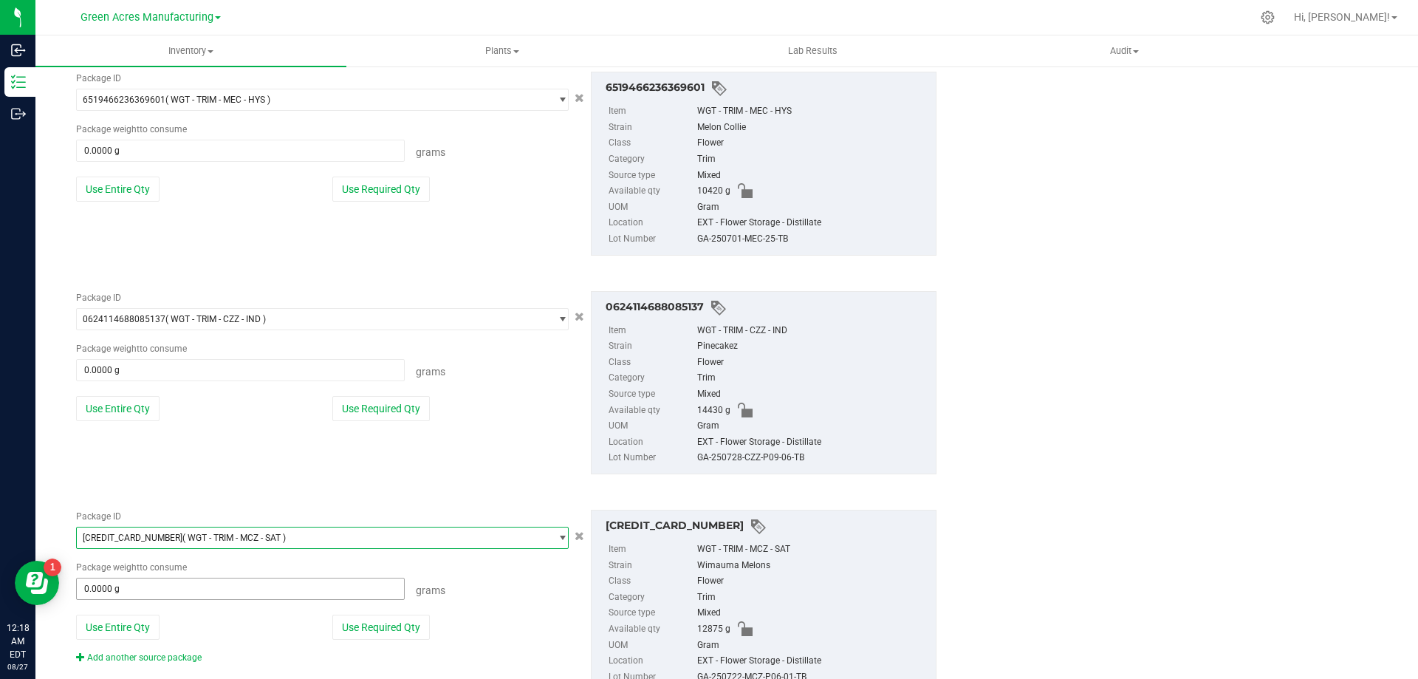
scroll to position [815, 0]
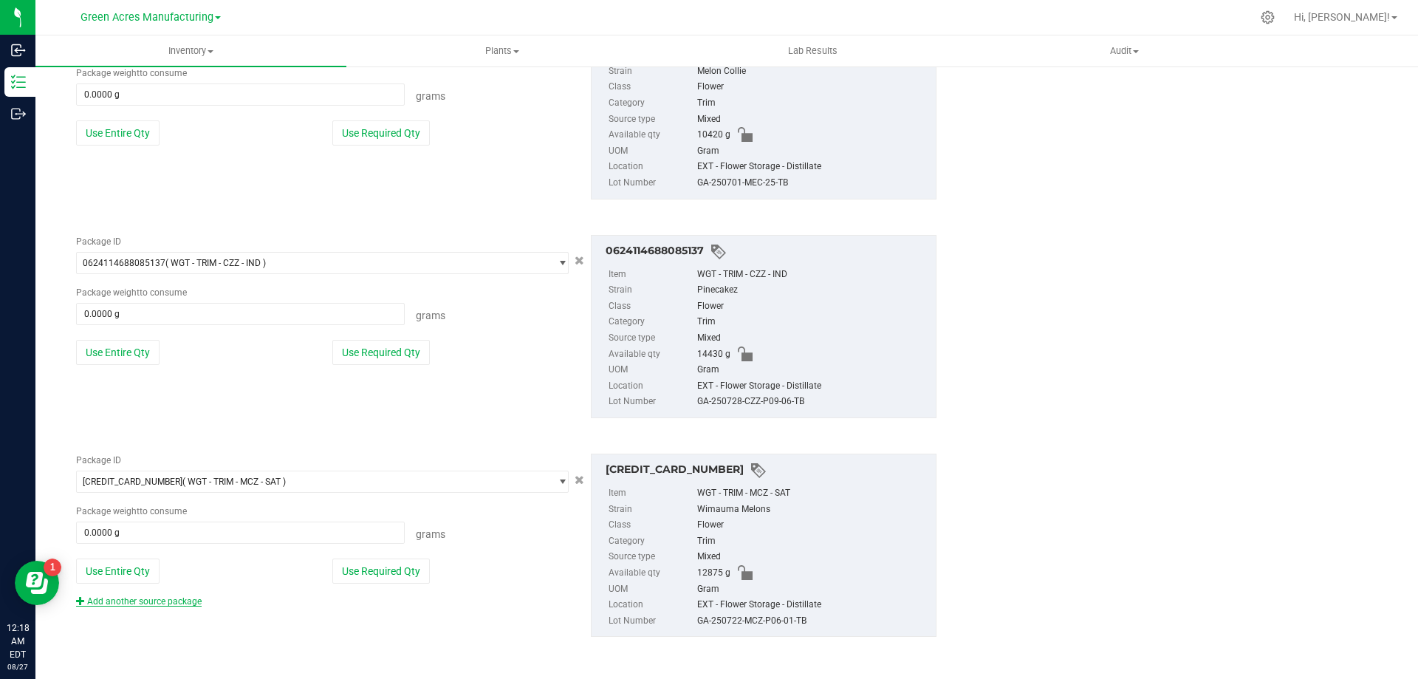
click at [177, 602] on link "Add another source package" at bounding box center [139, 601] width 126 height 10
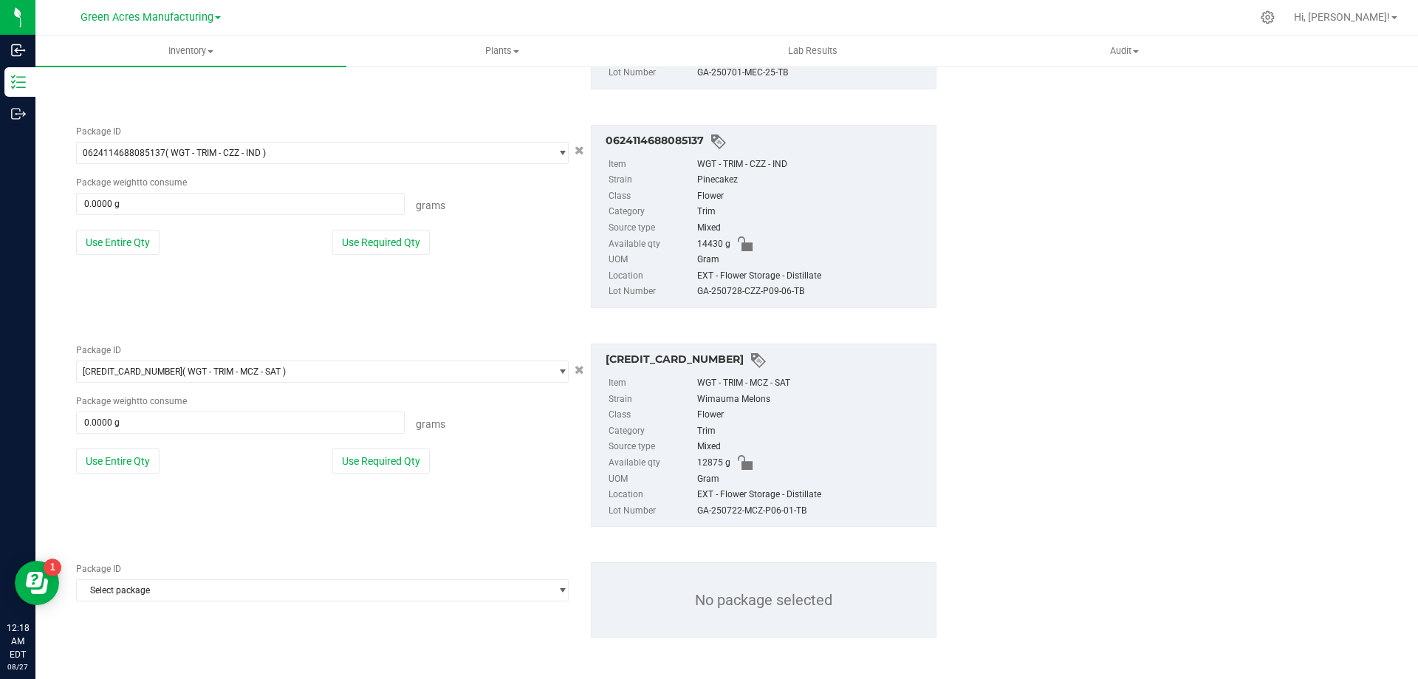
scroll to position [926, 0]
click at [229, 586] on span "Select package" at bounding box center [313, 589] width 473 height 21
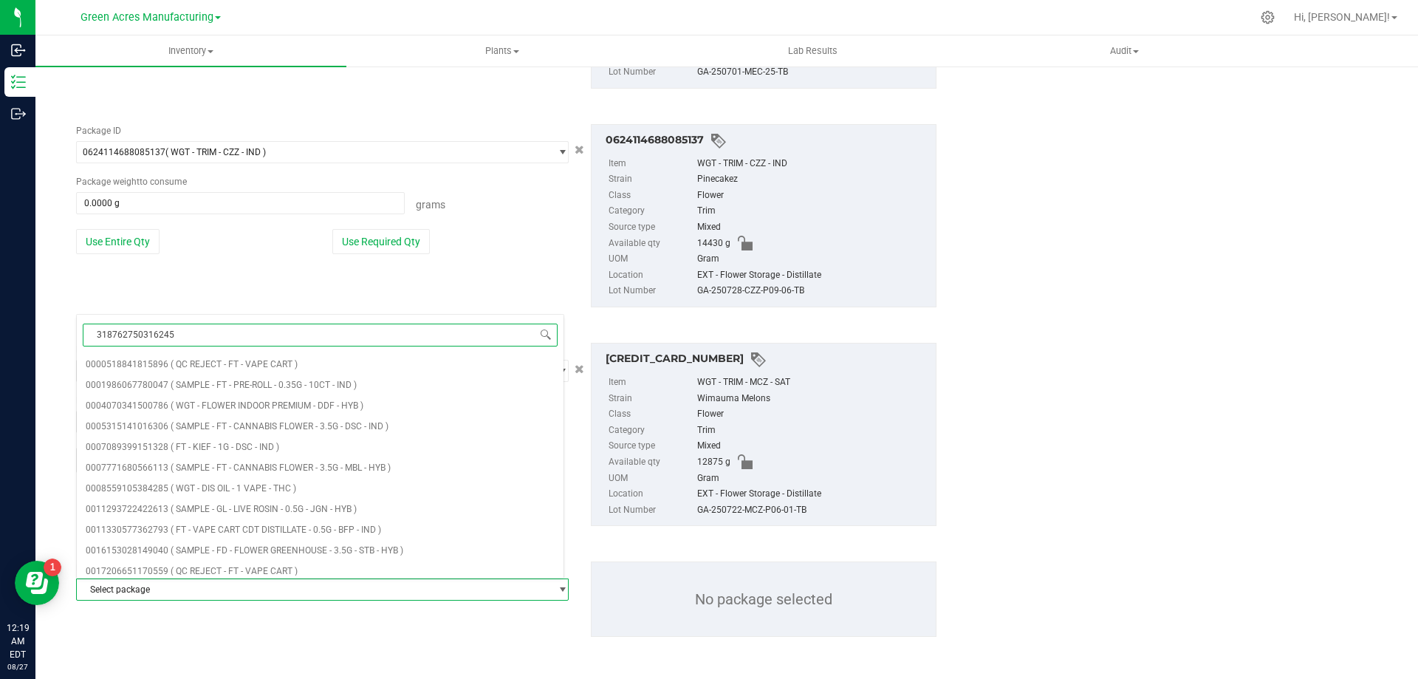
type input "3187627503162457"
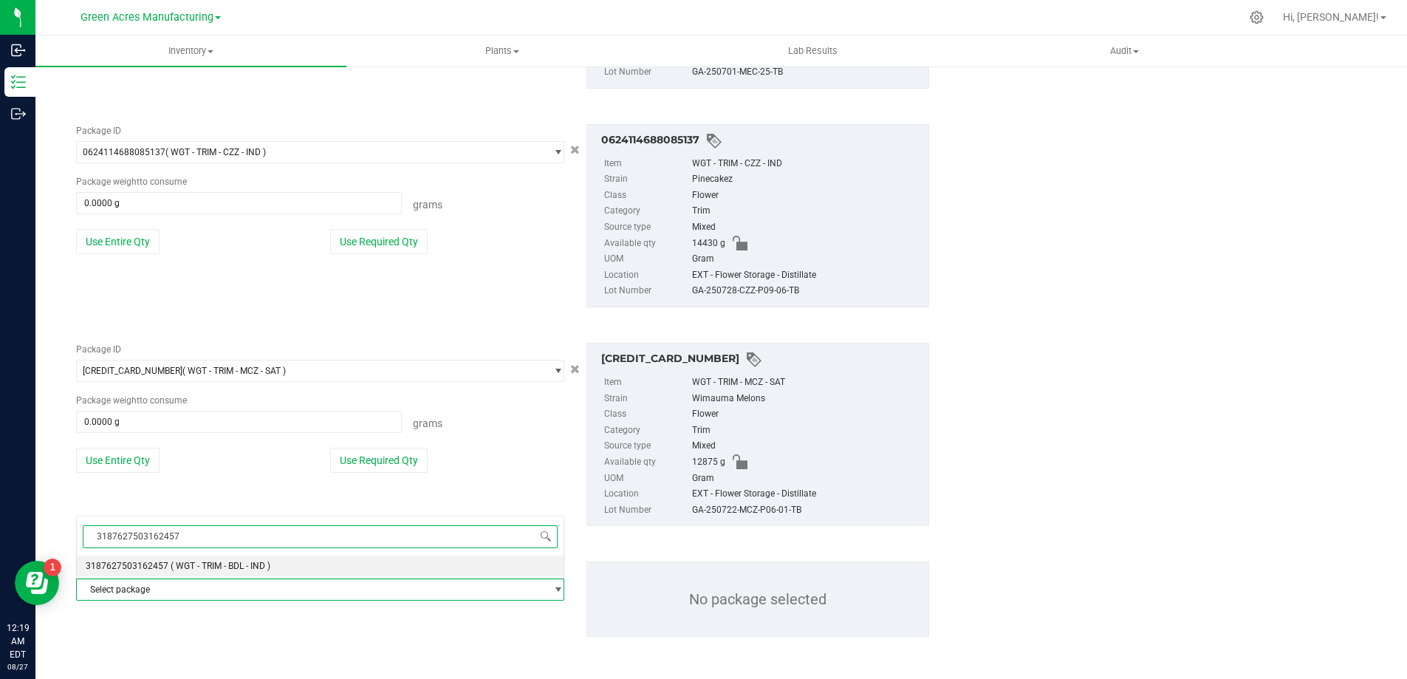
click at [234, 556] on li "3187627503162457 ( WGT - TRIM - BDL - IND )" at bounding box center [320, 565] width 487 height 21
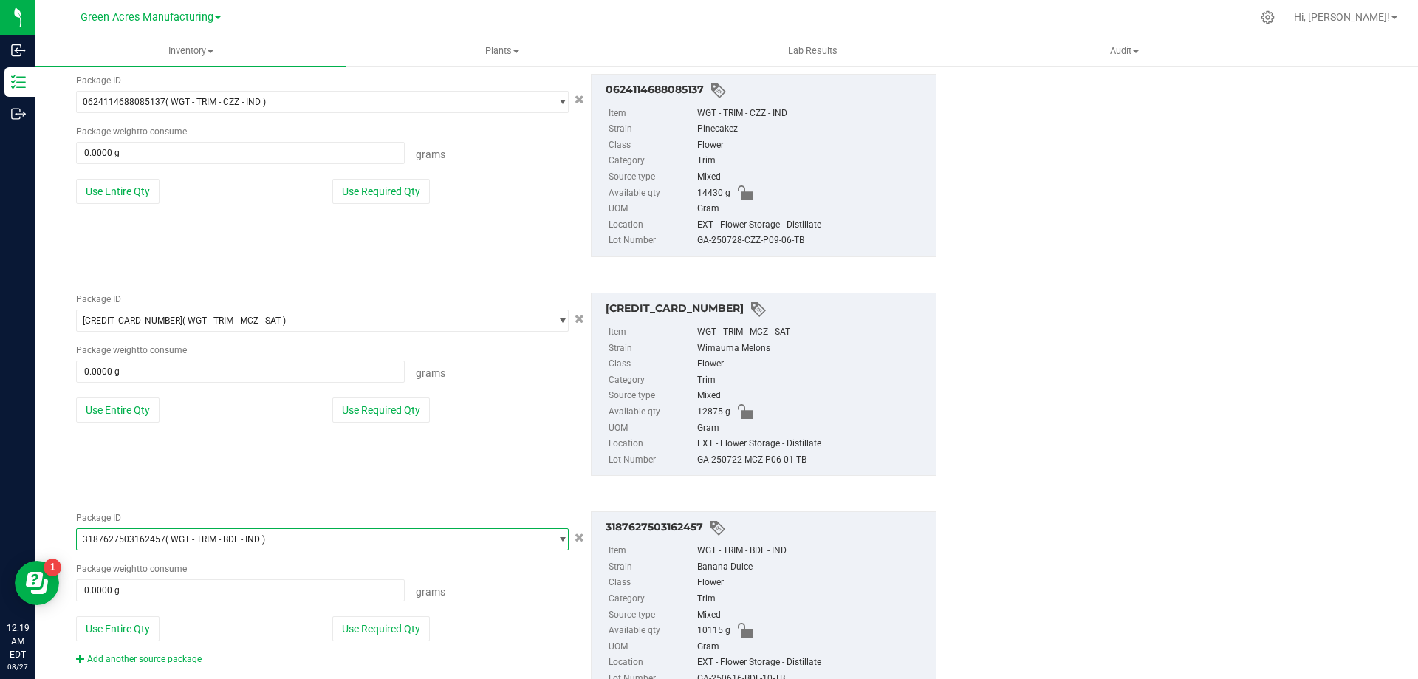
scroll to position [1035, 0]
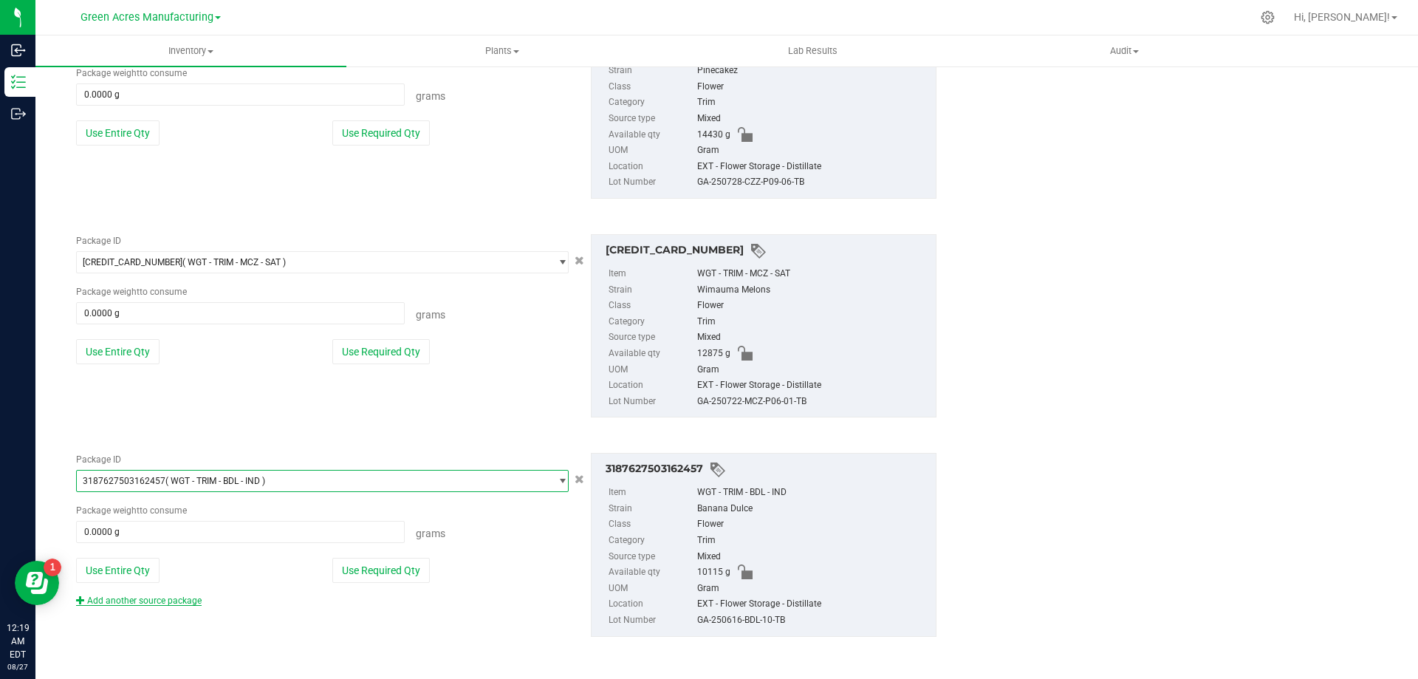
drag, startPoint x: 177, startPoint y: 600, endPoint x: 258, endPoint y: 592, distance: 81.6
click at [177, 600] on link "Add another source package" at bounding box center [139, 600] width 126 height 10
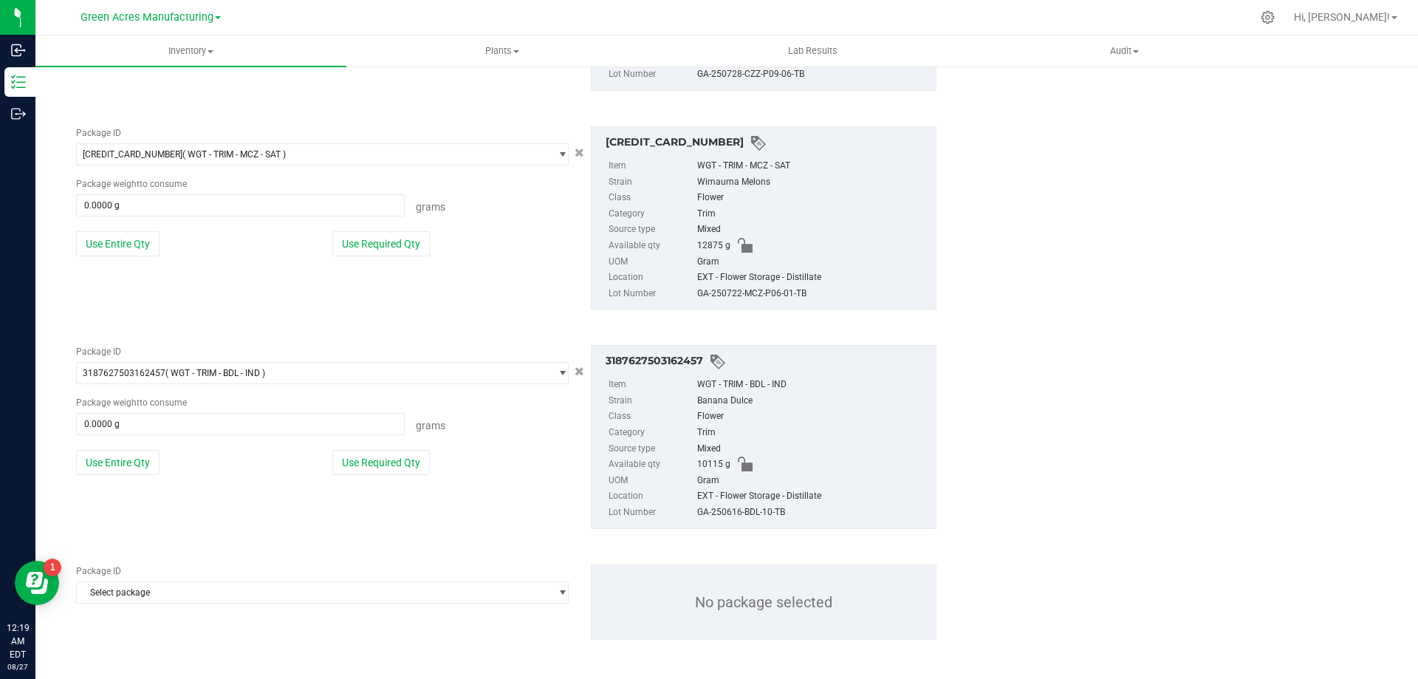
scroll to position [1145, 0]
click at [254, 594] on span "Select package" at bounding box center [313, 589] width 473 height 21
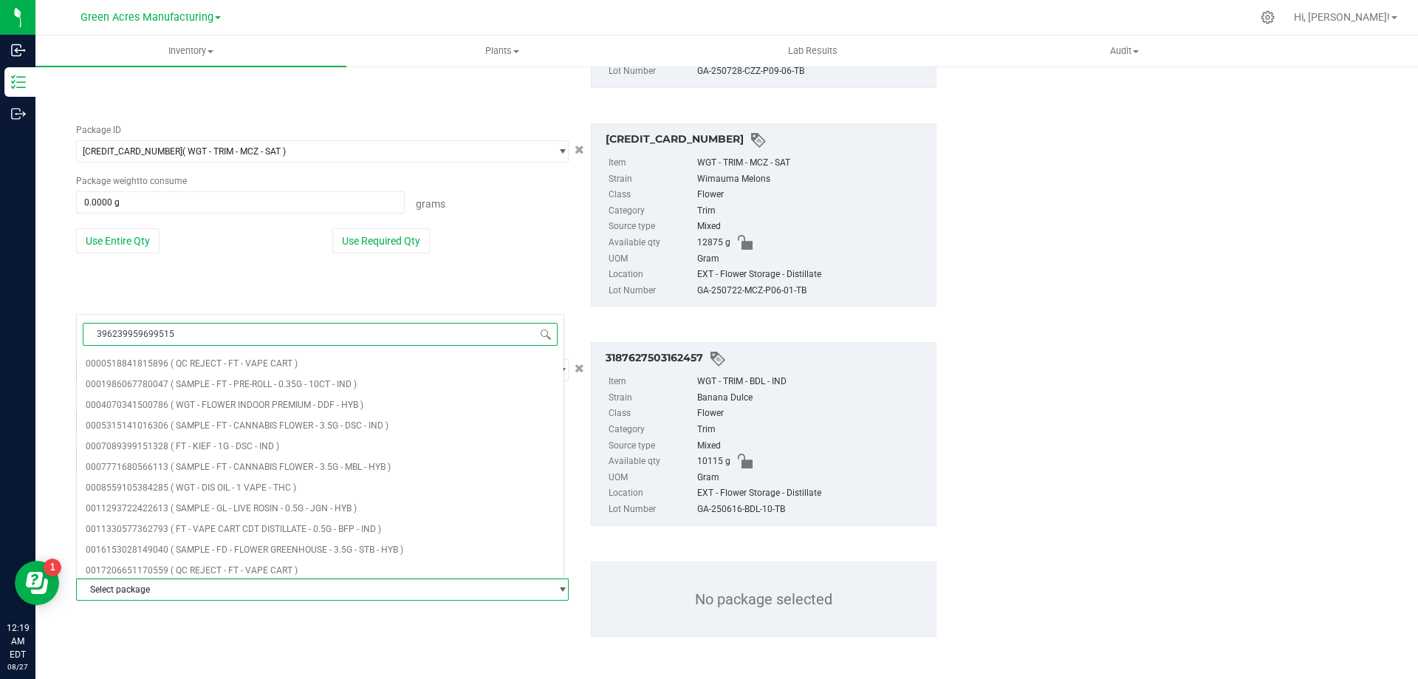
type input "3962399596995150"
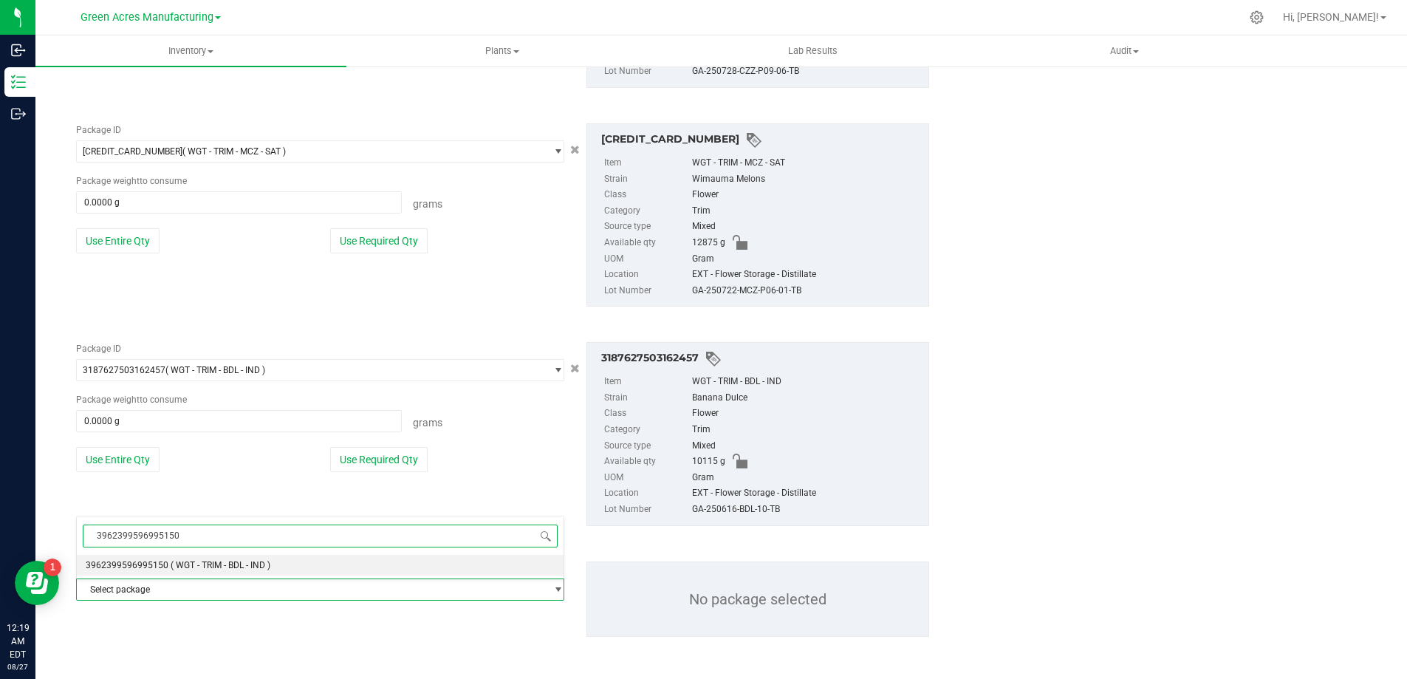
click at [290, 561] on li "3962399596995150 ( WGT - TRIM - BDL - IND )" at bounding box center [320, 565] width 487 height 21
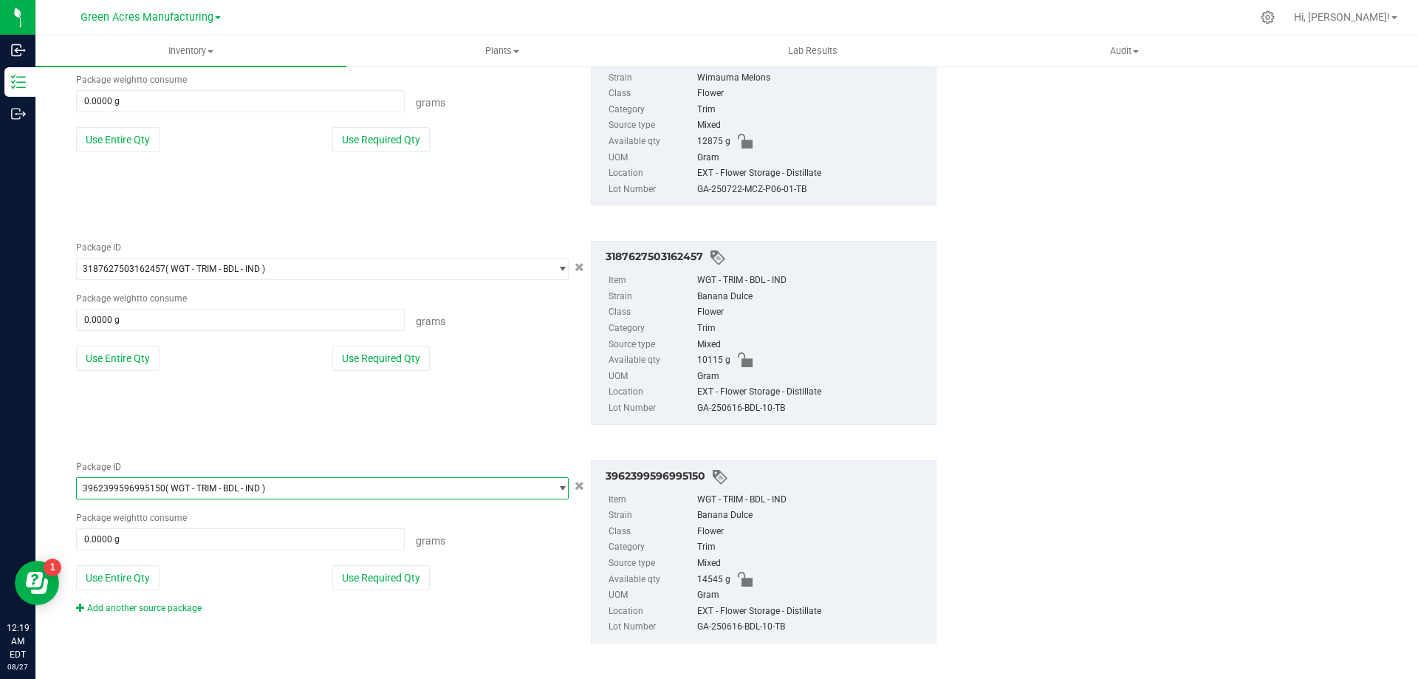
scroll to position [1253, 0]
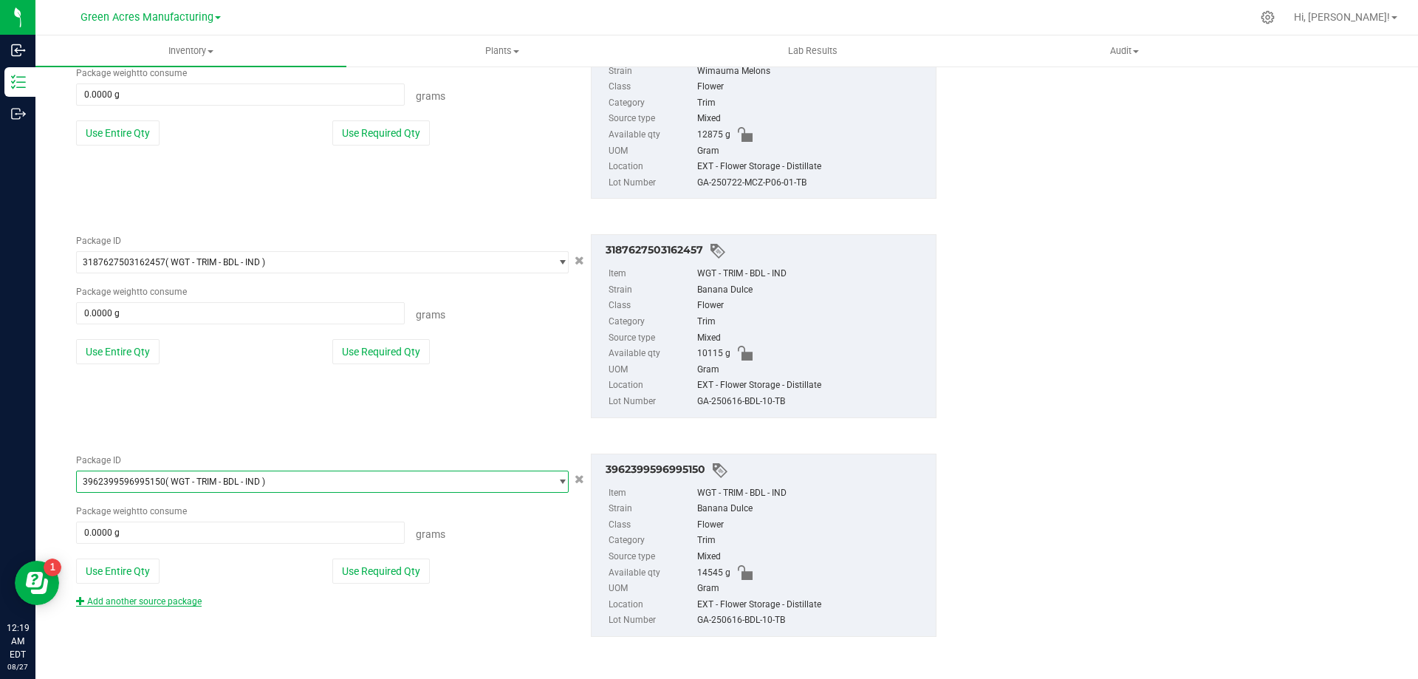
click at [187, 606] on link "Add another source package" at bounding box center [139, 601] width 126 height 10
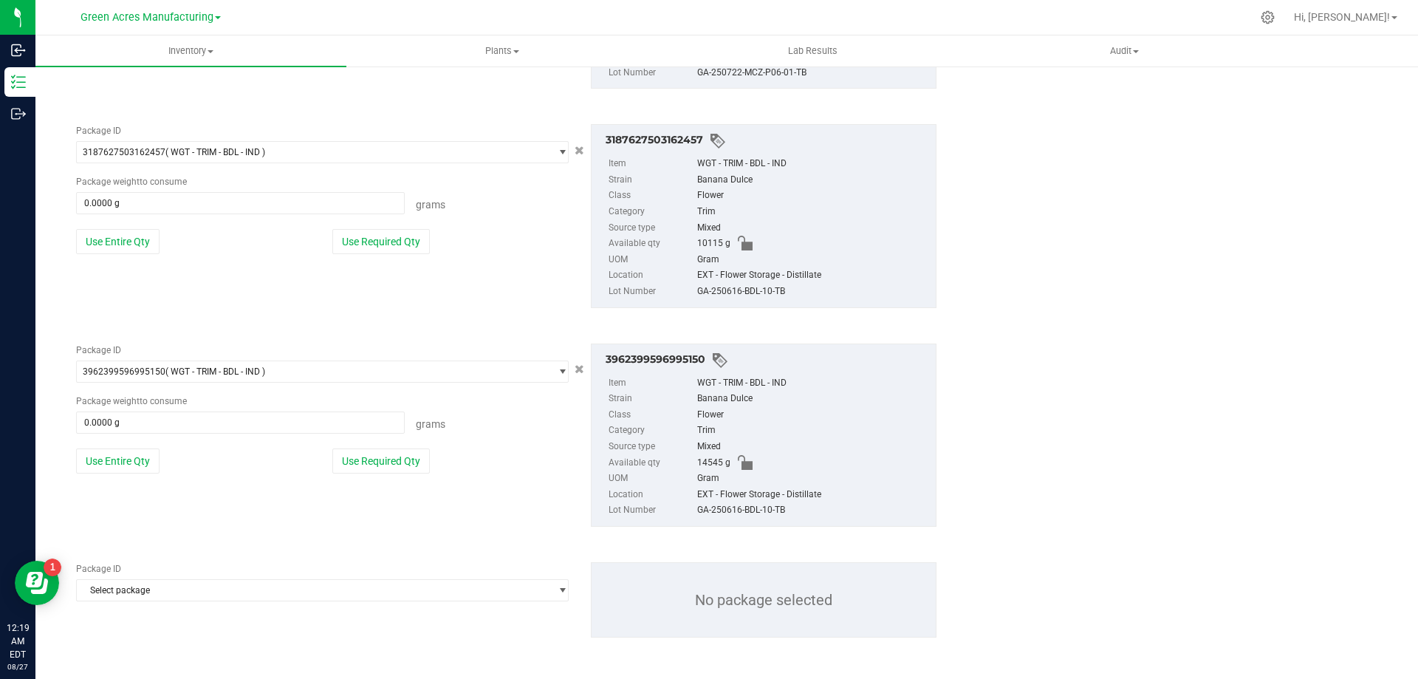
scroll to position [1364, 0]
click at [263, 593] on span "Select package" at bounding box center [313, 589] width 473 height 21
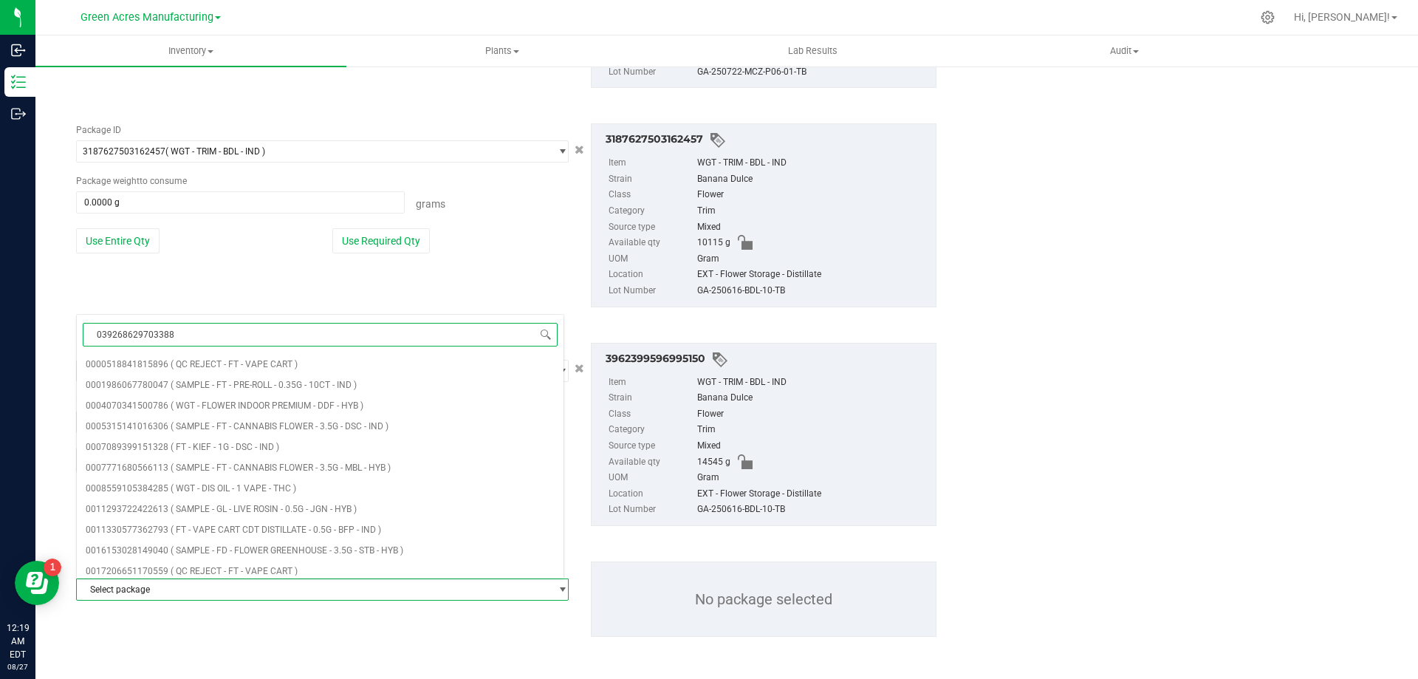
type input "0392686297033886"
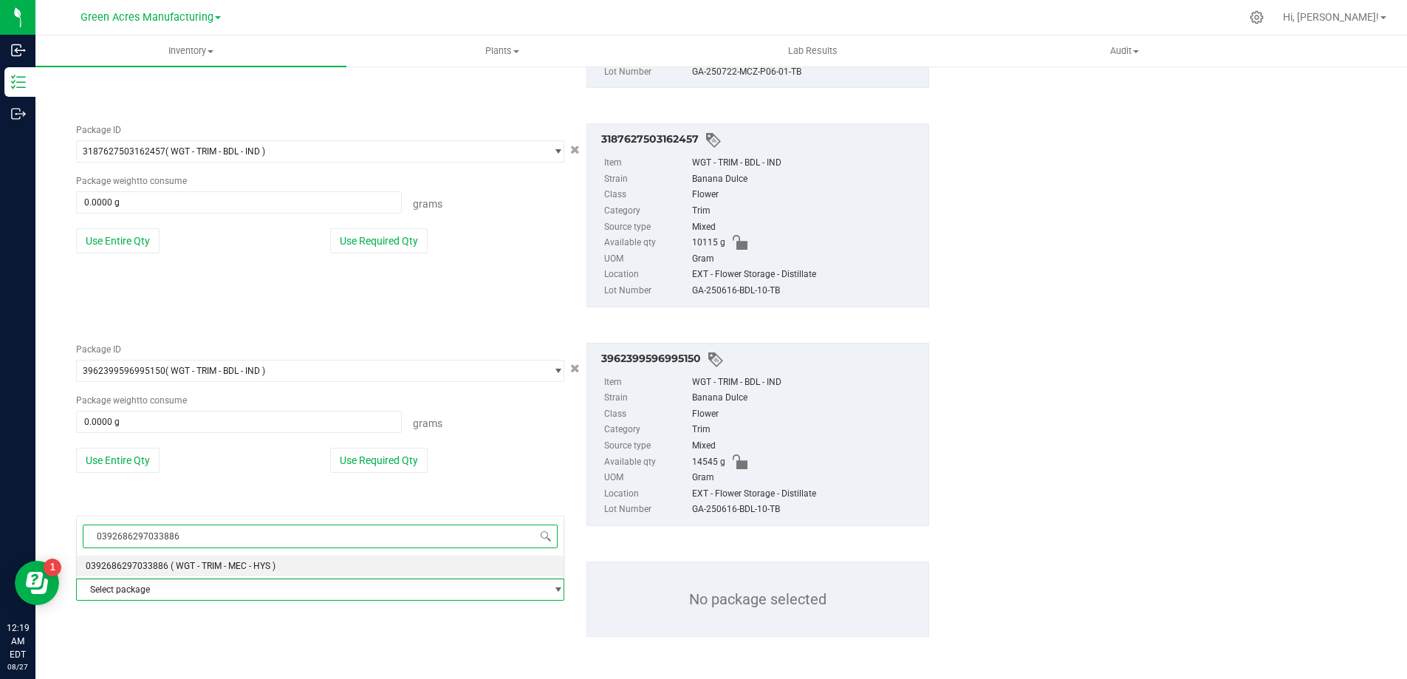
click at [281, 564] on li "0392686297033886 ( WGT - TRIM - MEC - HYS )" at bounding box center [320, 565] width 487 height 21
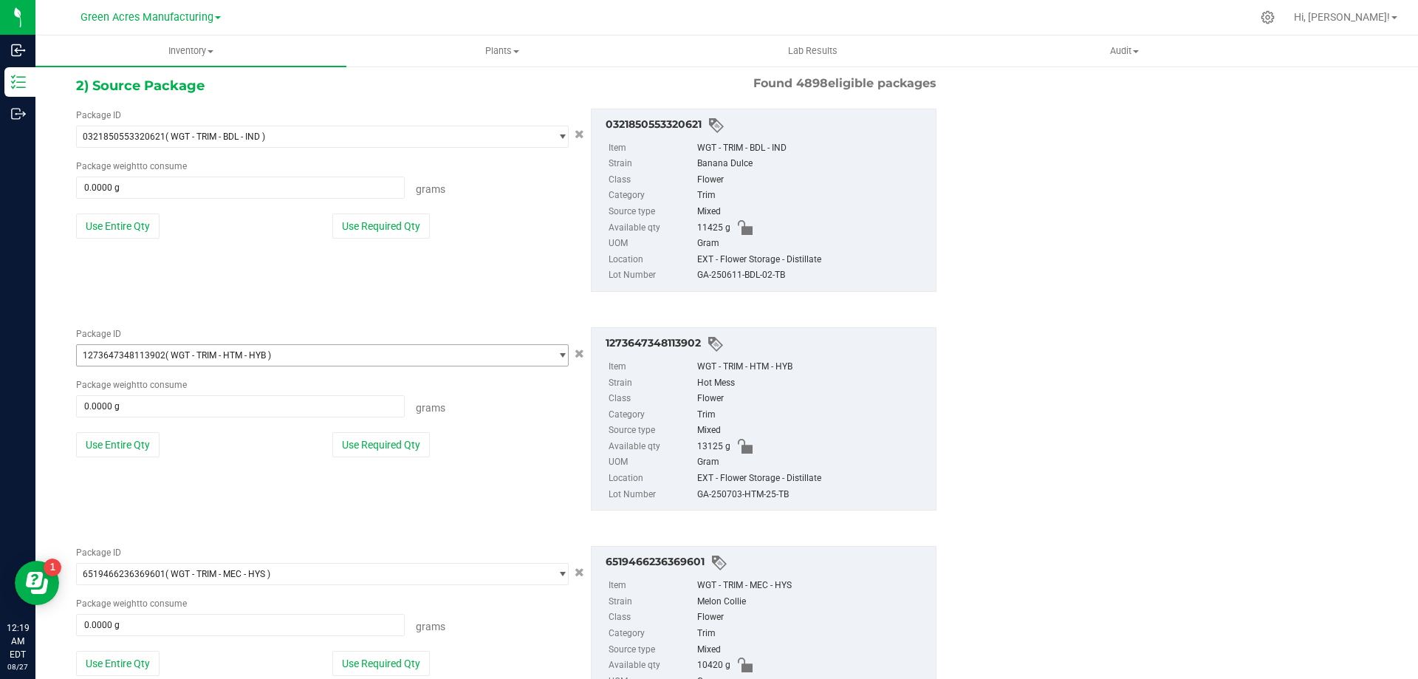
scroll to position [290, 0]
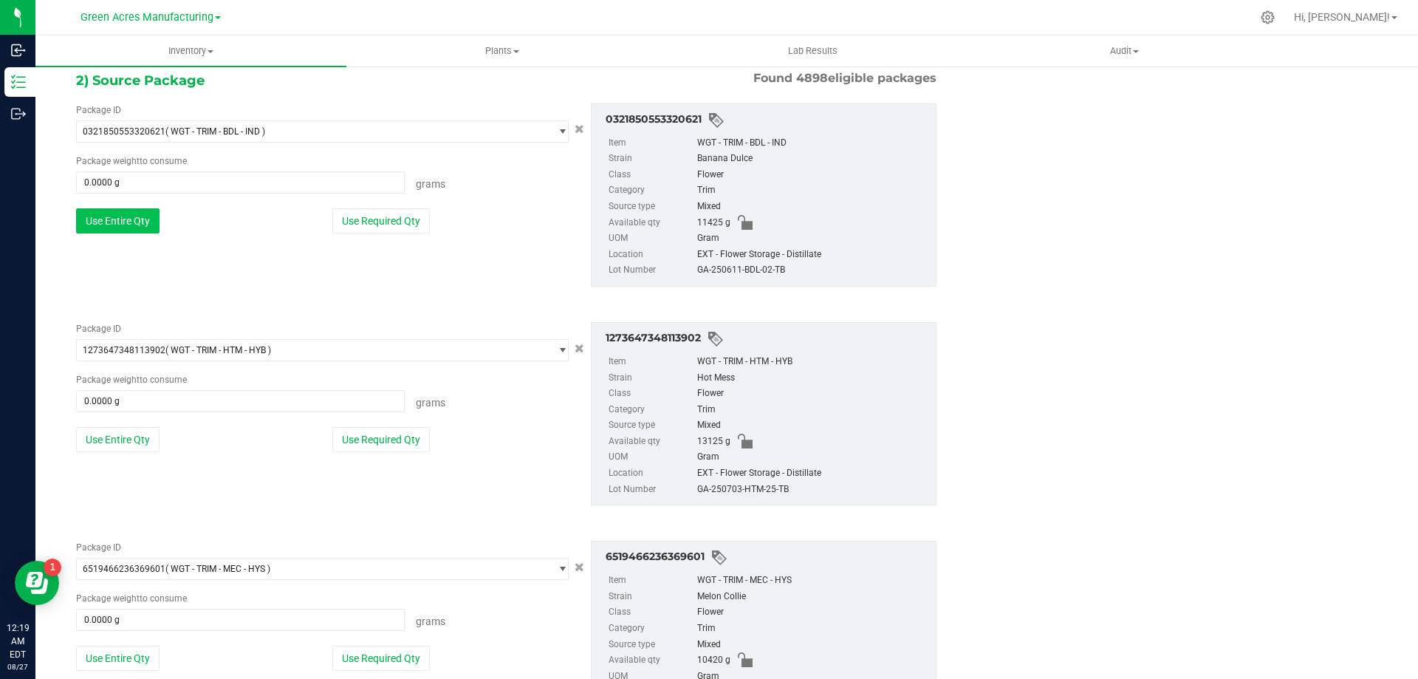
click at [112, 227] on button "Use Entire Qty" at bounding box center [117, 220] width 83 height 25
type input "11425.0000 g"
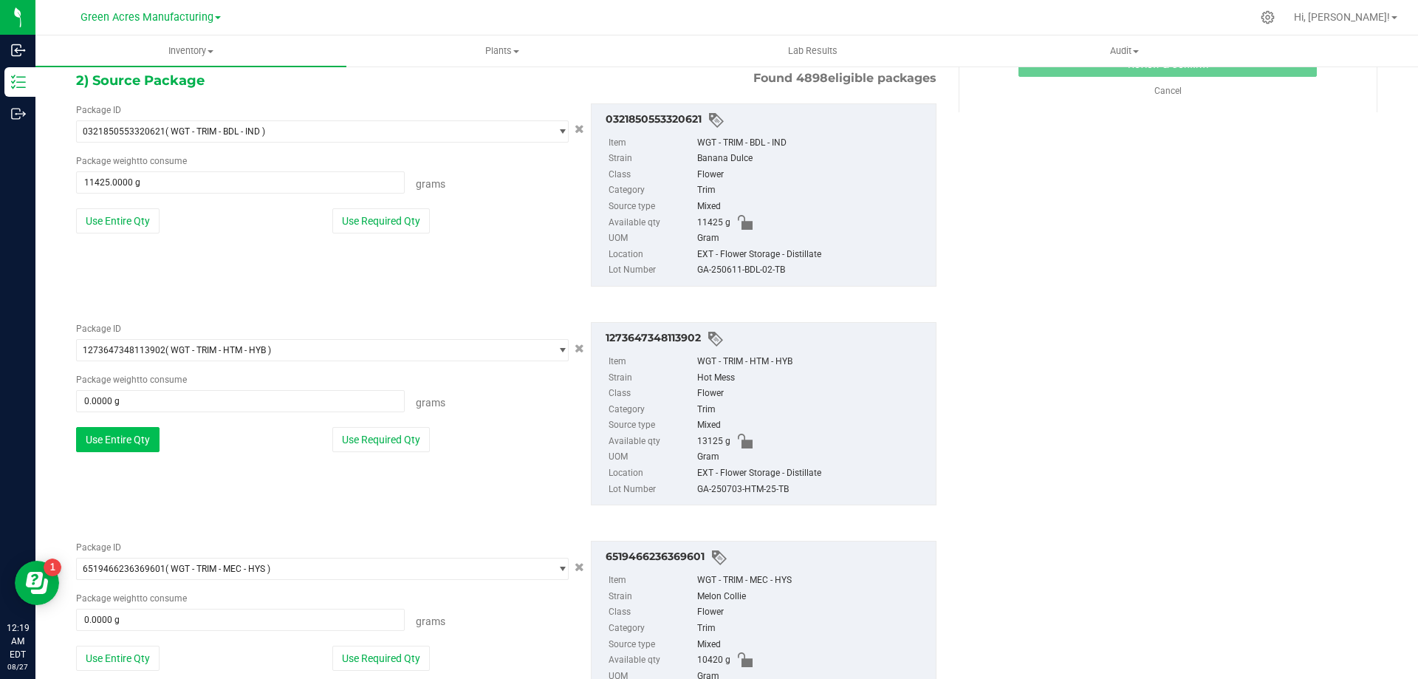
click at [134, 449] on button "Use Entire Qty" at bounding box center [117, 439] width 83 height 25
type input "13125.0000 g"
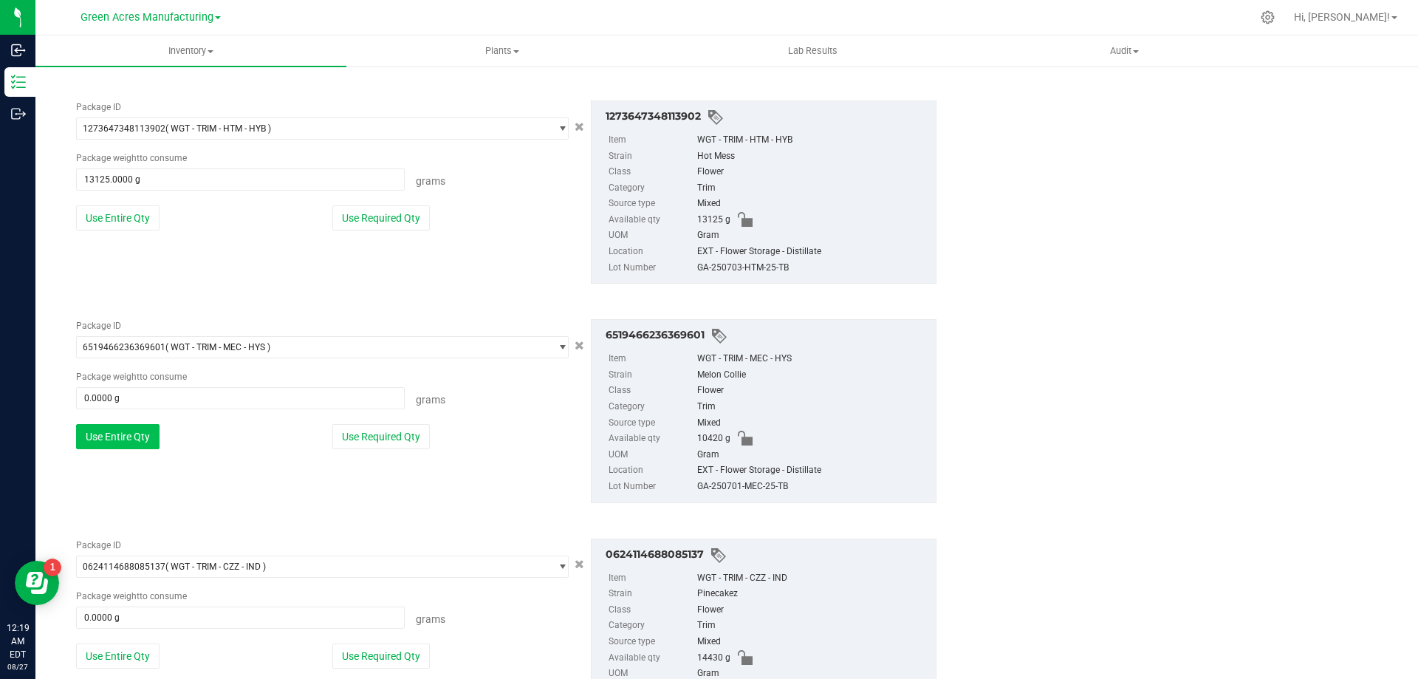
click at [112, 440] on button "Use Entire Qty" at bounding box center [117, 436] width 83 height 25
type input "10420.0000 g"
click at [144, 431] on button "Use Entire Qty" at bounding box center [117, 434] width 83 height 25
type input "14430.0000 g"
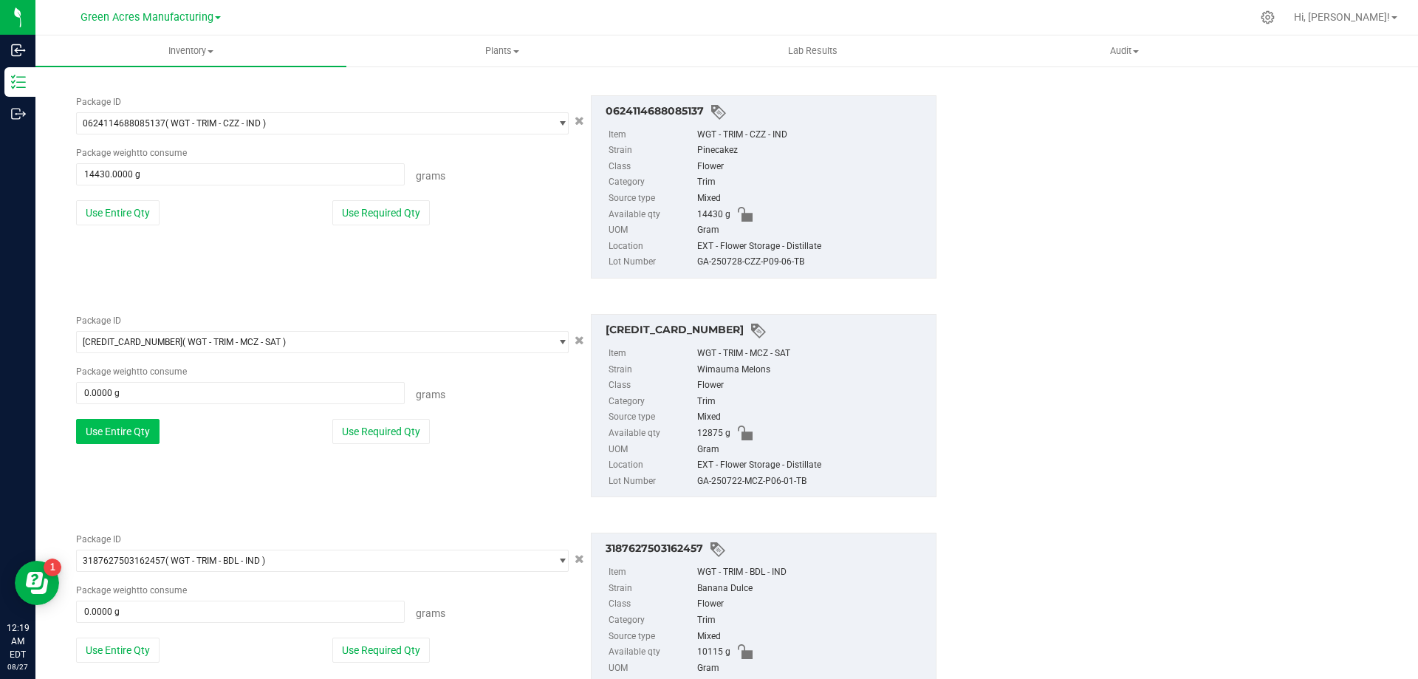
click at [110, 425] on button "Use Entire Qty" at bounding box center [117, 431] width 83 height 25
type input "12875.0000 g"
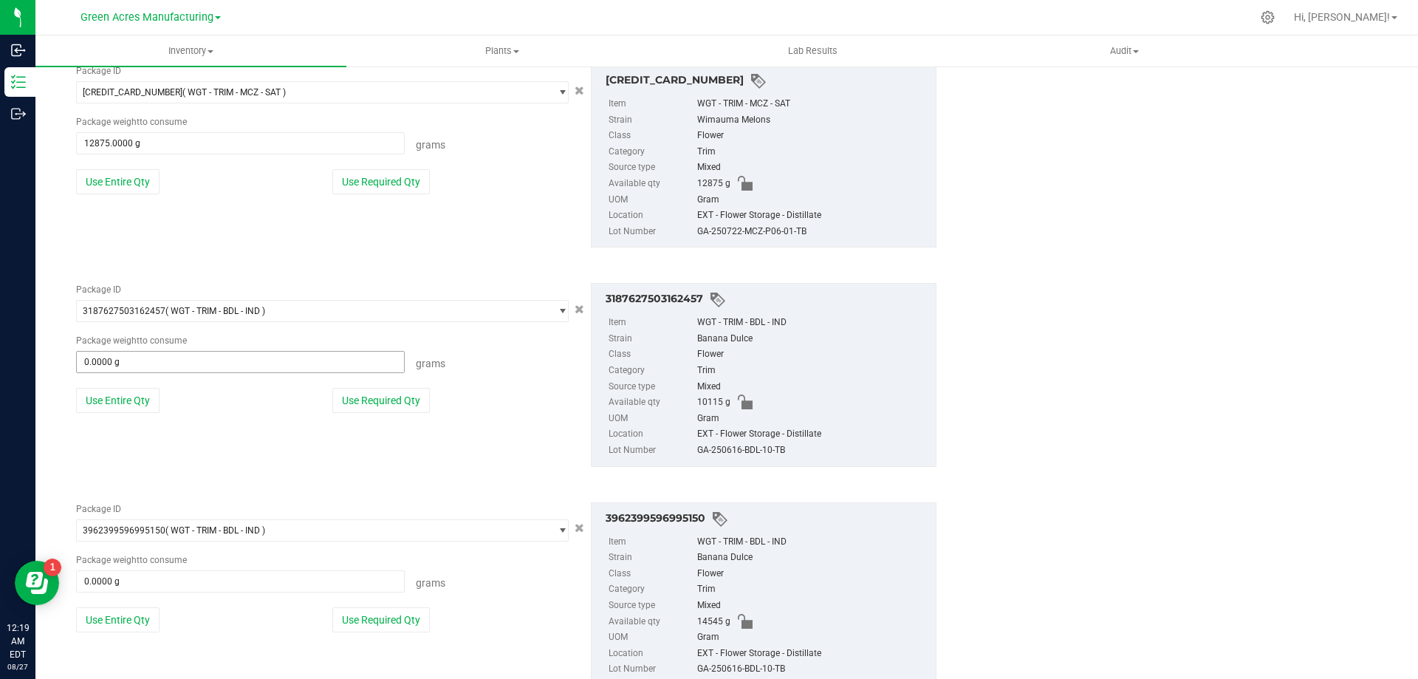
scroll to position [1250, 0]
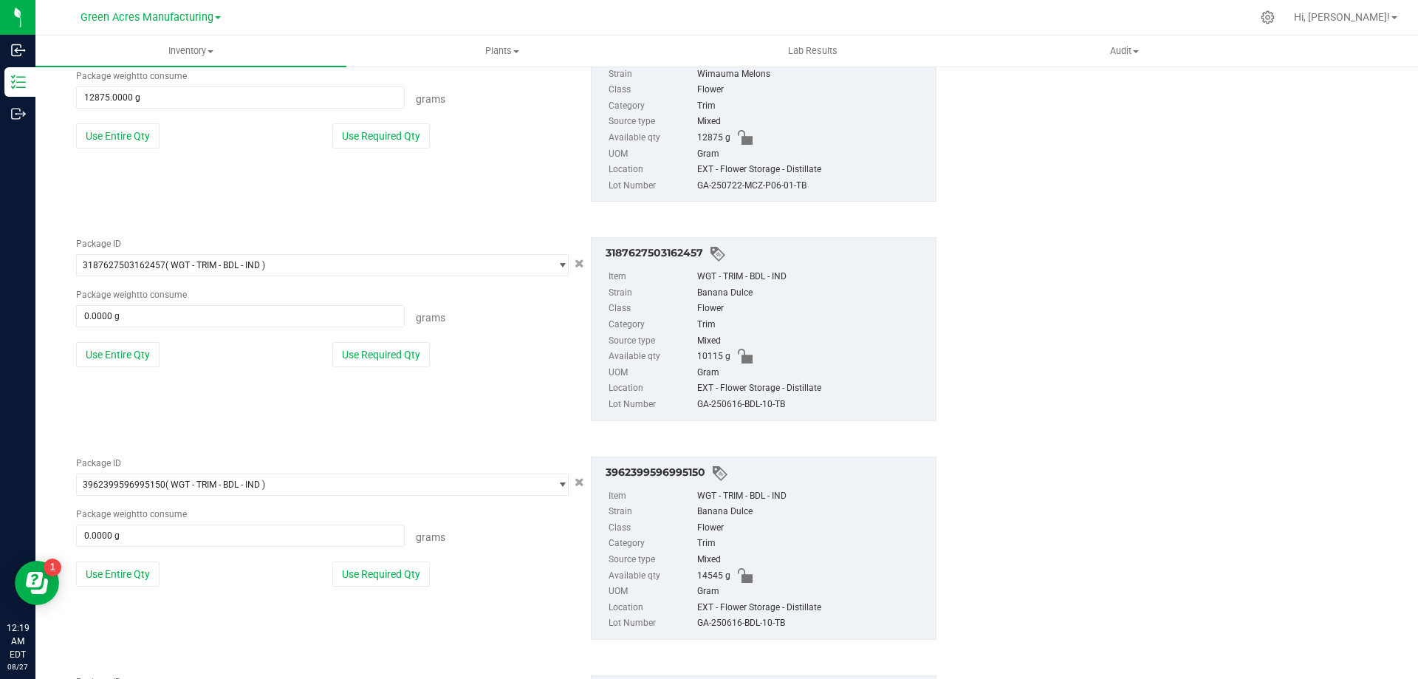
click at [130, 369] on div "Package ID 3187627503162457 ( WGT - TRIM - BDL - IND ) 3164325335245426 3164527…" at bounding box center [322, 307] width 515 height 141
click at [134, 355] on button "Use Entire Qty" at bounding box center [117, 354] width 83 height 25
type input "10115.0000 g"
click at [137, 349] on button "Use Entire Qty" at bounding box center [117, 352] width 83 height 25
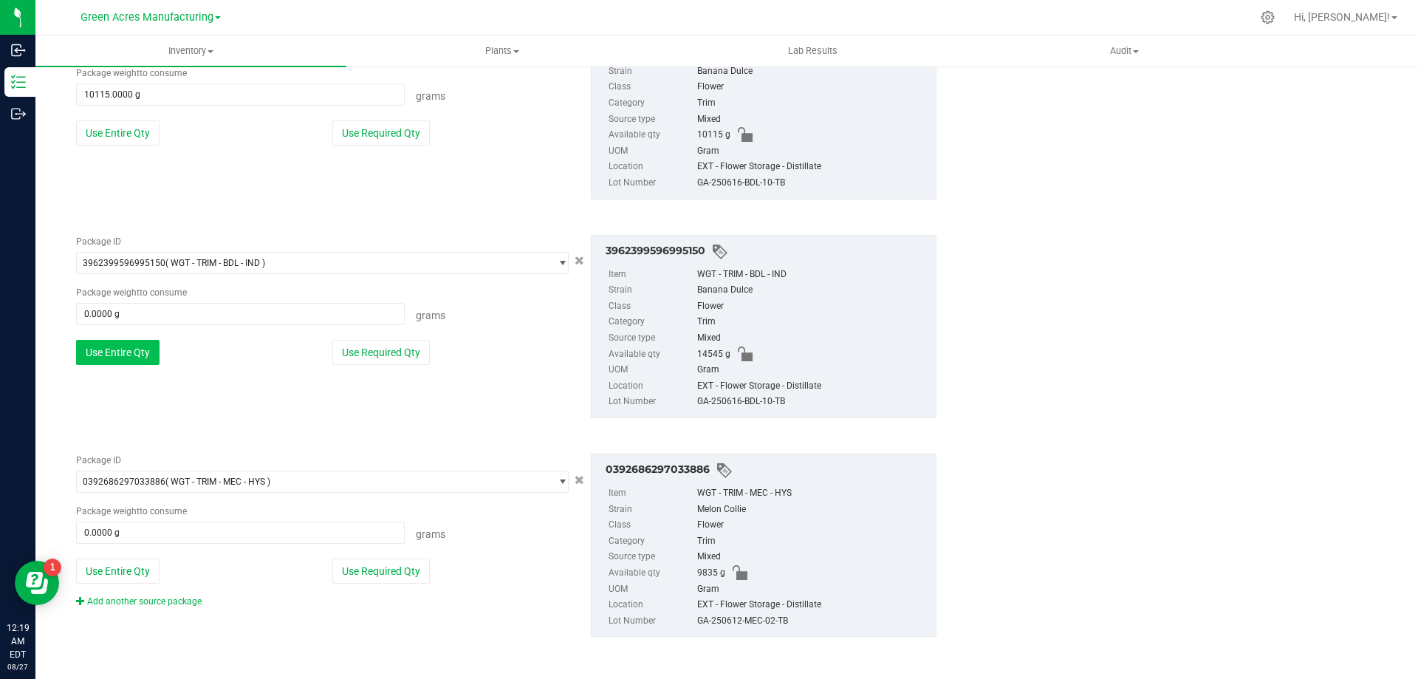
type input "14545.0000 g"
click at [129, 575] on button "Use Entire Qty" at bounding box center [117, 570] width 83 height 25
type input "9835.0000 g"
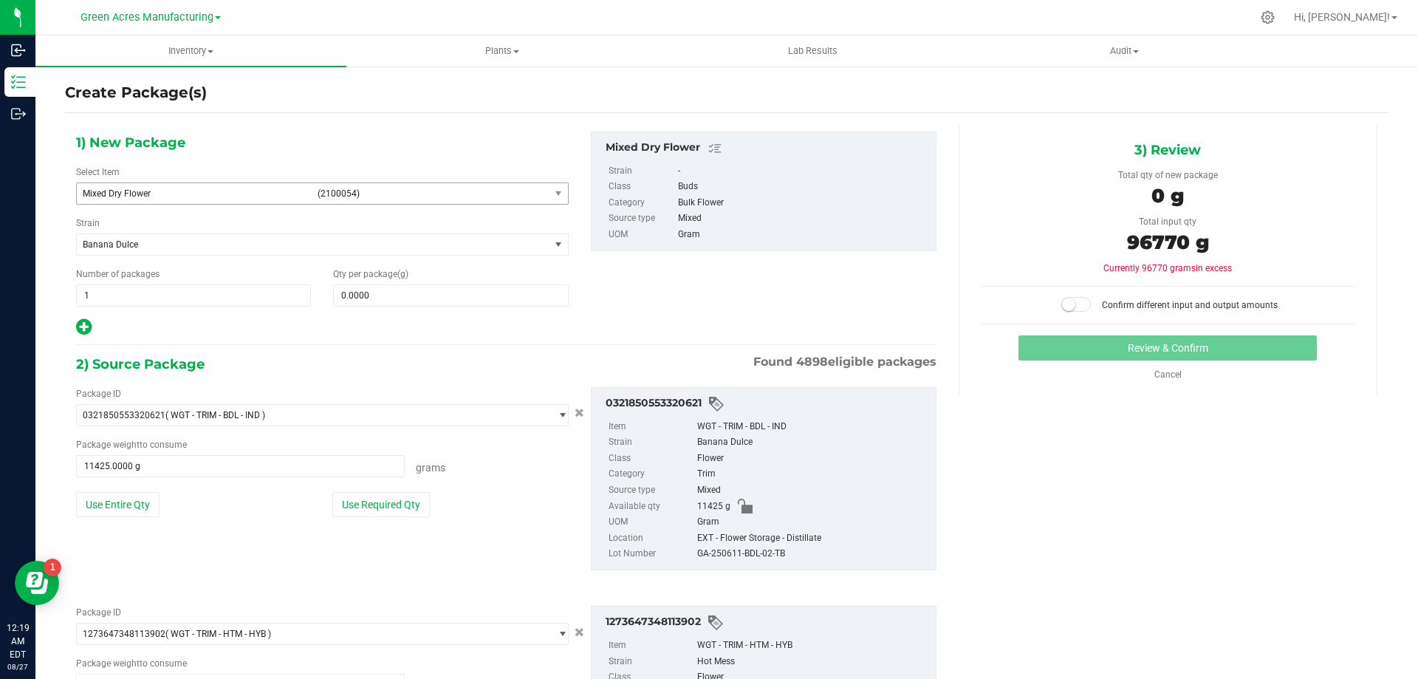
scroll to position [0, 0]
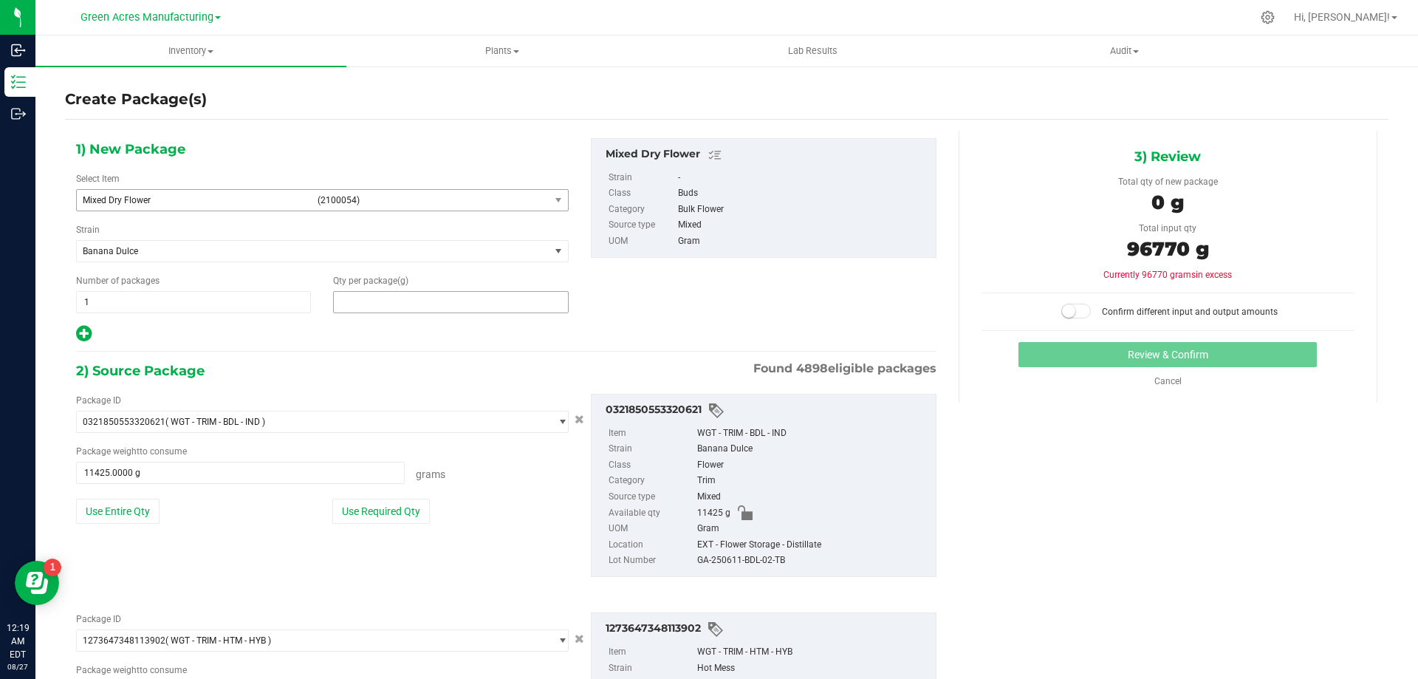
click at [409, 307] on span at bounding box center [450, 302] width 235 height 22
type input "96770"
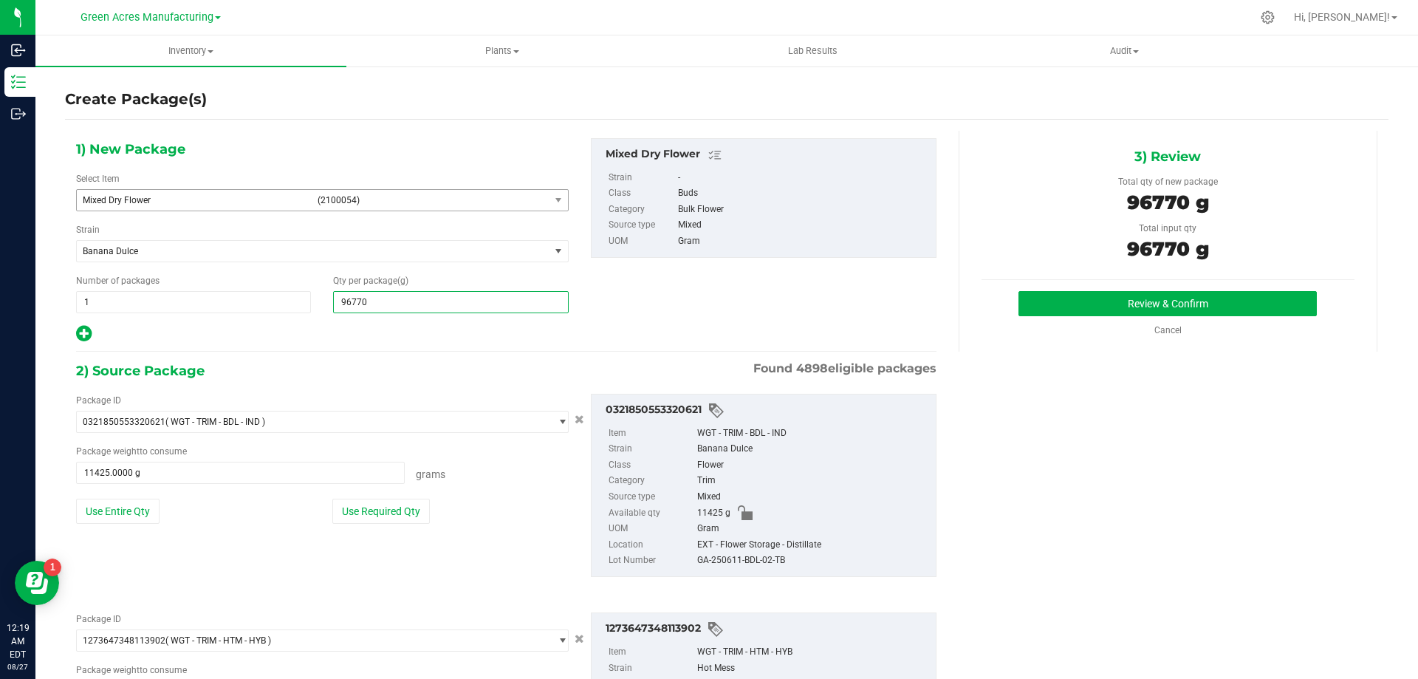
type input "96,770.0000"
click at [1117, 303] on button "Review & Confirm" at bounding box center [1167, 303] width 298 height 25
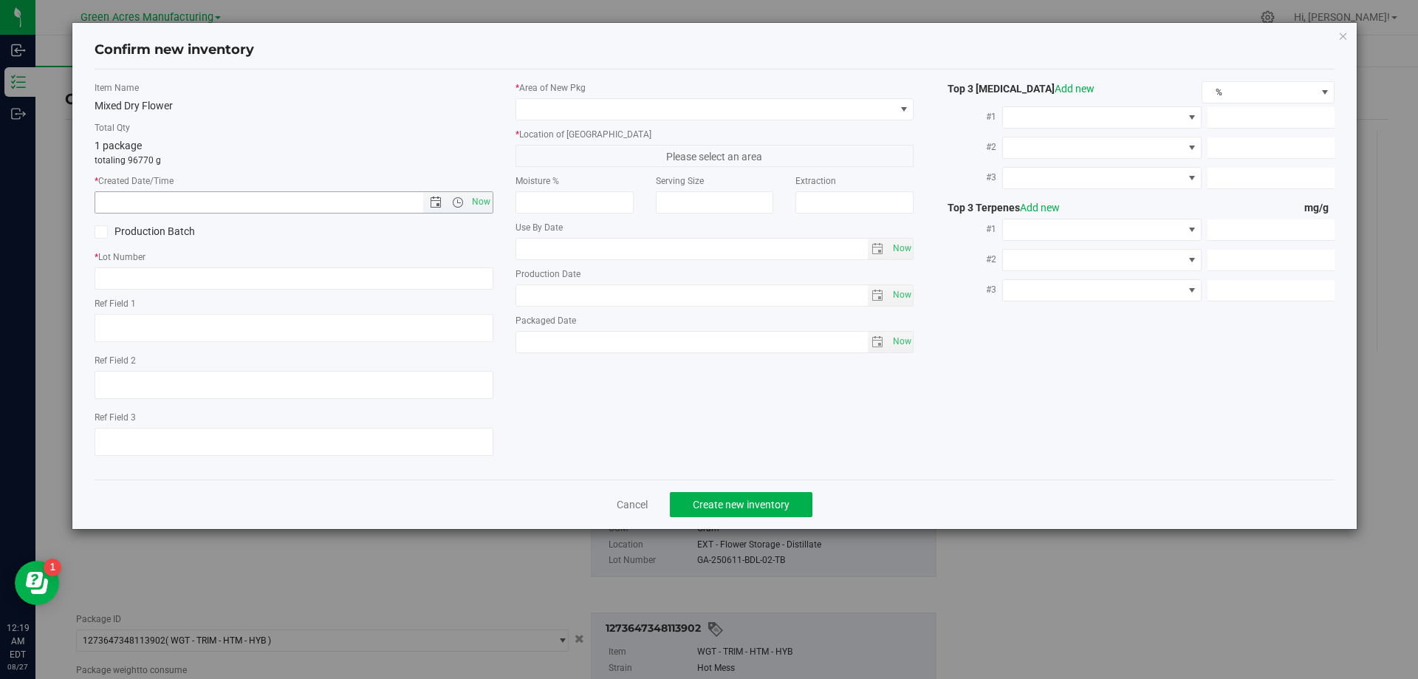
drag, startPoint x: 479, startPoint y: 196, endPoint x: 453, endPoint y: 219, distance: 34.5
click at [479, 196] on span "Now" at bounding box center [480, 201] width 25 height 21
type input "[DATE] 12:19 AM"
click at [179, 278] on input "text" at bounding box center [294, 278] width 399 height 22
paste input "GA-250827-ETH-HYB-D-THCA25"
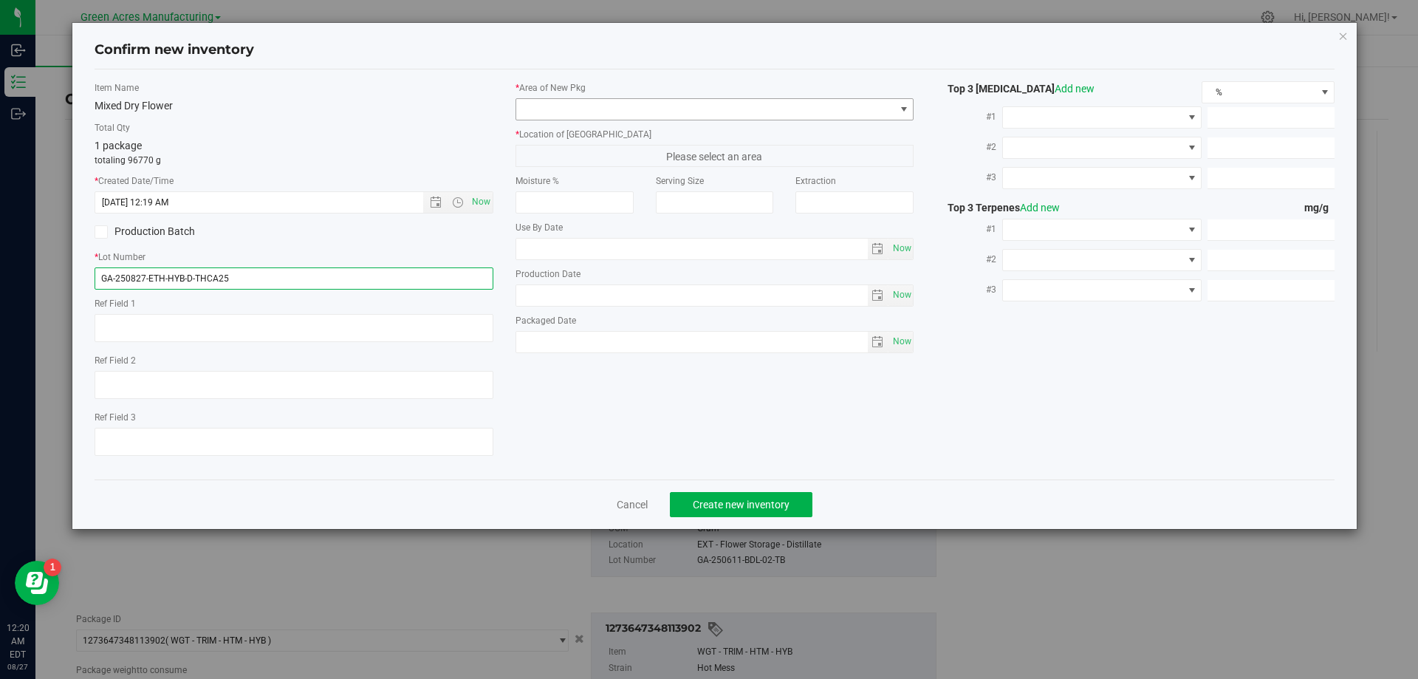
type input "GA-250827-ETH-HYB-D-THCA25"
click at [905, 107] on span at bounding box center [904, 109] width 12 height 12
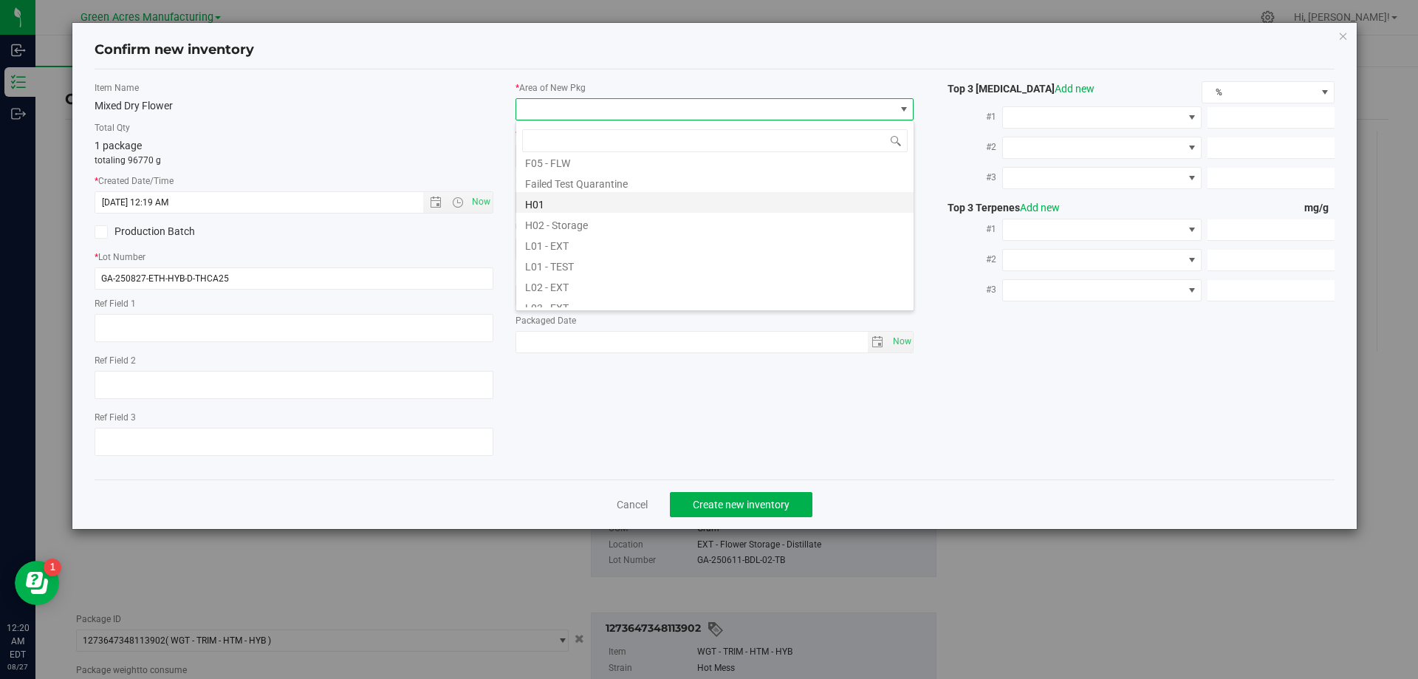
scroll to position [222, 0]
click at [558, 294] on li "L04 - EXT" at bounding box center [714, 300] width 397 height 21
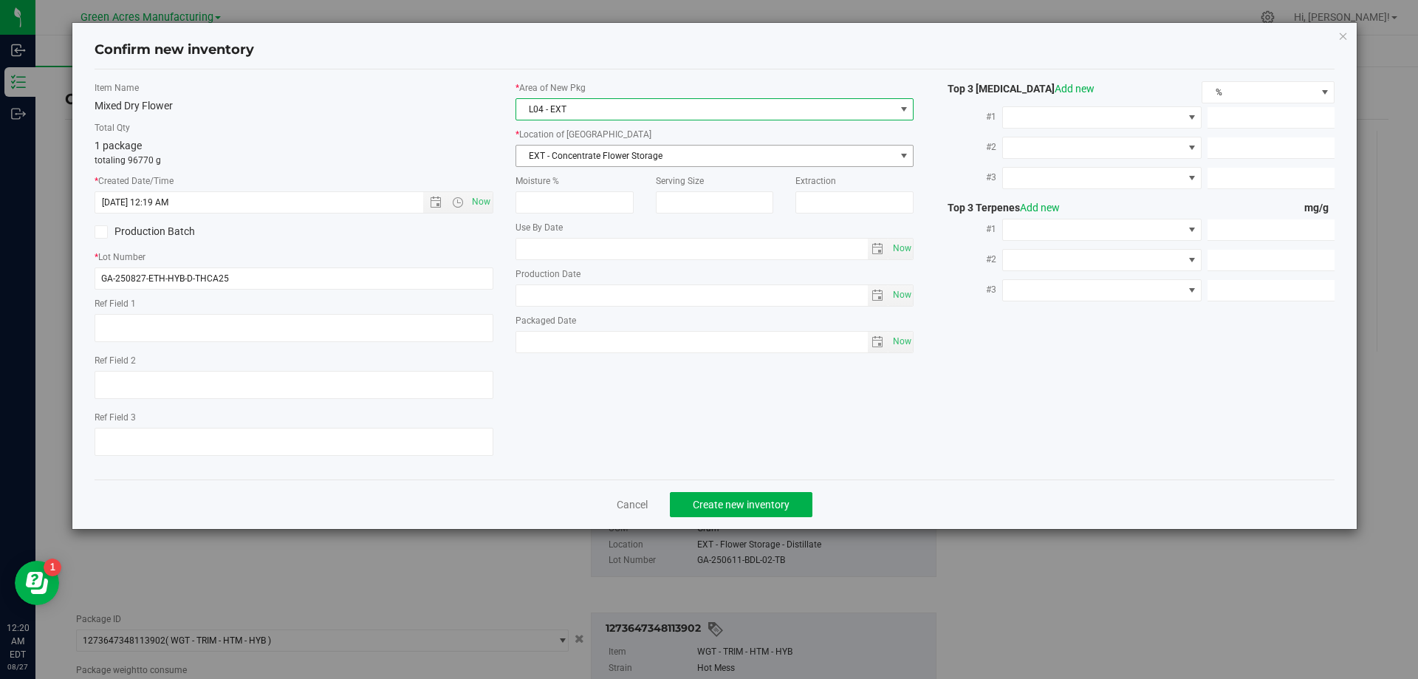
click at [595, 156] on span "EXT - Concentrate Flower Storage" at bounding box center [705, 155] width 379 height 21
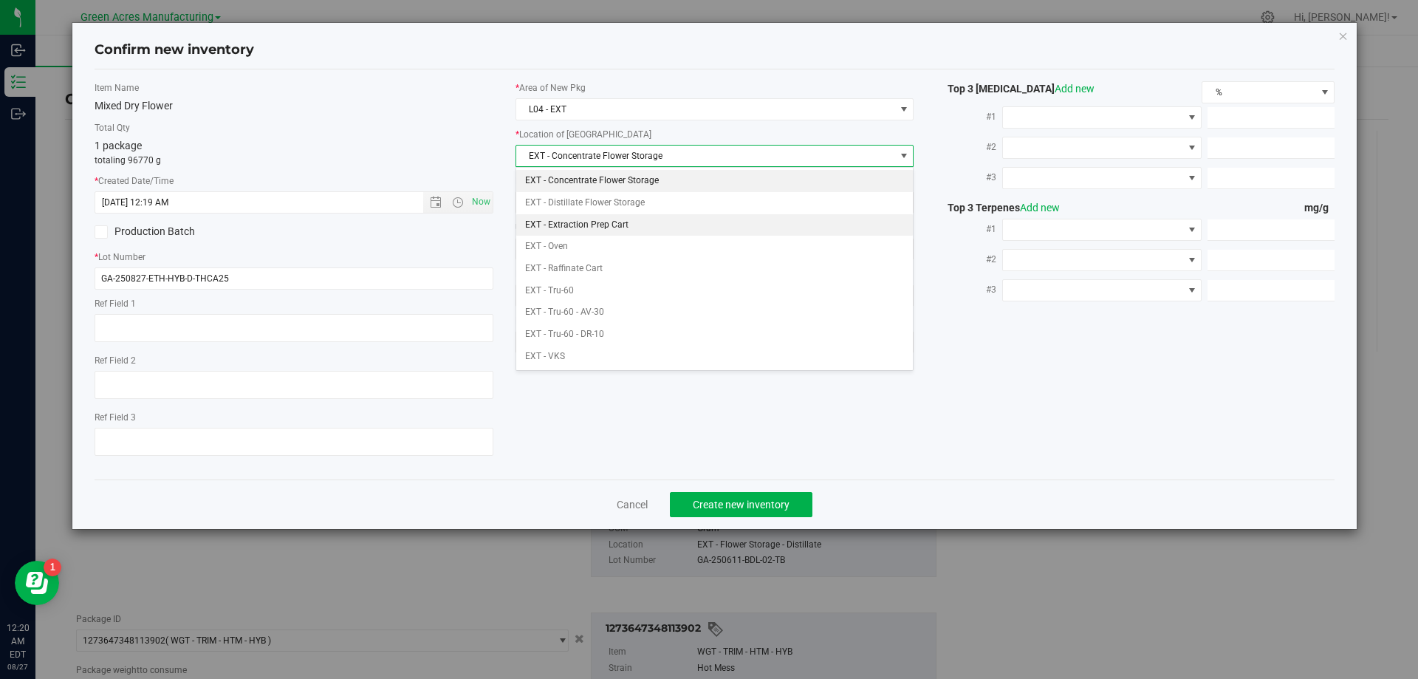
click at [628, 220] on li "EXT - Extraction Prep Cart" at bounding box center [714, 225] width 397 height 22
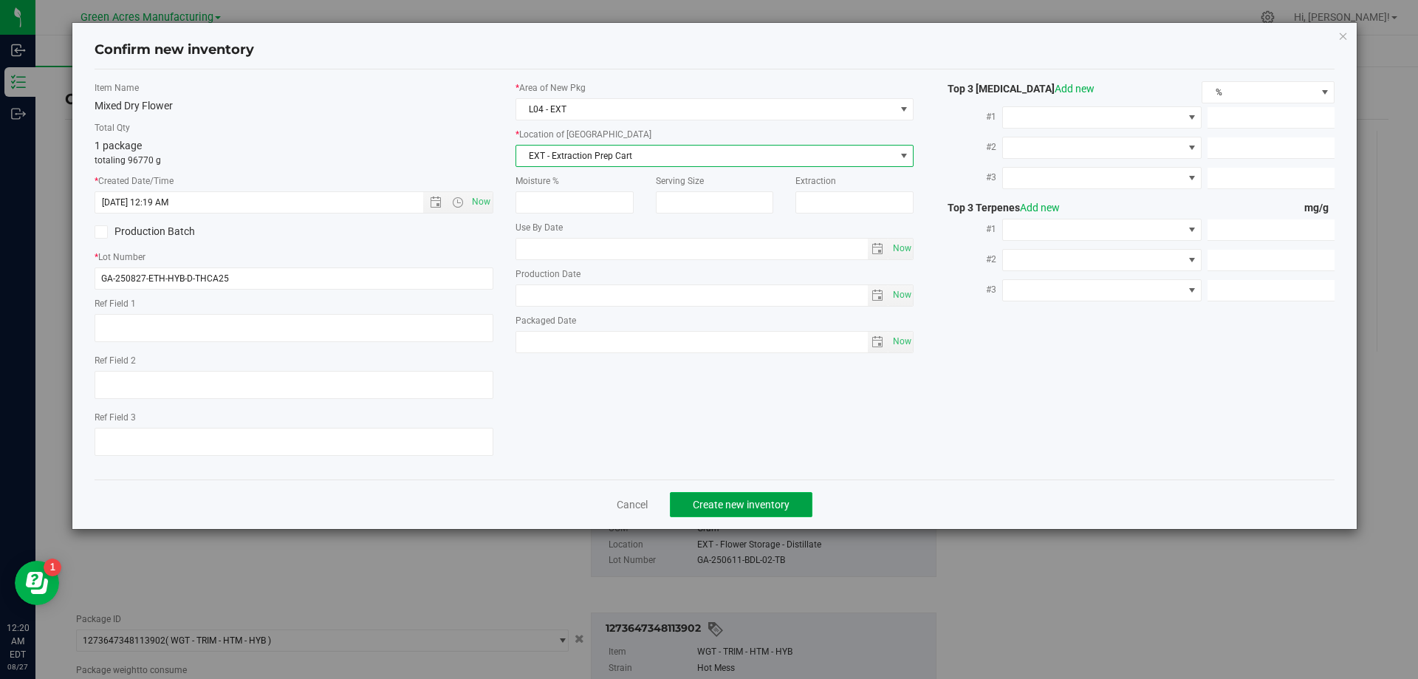
click at [753, 508] on span "Create new inventory" at bounding box center [741, 505] width 97 height 12
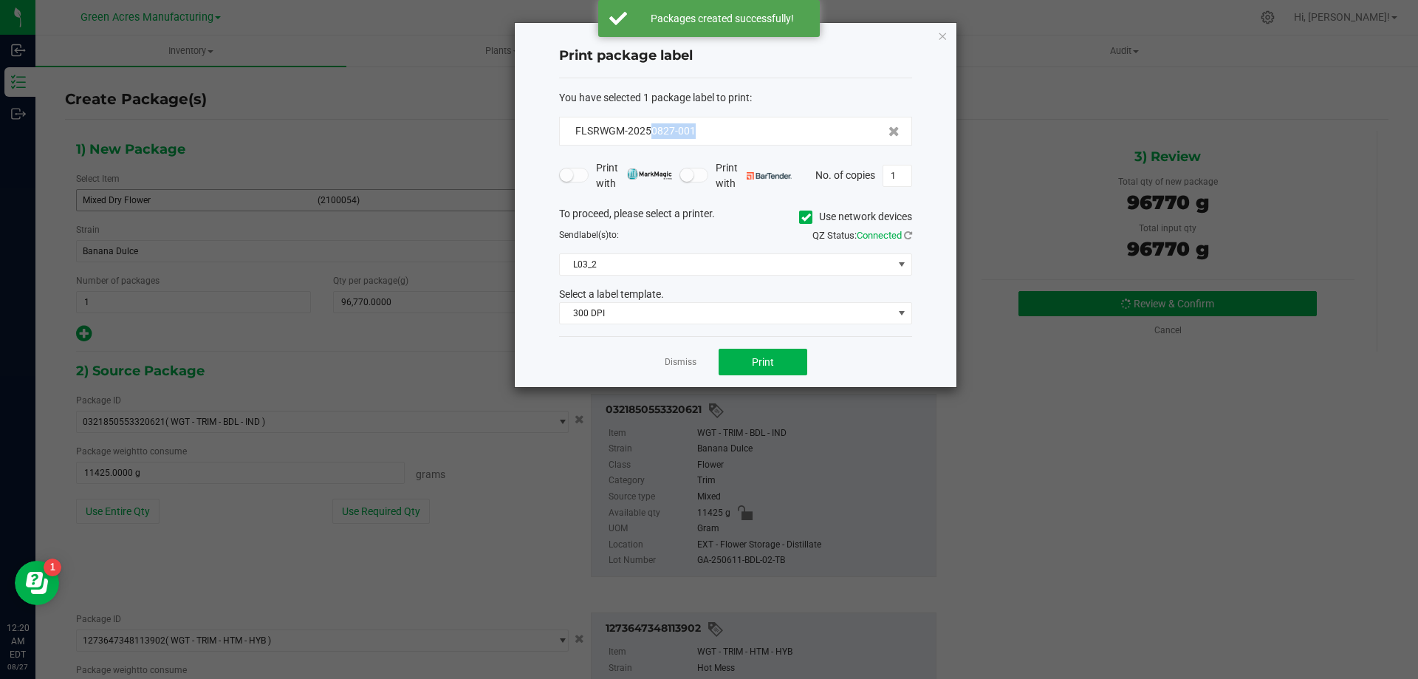
drag, startPoint x: 716, startPoint y: 126, endPoint x: 651, endPoint y: 139, distance: 66.2
click at [651, 139] on div "FLSRWGM-20250827-001" at bounding box center [735, 131] width 353 height 29
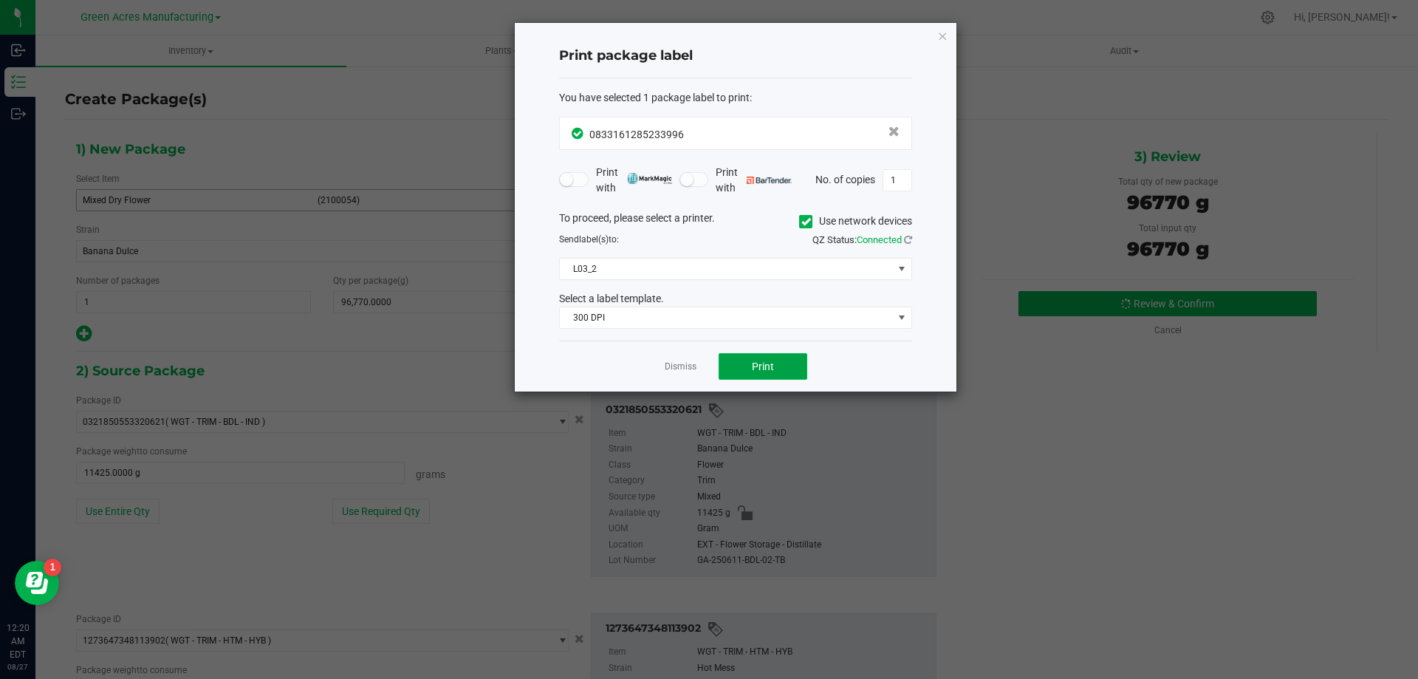
click at [801, 371] on button "Print" at bounding box center [763, 366] width 89 height 27
click at [758, 369] on span "Print" at bounding box center [763, 366] width 22 height 12
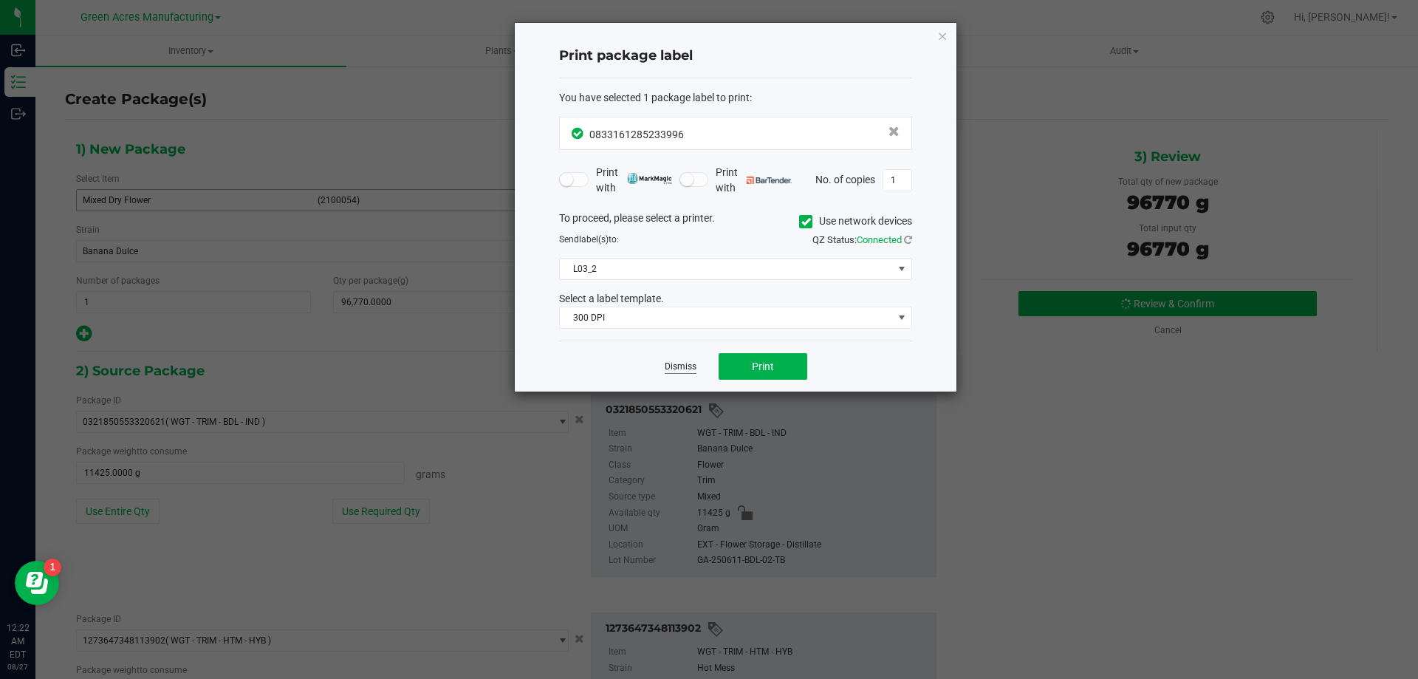
click at [677, 366] on link "Dismiss" at bounding box center [681, 366] width 32 height 13
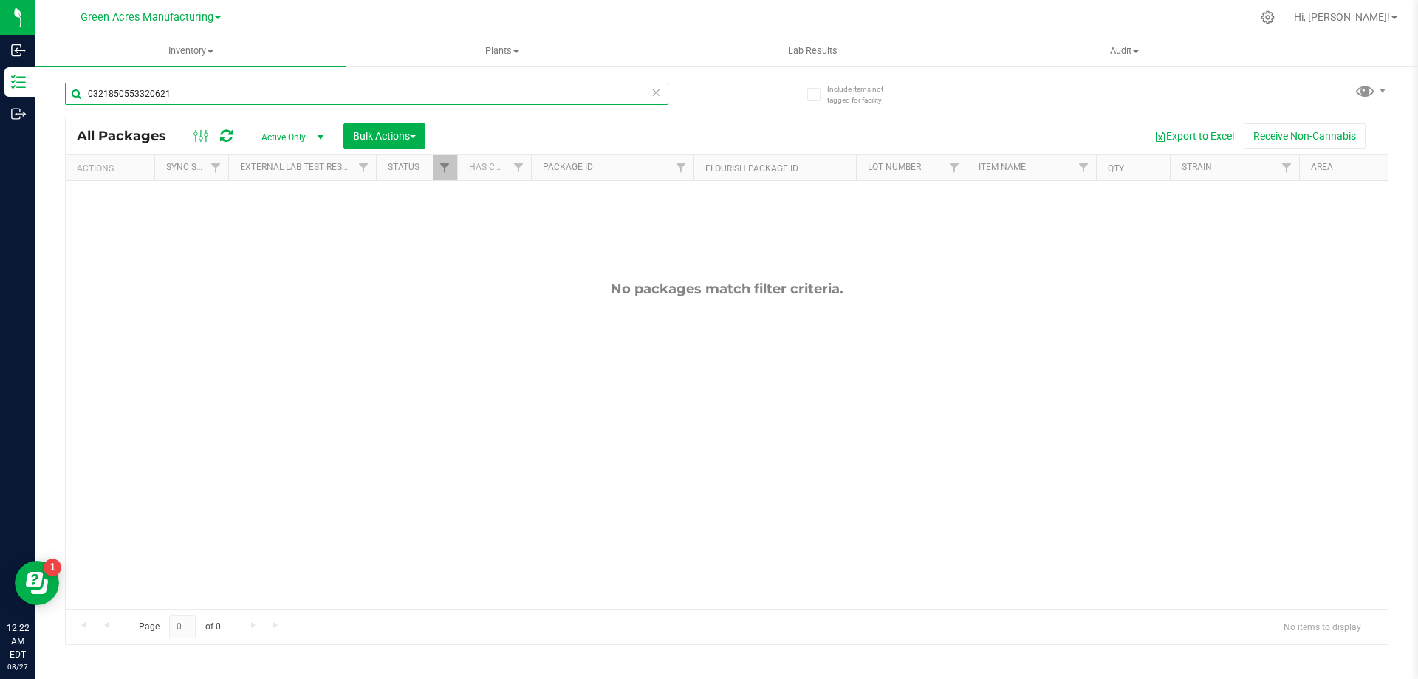
drag, startPoint x: 199, startPoint y: 91, endPoint x: 24, endPoint y: 95, distance: 174.3
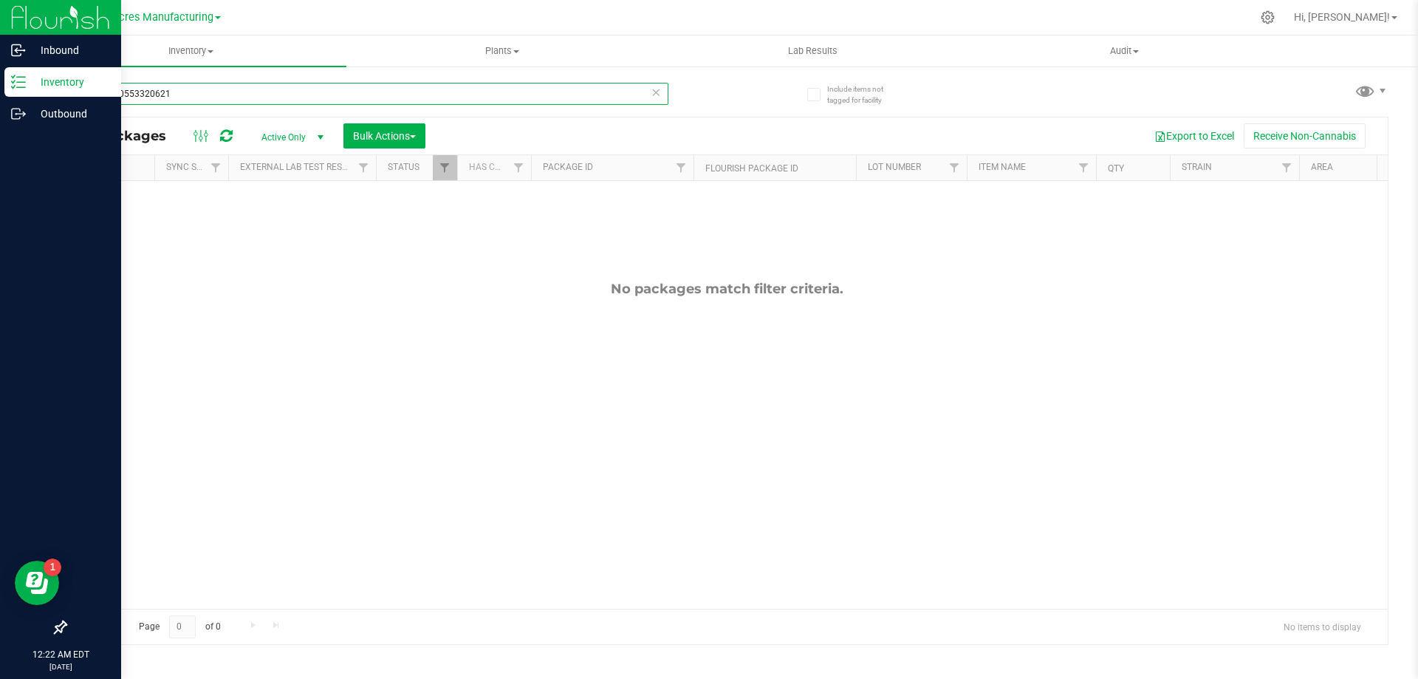
click at [47, 93] on div "Include items not tagged for facility 0321850553320621 All Packages Active Only…" at bounding box center [726, 290] width 1383 height 451
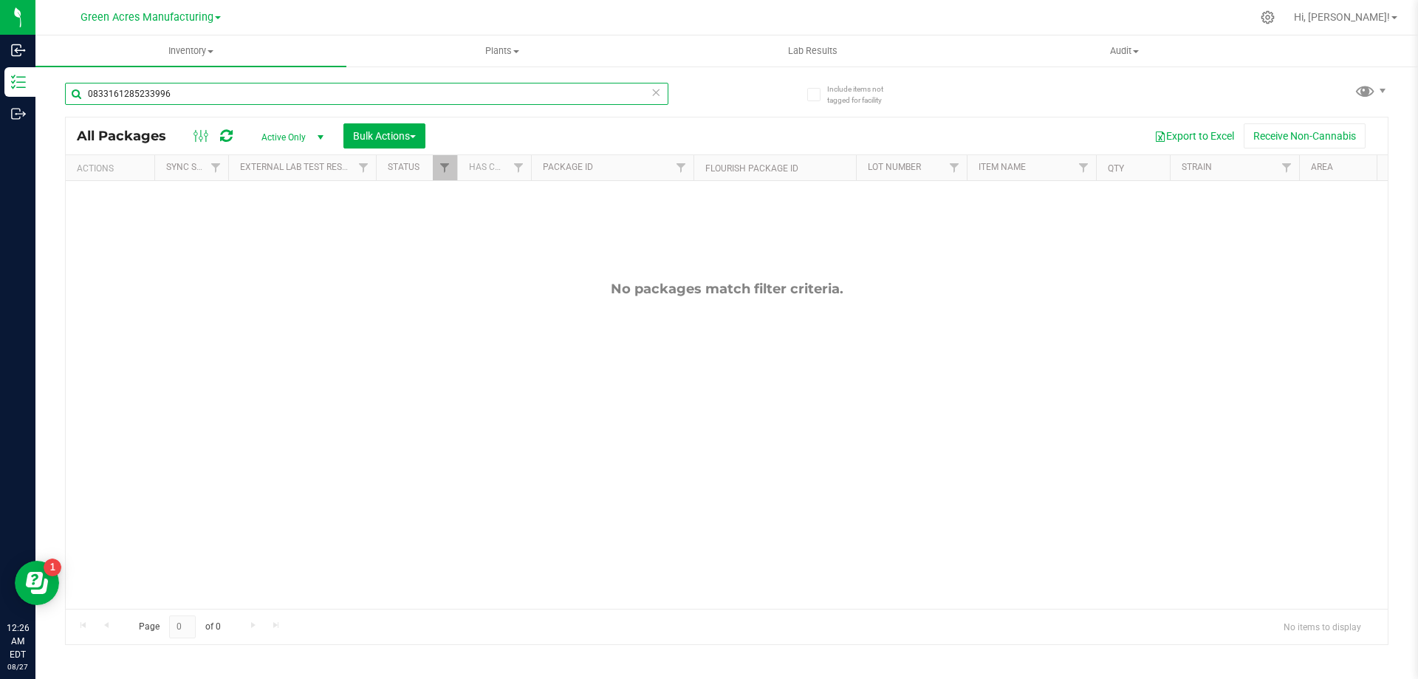
drag, startPoint x: 194, startPoint y: 92, endPoint x: 41, endPoint y: 98, distance: 153.7
click at [48, 98] on div "Include items not tagged for facility 0833161285233996 All Packages Active Only…" at bounding box center [726, 290] width 1383 height 451
type input "0833161285233996"
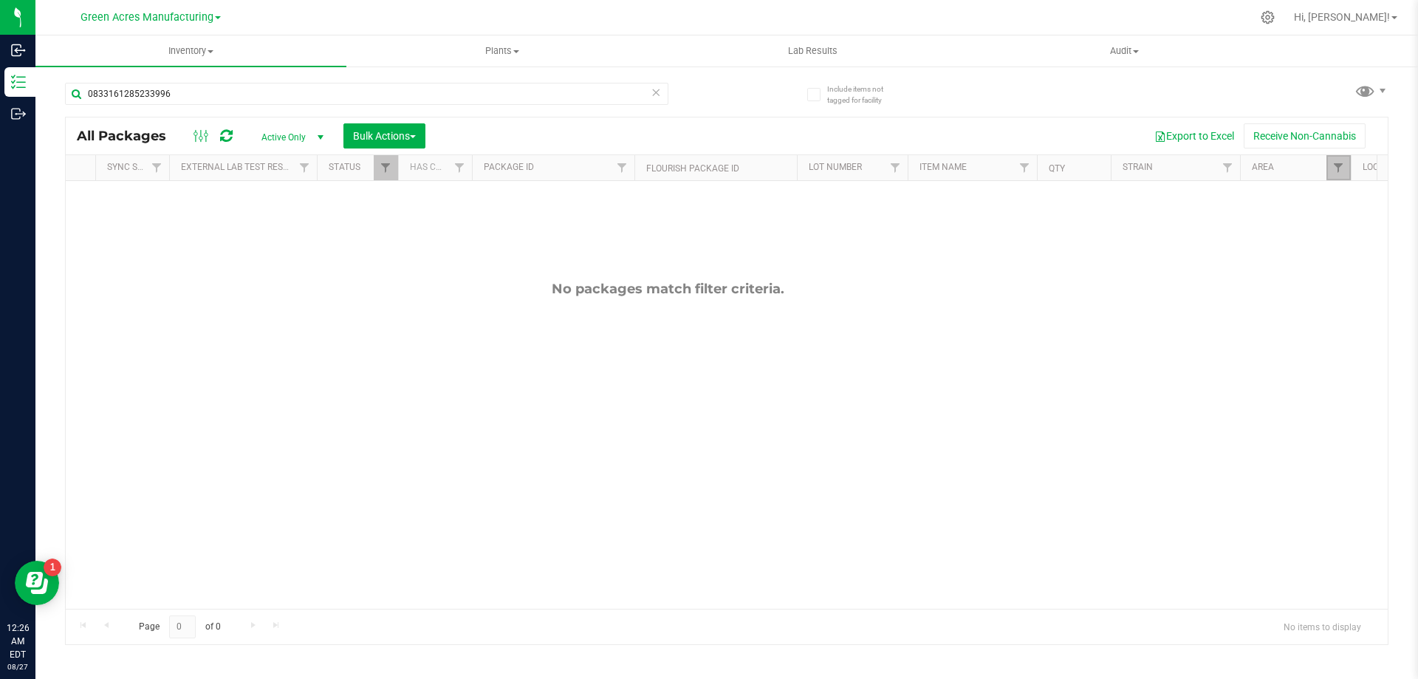
click at [1334, 175] on link "Filter" at bounding box center [1338, 167] width 24 height 25
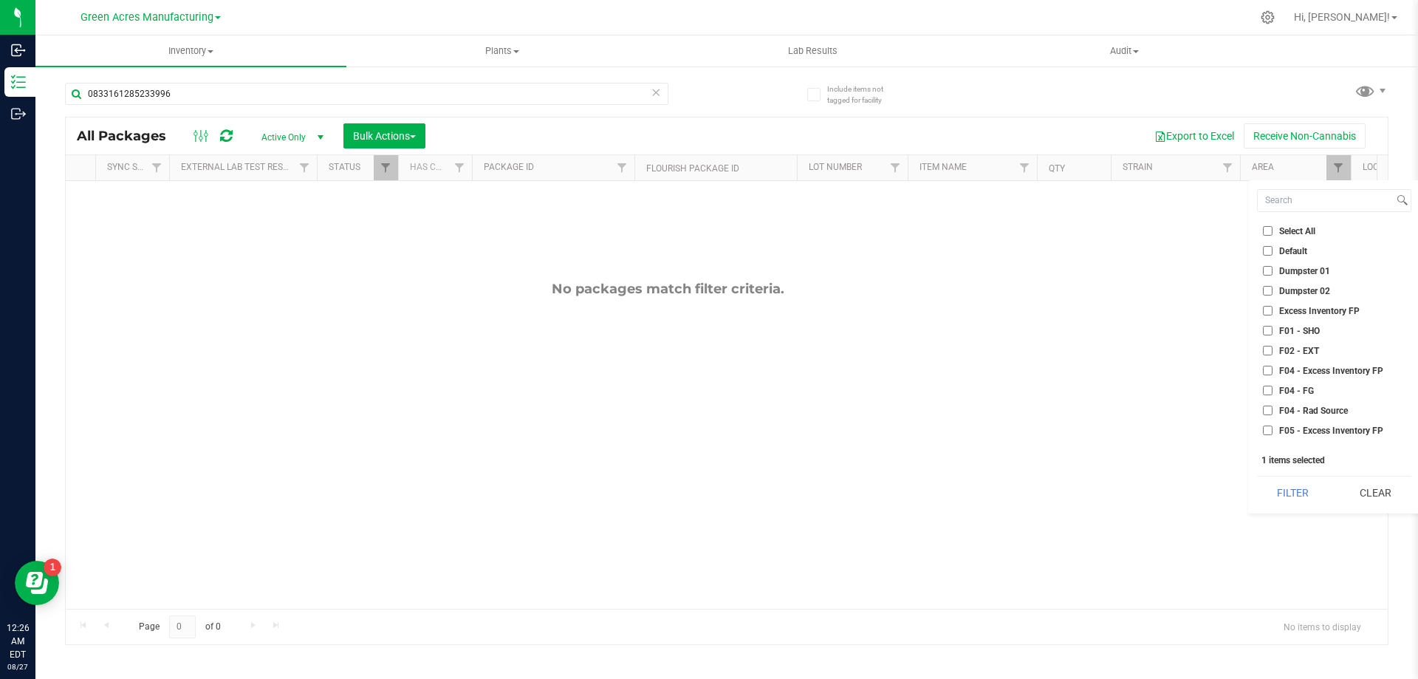
click at [1380, 274] on li "Dumpster 01" at bounding box center [1334, 271] width 154 height 16
click at [1397, 494] on button "Clear" at bounding box center [1375, 492] width 72 height 32
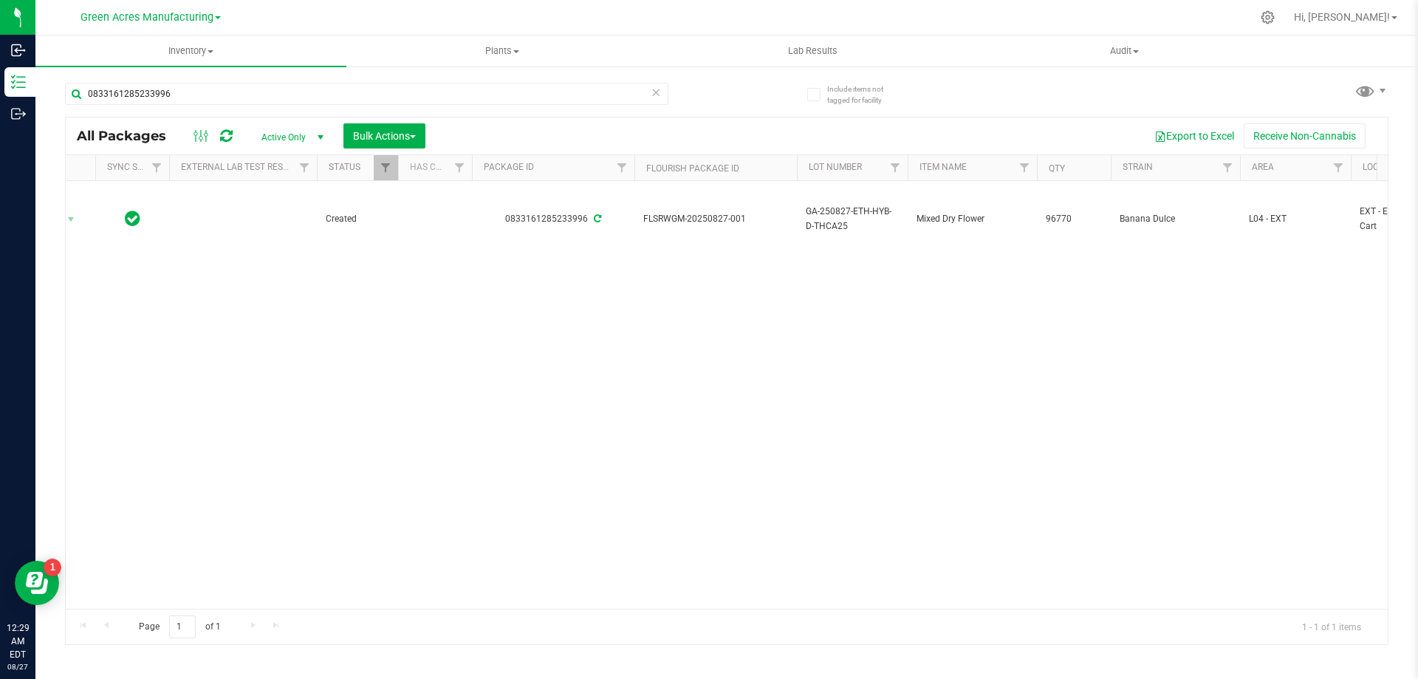
click at [651, 328] on div "Action Action Adjust qty Create package Edit attributes Global inventory Locate…" at bounding box center [727, 395] width 1322 height 428
drag, startPoint x: 205, startPoint y: 93, endPoint x: 48, endPoint y: 97, distance: 156.6
click at [48, 97] on div "Include items not tagged for facility 0833161285233996 All Packages Active Only…" at bounding box center [726, 290] width 1383 height 451
